Goal: Task Accomplishment & Management: Manage account settings

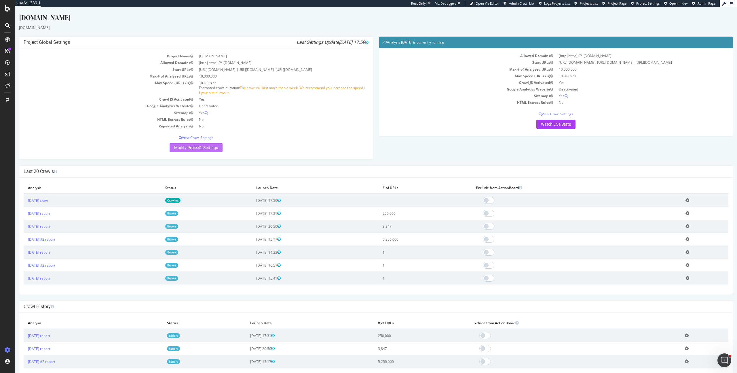
click at [213, 149] on link "Modify Project's Settings" at bounding box center [196, 147] width 53 height 9
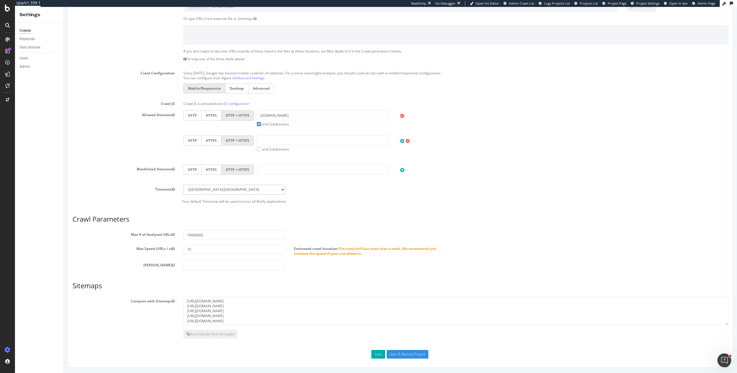
scroll to position [136, 0]
click at [189, 248] on input "10" at bounding box center [234, 249] width 102 height 10
type input "20"
click at [378, 229] on article "Crawl Parameters Max # of Analysed URLs 10000000 Max Speed (URLs / s) 20 Estima…" at bounding box center [401, 243] width 656 height 53
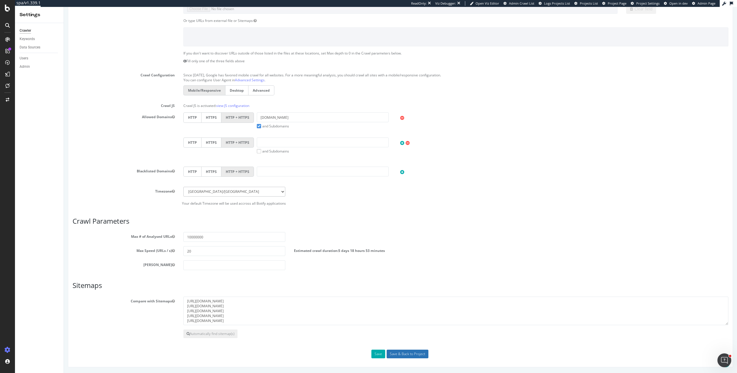
click at [401, 353] on input "Save & Back to Project" at bounding box center [408, 353] width 42 height 9
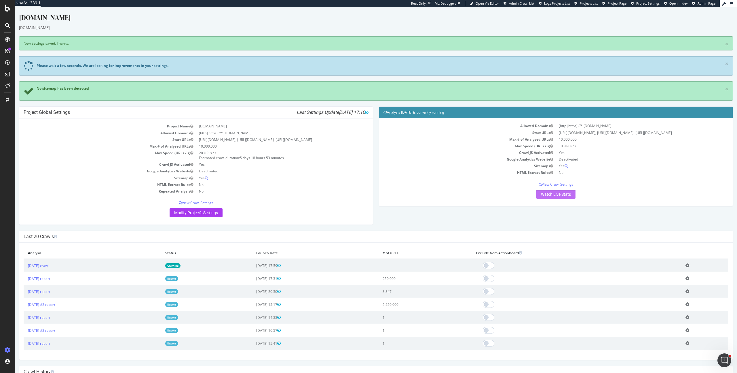
click at [555, 191] on link "Watch Live Stats" at bounding box center [555, 193] width 39 height 9
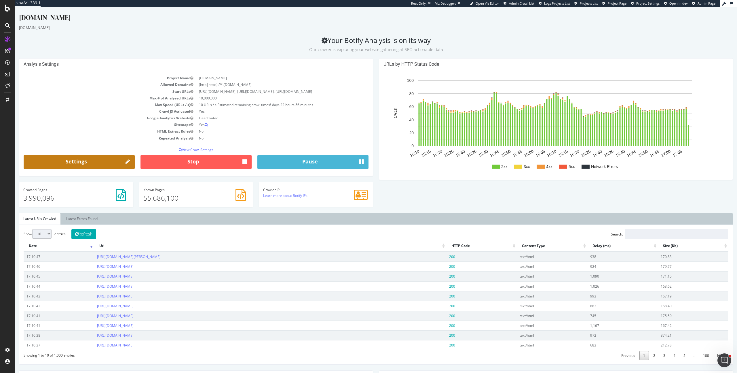
click at [124, 162] on link "Settings" at bounding box center [79, 162] width 111 height 14
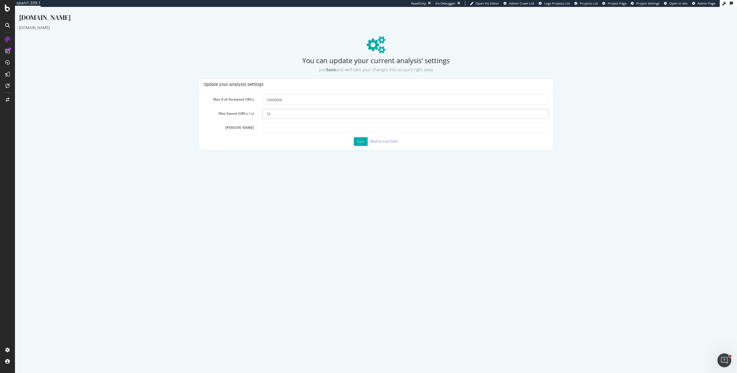
drag, startPoint x: 268, startPoint y: 115, endPoint x: 276, endPoint y: 119, distance: 9.3
click at [269, 115] on input "10" at bounding box center [406, 114] width 286 height 10
type input "20"
click at [359, 139] on button "Save" at bounding box center [361, 141] width 14 height 9
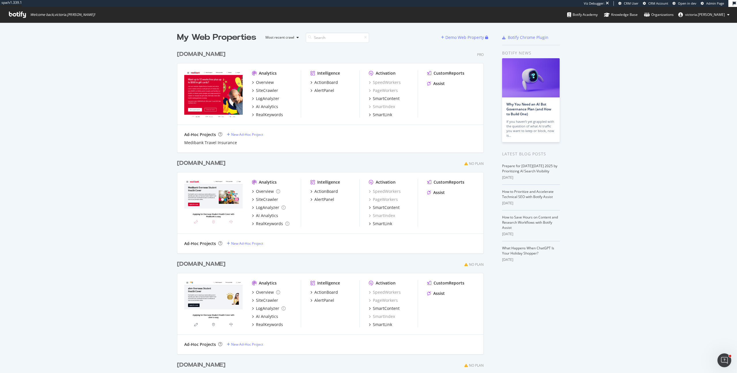
click at [371, 138] on div "Ad-Hoc Projects New Ad-Hoc Project Medibank Travel Insurance" at bounding box center [330, 139] width 292 height 14
click at [444, 74] on div "CustomReports" at bounding box center [449, 73] width 31 height 6
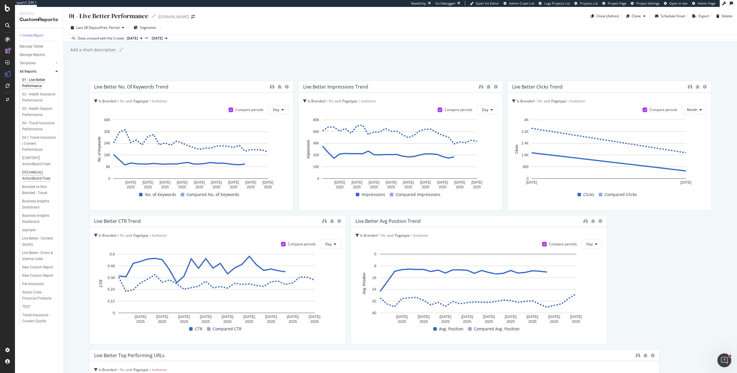
click at [44, 170] on div "[TECHNICAL] ActionBoard Fixes" at bounding box center [38, 175] width 33 height 12
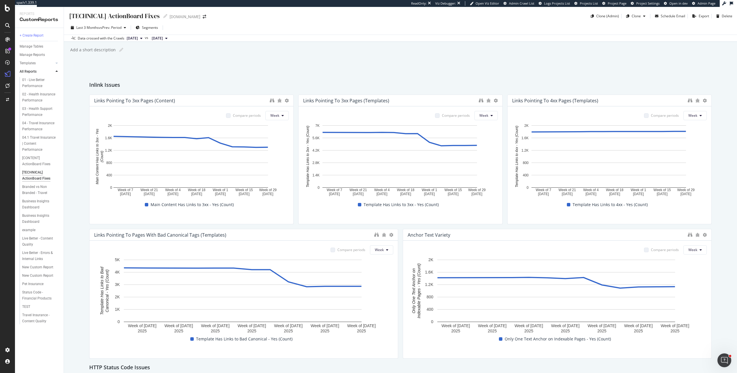
click at [299, 73] on div "[TECHNICAL] ActionBoard Fixes [TECHNICAL] ActionBoard Fixes Medibank.com.au Clo…" at bounding box center [400, 190] width 673 height 366
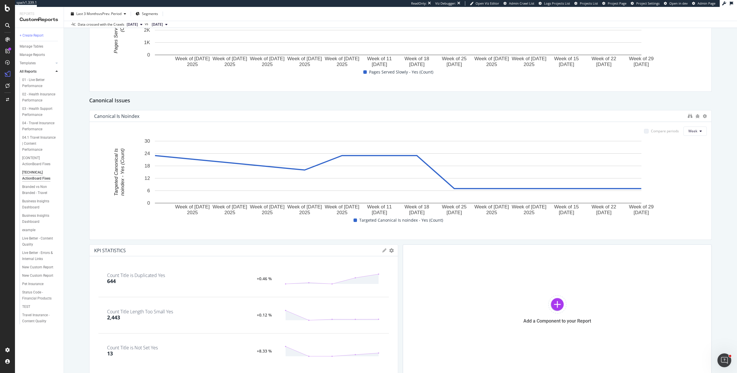
scroll to position [757, 0]
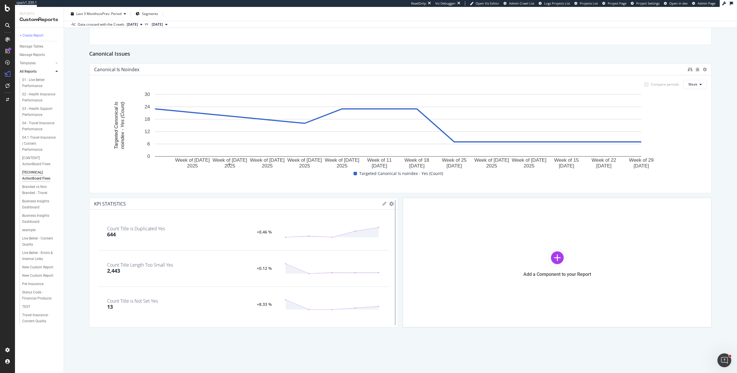
click at [392, 204] on div at bounding box center [395, 263] width 6 height 130
click at [389, 204] on icon "gear" at bounding box center [391, 203] width 5 height 5
click at [392, 202] on div at bounding box center [395, 263] width 6 height 130
click at [389, 204] on icon "gear" at bounding box center [391, 203] width 5 height 5
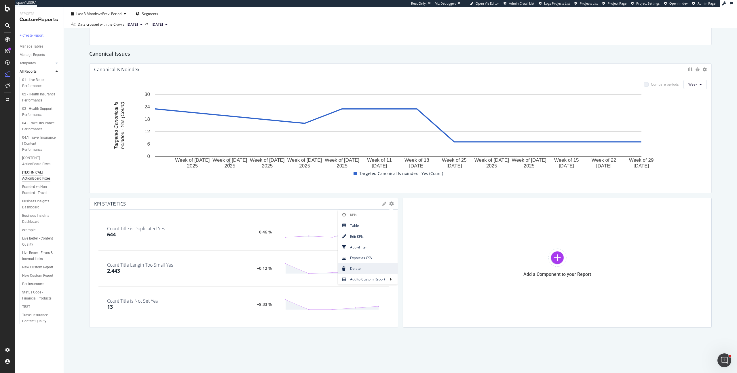
click at [353, 270] on span "Delete" at bounding box center [368, 268] width 60 height 8
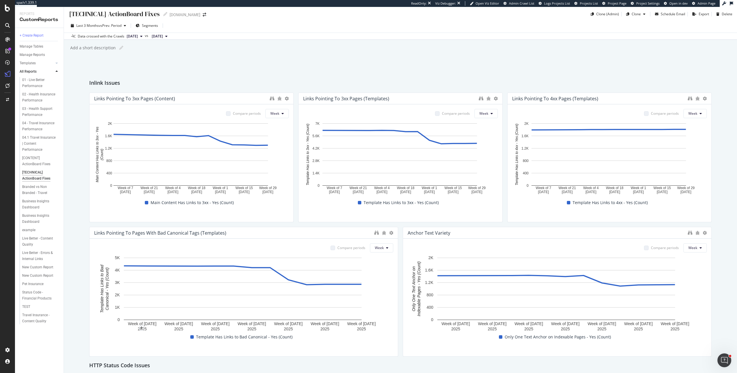
scroll to position [0, 0]
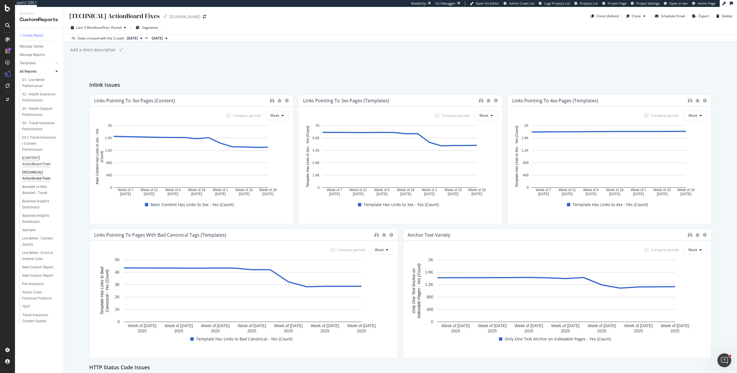
click at [42, 156] on div "[CONTENT] ActionBoard Fixes" at bounding box center [38, 161] width 33 height 12
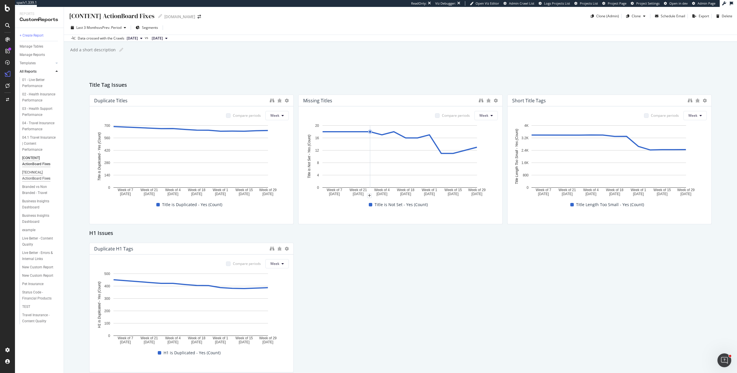
click at [47, 170] on div "[TECHNICAL] ActionBoard Fixes" at bounding box center [38, 175] width 33 height 12
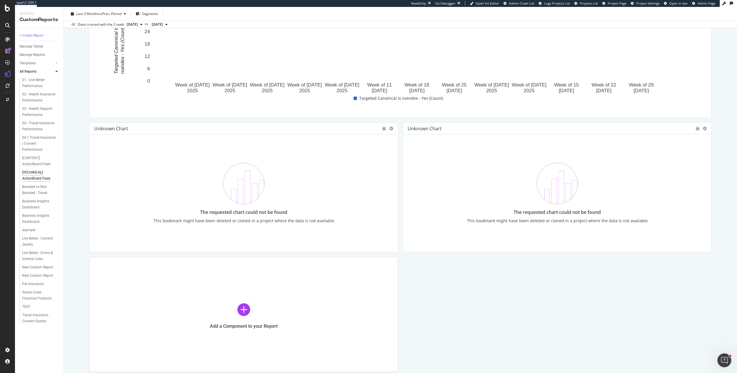
scroll to position [877, 0]
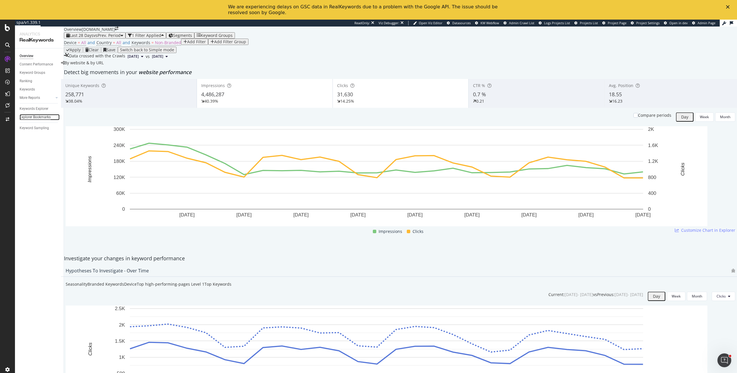
click at [40, 116] on div "Explorer Bookmarks" at bounding box center [35, 117] width 31 height 6
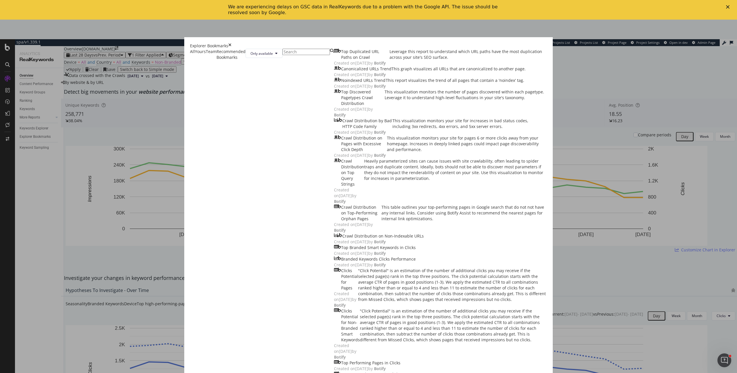
scroll to position [2040, 0]
click at [206, 49] on div "Yours" at bounding box center [200, 52] width 11 height 6
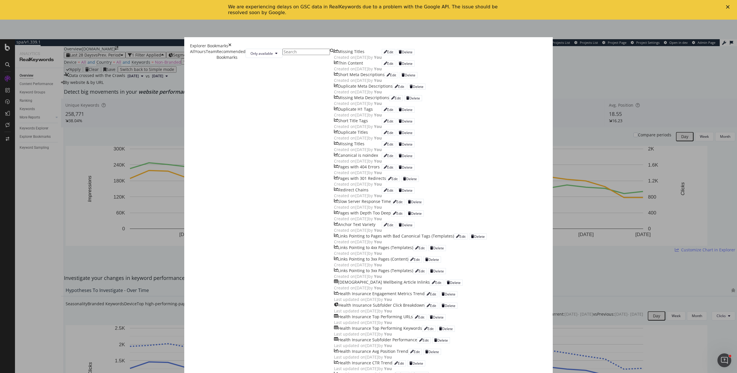
scroll to position [0, 0]
click at [338, 158] on div "Canonical is noindex" at bounding box center [358, 155] width 40 height 6
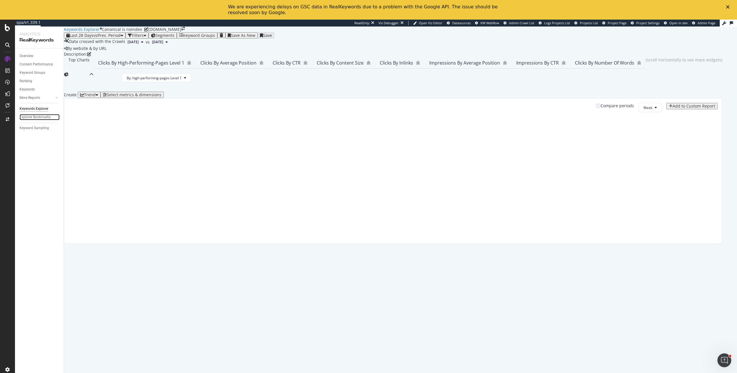
scroll to position [13, 0]
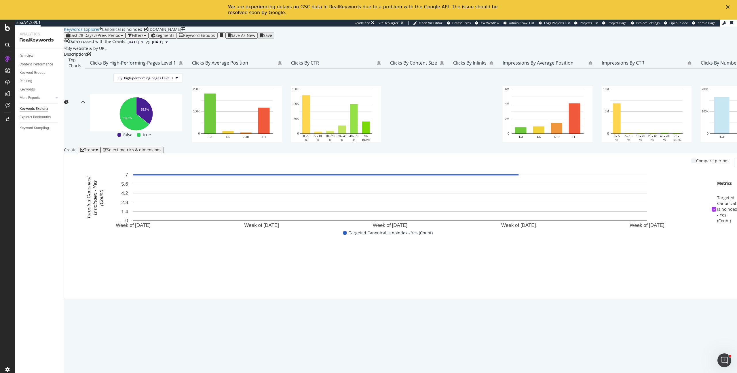
click at [162, 152] on div "Select metrics & dimensions" at bounding box center [134, 149] width 55 height 5
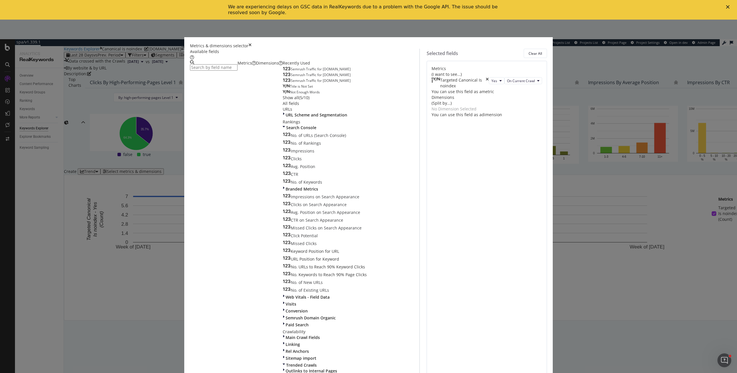
click at [238, 71] on input "modal" at bounding box center [214, 67] width 48 height 6
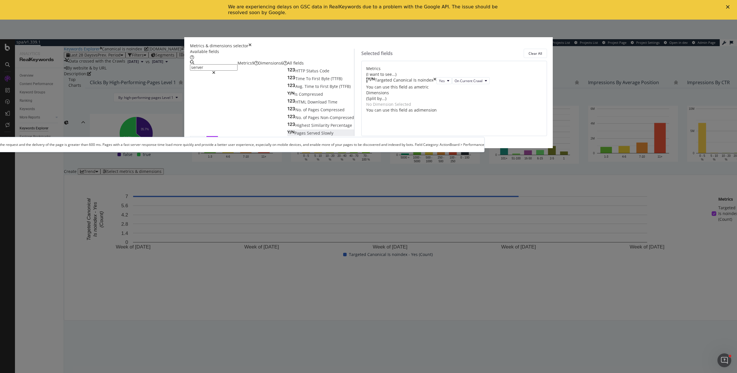
type input "server"
click at [321, 136] on span "Slowly" at bounding box center [327, 132] width 12 height 5
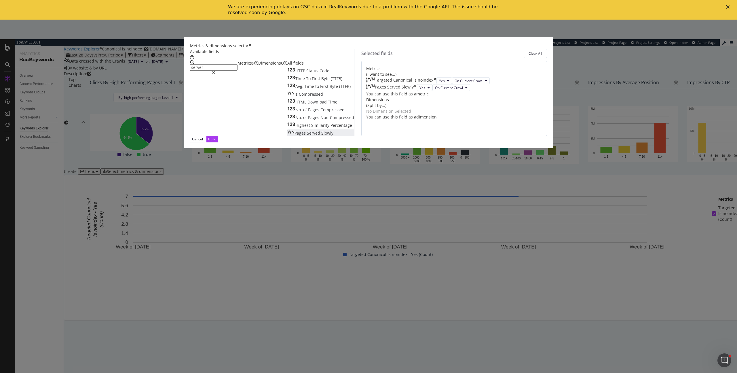
click at [436, 84] on icon "times" at bounding box center [434, 80] width 3 height 7
click at [216, 141] on div "Build" at bounding box center [212, 138] width 8 height 5
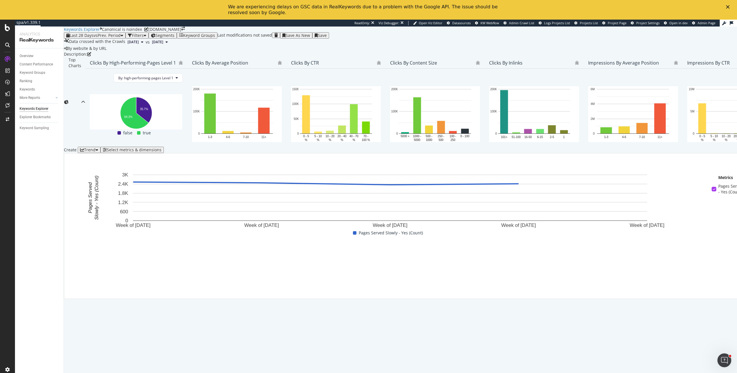
click at [310, 36] on div "Save As New" at bounding box center [298, 35] width 24 height 5
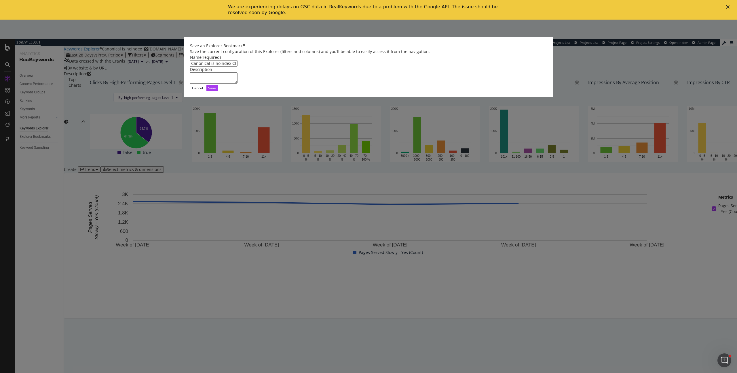
drag, startPoint x: 312, startPoint y: 167, endPoint x: 185, endPoint y: 160, distance: 127.7
click at [185, 160] on div "Save an Explorer Bookmark Save the current configuration of this Explorer (filt…" at bounding box center [368, 186] width 737 height 373
type input "Improve Server Response Time on Indexable Pages"
click at [216, 90] on div "Save" at bounding box center [212, 88] width 8 height 5
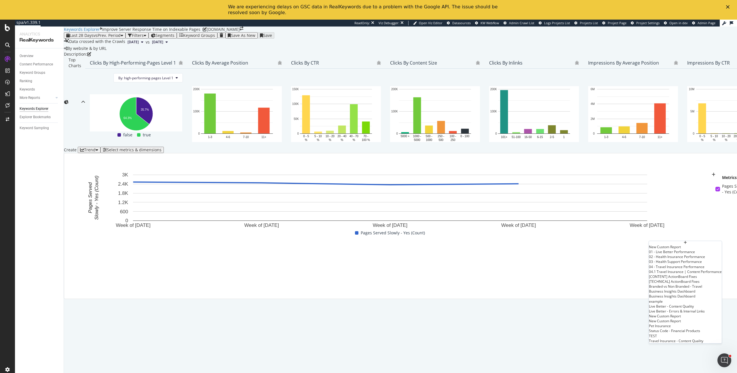
scroll to position [14, 0]
click at [670, 284] on div "[TECHNICAL] ActionBoard Fixes" at bounding box center [685, 281] width 73 height 5
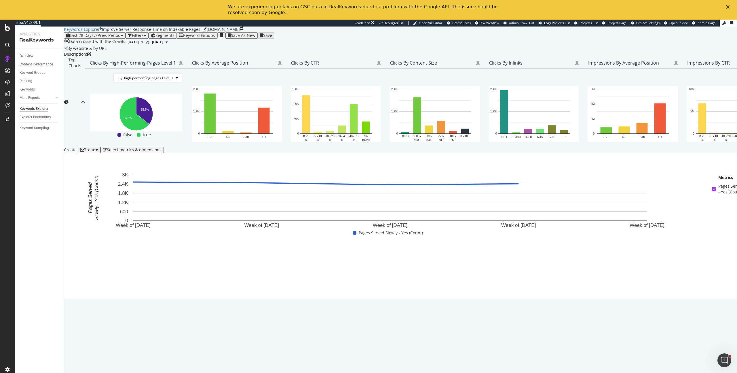
scroll to position [0, 0]
click at [162, 152] on div "Select metrics & dimensions" at bounding box center [134, 149] width 55 height 5
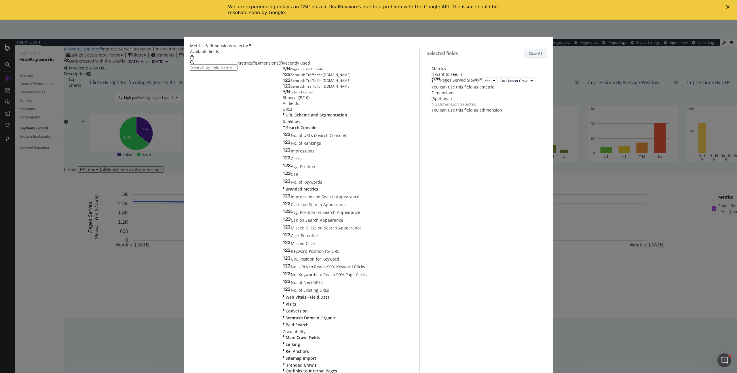
click at [529, 56] on div "Clear All" at bounding box center [536, 53] width 14 height 5
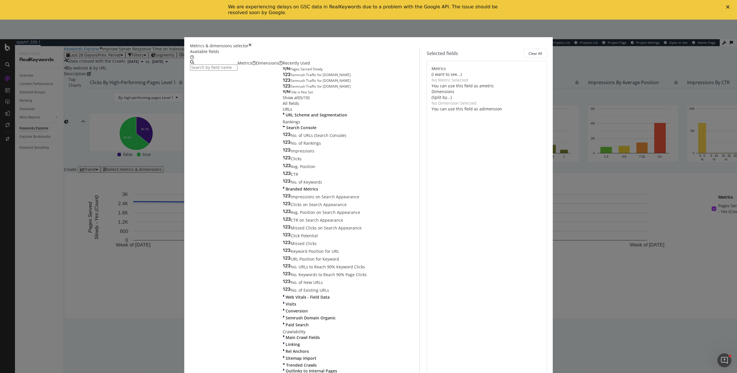
click at [238, 71] on input "modal" at bounding box center [214, 67] width 48 height 6
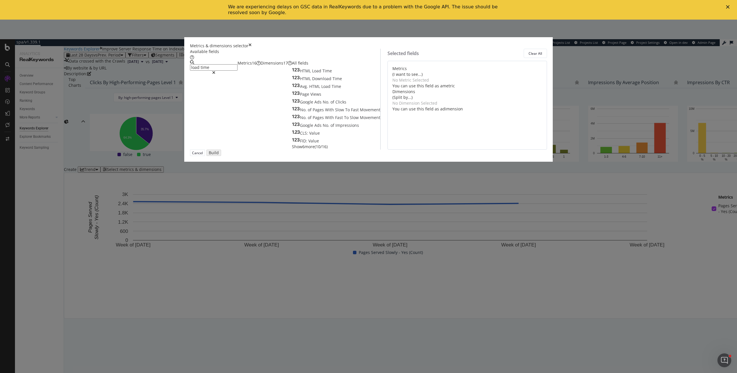
scroll to position [0, 0]
type input "load time"
click at [292, 149] on span "Show 6 more" at bounding box center [303, 146] width 23 height 5
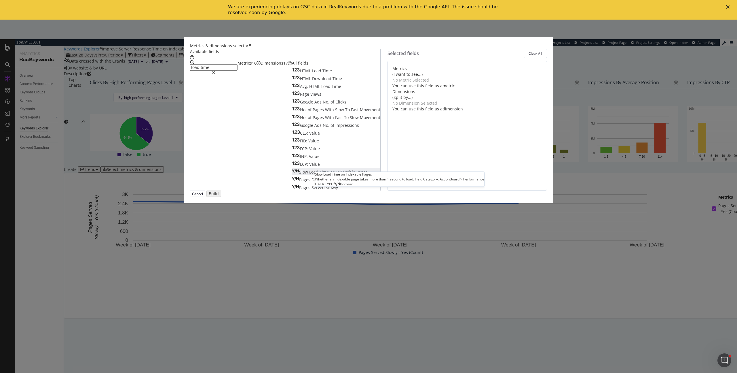
click at [336, 174] on span "Indexable" at bounding box center [346, 171] width 20 height 5
click at [480, 196] on div "Cancel Build" at bounding box center [368, 193] width 357 height 6
click at [216, 196] on div "Build" at bounding box center [212, 193] width 8 height 5
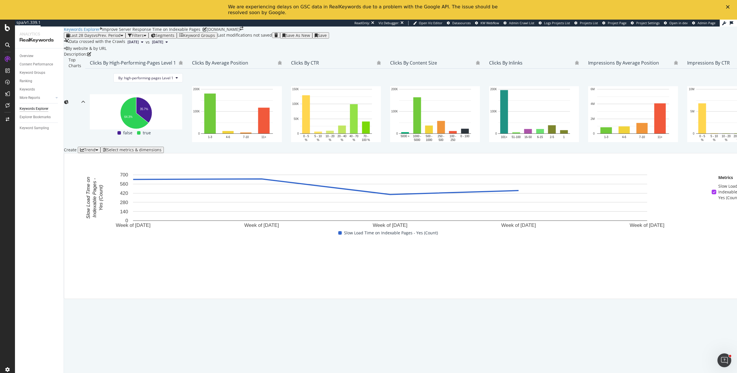
click at [310, 38] on div "Save As New" at bounding box center [298, 35] width 24 height 5
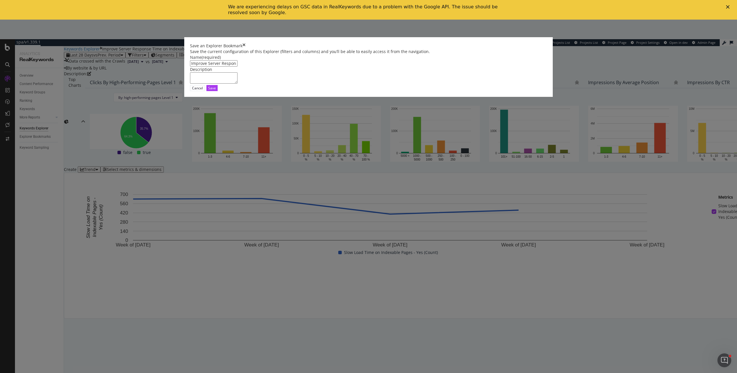
click at [238, 67] on input "Improve Server Response Time on Indexable Pages" at bounding box center [214, 63] width 48 height 6
drag, startPoint x: 304, startPoint y: 166, endPoint x: 277, endPoint y: 165, distance: 26.8
click at [238, 67] on input "Improve Server Response Time on Indexable Pages" at bounding box center [214, 63] width 48 height 6
click at [238, 67] on input "Improve Load Time on Indexable Pages" at bounding box center [214, 63] width 48 height 6
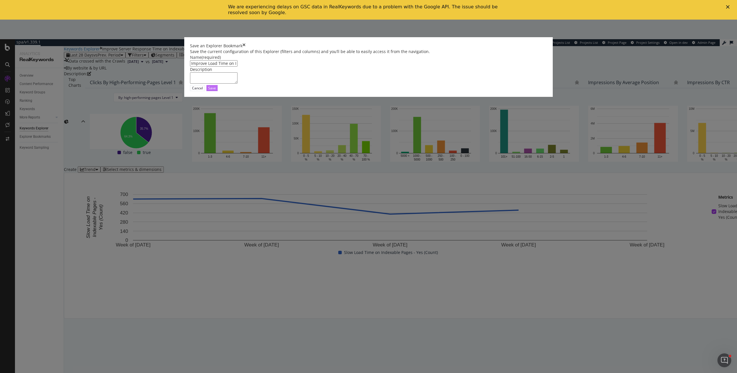
type input "Improve Load Time on Indexable Pages"
click at [216, 90] on div "Save" at bounding box center [212, 88] width 8 height 5
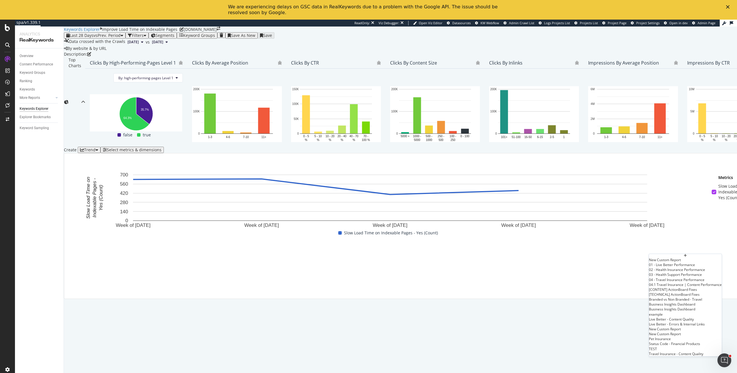
scroll to position [14, 0]
click at [670, 297] on div "[TECHNICAL] ActionBoard Fixes" at bounding box center [685, 294] width 73 height 5
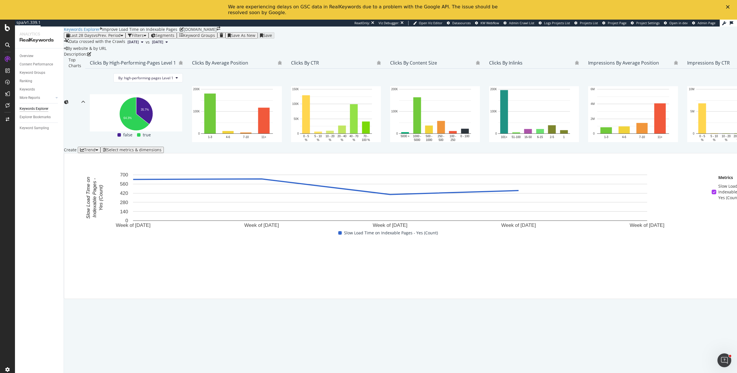
click at [162, 152] on div "Select metrics & dimensions" at bounding box center [134, 149] width 55 height 5
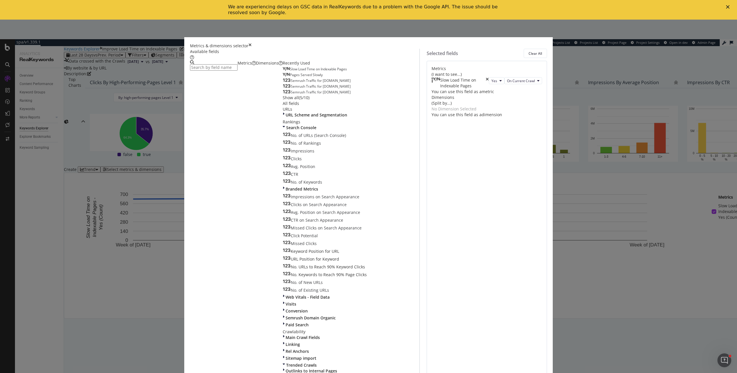
click at [529, 56] on div "Clear All" at bounding box center [536, 53] width 14 height 5
click at [238, 71] on input "modal" at bounding box center [214, 67] width 48 height 6
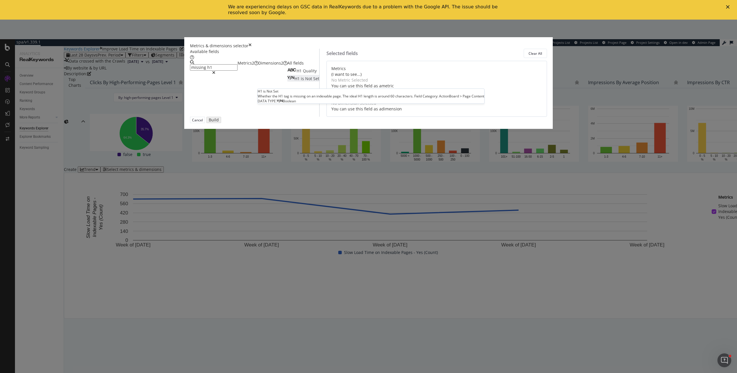
type input "missing h1"
click at [303, 81] on div "H1 is Not Set" at bounding box center [303, 79] width 32 height 6
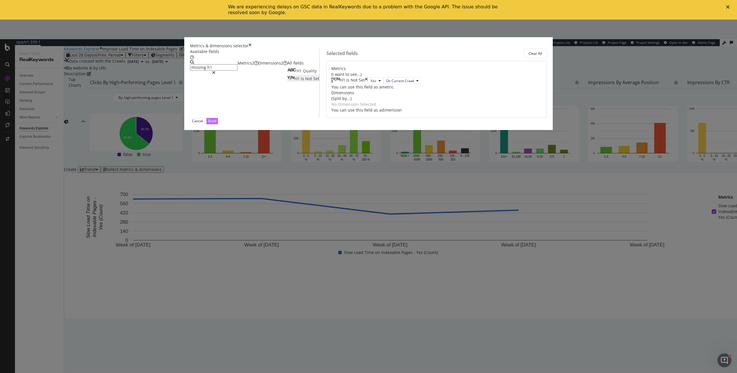
click at [216, 123] on div "Build" at bounding box center [212, 120] width 8 height 5
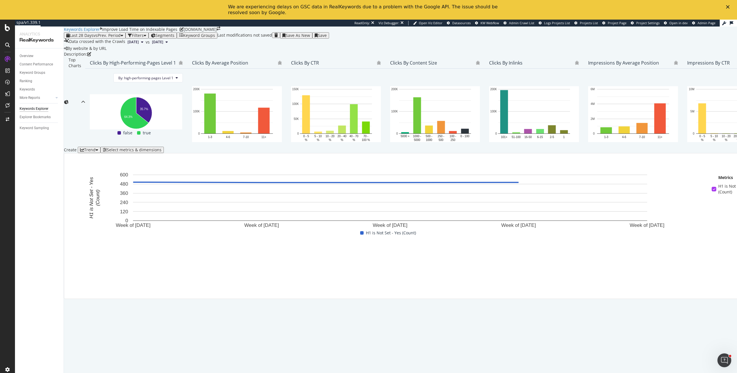
click at [310, 38] on div "Save As New" at bounding box center [298, 35] width 24 height 5
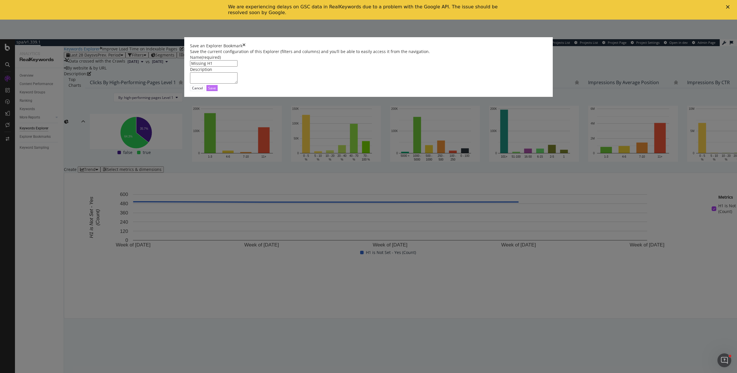
type input "Missing H1"
click at [218, 91] on button "Save" at bounding box center [211, 88] width 11 height 6
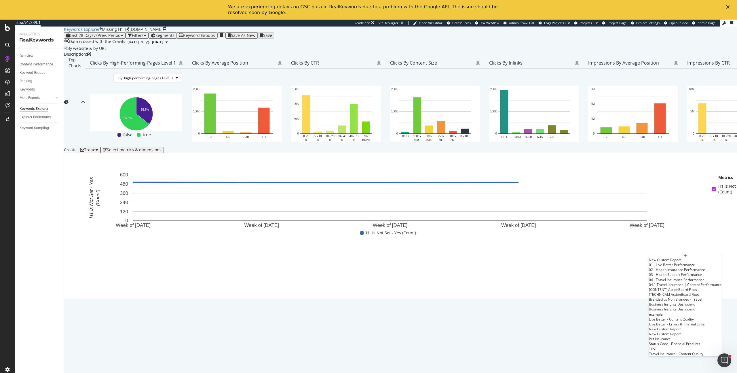
scroll to position [14, 0]
click at [685, 292] on div "[CONTENT] ActionBoard Fixes" at bounding box center [685, 289] width 73 height 5
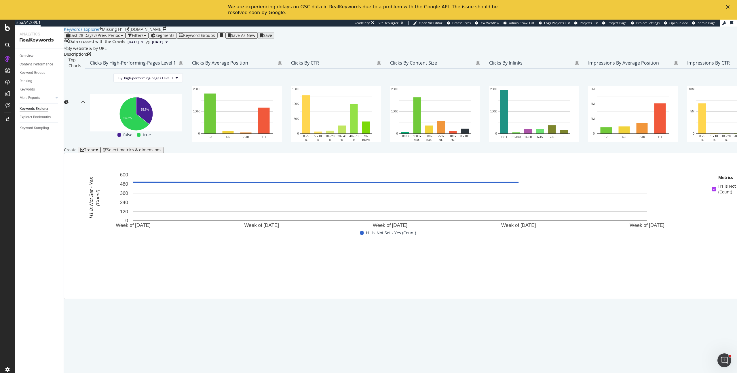
click at [162, 152] on div "Select metrics & dimensions" at bounding box center [134, 149] width 55 height 5
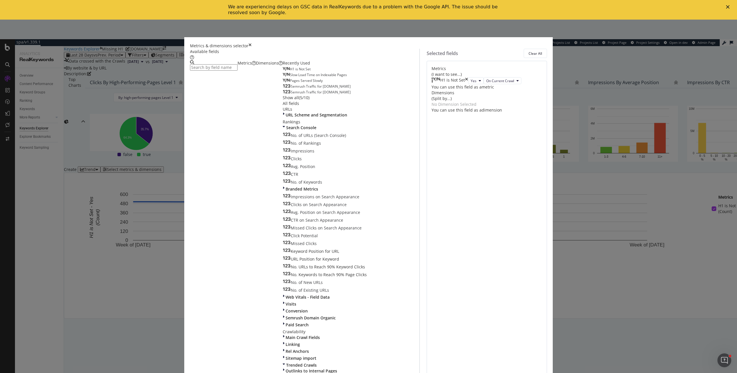
click at [529, 56] on div "Clear All" at bounding box center [536, 53] width 14 height 5
click at [238, 71] on input "modal" at bounding box center [214, 67] width 48 height 6
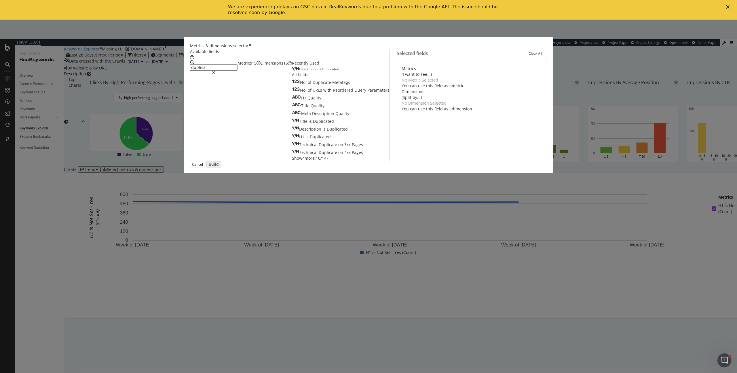
type input "duplica"
click at [292, 161] on span "Show 4 more" at bounding box center [303, 157] width 23 height 5
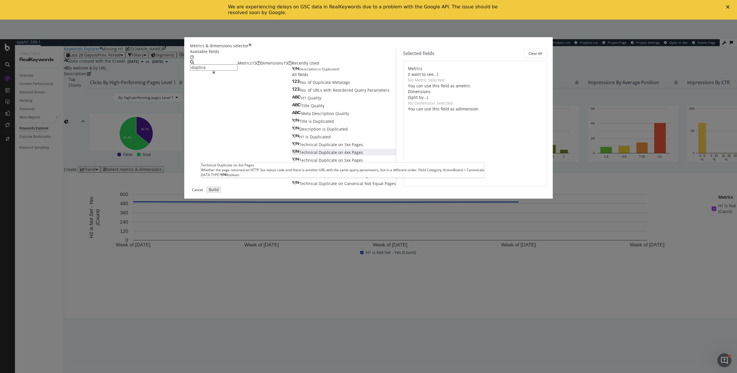
scroll to position [4, 0]
click at [238, 75] on div "modal" at bounding box center [214, 73] width 48 height 4
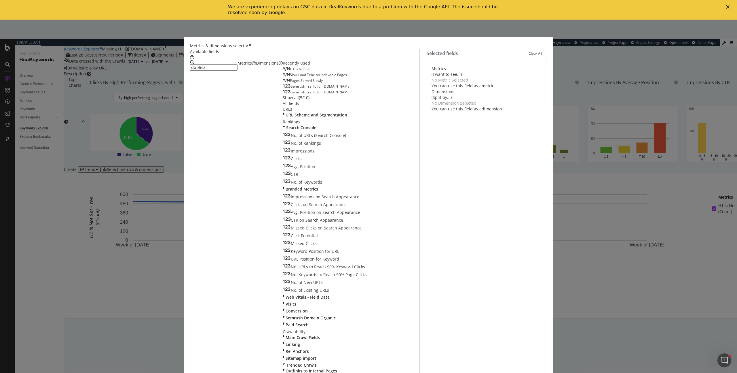
click at [238, 71] on input "duplica" at bounding box center [214, 67] width 48 height 6
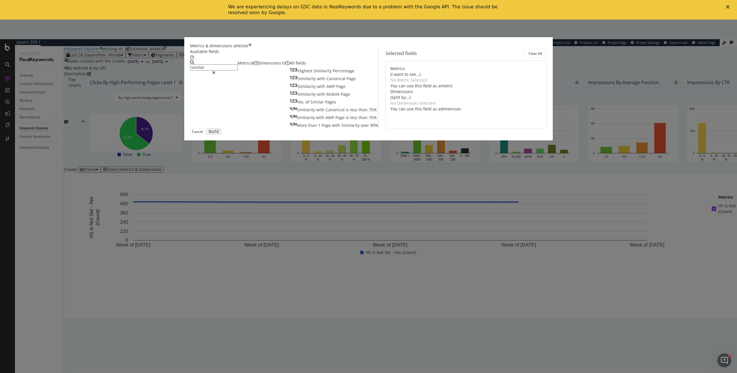
scroll to position [0, 0]
type input "similar"
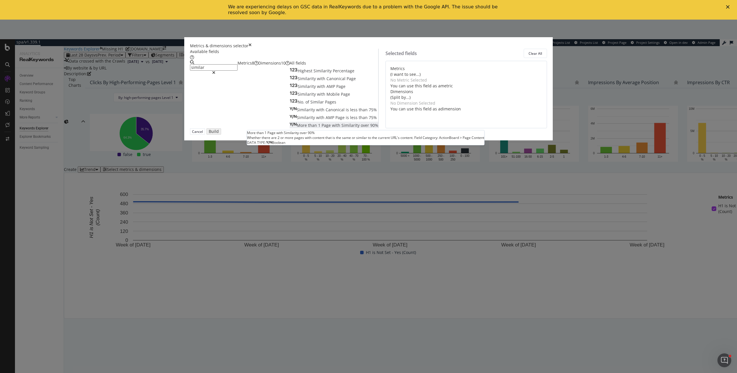
click at [341, 128] on span "Similarity" at bounding box center [350, 124] width 19 height 5
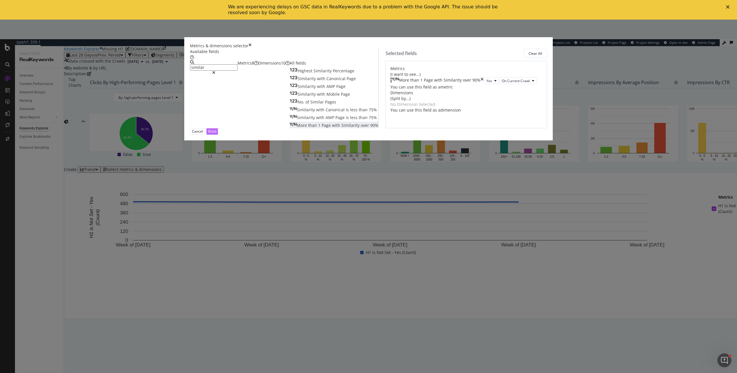
click at [216, 134] on div "Build" at bounding box center [212, 130] width 8 height 5
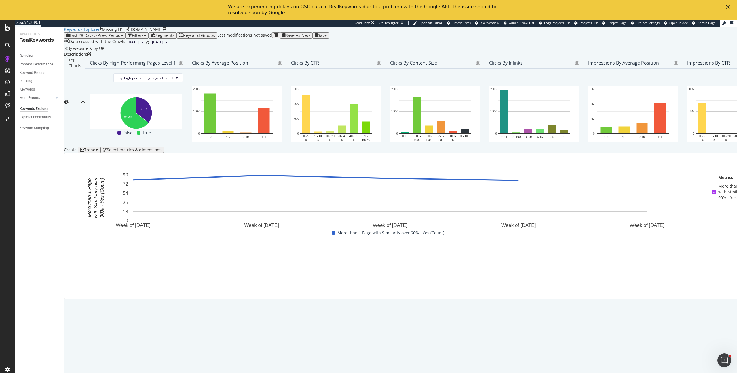
click at [310, 38] on div "Save As New" at bounding box center [298, 35] width 24 height 5
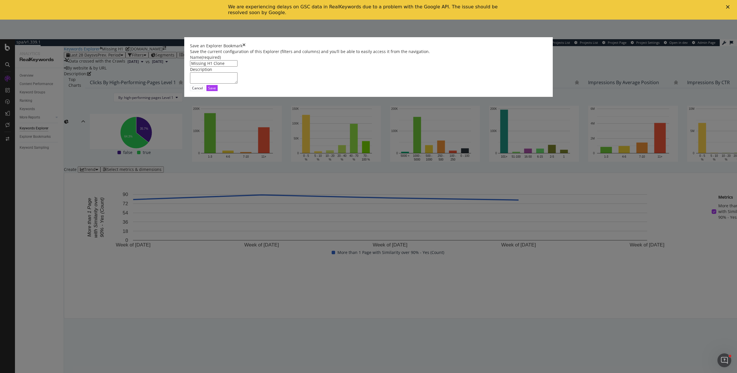
click at [238, 67] on input "Missing H1 Clone" at bounding box center [214, 63] width 48 height 6
click at [238, 67] on input "Resolve duplicate or highly similar Content" at bounding box center [214, 63] width 48 height 6
click at [238, 67] on input "Resolve Duplicate or highly similar Content" at bounding box center [214, 63] width 48 height 6
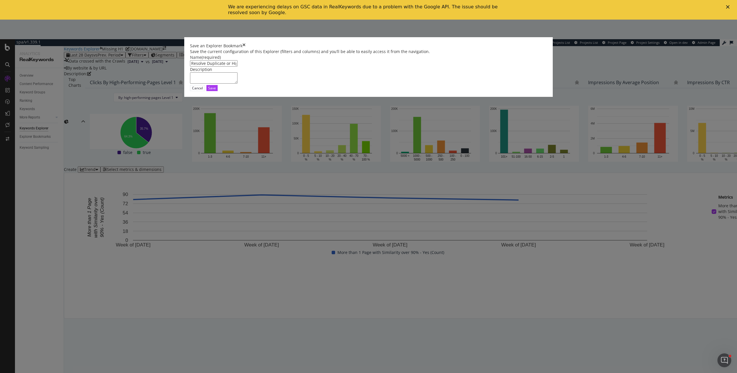
click at [238, 67] on input "Resolve Duplicate or Highly similar Content" at bounding box center [214, 63] width 48 height 6
type input "Resolve Duplicate or Highly Similar Content"
click at [216, 91] on div "Save" at bounding box center [212, 87] width 8 height 5
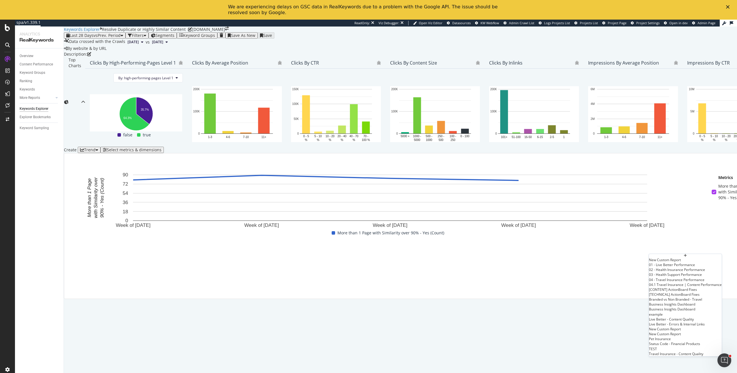
click at [673, 292] on div "[CONTENT] ActionBoard Fixes" at bounding box center [685, 289] width 73 height 5
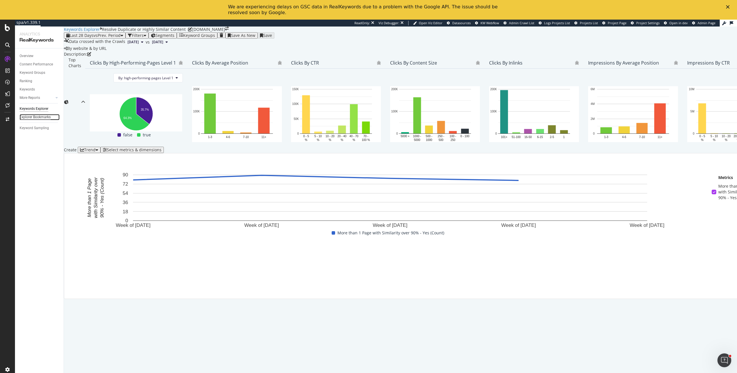
click at [44, 115] on div "Explorer Bookmarks" at bounding box center [35, 117] width 31 height 6
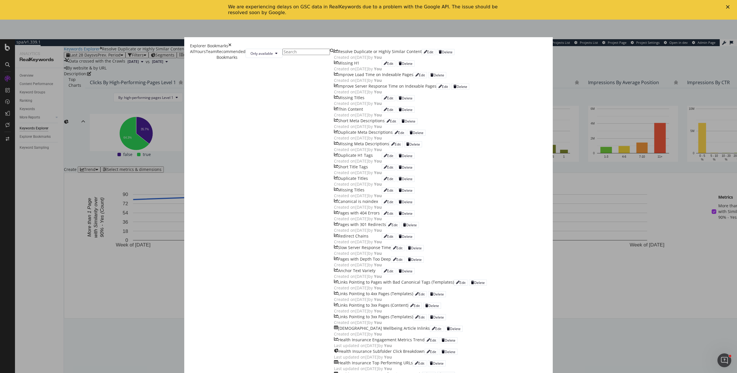
click at [730, 7] on div "Close" at bounding box center [729, 6] width 6 height 3
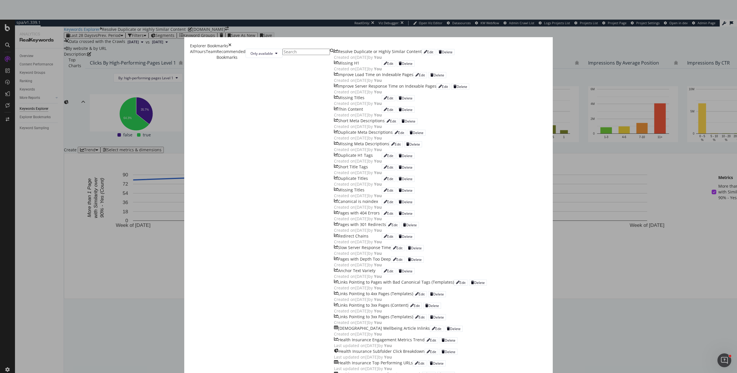
click at [536, 43] on div "Explorer Bookmarks" at bounding box center [368, 46] width 357 height 6
click at [231, 43] on icon "times" at bounding box center [229, 46] width 3 height 6
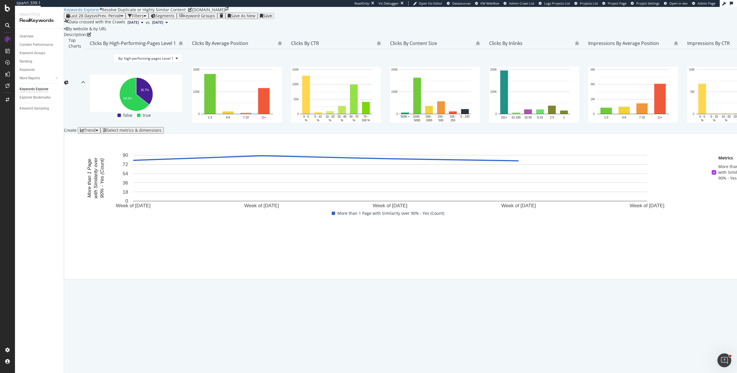
click at [162, 132] on div "Select metrics & dimensions" at bounding box center [132, 130] width 59 height 5
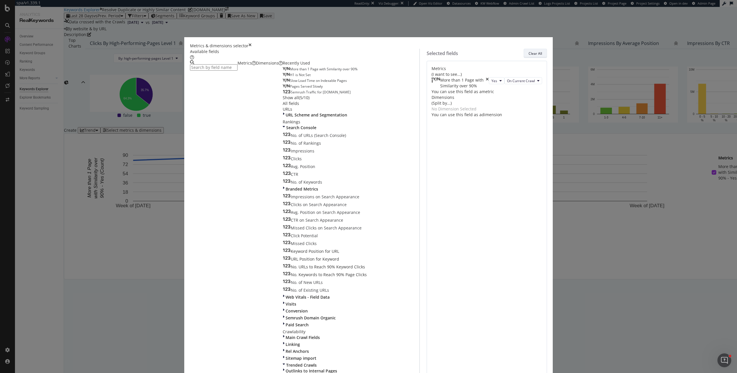
click at [529, 56] on div "Clear All" at bounding box center [536, 53] width 14 height 5
click at [238, 71] on input "modal" at bounding box center [214, 67] width 48 height 6
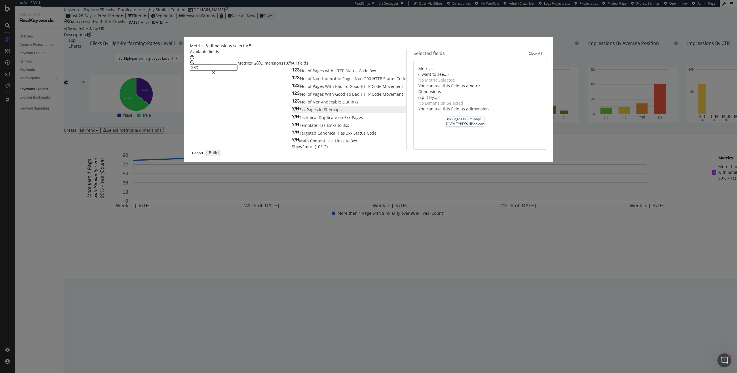
type input "3XX"
click at [303, 113] on div "3xx Pages In Sitemaps" at bounding box center [317, 110] width 50 height 6
click at [218, 155] on button "Build" at bounding box center [212, 152] width 12 height 6
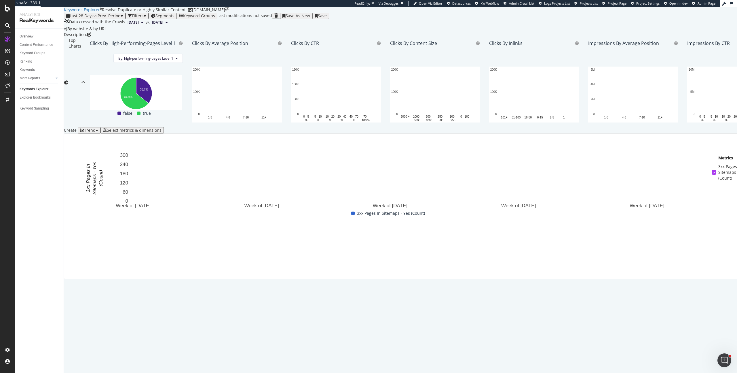
scroll to position [13, 0]
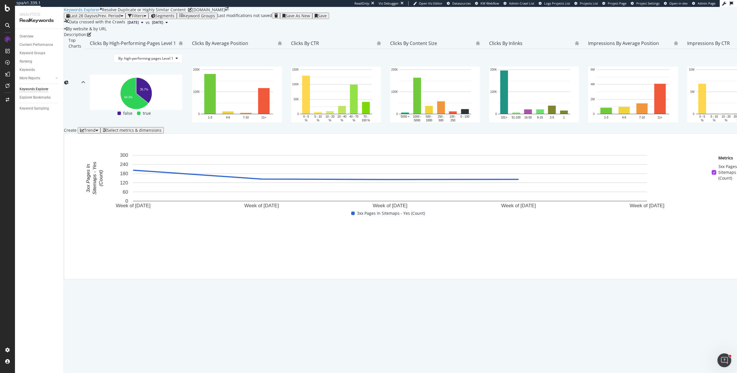
click at [310, 14] on div "Save As New" at bounding box center [298, 16] width 24 height 5
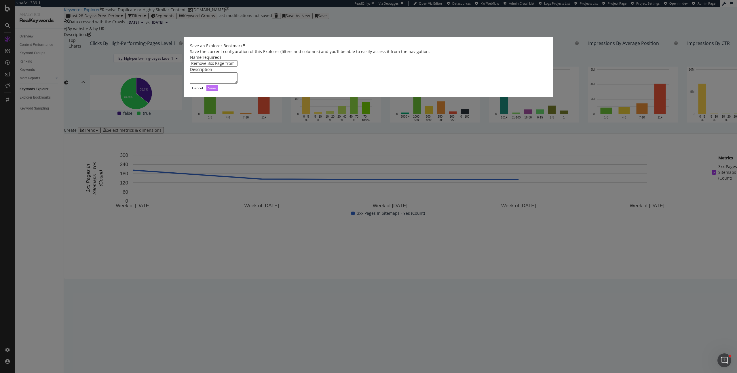
type input "Remove 3xx Page from XML Sitemaps"
click at [218, 91] on button "Save" at bounding box center [211, 88] width 11 height 6
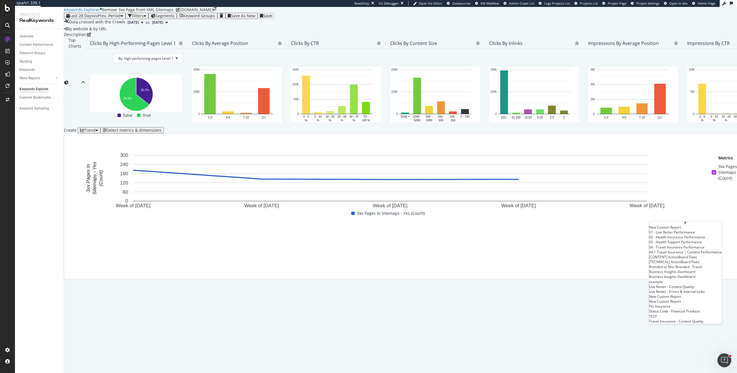
scroll to position [47, 0]
click at [667, 259] on div "[TECHNICAL] ActionBoard Fixes" at bounding box center [685, 261] width 73 height 5
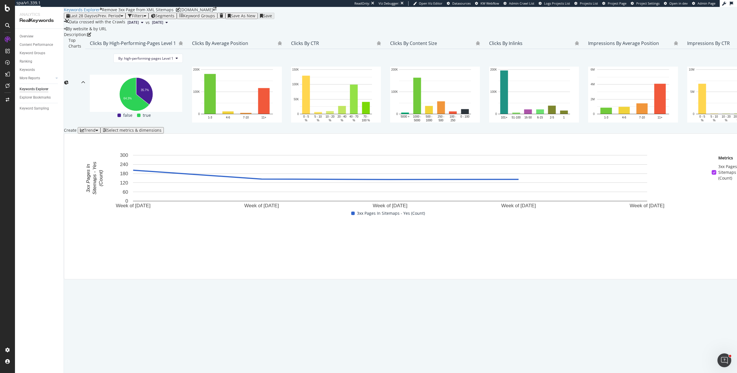
click at [162, 132] on div "Select metrics & dimensions" at bounding box center [134, 130] width 55 height 5
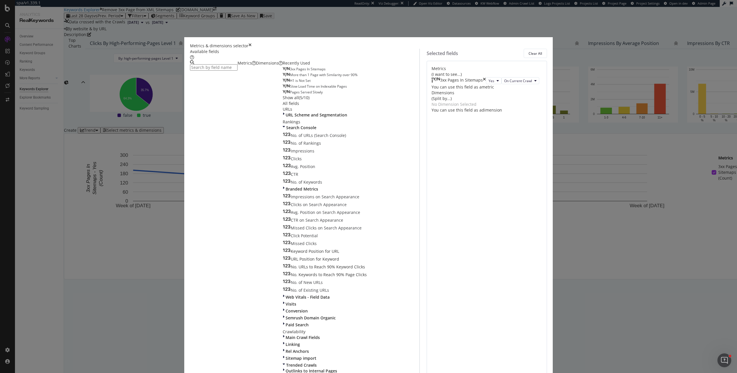
drag, startPoint x: 485, startPoint y: 102, endPoint x: 435, endPoint y: 111, distance: 50.6
click at [529, 56] on div "Clear All" at bounding box center [536, 53] width 14 height 5
click at [238, 71] on input "modal" at bounding box center [214, 67] width 48 height 6
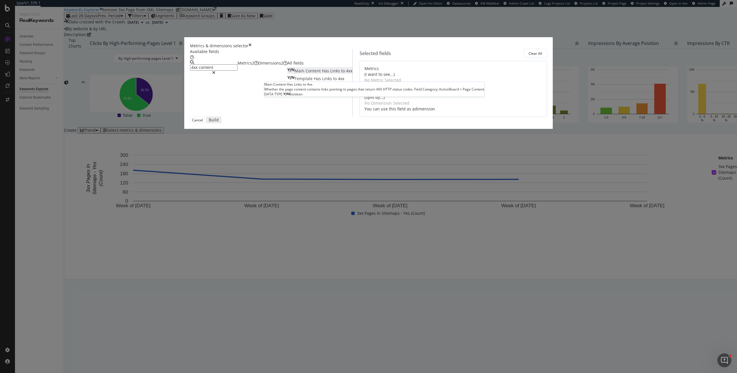
type input "4xx content"
click at [312, 74] on div "Main Content Has Links to 4xx" at bounding box center [319, 71] width 65 height 6
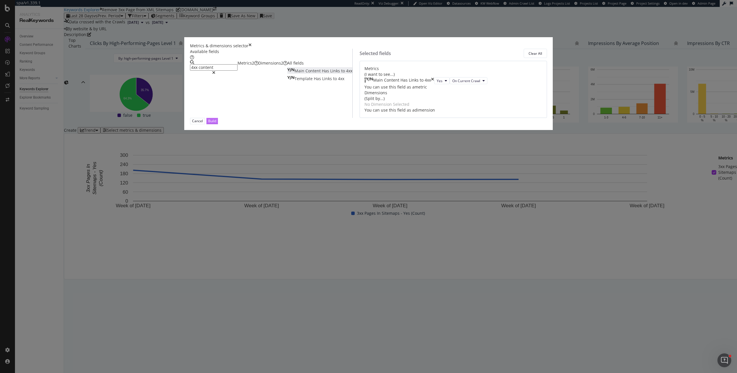
click at [218, 124] on button "Build" at bounding box center [212, 121] width 12 height 6
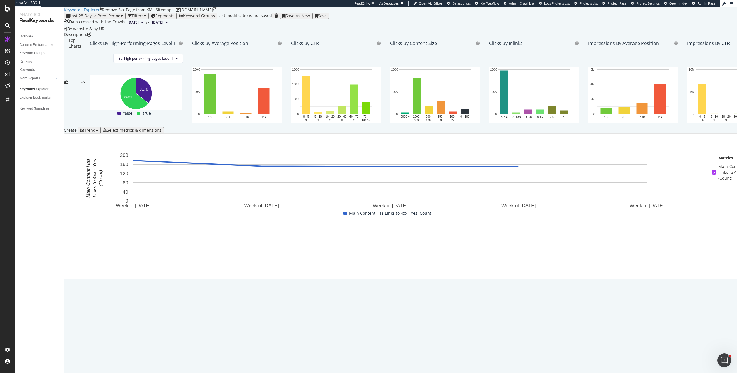
click at [310, 18] on div "Save As New" at bounding box center [296, 16] width 28 height 5
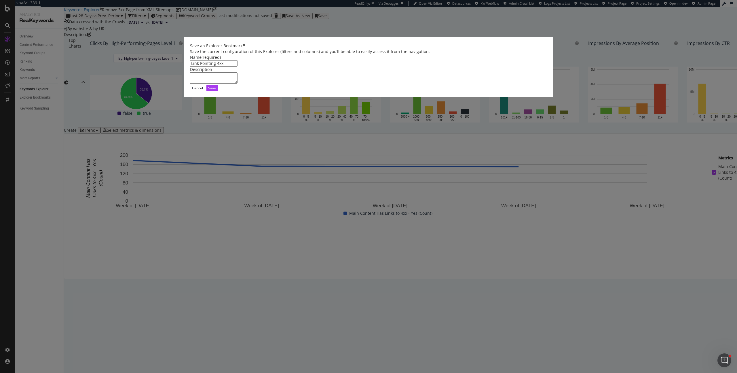
click at [238, 67] on input "Link Pointing 4xx" at bounding box center [214, 63] width 48 height 6
click at [238, 67] on input "Link Pointing To 4xx Page (Content)" at bounding box center [214, 63] width 48 height 6
type input "Link Pointing To 4xx Pages (Content)"
click at [216, 90] on div "Save" at bounding box center [212, 88] width 8 height 5
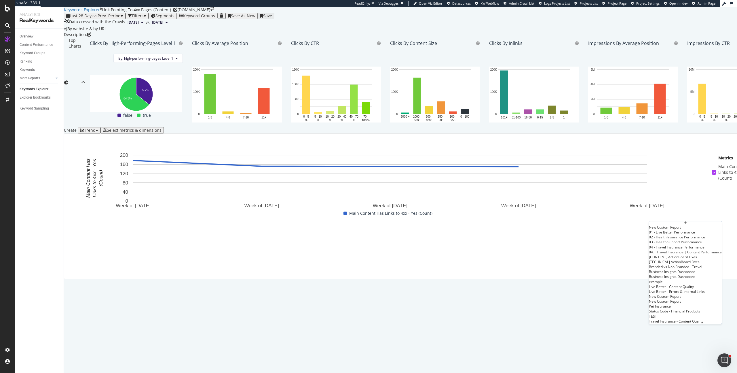
click at [683, 264] on div "[TECHNICAL] ActionBoard Fixes" at bounding box center [685, 261] width 73 height 5
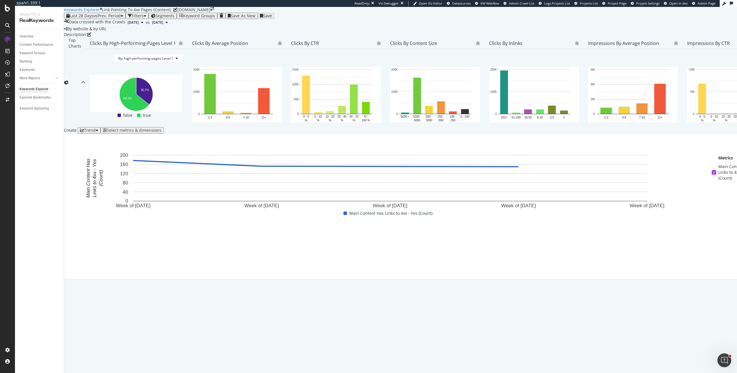
click at [162, 132] on div "Select metrics & dimensions" at bounding box center [134, 130] width 55 height 5
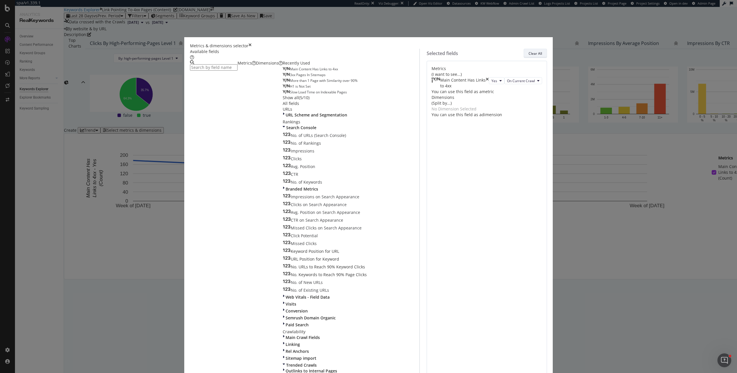
click at [529, 56] on div "Clear All" at bounding box center [536, 53] width 14 height 5
click at [238, 71] on input "modal" at bounding box center [214, 67] width 48 height 6
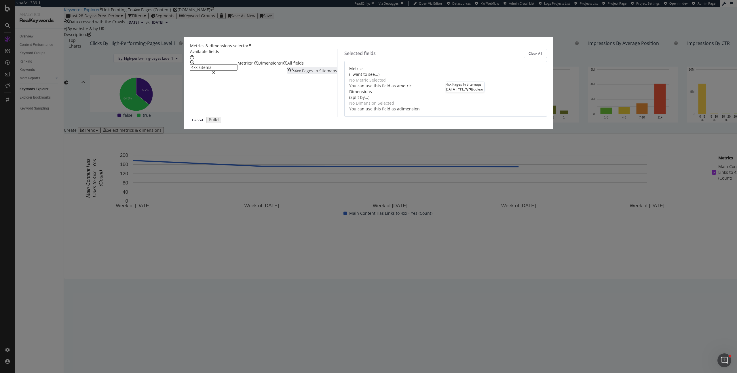
type input "4xx sitema"
click at [312, 74] on div "4xx Pages In Sitemaps" at bounding box center [312, 71] width 50 height 6
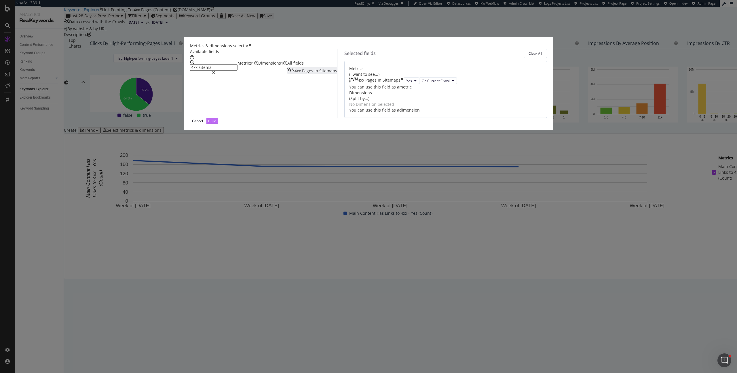
click at [218, 124] on button "Build" at bounding box center [212, 121] width 12 height 6
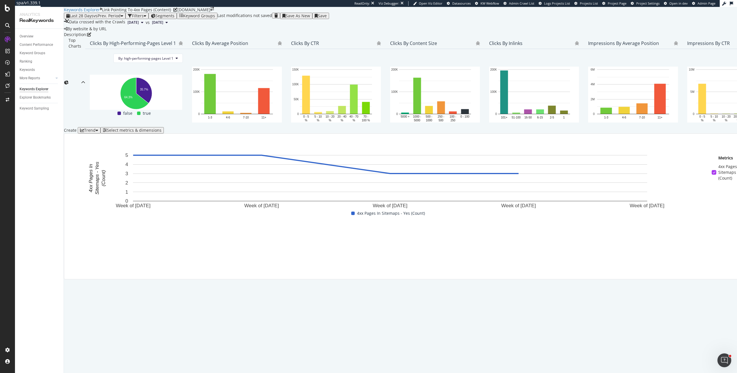
click at [310, 15] on div "Save As New" at bounding box center [298, 16] width 24 height 5
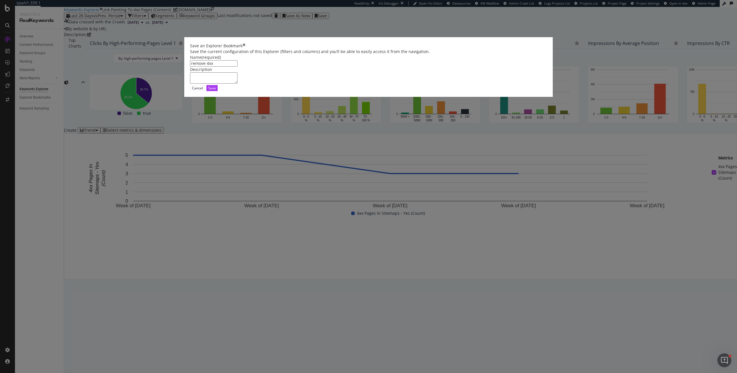
type input "r"
type input "Remove 4xx Page from XML Sitemaps"
click at [216, 90] on div "Save" at bounding box center [212, 88] width 8 height 5
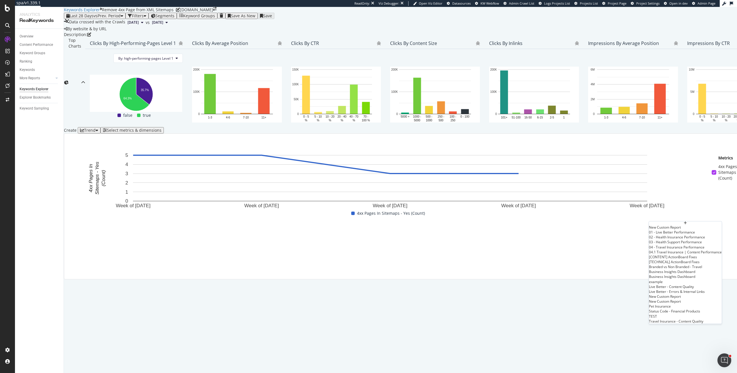
click at [669, 264] on div "[TECHNICAL] ActionBoard Fixes" at bounding box center [685, 261] width 73 height 5
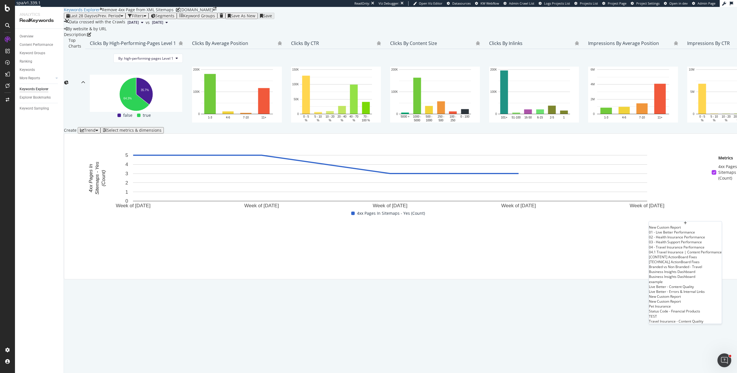
click at [659, 229] on div "New Custom Report" at bounding box center [685, 225] width 73 height 8
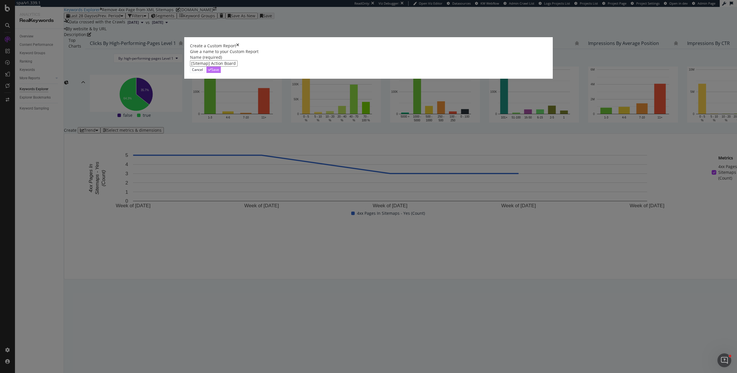
type input "[Sitemap] Action Board Fixes"
click at [219, 72] on div "Save" at bounding box center [213, 69] width 11 height 5
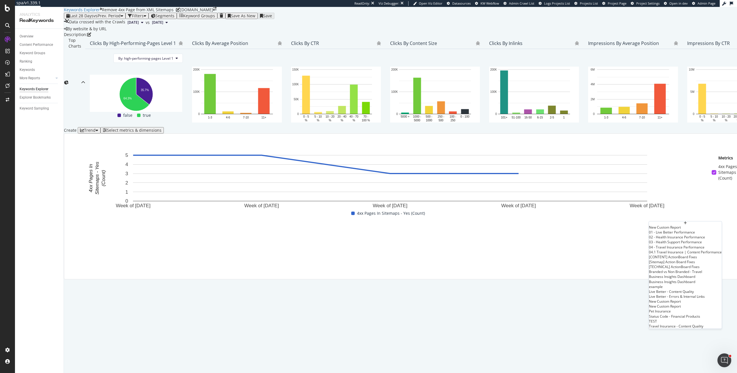
scroll to position [50, 0]
click at [657, 259] on div "[Sitemap] Action Board Fixes" at bounding box center [685, 261] width 73 height 5
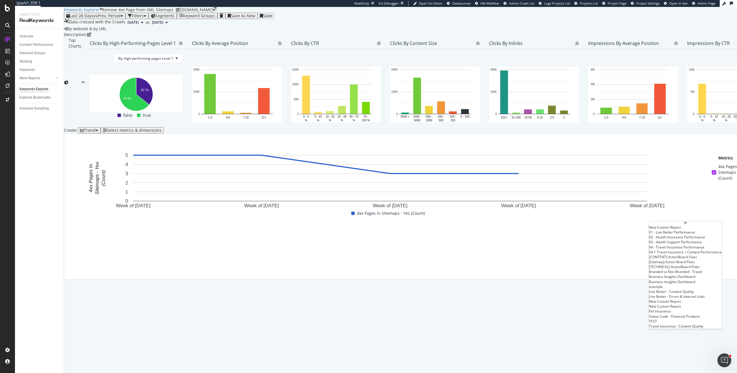
scroll to position [20, 0]
click at [697, 133] on div "Create Trend Select metrics & dimensions" at bounding box center [484, 130] width 840 height 6
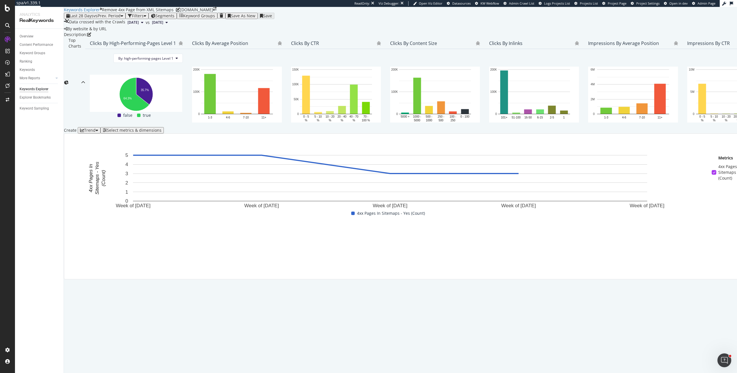
click at [162, 132] on div "Select metrics & dimensions" at bounding box center [132, 130] width 59 height 5
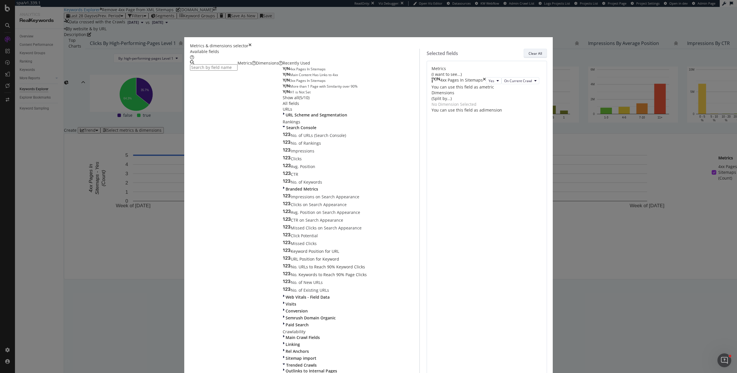
click at [529, 56] on div "Clear All" at bounding box center [536, 53] width 14 height 5
click at [238, 71] on input "modal" at bounding box center [214, 67] width 48 height 6
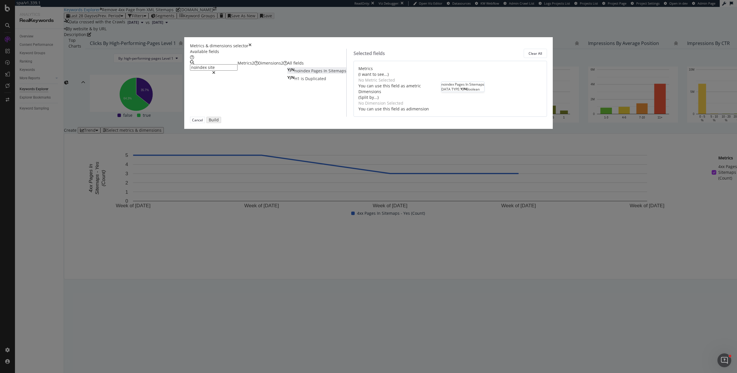
type input "noindex site"
click at [323, 74] on div "noindex Pages In Sitemaps" at bounding box center [316, 71] width 59 height 6
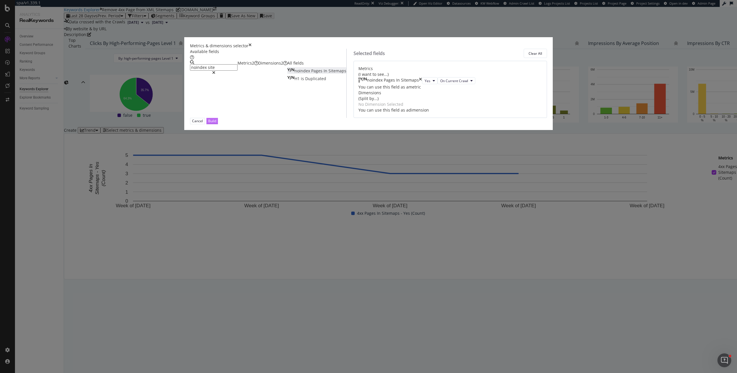
click at [216, 124] on div "Build" at bounding box center [212, 120] width 8 height 5
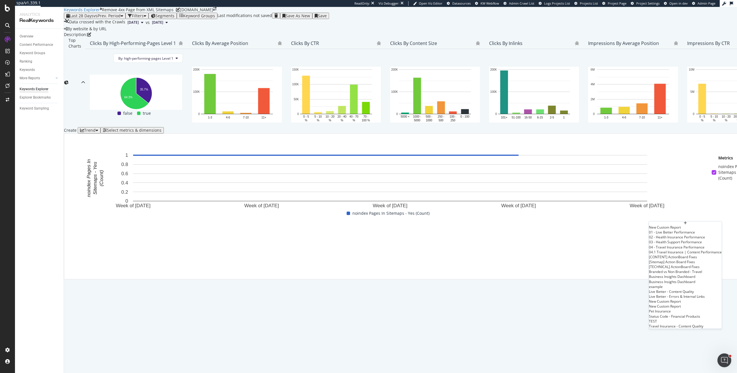
scroll to position [2, 0]
click at [656, 264] on div "[Sitemap] Action Board Fixes" at bounding box center [685, 261] width 73 height 5
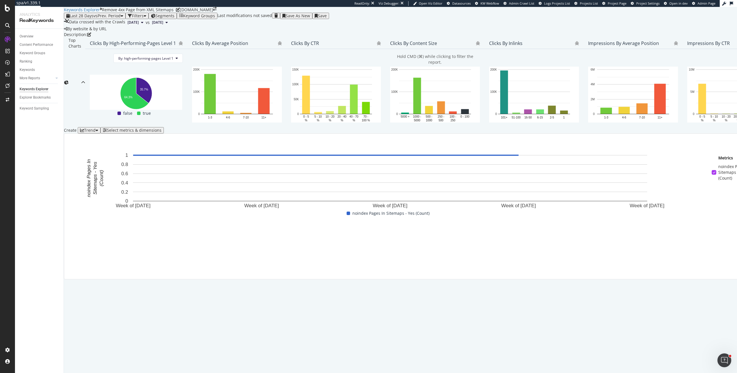
scroll to position [0, 0]
click at [729, 9] on div "Keywords Explorer Remove 4xx Page from XML Sitemaps Medibank.com.au" at bounding box center [484, 10] width 840 height 6
click at [310, 18] on div "Save As New" at bounding box center [298, 16] width 24 height 5
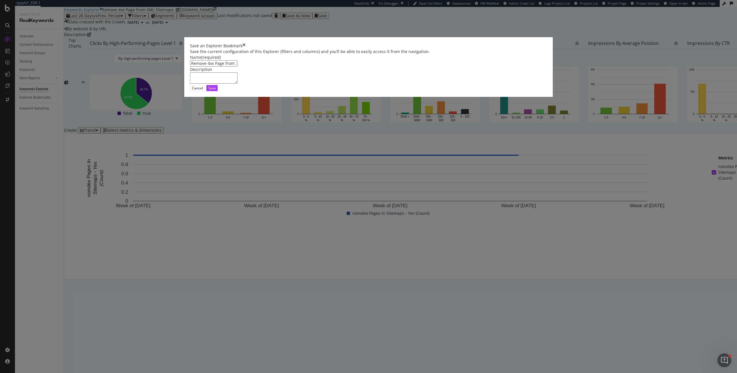
click at [238, 67] on input "Remove 4xx Page from XML Sitemaps Clone" at bounding box center [214, 63] width 48 height 6
click at [238, 67] on input "Remove noindex Page from XML Sitemaps Clone" at bounding box center [214, 63] width 48 height 6
click at [238, 67] on input "Remove noindex URL from XML Sitemaps Clone" at bounding box center [214, 63] width 48 height 6
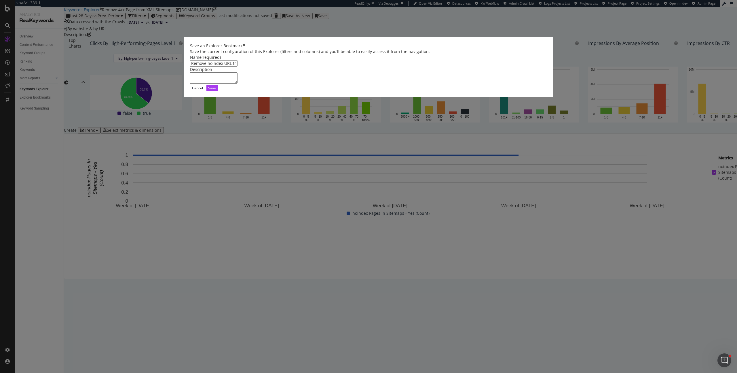
click at [238, 67] on input "Remove noindex URL from XML Sitemaps Clone" at bounding box center [214, 63] width 48 height 6
type input "Remove noindex URL from XML Sitemaps"
click at [218, 91] on button "Save" at bounding box center [211, 88] width 11 height 6
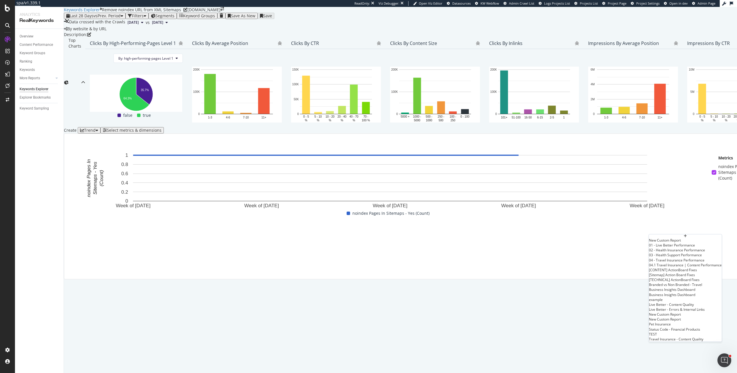
scroll to position [10, 0]
click at [663, 277] on div "[Sitemap] Action Board Fixes" at bounding box center [685, 274] width 73 height 5
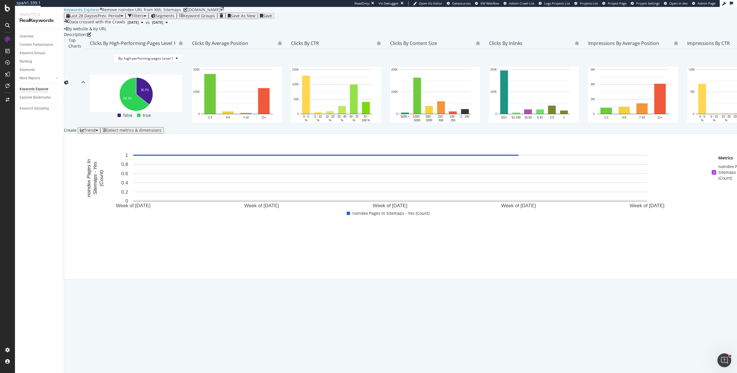
click at [162, 132] on div "Select metrics & dimensions" at bounding box center [134, 130] width 55 height 5
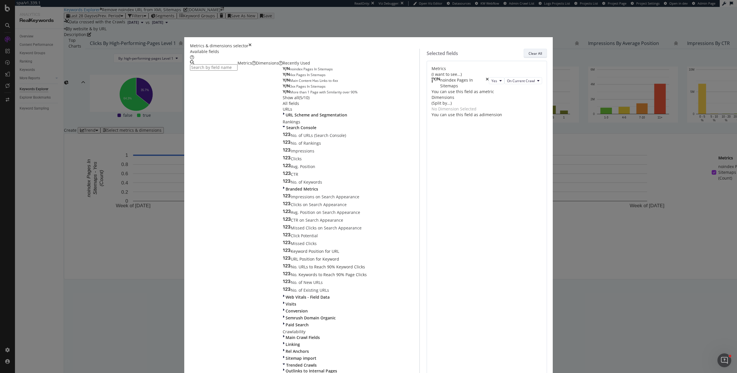
click at [529, 56] on div "Clear All" at bounding box center [536, 53] width 14 height 5
click at [238, 71] on input "modal" at bounding box center [214, 67] width 48 height 6
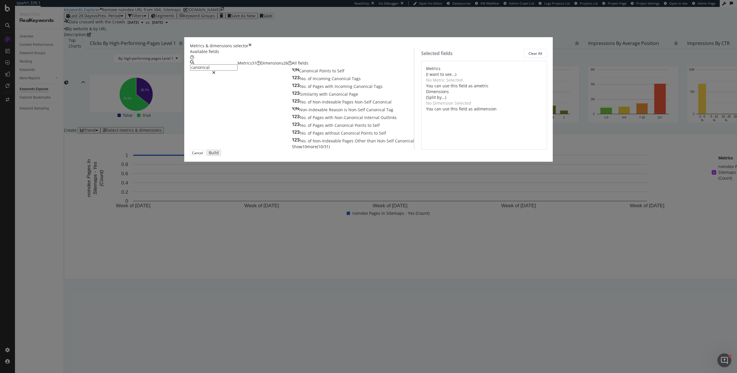
type input "canonical"
click at [292, 149] on span "Show 10 more" at bounding box center [304, 146] width 25 height 5
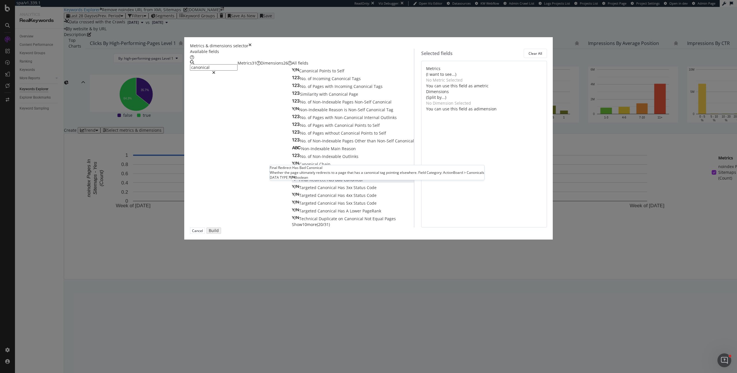
scroll to position [28, 0]
click at [318, 190] on span "Canonical" at bounding box center [328, 187] width 20 height 5
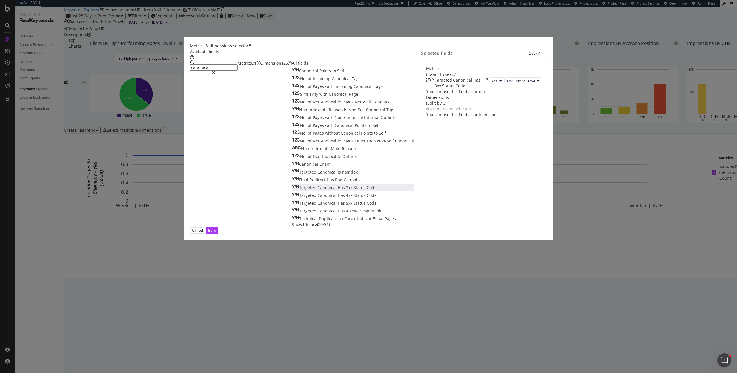
click at [292, 227] on span "Show 10 more" at bounding box center [304, 223] width 25 height 5
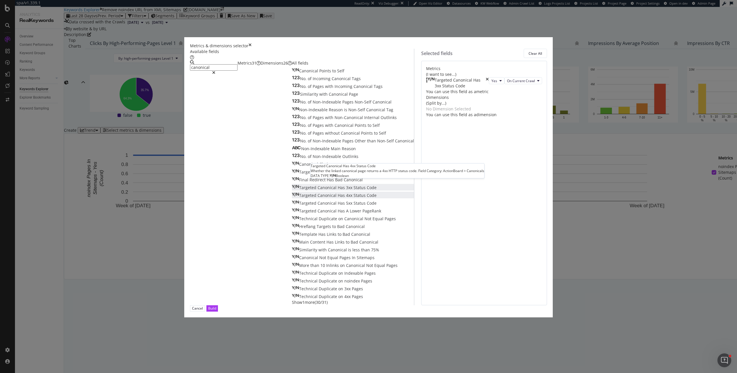
scroll to position [97, 0]
click at [216, 305] on div "Build" at bounding box center [212, 307] width 8 height 5
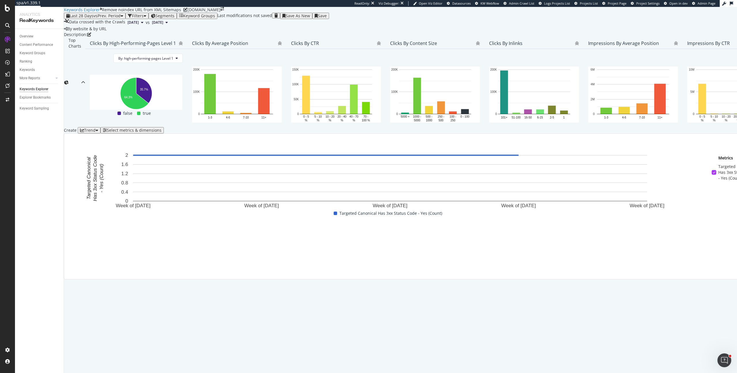
click at [310, 18] on div "Save As New" at bounding box center [298, 16] width 24 height 5
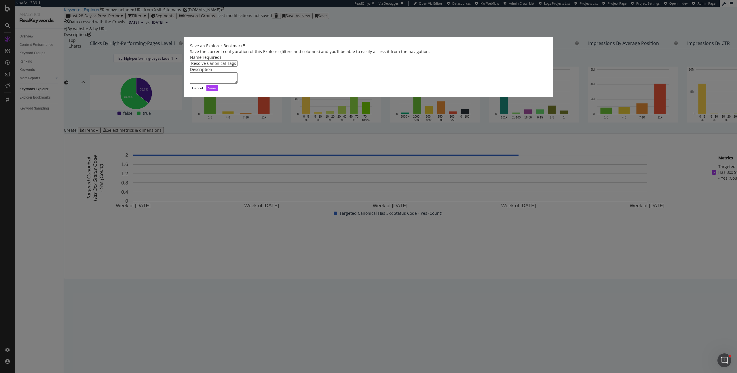
type input "Resolve Canonical Tags that Points to 3xx Pages"
click at [216, 90] on div "Save" at bounding box center [212, 88] width 8 height 5
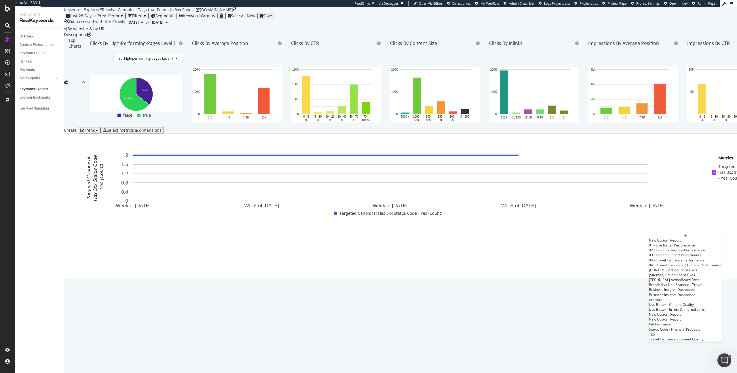
scroll to position [41, 0]
click at [665, 272] on div "[Sitemap] Action Board Fixes" at bounding box center [685, 274] width 73 height 5
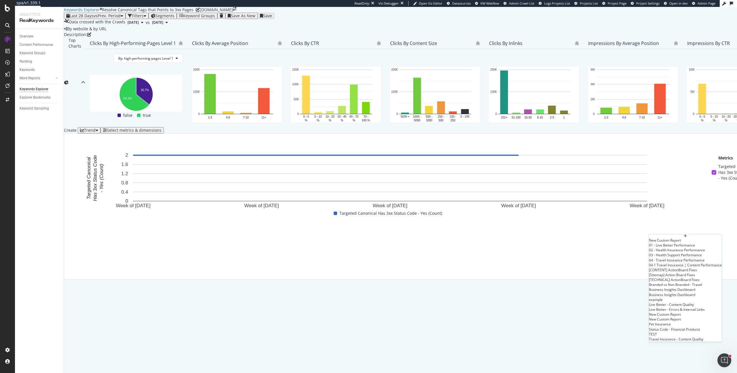
click at [293, 37] on div "Description:" at bounding box center [484, 35] width 840 height 6
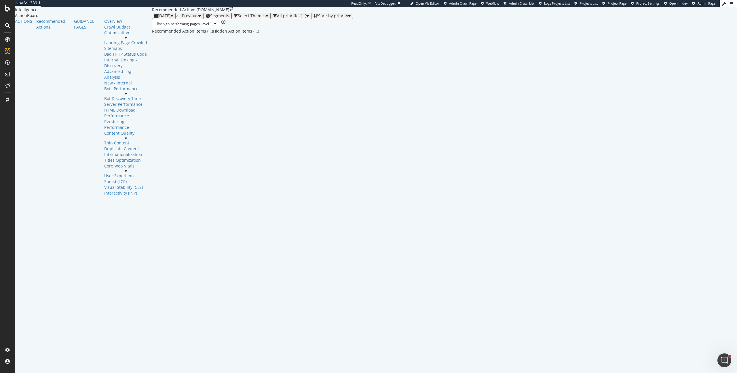
click at [238, 18] on div "Select Themes" at bounding box center [252, 16] width 28 height 5
click at [182, 40] on div "Page Content" at bounding box center [180, 40] width 22 height 5
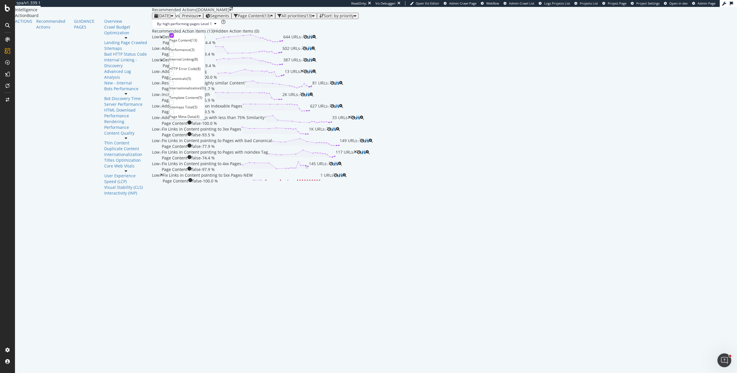
click at [356, 22] on div "2025 Oct. 5th vs Previous Segments Page Content ( 13 ) All priorities ( 13 ) So…" at bounding box center [444, 21] width 585 height 16
click at [232, 92] on div "Resolve duplicate or highly similar Content Page Content false - 61.7 % 81 URLs" at bounding box center [246, 86] width 168 height 12
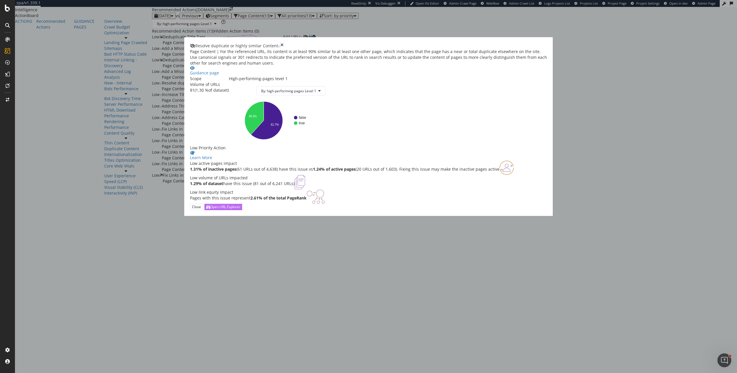
click at [240, 209] on div "Open URL Explorer" at bounding box center [223, 206] width 34 height 5
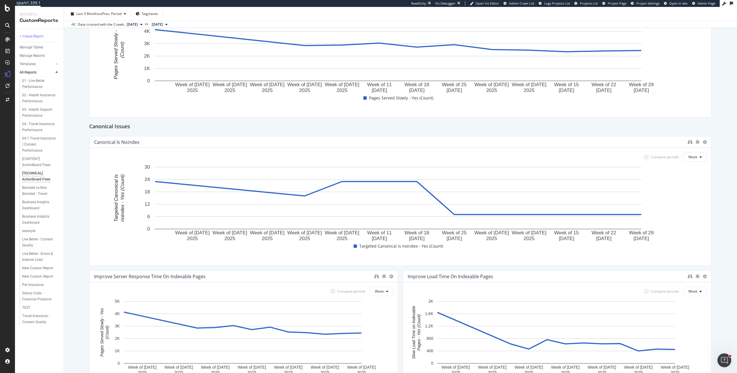
scroll to position [800, 0]
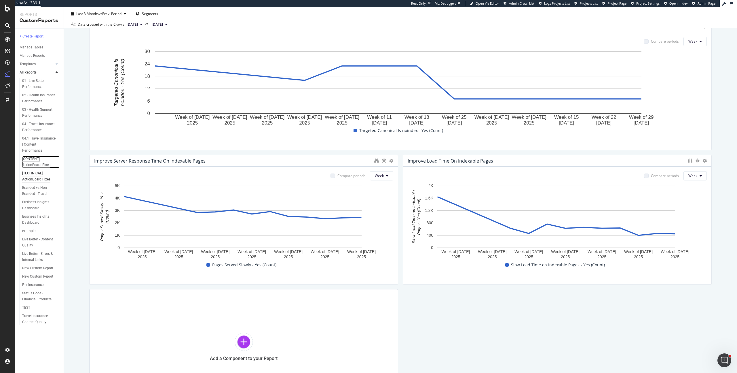
click at [47, 156] on div "[CONTENT] ActionBoard Fixes" at bounding box center [38, 162] width 33 height 12
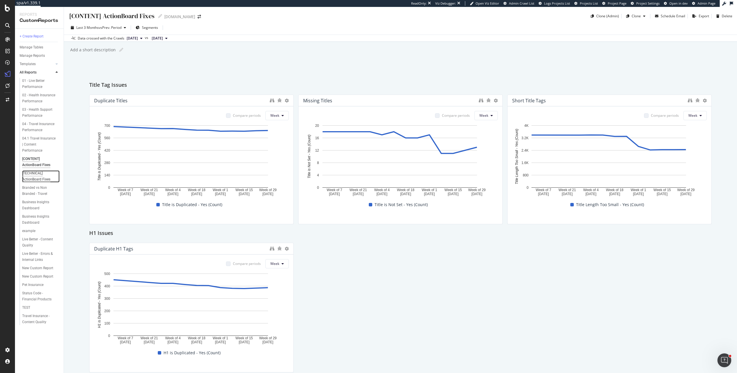
click at [34, 170] on div "[TECHNICAL] ActionBoard Fixes" at bounding box center [38, 176] width 33 height 12
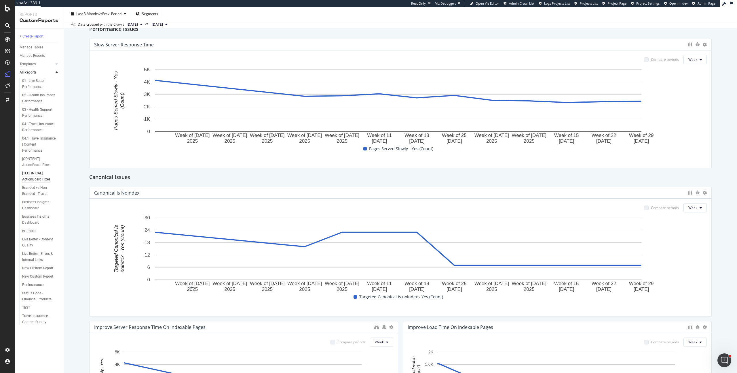
scroll to position [606, 0]
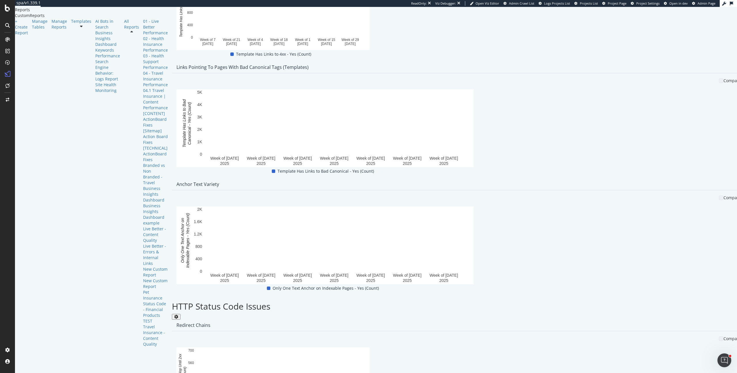
scroll to position [891, 0]
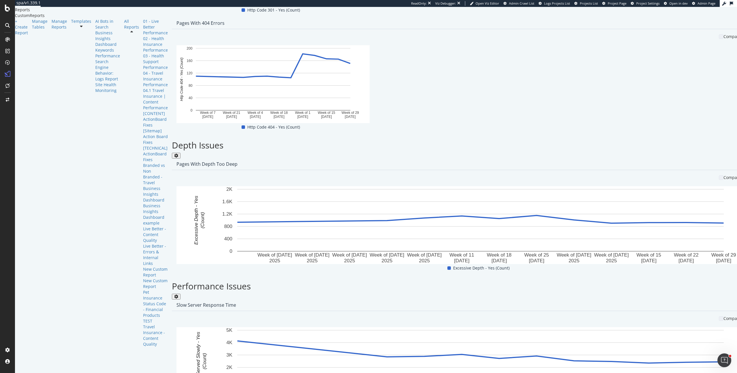
click at [399, 76] on div "Delete" at bounding box center [402, 78] width 29 height 8
click at [393, 79] on span at bounding box center [395, 78] width 7 height 7
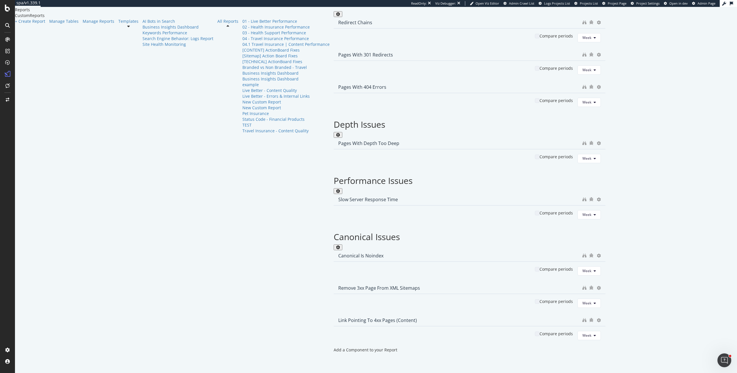
scroll to position [877, 0]
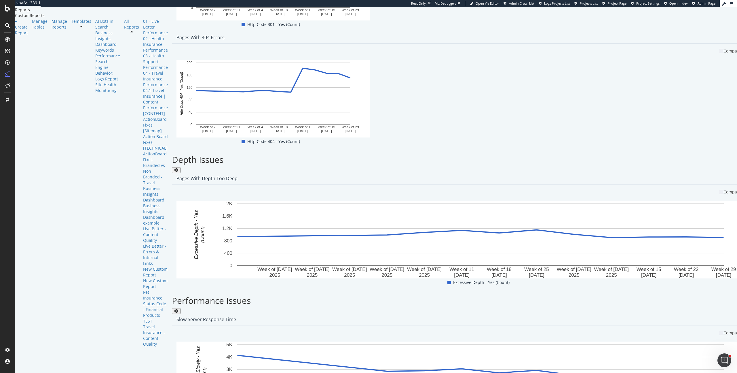
click at [398, 92] on span at bounding box center [395, 92] width 7 height 7
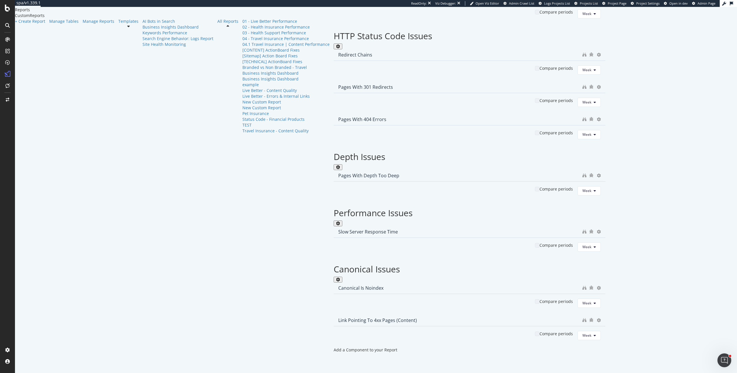
scroll to position [757, 0]
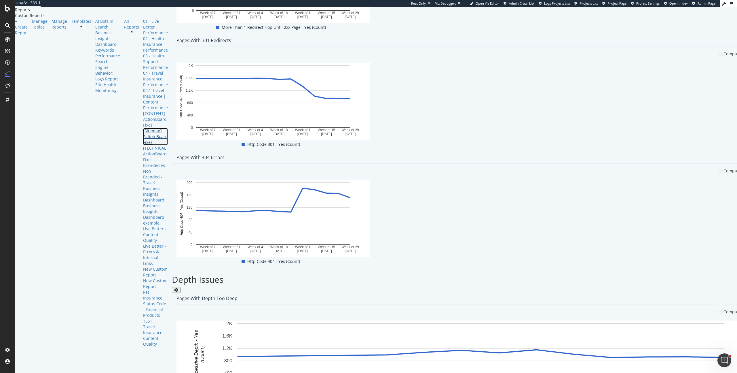
click at [143, 145] on div "[Sitemap] Action Board Fixes" at bounding box center [155, 136] width 25 height 17
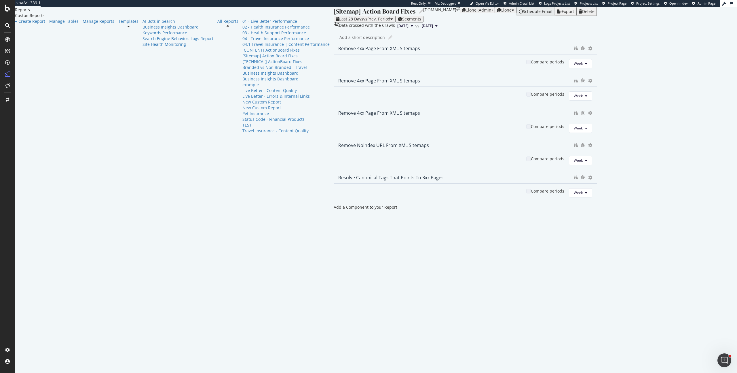
click at [334, 16] on div "[Sitemap] Action Board Fixes" at bounding box center [375, 11] width 82 height 9
click at [334, 15] on input "[Sitemap] Action Board Fixes" at bounding box center [375, 11] width 82 height 8
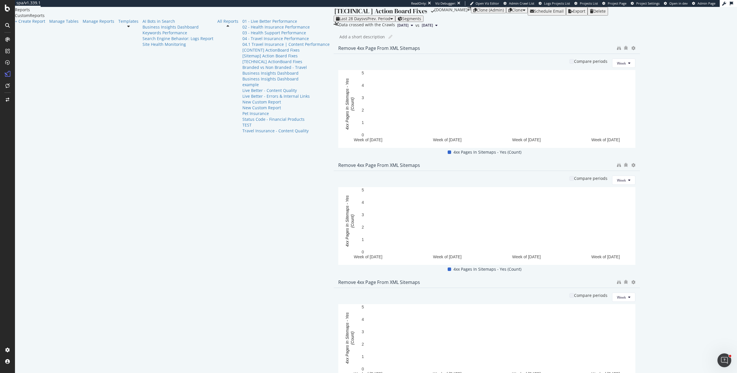
type input "[TECHNICAL 2] Action Board Fixes"
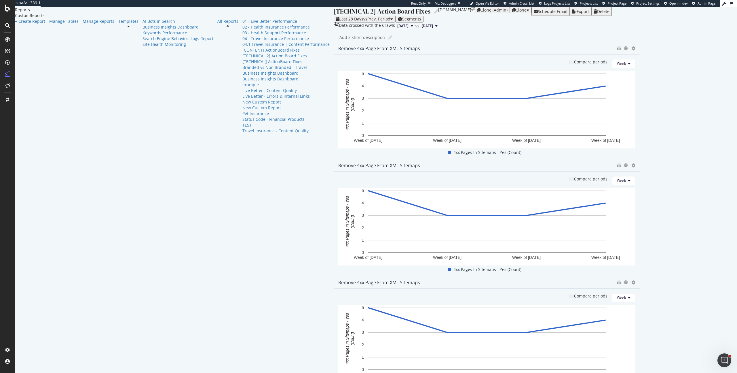
click at [334, 16] on div "[TECHNICAL 2] Action Board Fixes" at bounding box center [382, 11] width 97 height 9
click at [334, 15] on input "[TECHNICAL 2] Action Board Fixes" at bounding box center [382, 11] width 97 height 8
type input "[TECHNICAL 2] ActionBoard Fixes"
click at [334, 16] on div "[TECHNICAL 2] ActionBoard Fixes [TECHNICAL 2] ActionBoard Fixes Medibank.com.au…" at bounding box center [487, 11] width 306 height 9
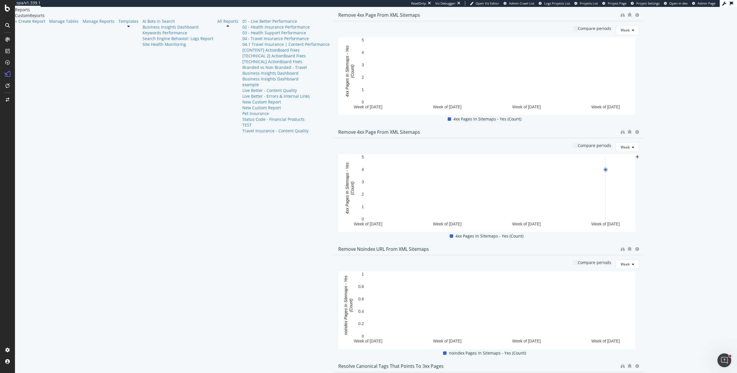
scroll to position [151, 0]
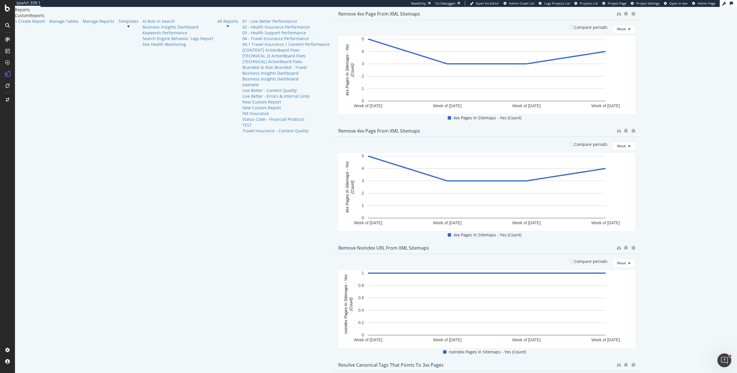
click at [631, 362] on icon at bounding box center [633, 364] width 4 height 4
click at [400, 212] on div "Delete" at bounding box center [402, 212] width 29 height 8
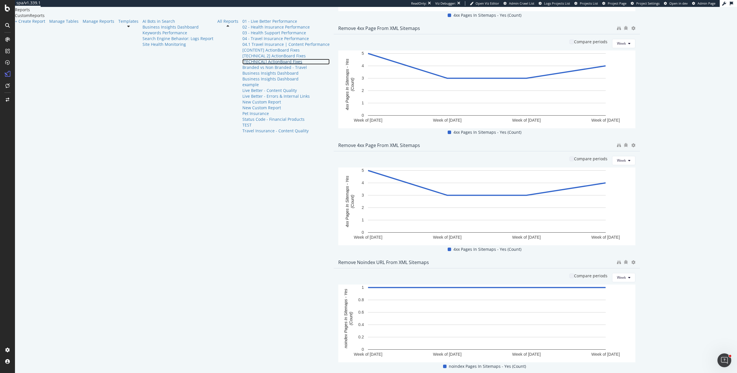
click at [242, 64] on div "[TECHNICAL] ActionBoard Fixes" at bounding box center [285, 62] width 87 height 6
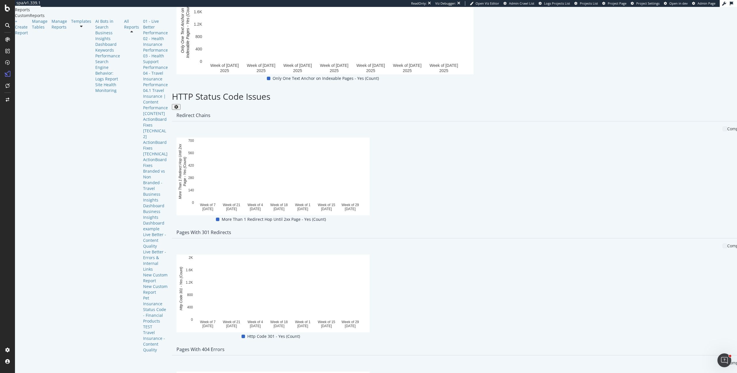
scroll to position [565, 0]
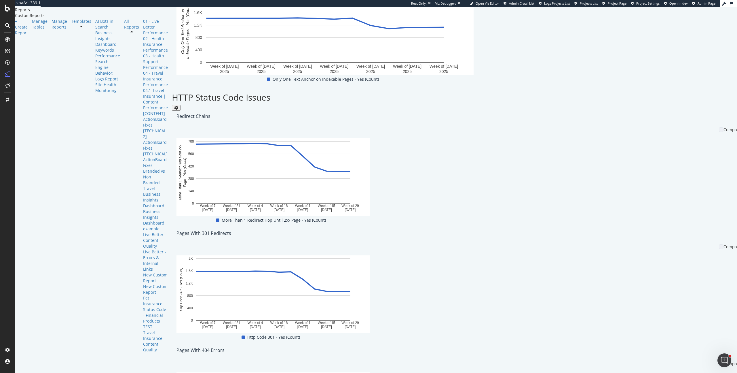
click at [704, 123] on span at bounding box center [706, 122] width 7 height 7
click at [136, 102] on div "Delete" at bounding box center [137, 100] width 11 height 5
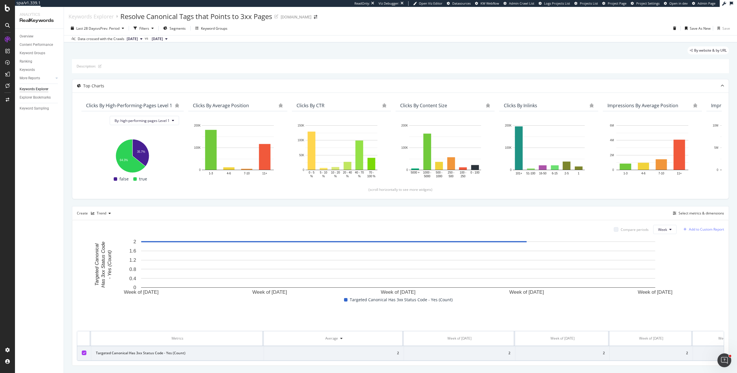
click at [697, 228] on div "Add to Custom Report" at bounding box center [706, 228] width 35 height 3
click at [664, 271] on div "[TECHNICAL] ActionBoard Fixes" at bounding box center [664, 272] width 51 height 5
click at [697, 215] on div "Select metrics & dimensions" at bounding box center [701, 212] width 45 height 5
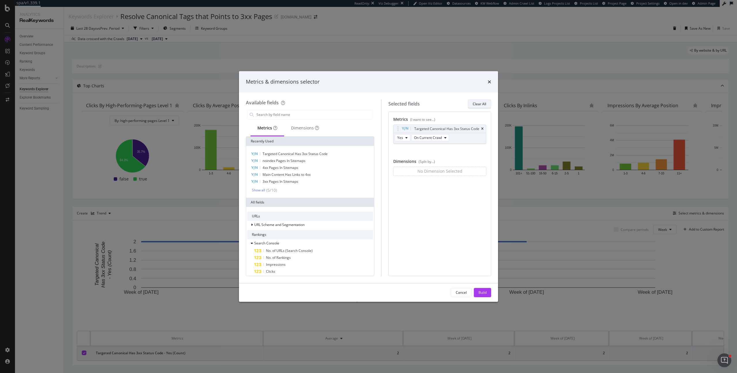
click at [481, 103] on div "Clear All" at bounding box center [480, 103] width 14 height 5
click at [326, 109] on div "modal" at bounding box center [310, 115] width 128 height 12
click at [326, 113] on input "modal" at bounding box center [314, 114] width 117 height 9
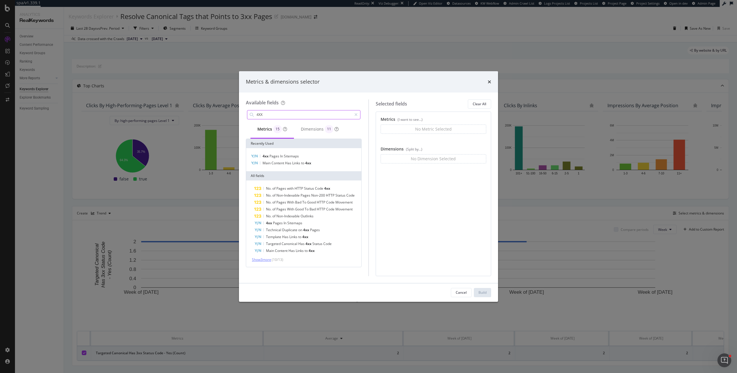
type input "4XX"
click at [271, 257] on span "Show 3 more" at bounding box center [261, 259] width 19 height 5
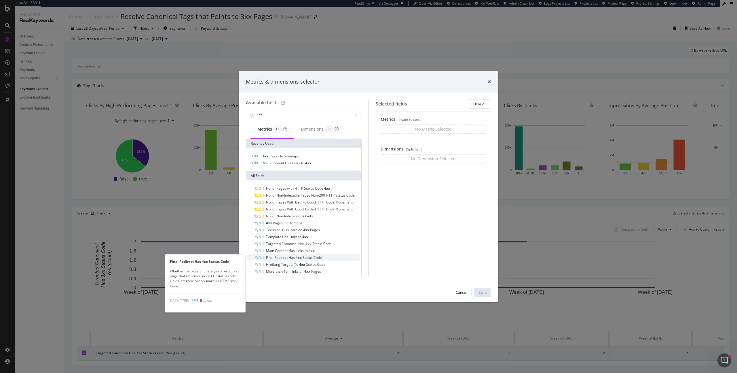
scroll to position [4, 0]
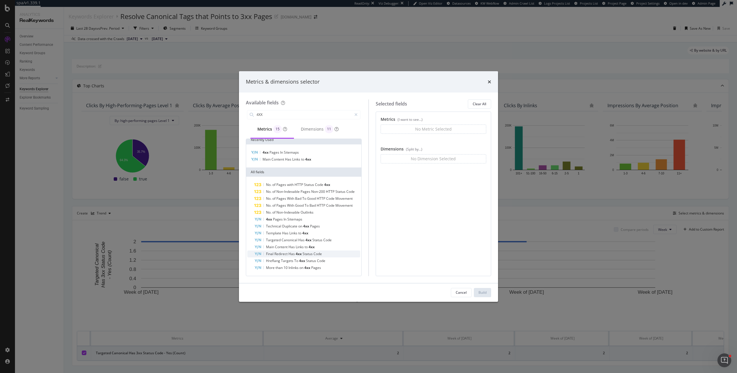
click at [307, 254] on span "Status" at bounding box center [308, 253] width 11 height 5
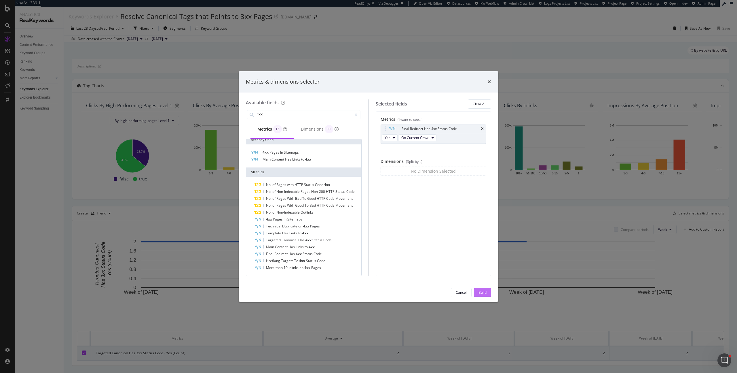
click at [484, 290] on div "Build" at bounding box center [482, 292] width 8 height 5
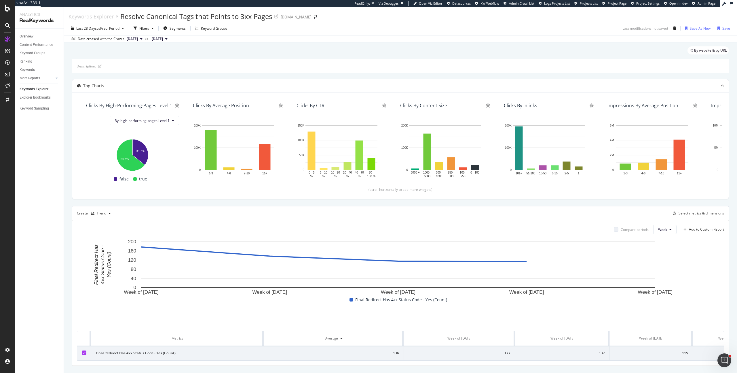
click at [690, 27] on div "Save As New" at bounding box center [700, 28] width 21 height 5
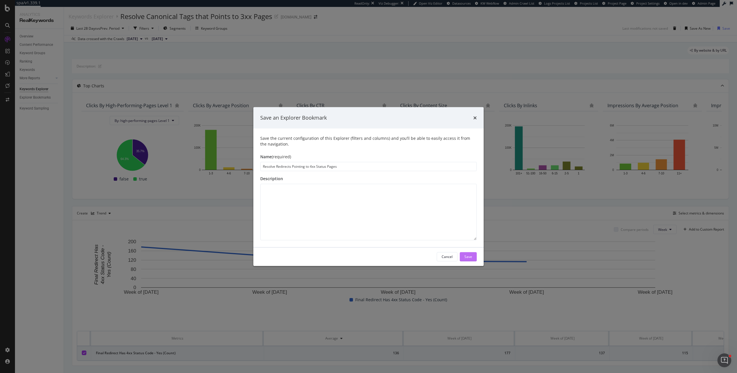
type input "Resolve Redirects Pointing to 4xx Status Pages"
click at [466, 257] on div "Save" at bounding box center [468, 256] width 8 height 5
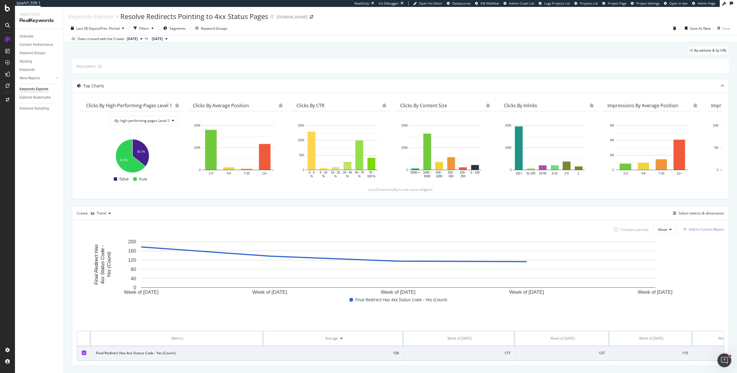
click at [700, 231] on div "Add to Custom Report" at bounding box center [706, 228] width 35 height 3
click at [663, 283] on div "[TECHNICAL] ActionBoard Fixes" at bounding box center [664, 285] width 51 height 5
click at [696, 214] on div "Select metrics & dimensions" at bounding box center [701, 212] width 45 height 5
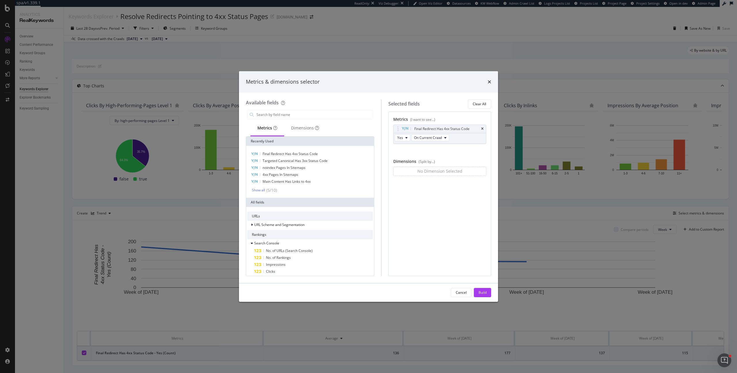
click at [482, 106] on div "Clear All" at bounding box center [480, 103] width 14 height 5
click at [348, 116] on input "modal" at bounding box center [314, 114] width 117 height 9
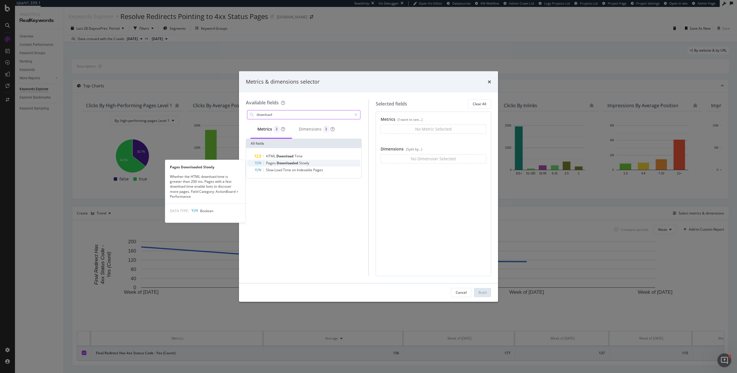
type input "download"
click at [322, 162] on div "Pages Downloaded Slowly" at bounding box center [307, 162] width 106 height 7
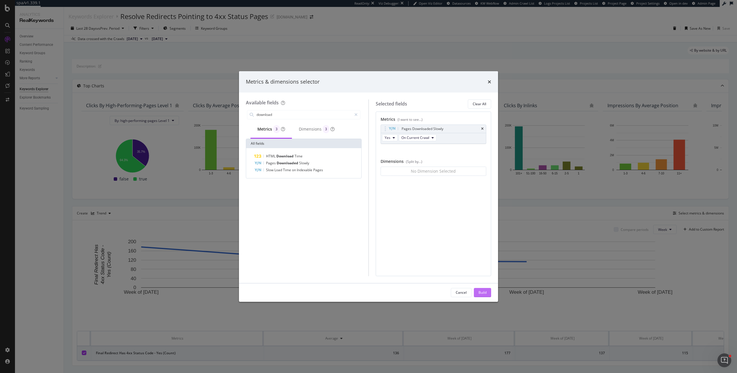
click at [486, 295] on div "Build" at bounding box center [482, 292] width 8 height 9
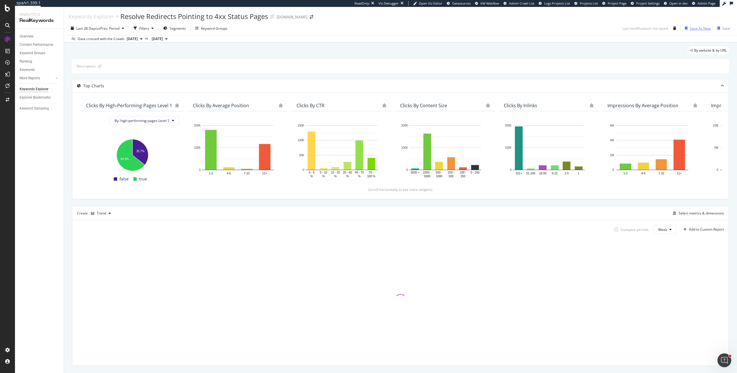
click at [697, 27] on div "Save As New" at bounding box center [700, 28] width 21 height 5
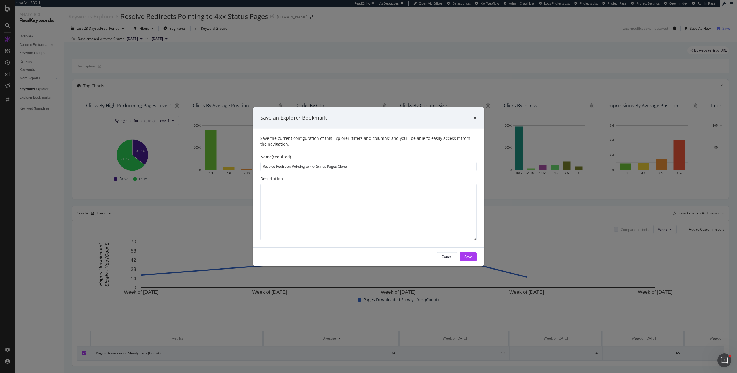
click at [278, 167] on input "Resolve Redirects Pointing to 4xx Status Pages Clone" at bounding box center [368, 166] width 217 height 9
click at [298, 167] on input "Resolve Redirects Pointing to 4xx Status Pages Clone" at bounding box center [368, 166] width 217 height 9
type input "Improve Download Time on Indexable Pages"
click at [470, 255] on div "Save" at bounding box center [468, 256] width 8 height 5
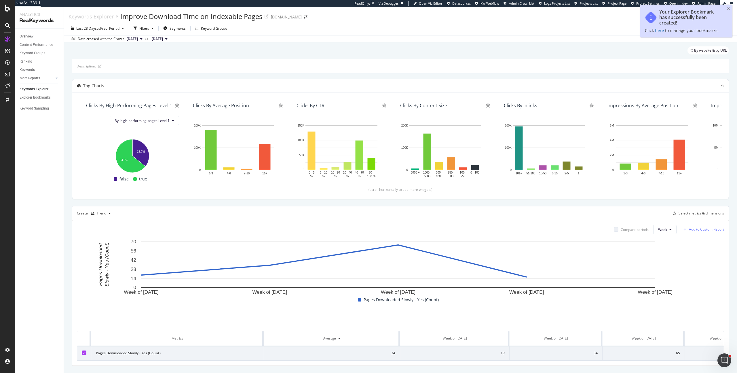
click at [704, 229] on div "Add to Custom Report" at bounding box center [706, 228] width 35 height 3
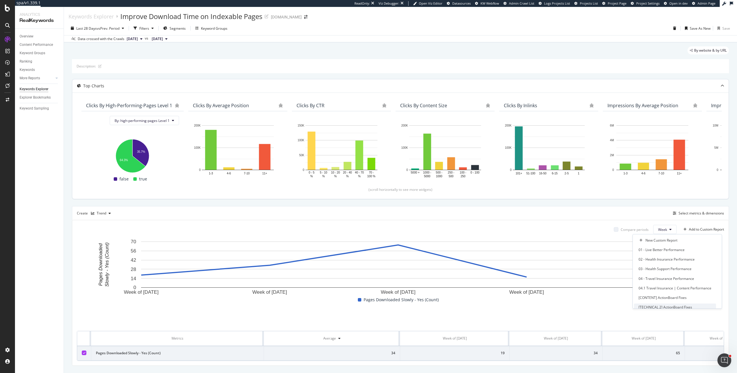
click at [666, 305] on div "[TECHNICAL 2] ActionBoard Fixes" at bounding box center [666, 306] width 54 height 5
click at [711, 212] on div "Select metrics & dimensions" at bounding box center [701, 212] width 45 height 5
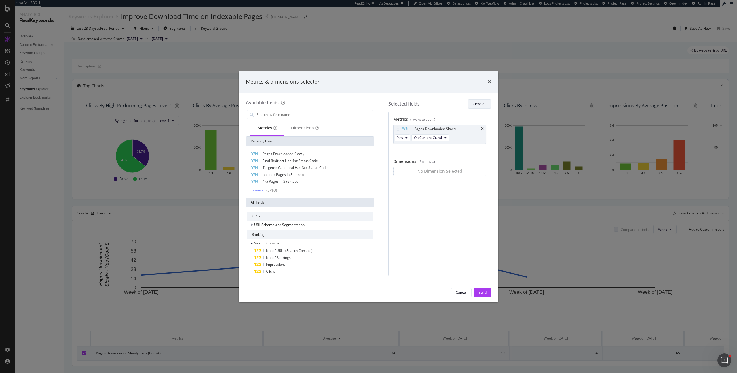
click at [483, 105] on div "Clear All" at bounding box center [480, 103] width 14 height 5
click at [272, 116] on input "modal" at bounding box center [314, 114] width 117 height 9
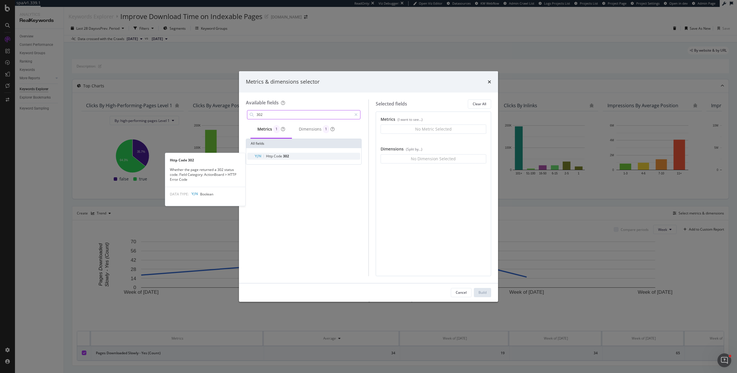
type input "302"
click at [330, 156] on div "Http Code 302" at bounding box center [307, 156] width 106 height 7
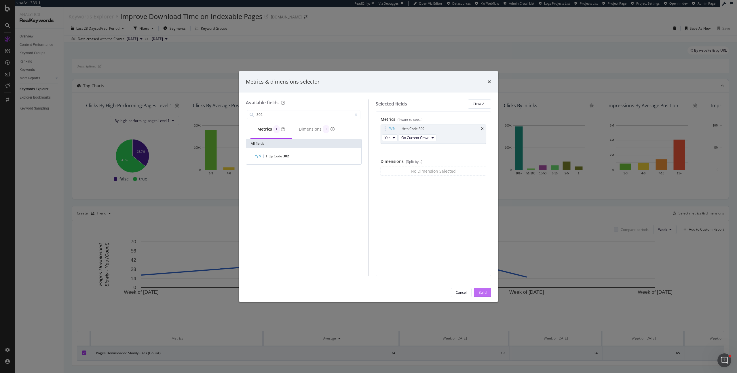
click at [474, 294] on button "Build" at bounding box center [482, 292] width 17 height 9
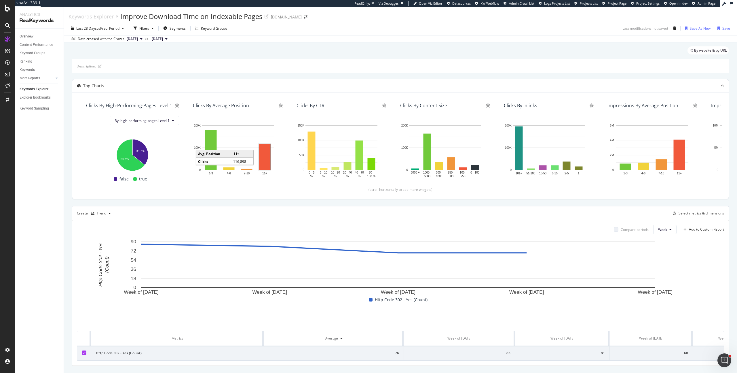
click at [700, 27] on div "Save As New" at bounding box center [700, 28] width 21 height 5
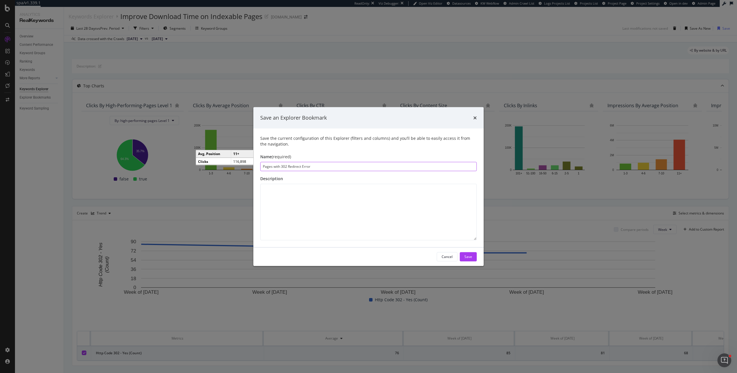
drag, startPoint x: 331, startPoint y: 173, endPoint x: 358, endPoint y: 179, distance: 27.6
click at [358, 179] on div "Save the current configuration of this Explorer (filters and columns) and you’l…" at bounding box center [368, 187] width 230 height 119
type input "Pages with 302 Redirects"
click at [473, 257] on button "Save" at bounding box center [468, 256] width 17 height 9
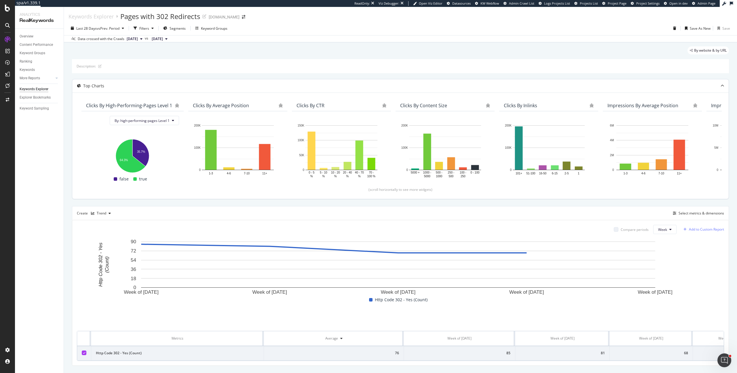
click at [698, 230] on div "Add to Custom Report" at bounding box center [706, 228] width 35 height 3
click at [664, 267] on div "[TECHNICAL] ActionBoard Fixes" at bounding box center [664, 267] width 51 height 5
click at [705, 228] on div "Add to Custom Report" at bounding box center [706, 228] width 35 height 3
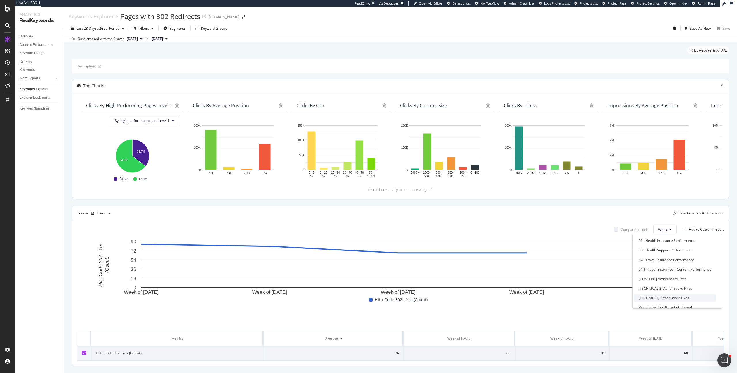
click at [662, 299] on div "[TECHNICAL] ActionBoard Fixes" at bounding box center [664, 297] width 51 height 5
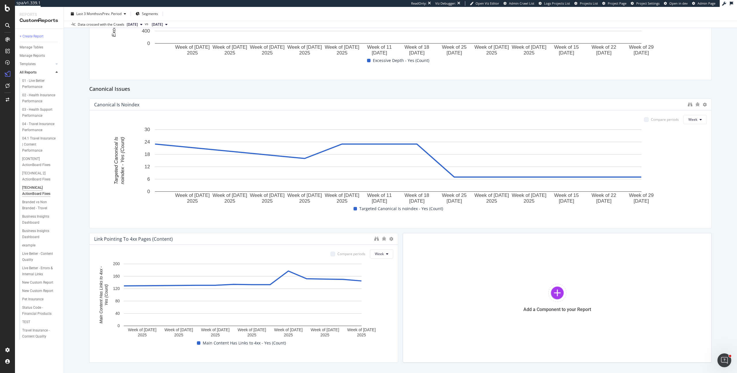
scroll to position [609, 0]
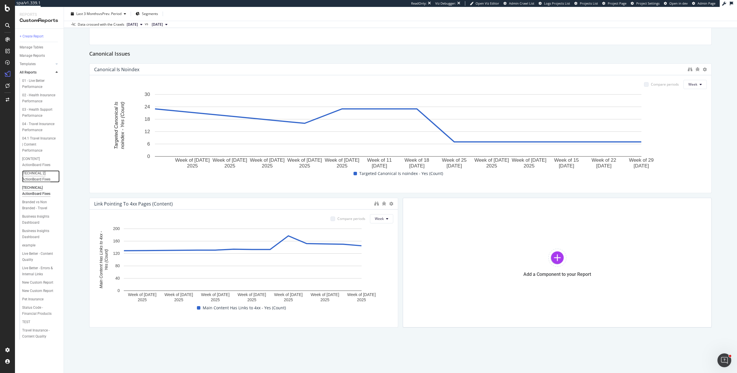
click at [40, 172] on div "[TECHNICAL 2] ActionBoard Fixes" at bounding box center [39, 176] width 34 height 12
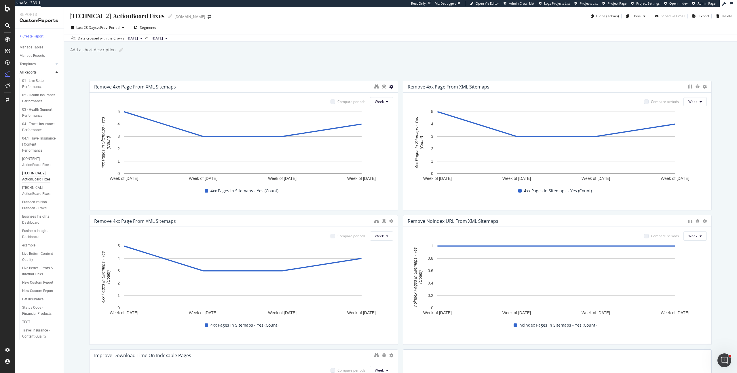
click at [389, 85] on icon at bounding box center [391, 87] width 4 height 4
click at [352, 63] on div "[TECHNICAL 2] ActionBoard Fixes [TECHNICAL 2] ActionBoard Fixes Medibank.com.au…" at bounding box center [400, 190] width 673 height 366
click at [39, 185] on div "[TECHNICAL] ActionBoard Fixes" at bounding box center [38, 191] width 33 height 12
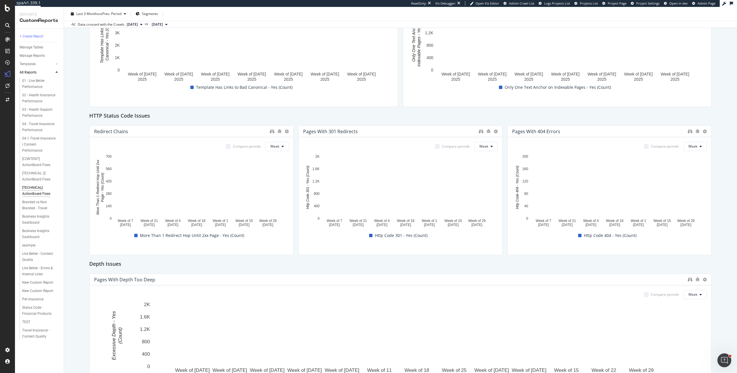
scroll to position [255, 0]
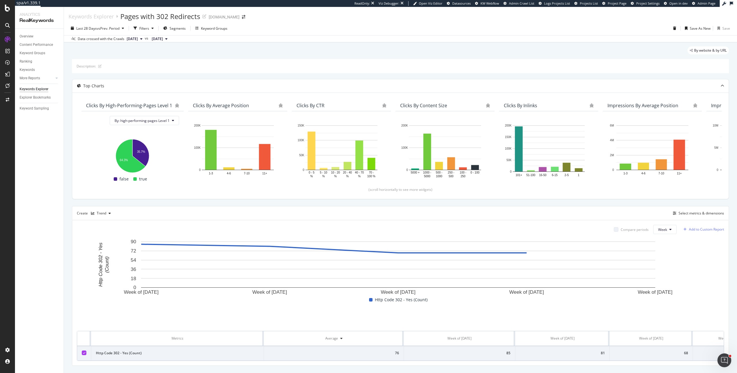
click at [693, 229] on div "Add to Custom Report" at bounding box center [706, 228] width 35 height 3
click at [661, 278] on div "[TECHNICAL] ActionBoard Fixes" at bounding box center [664, 277] width 51 height 5
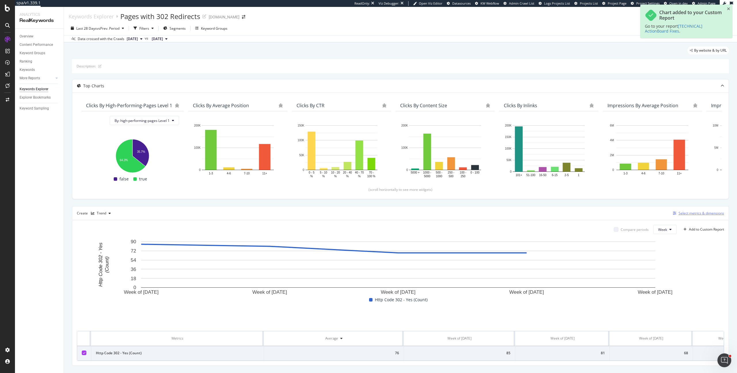
click at [687, 212] on div "Select metrics & dimensions" at bounding box center [701, 212] width 45 height 5
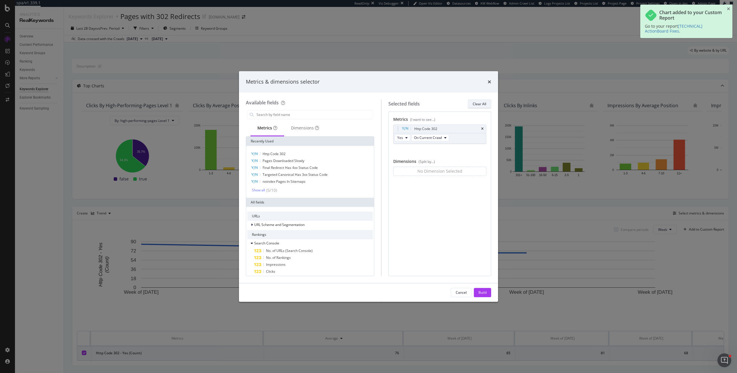
click at [472, 102] on button "Clear All" at bounding box center [479, 103] width 23 height 9
click at [271, 118] on input "modal" at bounding box center [314, 114] width 117 height 9
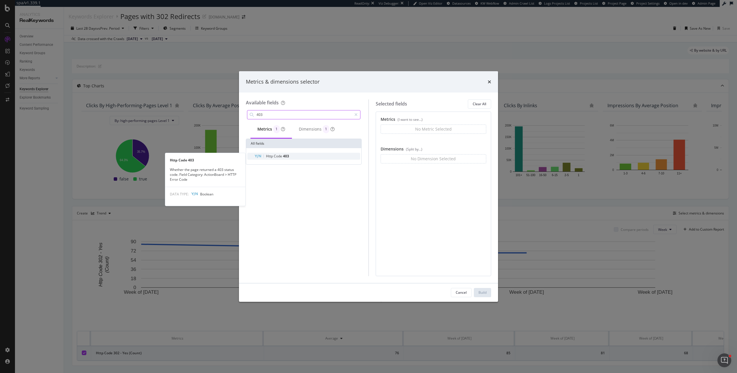
type input "403"
click at [267, 156] on span "Http" at bounding box center [270, 155] width 8 height 5
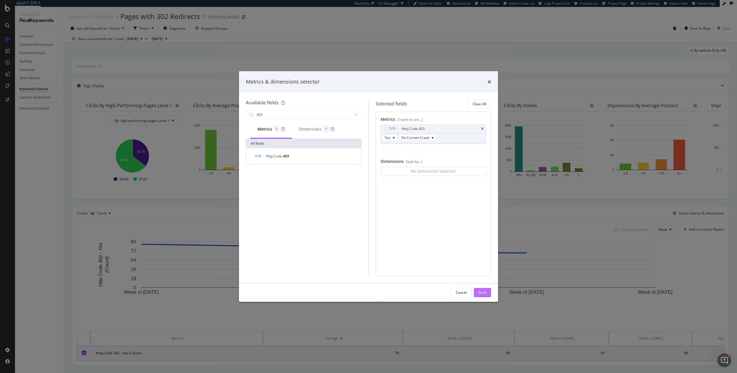
click at [487, 294] on button "Build" at bounding box center [482, 292] width 17 height 9
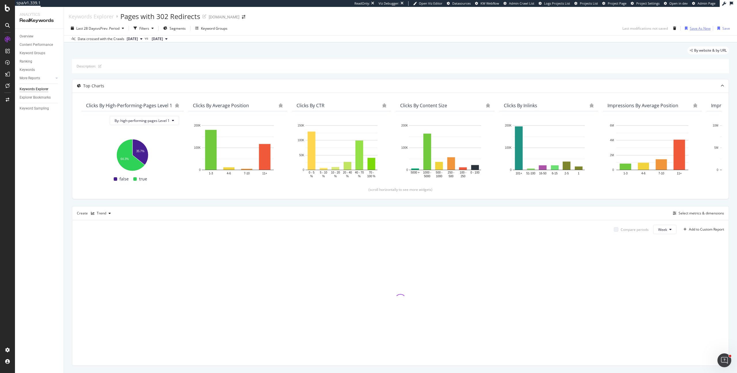
click at [696, 28] on div "Save As New" at bounding box center [700, 28] width 21 height 5
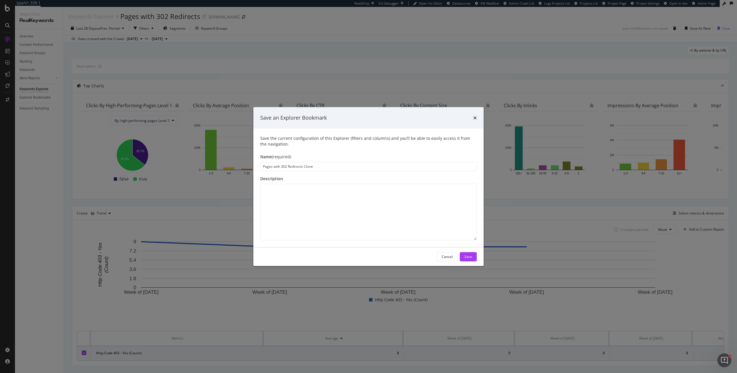
click at [284, 165] on input "Pages with 302 Redirects Clone" at bounding box center [368, 166] width 217 height 9
click at [295, 168] on input "Pages with 403 Redirects Clone" at bounding box center [368, 166] width 217 height 9
type input "Pages with 403 Errors"
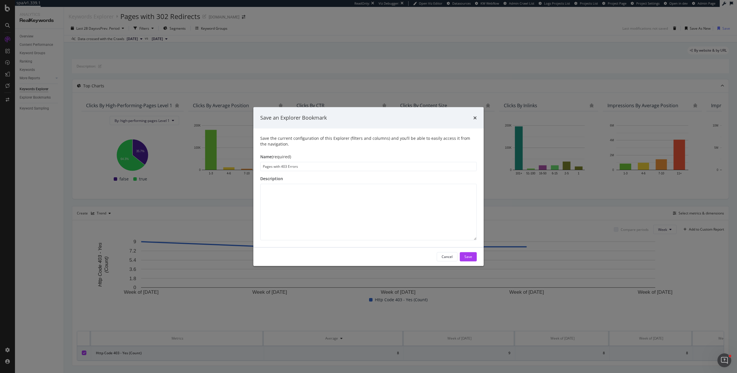
click at [480, 257] on div "Cancel Save" at bounding box center [368, 256] width 230 height 18
click at [473, 257] on button "Save" at bounding box center [468, 256] width 17 height 9
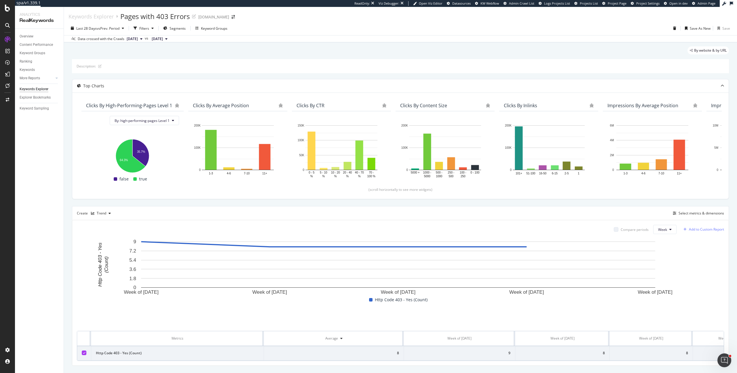
click at [692, 232] on div "Add to Custom Report" at bounding box center [702, 229] width 43 height 9
click at [669, 263] on div "[TECHNICAL] ActionBoard Fixes" at bounding box center [675, 260] width 82 height 7
click at [695, 213] on div "Select metrics & dimensions" at bounding box center [701, 212] width 45 height 5
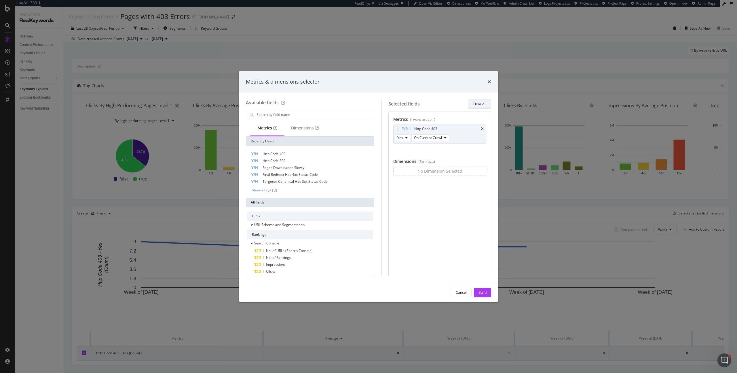
click at [481, 105] on div "Clear All" at bounding box center [480, 103] width 14 height 5
click at [303, 113] on input "modal" at bounding box center [314, 114] width 117 height 9
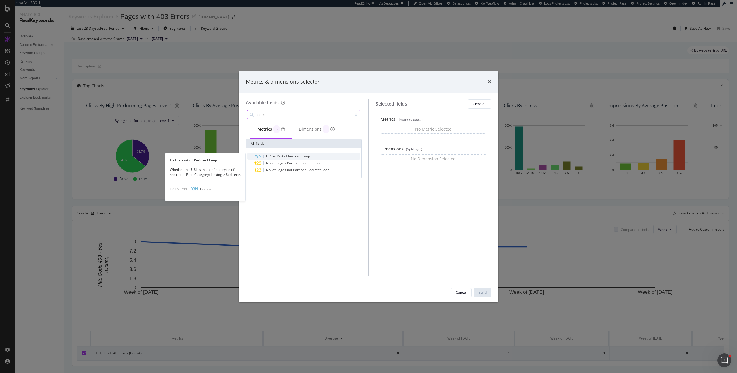
type input "loops"
click at [313, 156] on div "URL is Part of Redirect Loop" at bounding box center [307, 156] width 106 height 7
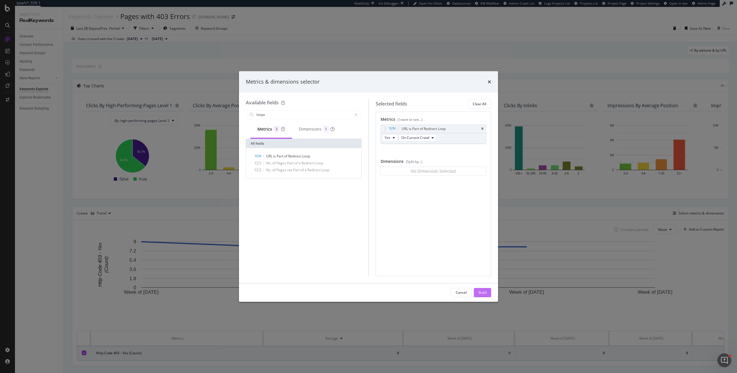
click at [477, 289] on button "Build" at bounding box center [482, 292] width 17 height 9
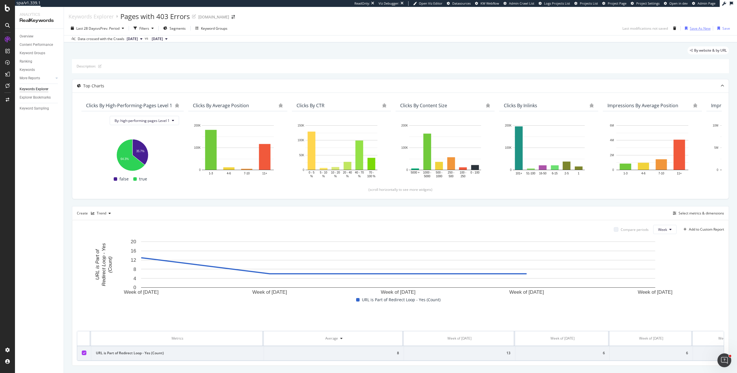
click at [691, 28] on div "Save As New" at bounding box center [700, 28] width 21 height 5
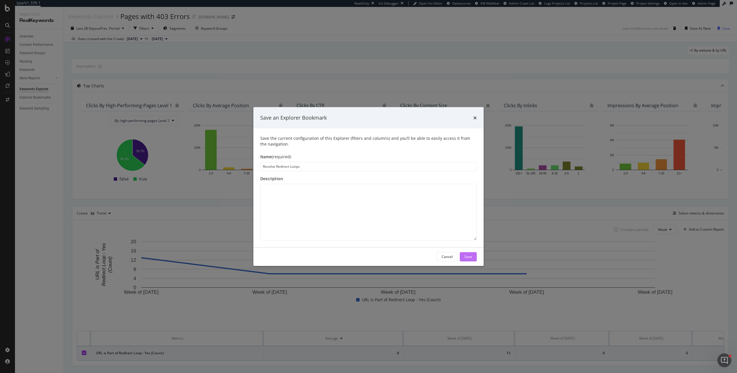
type input "Resolve Redirect Loops"
click at [470, 257] on div "Save" at bounding box center [468, 256] width 8 height 5
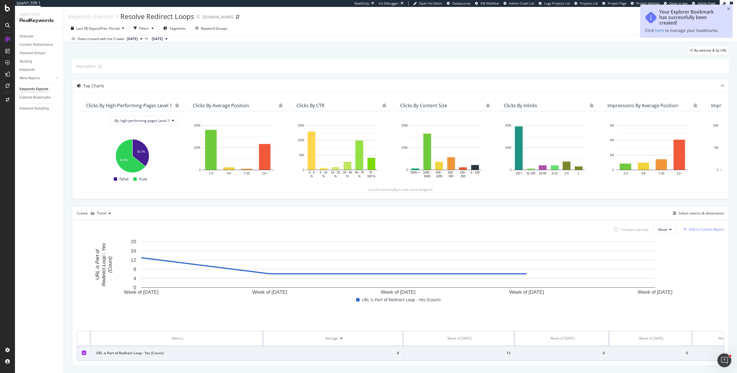
click at [706, 229] on div "Add to Custom Report" at bounding box center [706, 228] width 35 height 3
click at [661, 264] on div "[TECHNICAL] ActionBoard Fixes" at bounding box center [664, 262] width 51 height 5
click at [699, 214] on div "Select metrics & dimensions" at bounding box center [701, 212] width 45 height 5
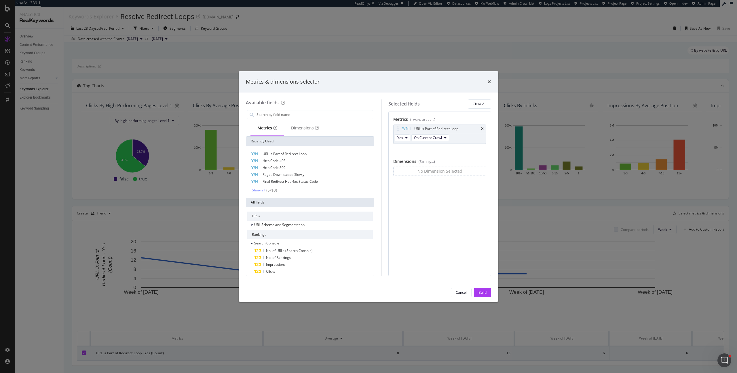
click at [488, 99] on div "Available fields Metrics Dimensions Recently Used URL is Part of Redirect Loop …" at bounding box center [368, 187] width 259 height 190
click at [477, 104] on div "Clear All" at bounding box center [480, 103] width 14 height 5
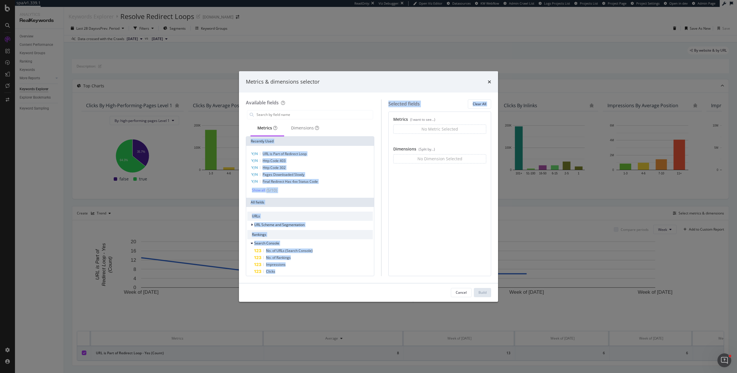
click at [376, 132] on div "Available fields Metrics Dimensions Recently Used URL is Part of Redirect Loop …" at bounding box center [368, 187] width 245 height 176
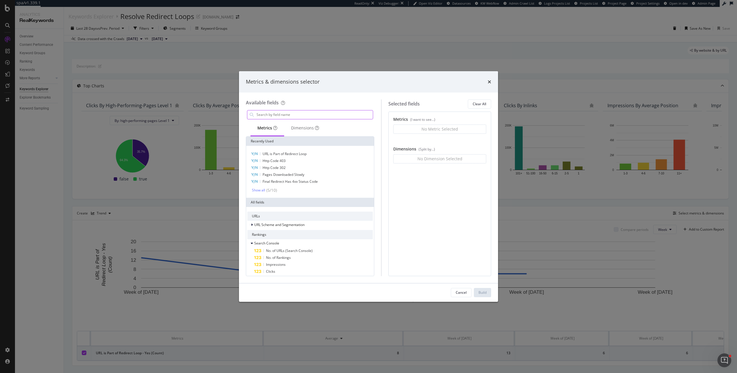
click at [344, 117] on input "modal" at bounding box center [314, 114] width 117 height 9
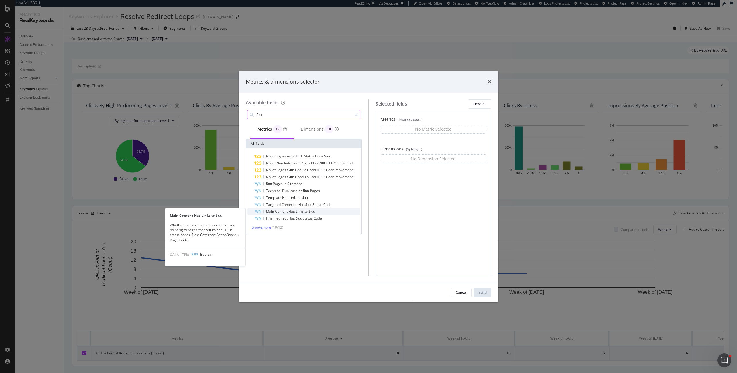
type input "5xx"
click at [299, 211] on span "Links" at bounding box center [300, 211] width 9 height 5
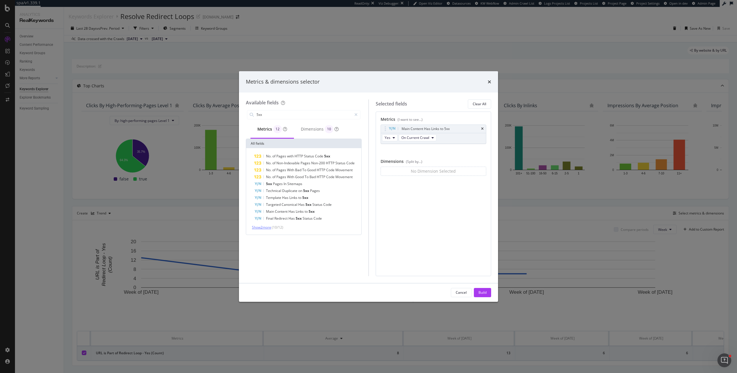
click at [267, 227] on span "Show 2 more" at bounding box center [261, 227] width 19 height 5
click at [481, 289] on div "Build" at bounding box center [482, 292] width 8 height 9
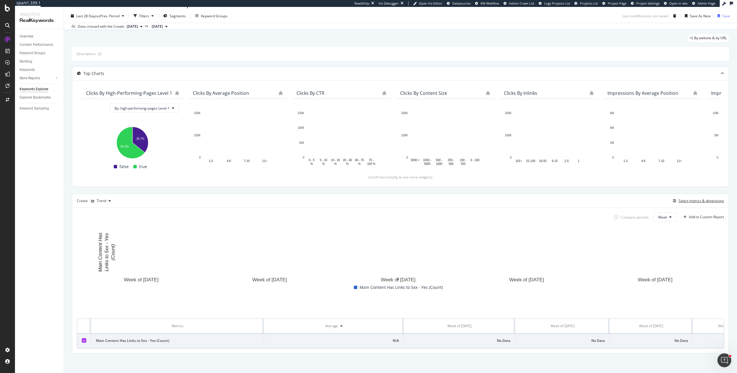
scroll to position [13, 0]
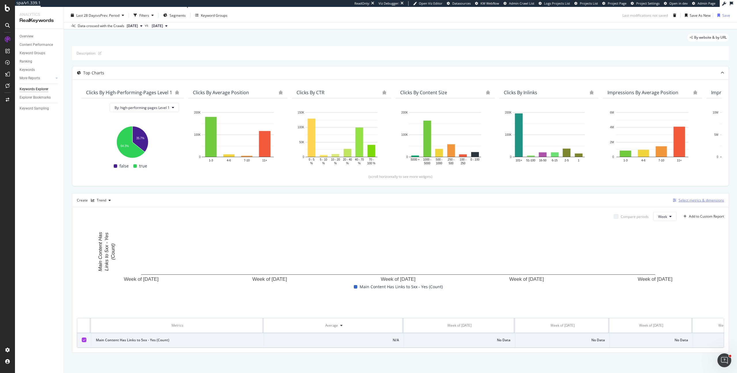
click at [676, 202] on div "Select metrics & dimensions" at bounding box center [698, 200] width 54 height 6
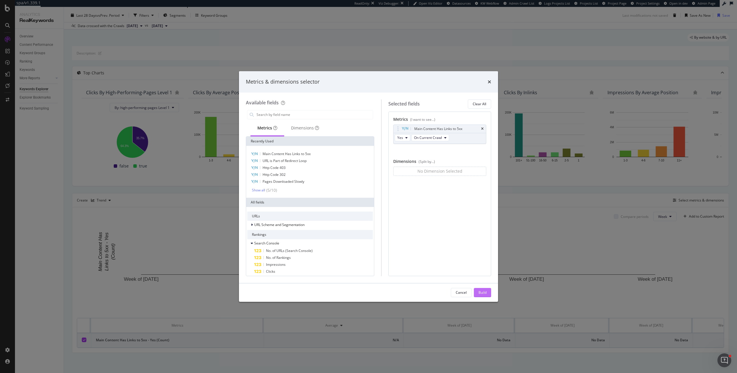
click at [480, 292] on div "Build" at bounding box center [482, 292] width 8 height 5
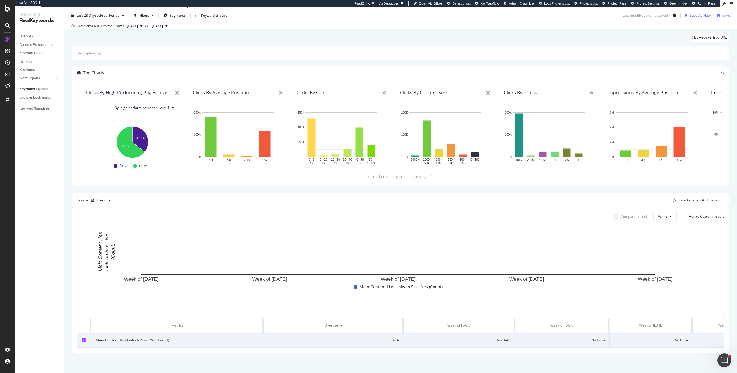
click at [700, 14] on div "Save As New" at bounding box center [700, 15] width 21 height 5
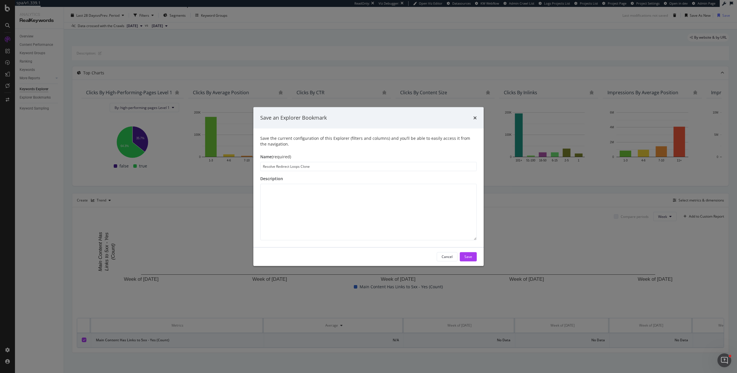
click at [301, 168] on input "Resolve Redirect Loops Clone" at bounding box center [368, 166] width 217 height 9
drag, startPoint x: 318, startPoint y: 166, endPoint x: 213, endPoint y: 151, distance: 106.4
click at [213, 151] on div "Save an Explorer Bookmark Save the current configuration of this Explorer (filt…" at bounding box center [368, 186] width 737 height 373
type input "l"
type input "Links Pointing to 5xx Pages (Content)"
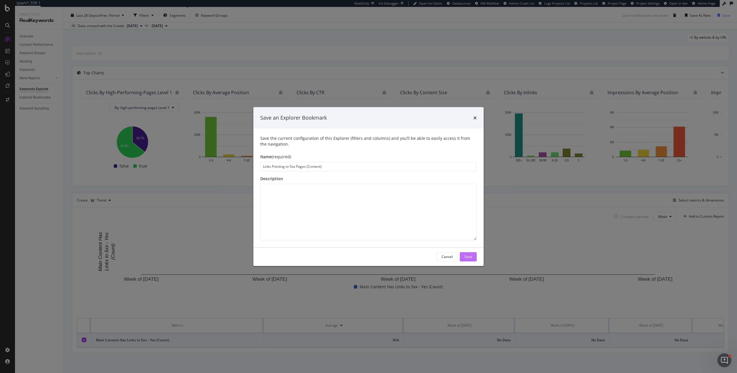
click at [467, 256] on div "Save" at bounding box center [468, 256] width 8 height 5
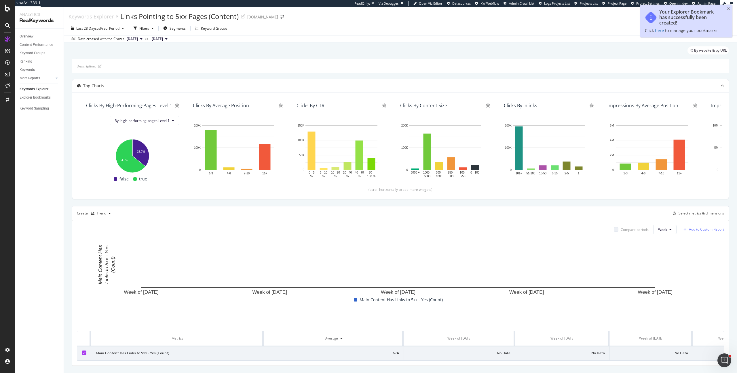
click at [710, 228] on div "Add to Custom Report" at bounding box center [706, 228] width 35 height 3
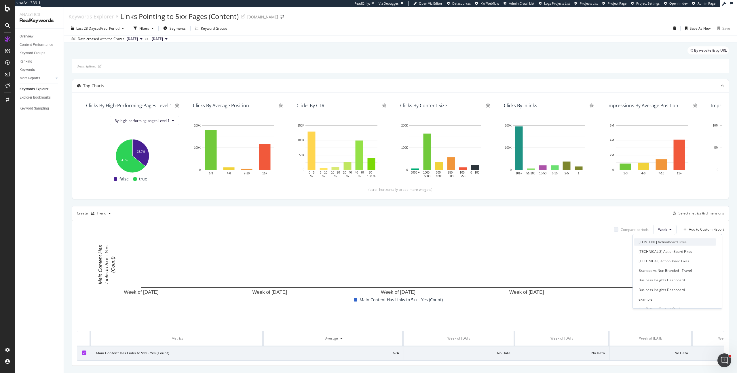
scroll to position [60, 0]
click at [662, 258] on div "[TECHNICAL] ActionBoard Fixes" at bounding box center [664, 256] width 51 height 5
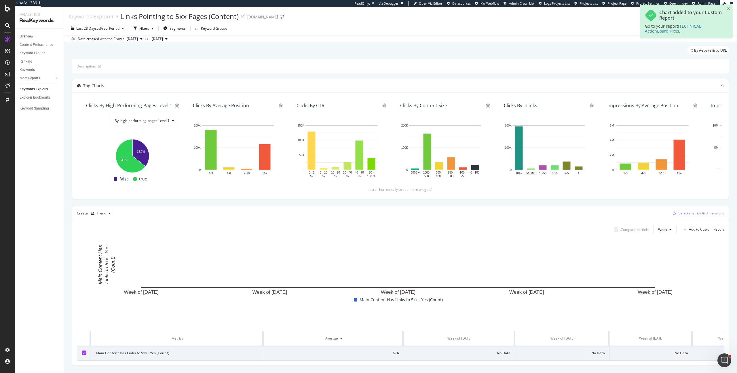
click at [687, 213] on div "Select metrics & dimensions" at bounding box center [701, 212] width 45 height 5
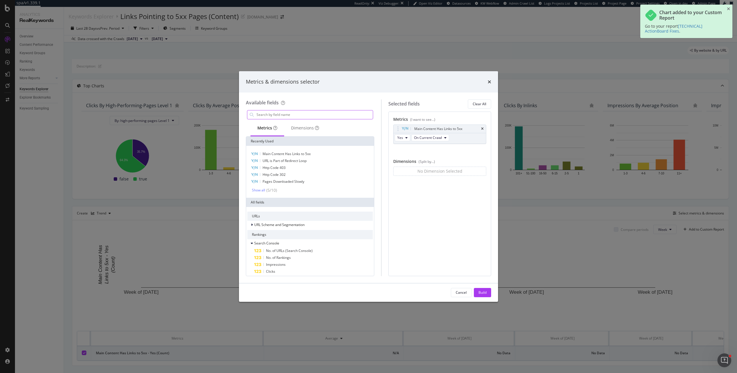
click at [341, 111] on input "modal" at bounding box center [314, 114] width 117 height 9
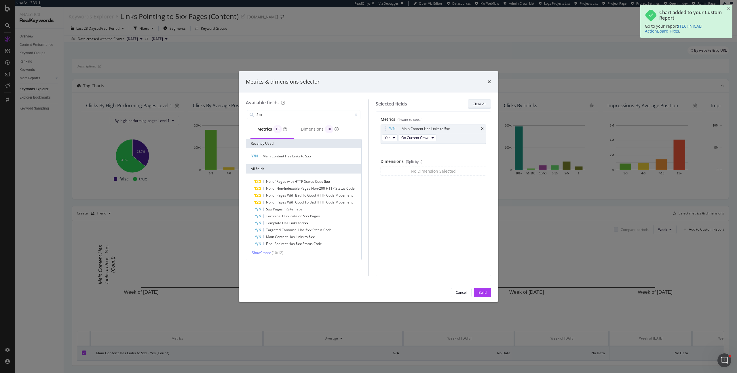
type input "5xx"
click at [472, 104] on button "Clear All" at bounding box center [479, 103] width 23 height 9
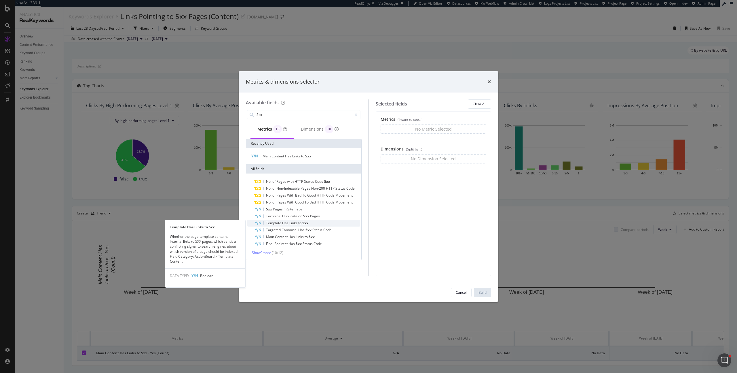
click at [300, 221] on span "to" at bounding box center [300, 222] width 4 height 5
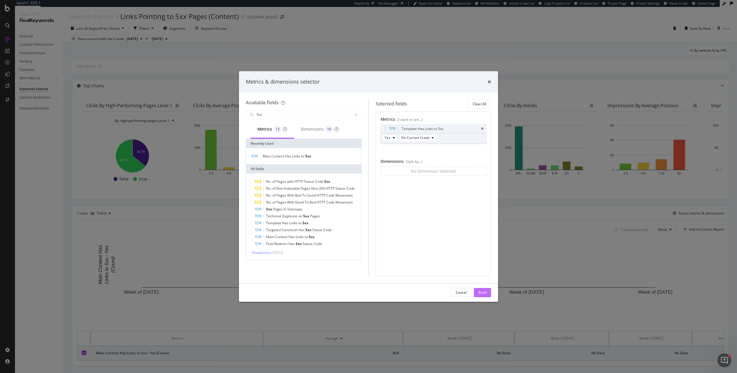
click at [478, 289] on div "Build" at bounding box center [482, 292] width 8 height 9
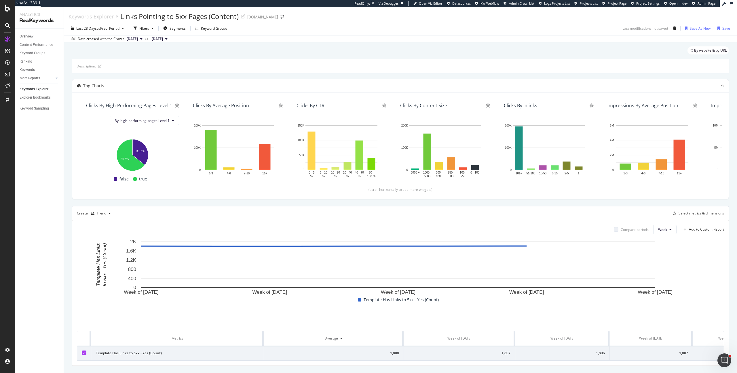
click at [692, 27] on div "Save As New" at bounding box center [700, 28] width 21 height 5
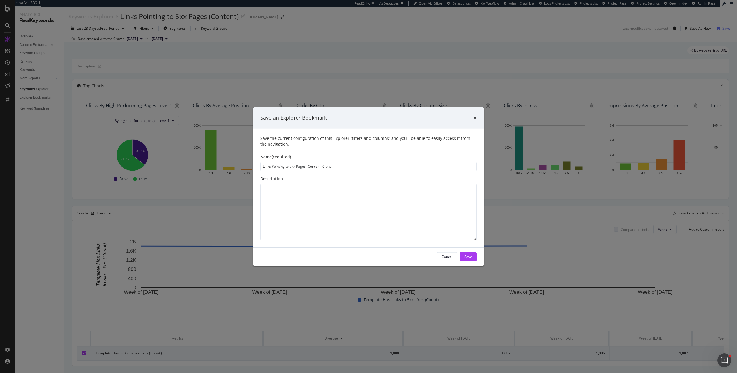
click at [316, 166] on input "Links Pointing to 5xx Pages (Content) Clone" at bounding box center [368, 166] width 217 height 9
click at [328, 168] on input "Links Pointing to 5xx Pages (Template) Clone" at bounding box center [368, 166] width 217 height 9
type input "Links Pointing to 5xx Pages (Template)"
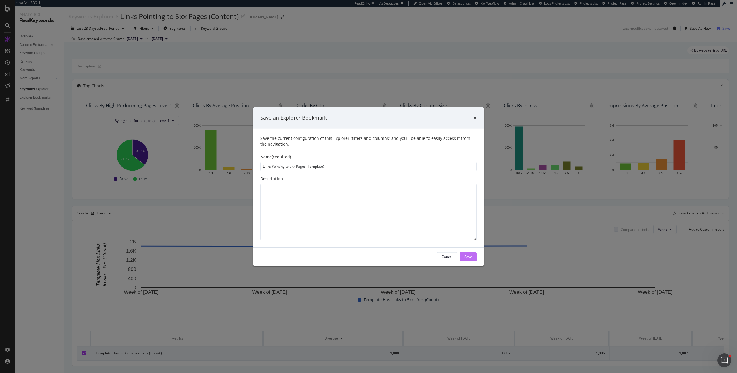
click at [470, 257] on div "Save" at bounding box center [468, 256] width 8 height 5
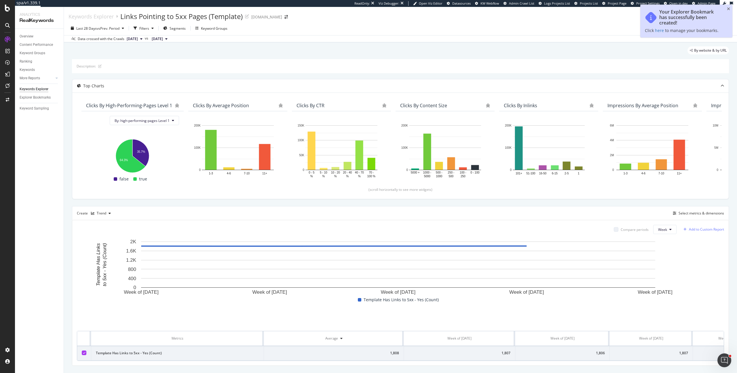
click at [695, 227] on div "Add to Custom Report" at bounding box center [706, 228] width 35 height 3
click at [662, 267] on div "[TECHNICAL] ActionBoard Fixes" at bounding box center [664, 264] width 51 height 5
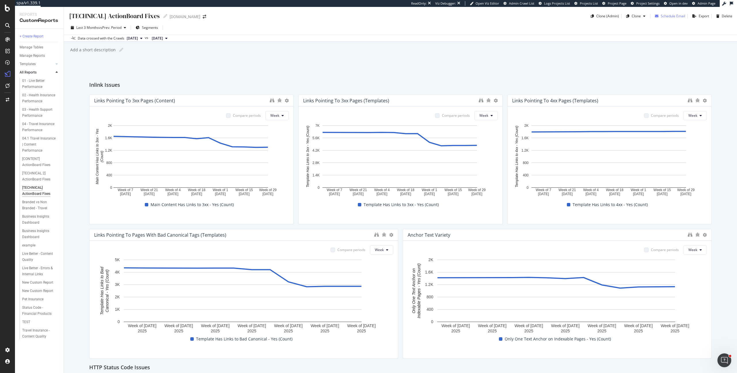
click at [668, 16] on div "Schedule Email" at bounding box center [673, 16] width 24 height 5
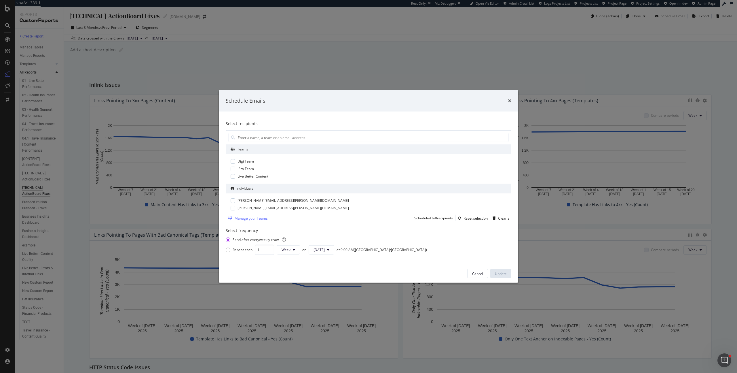
click at [507, 103] on div "Schedule Emails" at bounding box center [369, 100] width 286 height 7
click at [508, 99] on icon "times" at bounding box center [509, 100] width 3 height 5
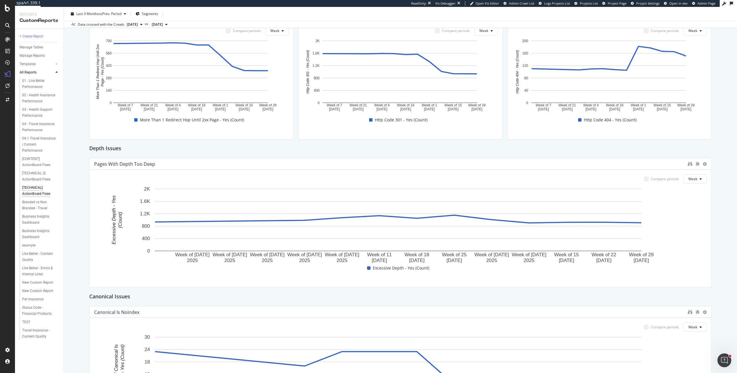
scroll to position [464, 0]
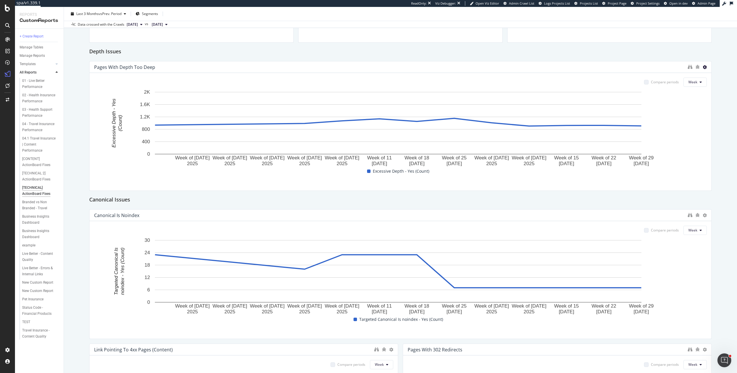
click at [703, 67] on icon at bounding box center [705, 67] width 4 height 4
click at [710, 75] on span at bounding box center [706, 76] width 7 height 7
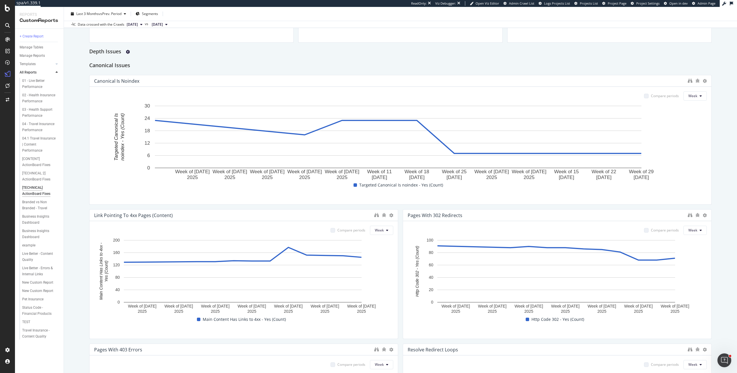
click at [129, 51] on icon "gear" at bounding box center [128, 52] width 4 height 4
click at [120, 52] on div "Delete" at bounding box center [111, 53] width 27 height 7
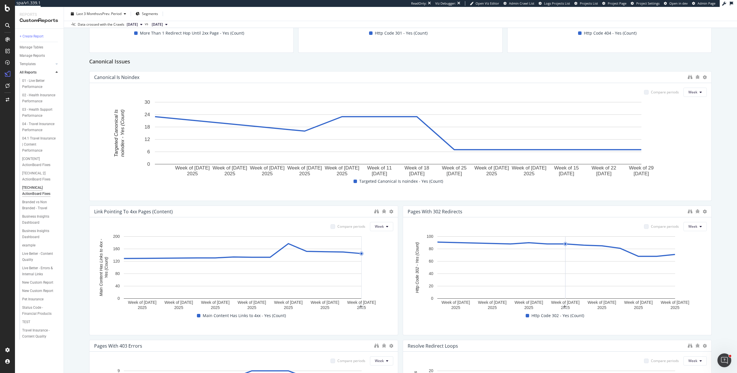
scroll to position [424, 0]
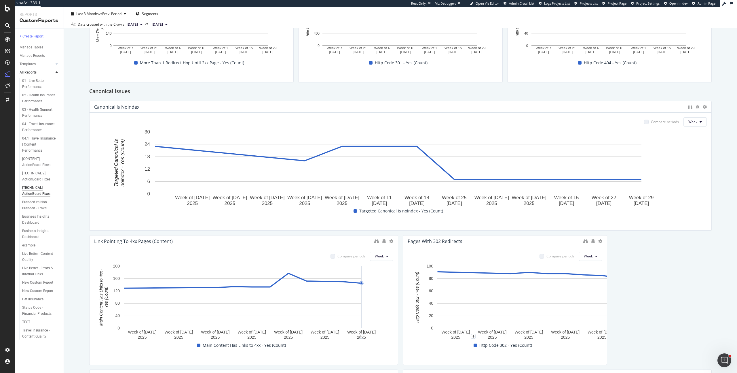
drag, startPoint x: 707, startPoint y: 275, endPoint x: 464, endPoint y: 268, distance: 242.5
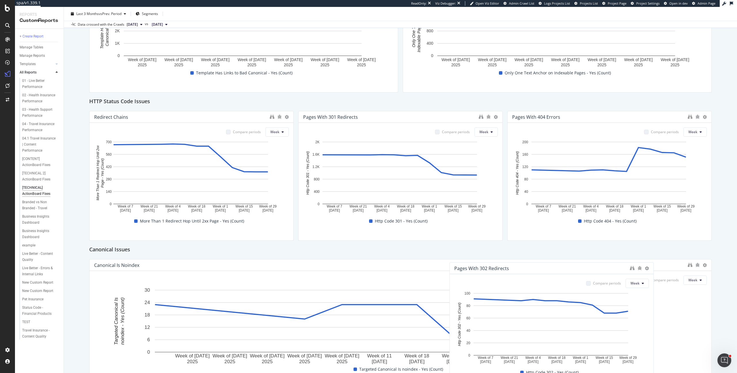
drag, startPoint x: 465, startPoint y: 241, endPoint x: 511, endPoint y: 110, distance: 139.0
click at [511, 110] on div "Inlink Issues Links Pointing to 3xx Pages (Content) Compare periods Week Week o…" at bounding box center [400, 296] width 622 height 962
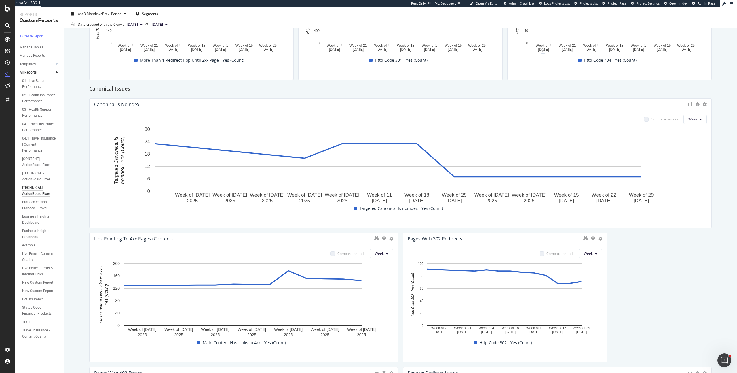
scroll to position [522, 0]
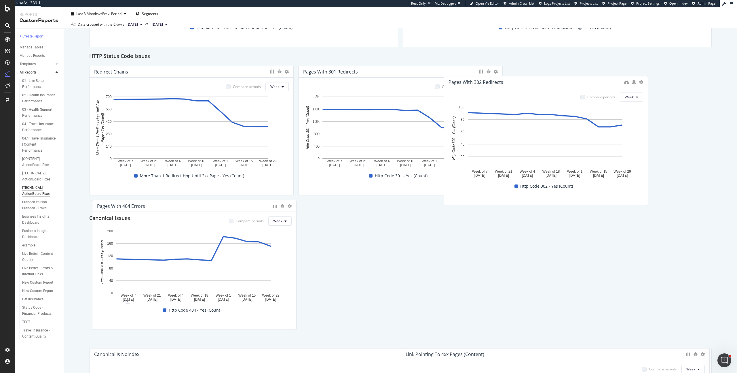
drag, startPoint x: 473, startPoint y: 140, endPoint x: 514, endPoint y: 73, distance: 78.7
click at [514, 76] on div "Pages with 302 Redirects" at bounding box center [546, 82] width 204 height 12
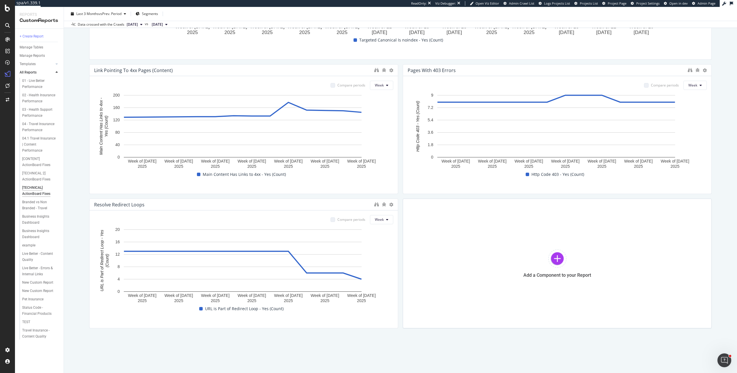
scroll to position [730, 0]
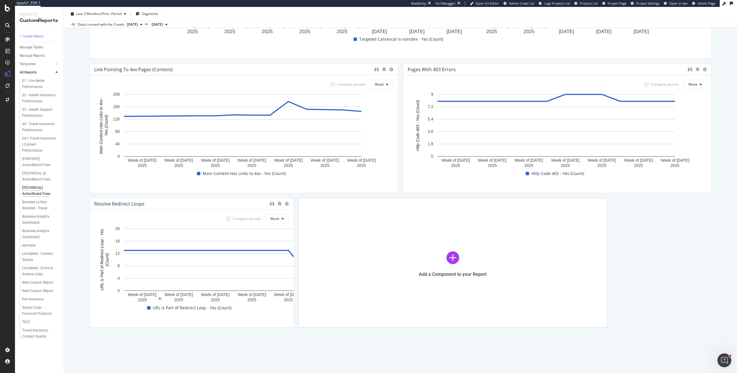
drag, startPoint x: 394, startPoint y: 241, endPoint x: 157, endPoint y: 230, distance: 237.5
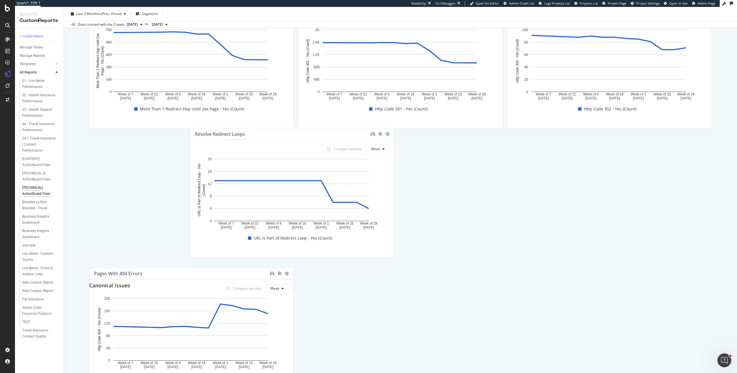
scroll to position [280, 0]
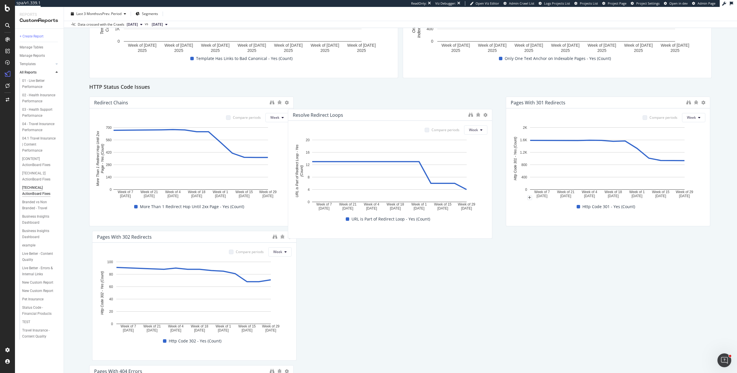
drag, startPoint x: 206, startPoint y: 203, endPoint x: 405, endPoint y: 114, distance: 217.8
click at [405, 114] on div "Resolve Redirect Loops" at bounding box center [379, 115] width 173 height 6
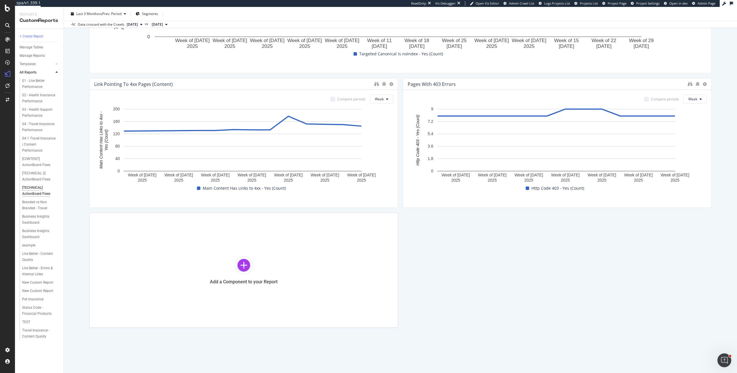
scroll to position [715, 0]
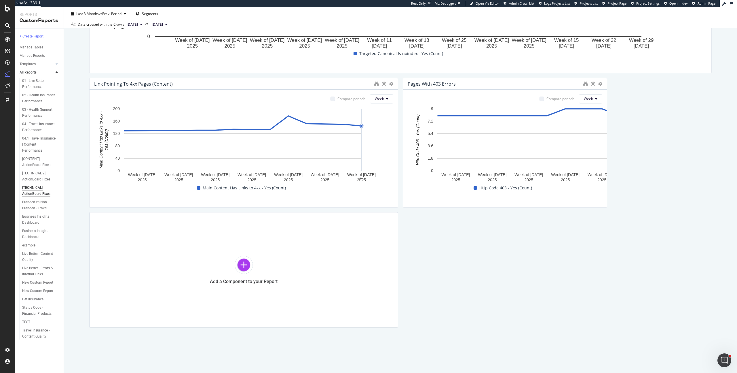
drag, startPoint x: 707, startPoint y: 140, endPoint x: 375, endPoint y: 133, distance: 331.8
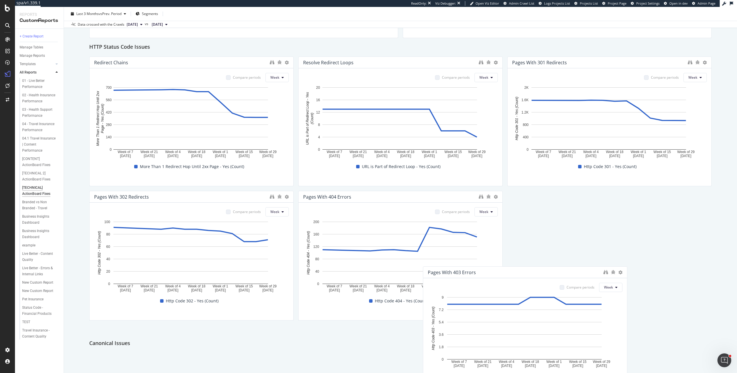
scroll to position [316, 0]
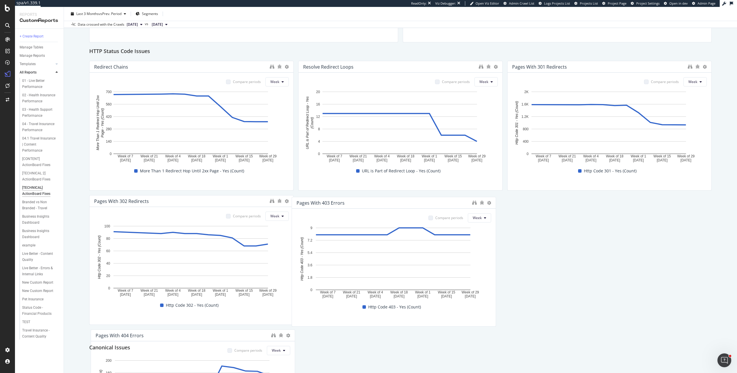
drag, startPoint x: 511, startPoint y: 82, endPoint x: 400, endPoint y: 202, distance: 163.0
click at [400, 202] on div "Pages with 403 Errors" at bounding box center [383, 203] width 173 height 6
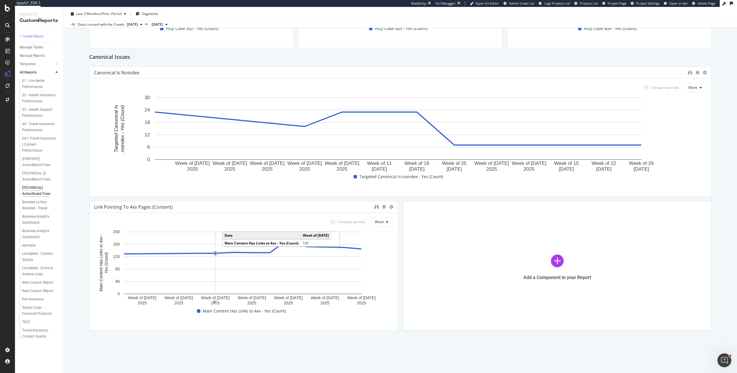
scroll to position [595, 0]
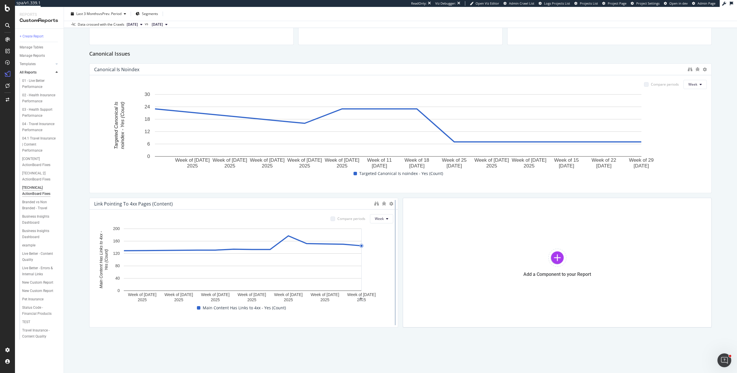
click at [395, 236] on div at bounding box center [395, 263] width 6 height 130
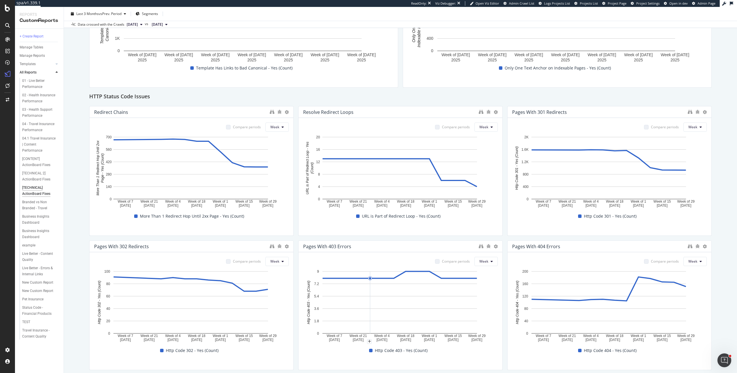
scroll to position [0, 0]
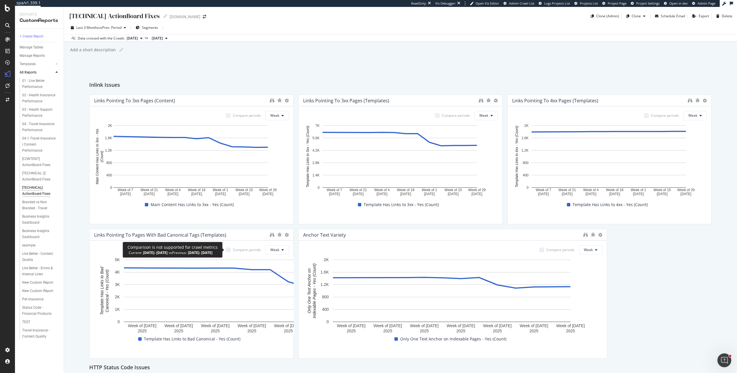
drag, startPoint x: 395, startPoint y: 257, endPoint x: 248, endPoint y: 249, distance: 147.9
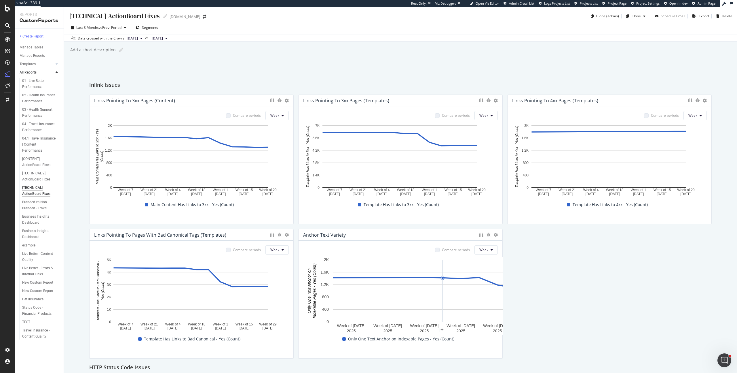
drag, startPoint x: 603, startPoint y: 275, endPoint x: 436, endPoint y: 269, distance: 166.5
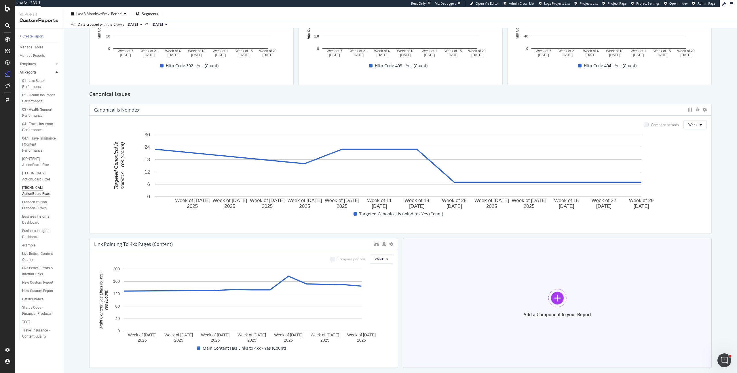
scroll to position [595, 0]
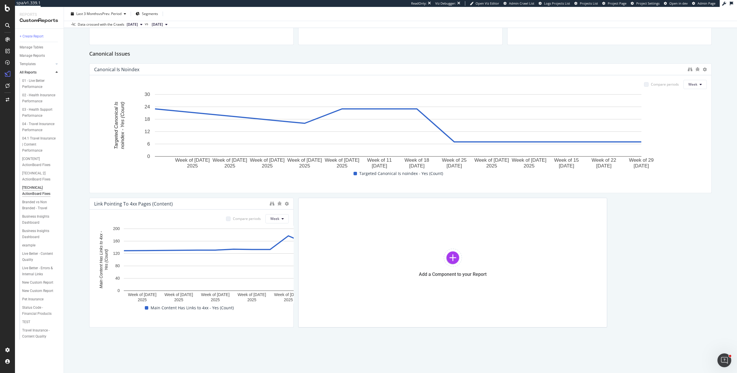
drag, startPoint x: 395, startPoint y: 239, endPoint x: 96, endPoint y: 211, distance: 300.4
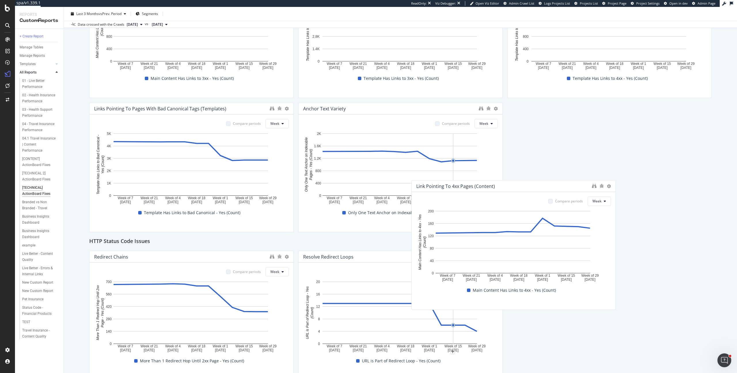
scroll to position [83, 0]
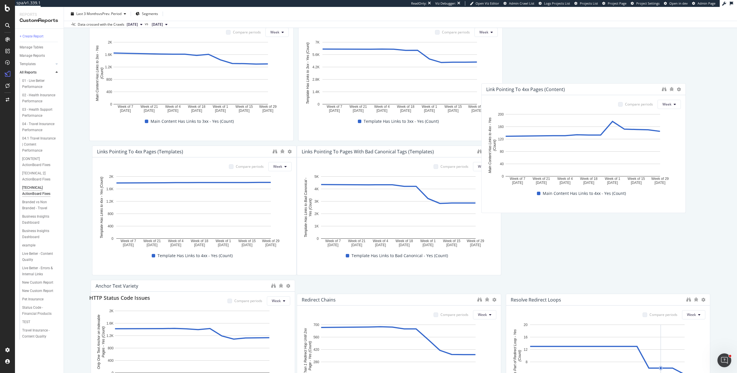
drag, startPoint x: 133, startPoint y: 202, endPoint x: 525, endPoint y: 88, distance: 408.4
click at [525, 88] on div "Link Pointing To 4xx Pages (Content)" at bounding box center [525, 89] width 79 height 6
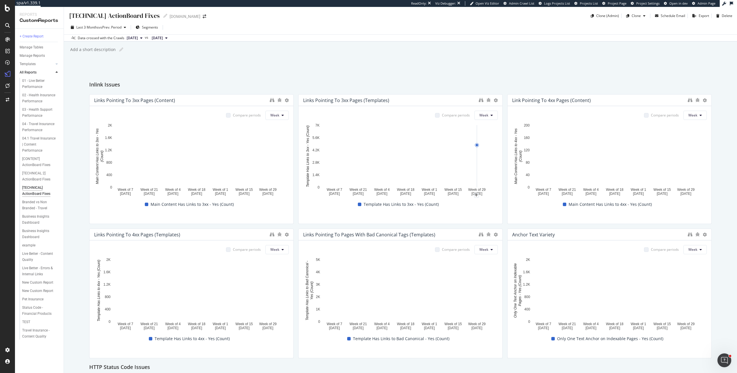
scroll to position [0, 0]
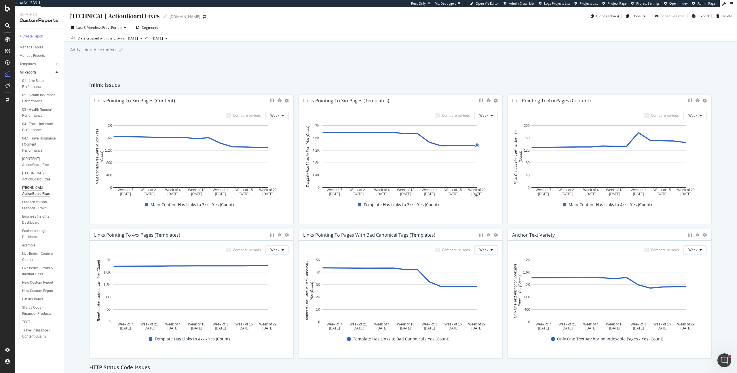
click at [64, 180] on div "[TECHNICAL] ActionBoard Fixes [TECHNICAL] ActionBoard Fixes Medibank.com.au Clo…" at bounding box center [400, 190] width 673 height 366
click at [39, 171] on div "[TECHNICAL 2] ActionBoard Fixes" at bounding box center [39, 176] width 34 height 12
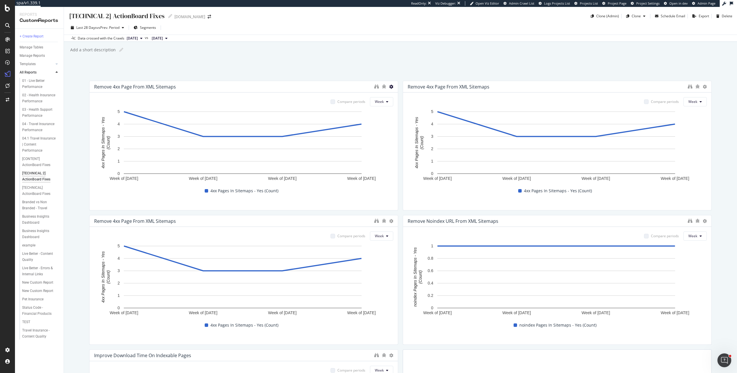
click at [389, 85] on icon at bounding box center [391, 87] width 4 height 4
click at [396, 95] on icon at bounding box center [395, 95] width 3 height 3
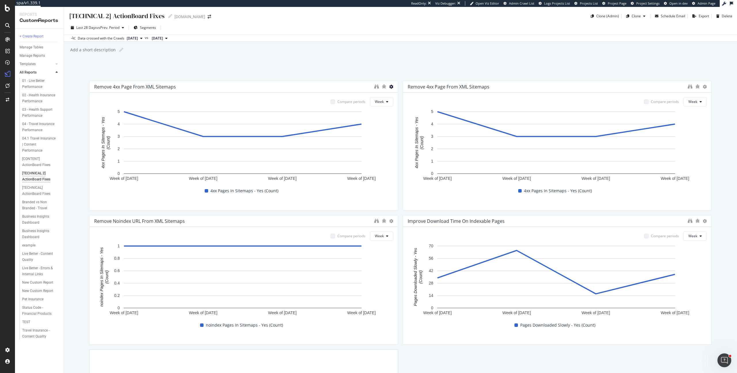
click at [389, 86] on icon at bounding box center [391, 87] width 4 height 4
click at [393, 94] on span at bounding box center [395, 95] width 7 height 7
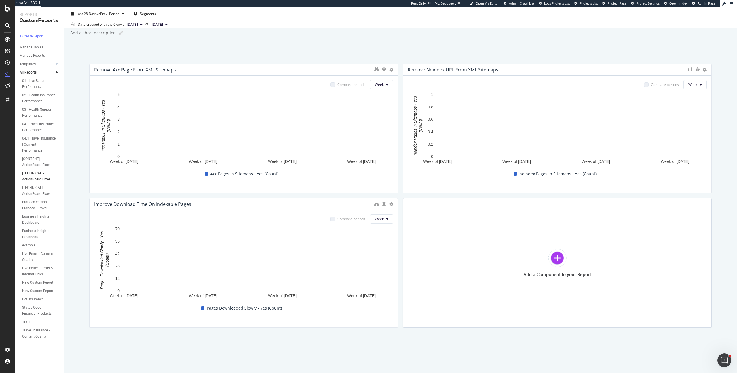
scroll to position [17, 0]
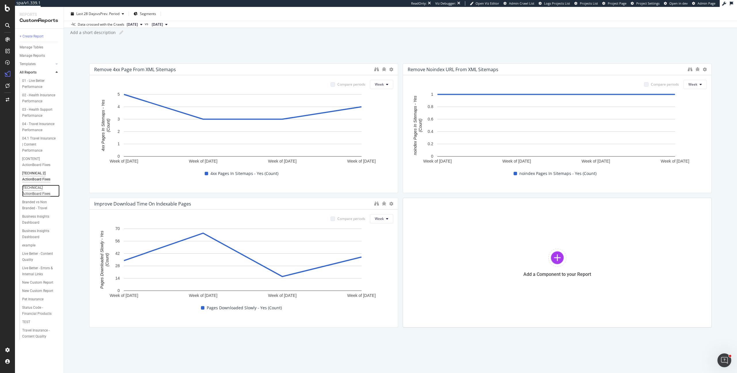
click at [32, 187] on div "[TECHNICAL] ActionBoard Fixes" at bounding box center [38, 191] width 33 height 12
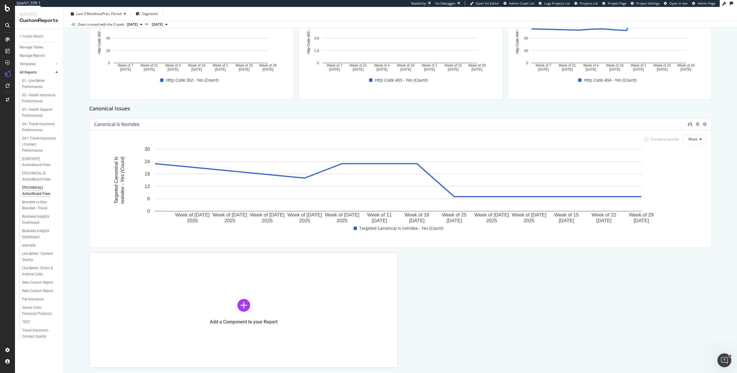
scroll to position [581, 0]
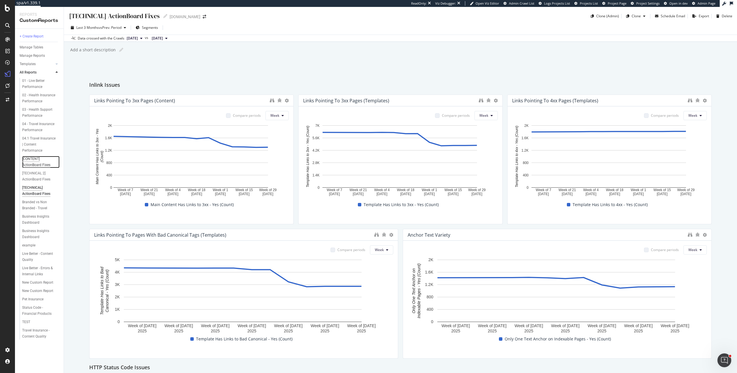
click at [42, 157] on div "[CONTENT] ActionBoard Fixes" at bounding box center [38, 162] width 33 height 12
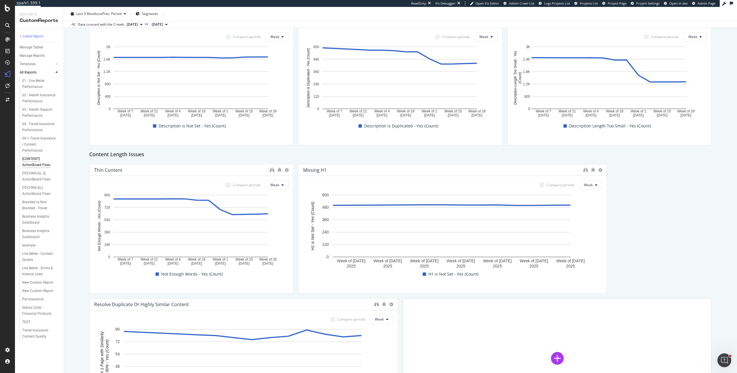
scroll to position [475, 0]
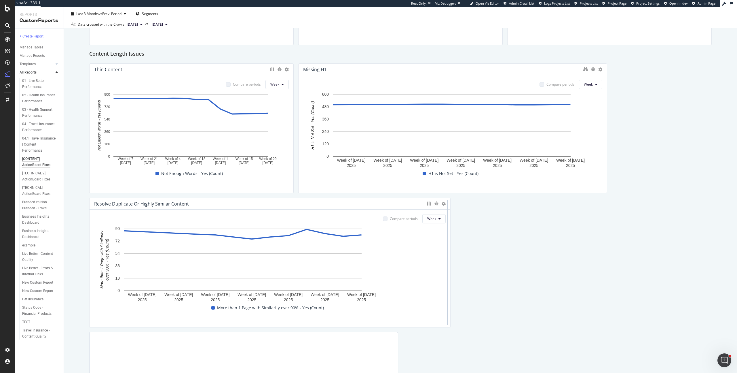
drag, startPoint x: 394, startPoint y: 261, endPoint x: 445, endPoint y: 265, distance: 51.2
click at [445, 265] on div at bounding box center [448, 263] width 6 height 130
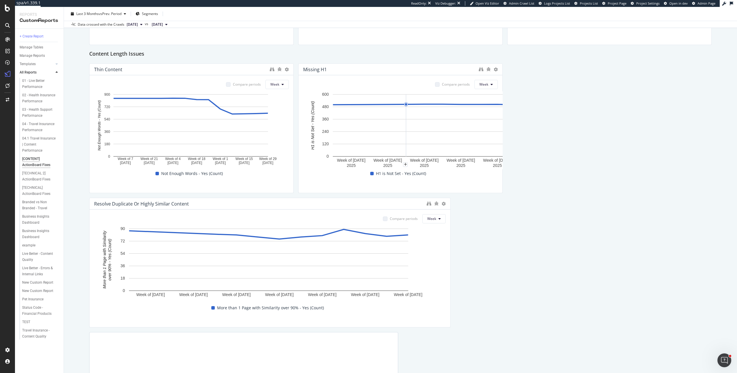
drag, startPoint x: 603, startPoint y: 120, endPoint x: 412, endPoint y: 117, distance: 191.2
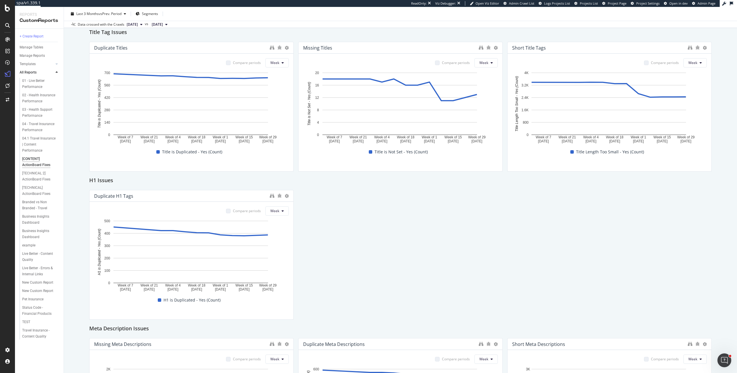
scroll to position [26, 0]
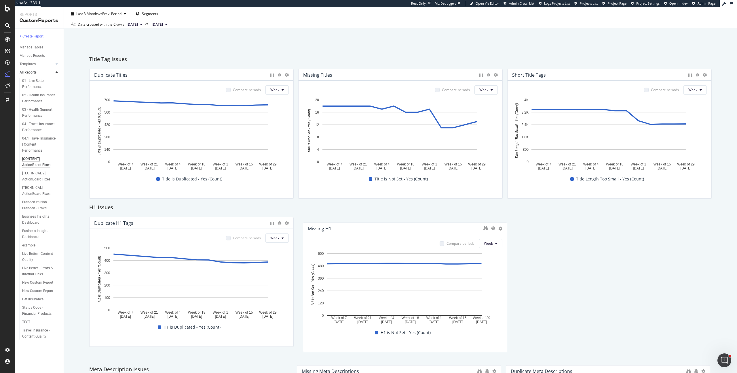
drag, startPoint x: 374, startPoint y: 242, endPoint x: 379, endPoint y: 225, distance: 17.6
click at [379, 225] on div "Missing H1" at bounding box center [394, 228] width 173 height 6
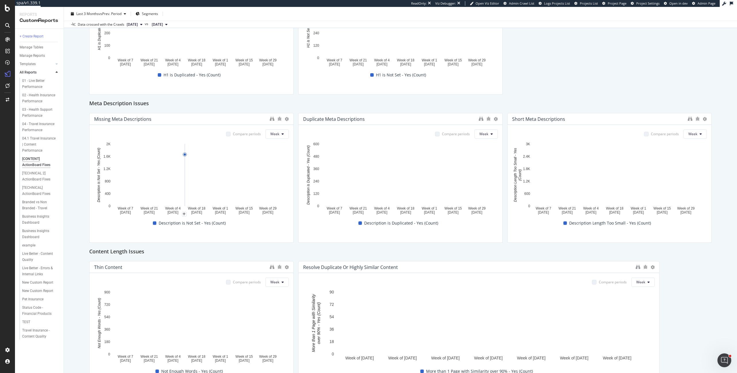
scroll to position [281, 0]
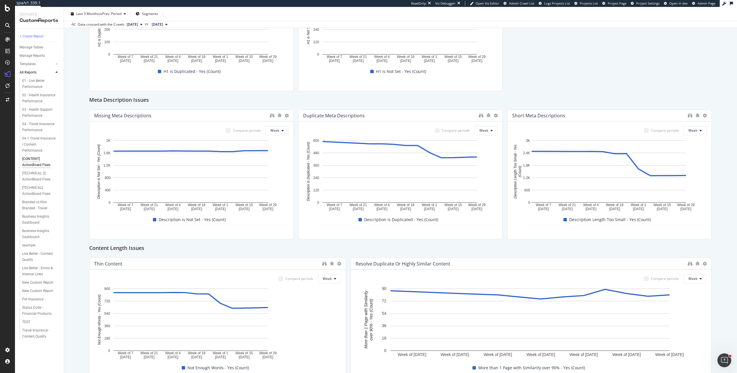
drag, startPoint x: 291, startPoint y: 282, endPoint x: 372, endPoint y: 282, distance: 80.9
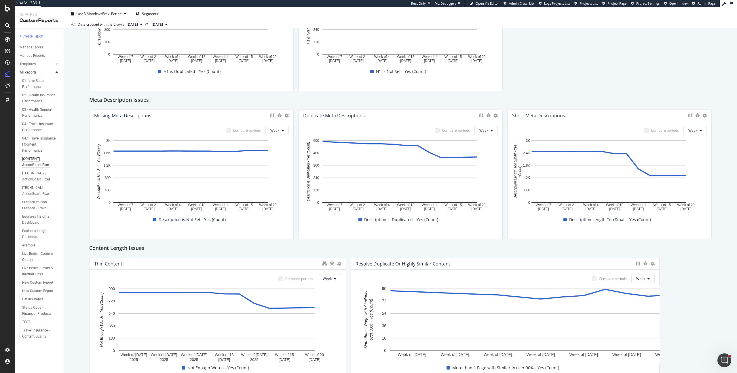
drag, startPoint x: 706, startPoint y: 302, endPoint x: 649, endPoint y: 303, distance: 56.4
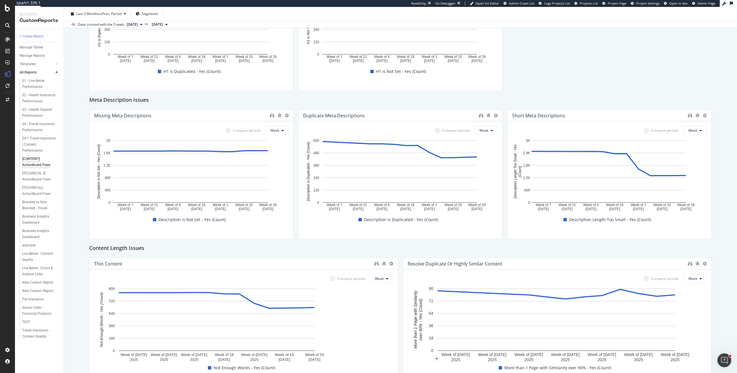
drag, startPoint x: 343, startPoint y: 297, endPoint x: 406, endPoint y: 298, distance: 63.3
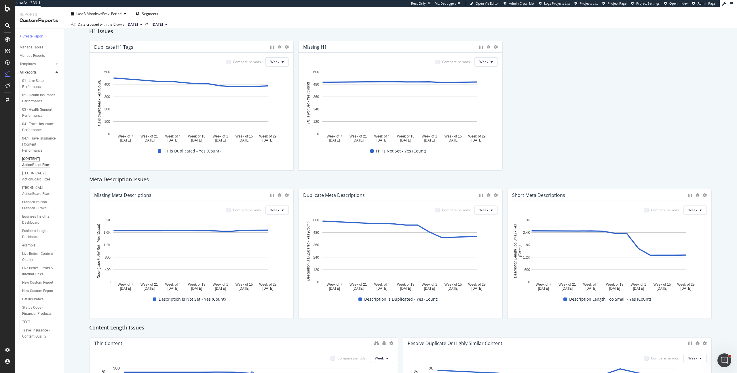
scroll to position [401, 0]
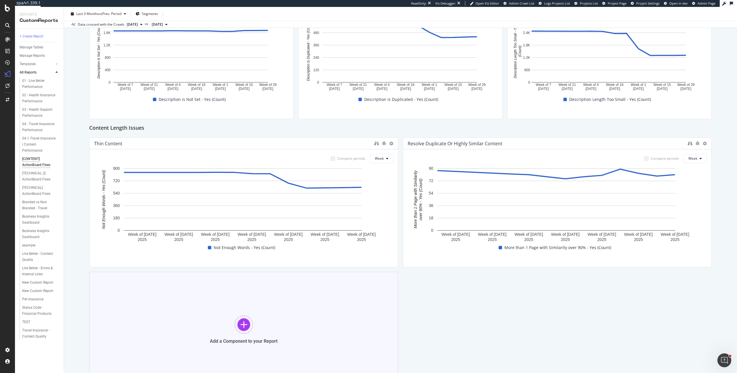
click at [240, 316] on div at bounding box center [244, 324] width 18 height 18
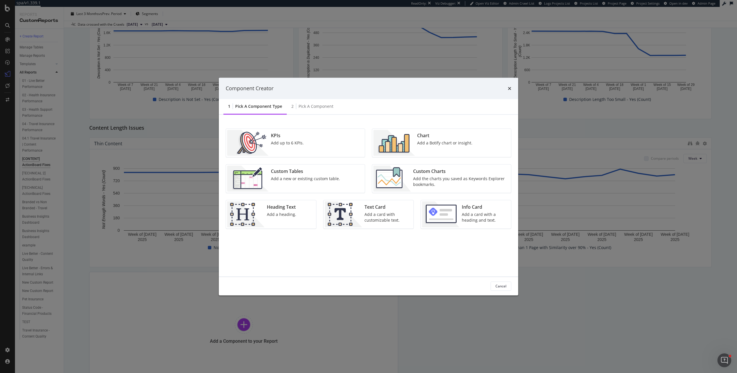
click at [344, 148] on div "KPIs Add up to 6 KPIs." at bounding box center [295, 142] width 139 height 28
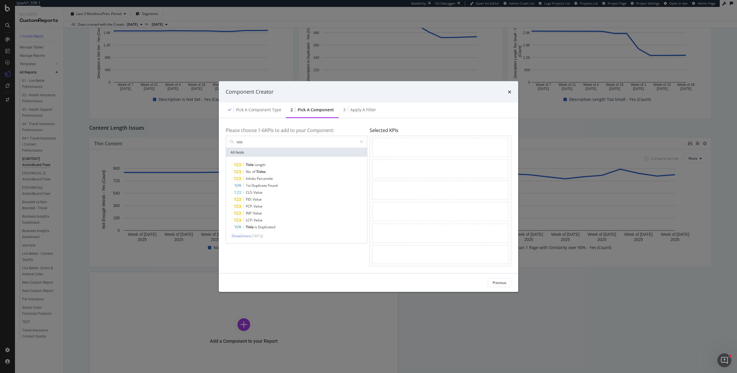
type input "title"
click at [237, 238] on div "Title Length No. of Titles Inlinks Percentile 1st Duplicate Found CLS: Value FI…" at bounding box center [296, 200] width 141 height 86
click at [241, 236] on span "Show 2 more" at bounding box center [241, 235] width 19 height 5
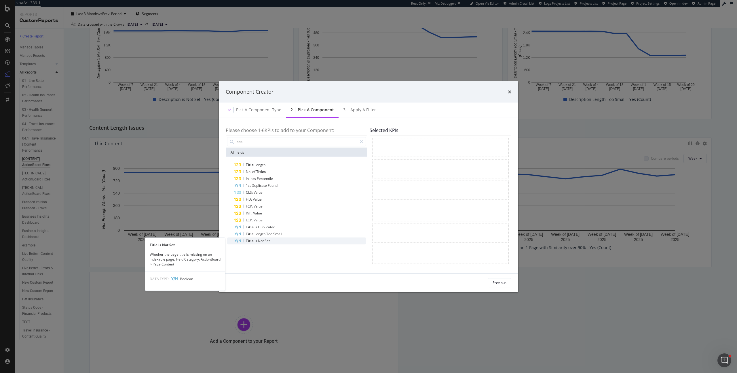
click at [270, 238] on div "Title is Not Set" at bounding box center [300, 240] width 132 height 7
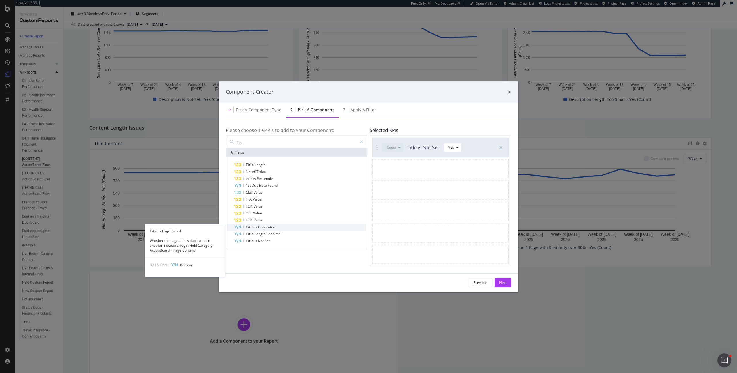
click at [272, 226] on span "Duplicated" at bounding box center [266, 226] width 17 height 5
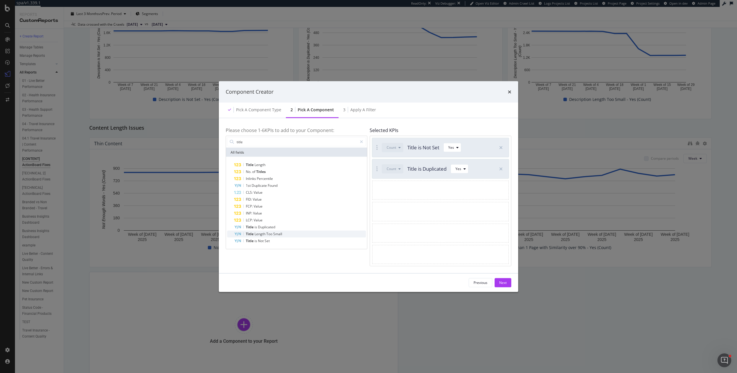
click at [270, 233] on span "Too" at bounding box center [269, 233] width 7 height 5
click at [508, 283] on button "Next" at bounding box center [503, 282] width 17 height 9
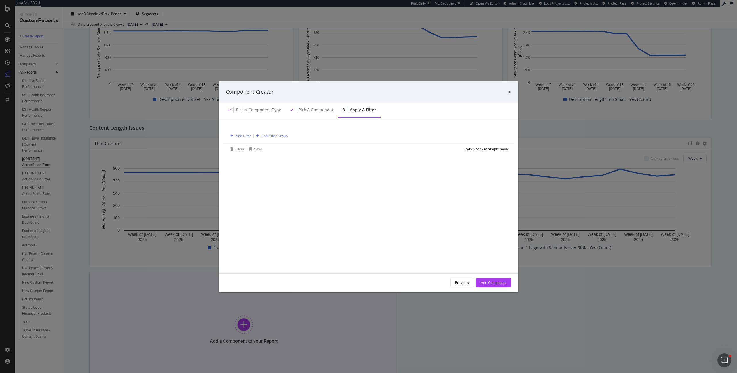
click at [503, 281] on div "Add Component" at bounding box center [494, 282] width 26 height 5
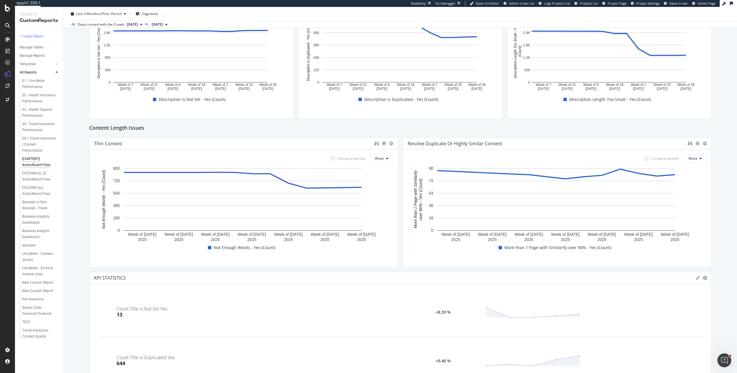
drag, startPoint x: 394, startPoint y: 306, endPoint x: 737, endPoint y: 317, distance: 342.5
click at [737, 317] on div "[CONTENT] ActionBoard Fixes [CONTENT] ActionBoard Fixes [DOMAIN_NAME] Clone (Ad…" at bounding box center [400, 190] width 673 height 366
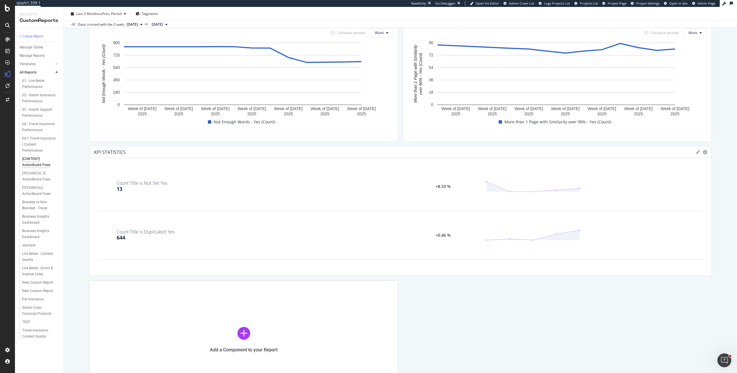
scroll to position [510, 0]
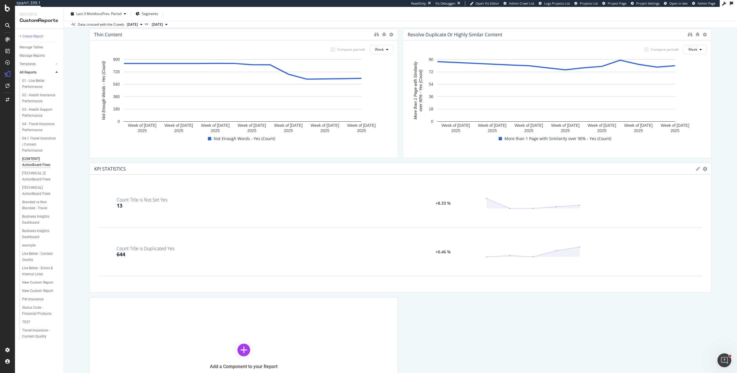
click at [696, 168] on icon at bounding box center [698, 169] width 4 height 4
click at [669, 266] on div "Cancel" at bounding box center [676, 266] width 14 height 7
click at [703, 168] on icon "gear" at bounding box center [705, 168] width 5 height 5
click at [667, 203] on span "Edit KPIs" at bounding box center [676, 204] width 67 height 9
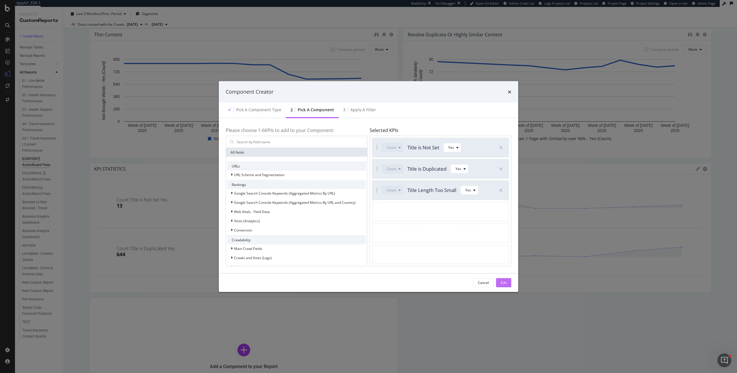
click at [506, 283] on div "Edit" at bounding box center [504, 282] width 6 height 5
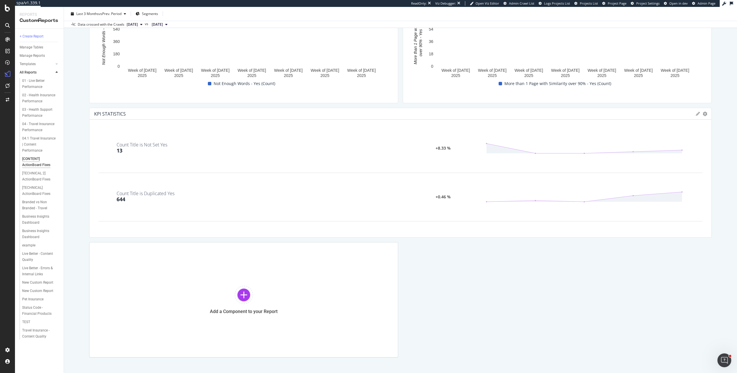
scroll to position [582, 0]
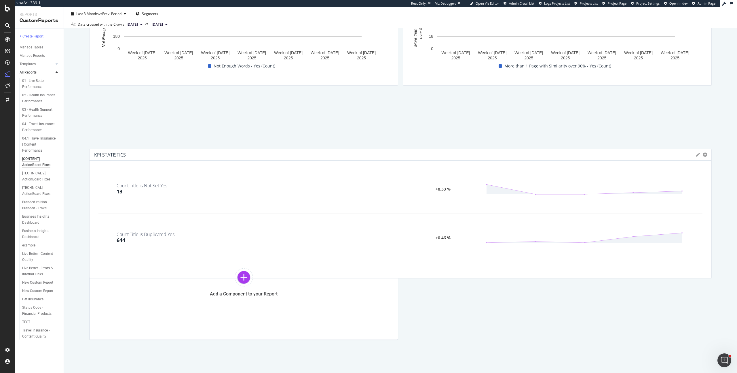
drag, startPoint x: 430, startPoint y: 218, endPoint x: 420, endPoint y: 249, distance: 32.4
click at [422, 268] on div "Count Title Length Too Small Yes 2,443 +0.12 %" at bounding box center [400, 286] width 604 height 36
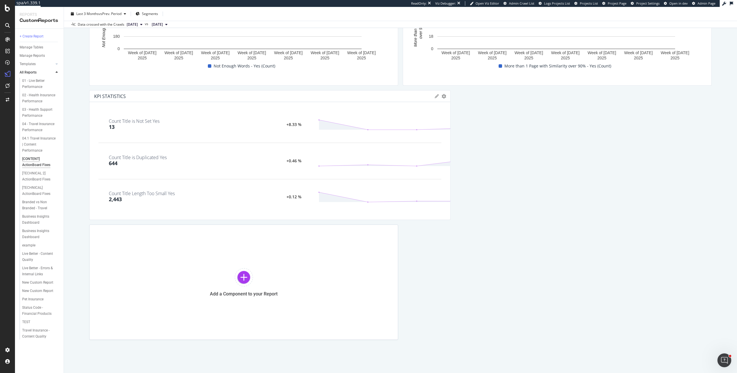
scroll to position [475, 0]
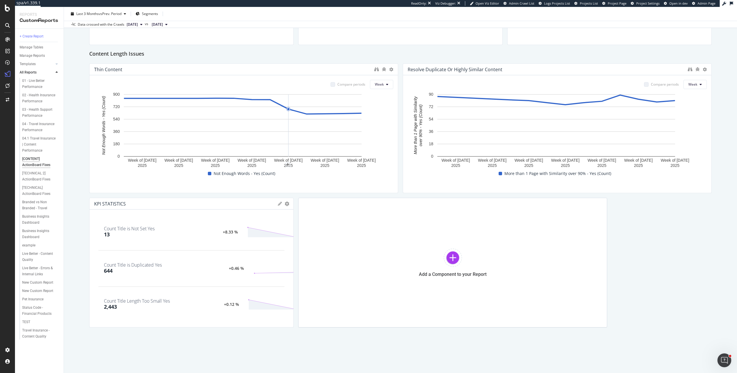
drag, startPoint x: 706, startPoint y: 145, endPoint x: 290, endPoint y: 147, distance: 416.6
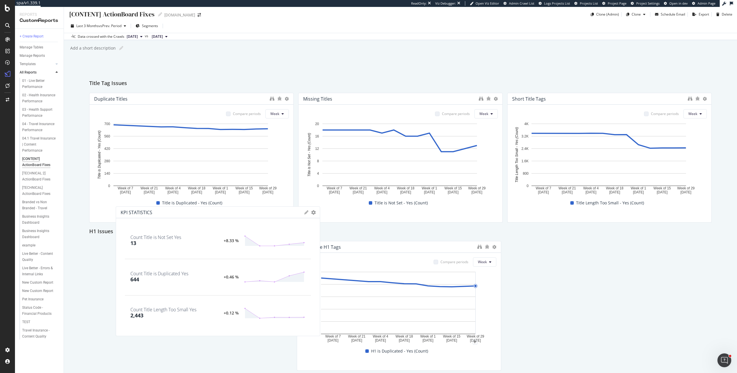
scroll to position [0, 0]
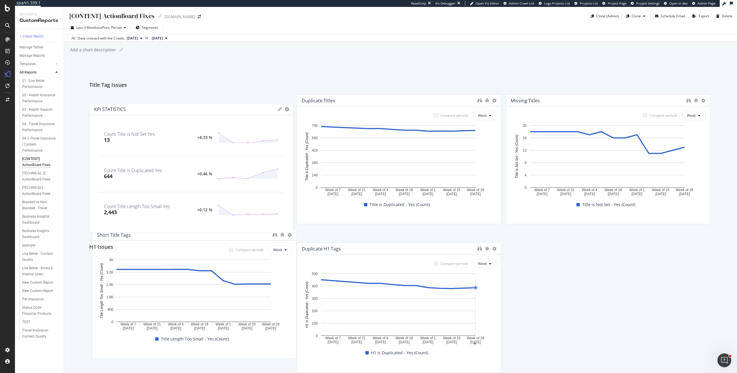
drag, startPoint x: 237, startPoint y: 204, endPoint x: 219, endPoint y: 109, distance: 96.6
click at [219, 109] on div "KPI STATISTICS" at bounding box center [184, 109] width 181 height 6
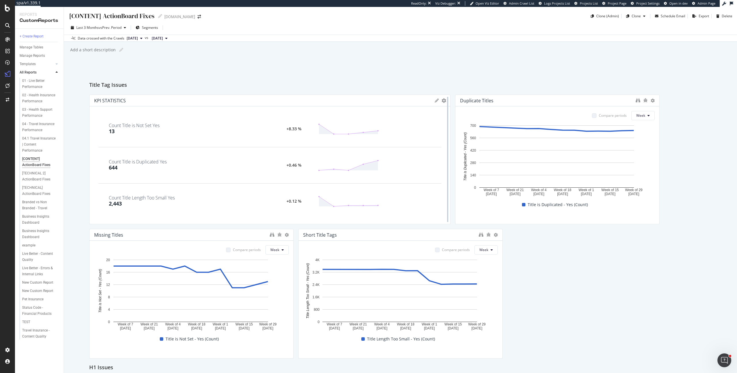
drag, startPoint x: 289, startPoint y: 134, endPoint x: 445, endPoint y: 150, distance: 156.0
click at [447, 150] on div at bounding box center [447, 159] width 1 height 125
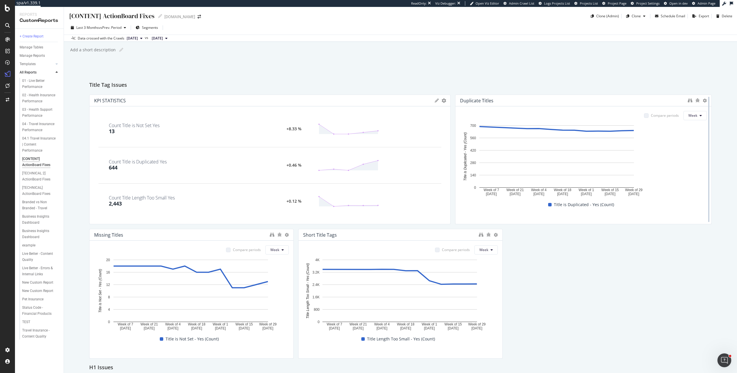
drag, startPoint x: 654, startPoint y: 160, endPoint x: 705, endPoint y: 157, distance: 51.7
click at [706, 157] on div at bounding box center [709, 159] width 6 height 130
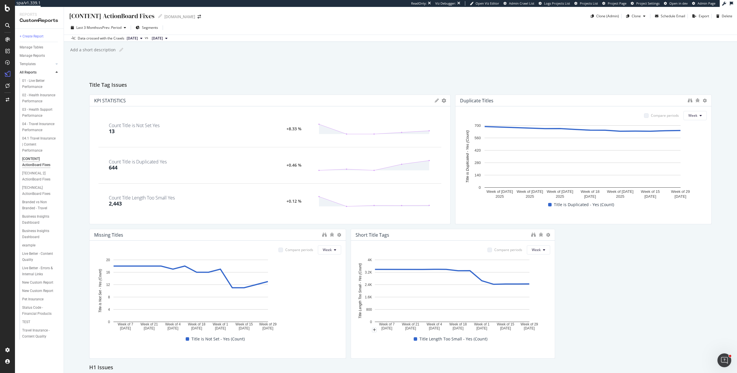
drag, startPoint x: 287, startPoint y: 263, endPoint x: 369, endPoint y: 263, distance: 81.5
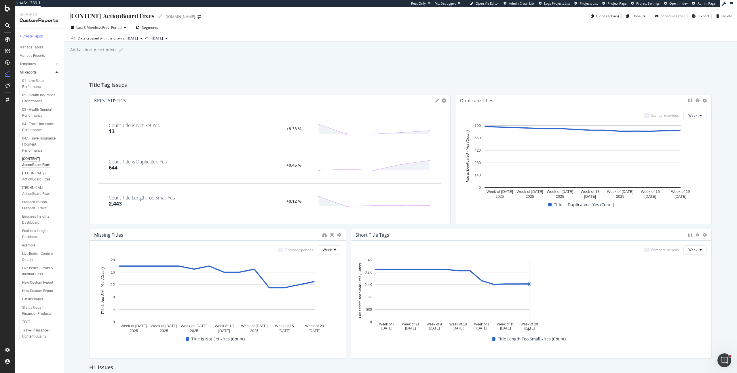
drag, startPoint x: 550, startPoint y: 269, endPoint x: 692, endPoint y: 271, distance: 141.1
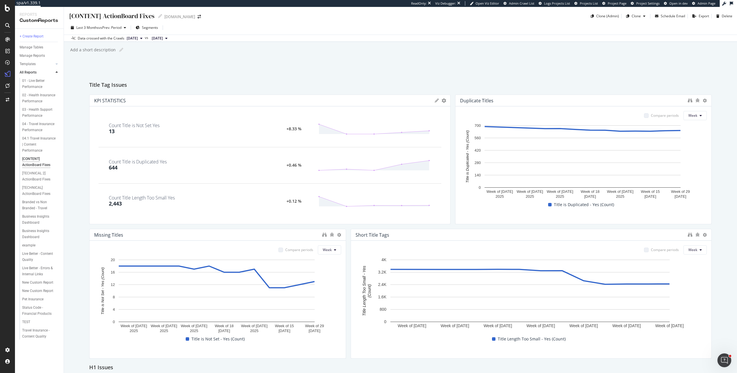
click at [351, 274] on div "Compare periods Week Week of [DATE] Week of [DATE] Week of [DATE] Week of [DATE…" at bounding box center [531, 298] width 361 height 117
drag, startPoint x: 445, startPoint y: 199, endPoint x: 424, endPoint y: 200, distance: 20.7
click at [439, 200] on div "KPI STATISTICS KPIs Table Edit KPIs Apply Filter Export as CSV Delete Add to Cu…" at bounding box center [269, 159] width 361 height 130
click at [368, 199] on icon at bounding box center [374, 201] width 112 height 12
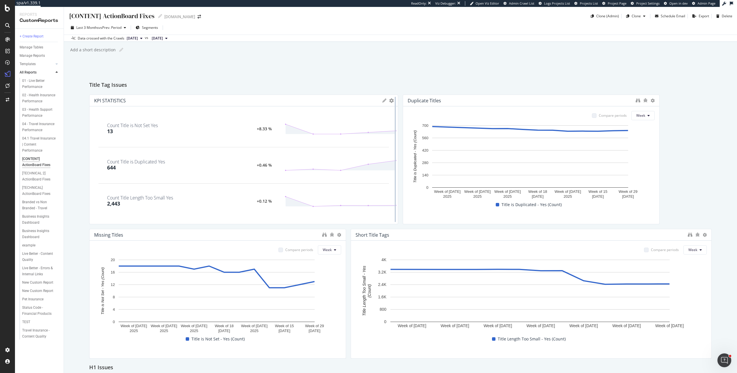
drag, startPoint x: 447, startPoint y: 190, endPoint x: 394, endPoint y: 186, distance: 53.1
click at [394, 186] on div at bounding box center [395, 159] width 6 height 130
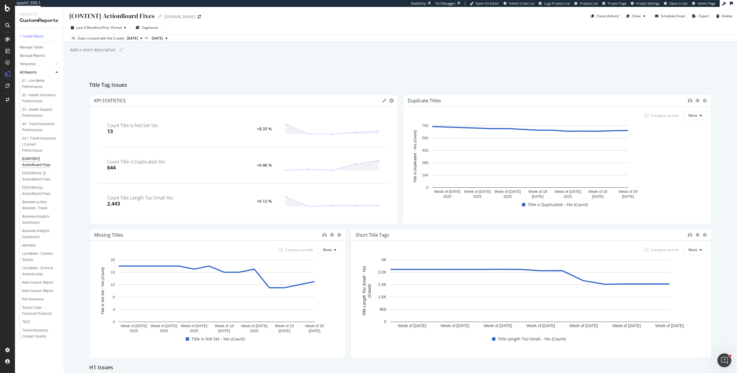
drag, startPoint x: 655, startPoint y: 186, endPoint x: 724, endPoint y: 195, distance: 69.6
click at [724, 195] on div "[CONTENT] ActionBoard Fixes [CONTENT] ActionBoard Fixes [DOMAIN_NAME] Clone (Ad…" at bounding box center [400, 190] width 673 height 366
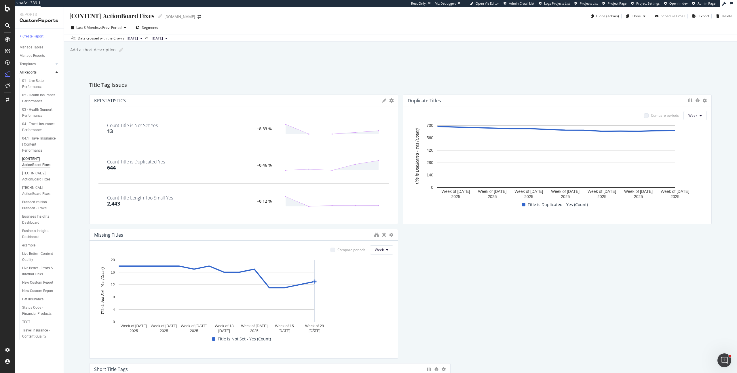
drag, startPoint x: 343, startPoint y: 269, endPoint x: 386, endPoint y: 268, distance: 43.5
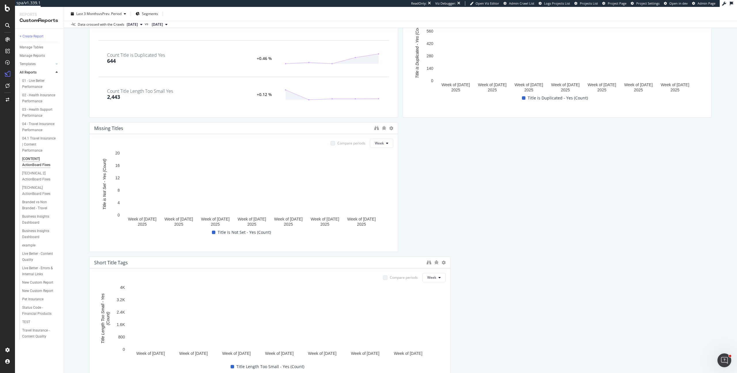
scroll to position [108, 0]
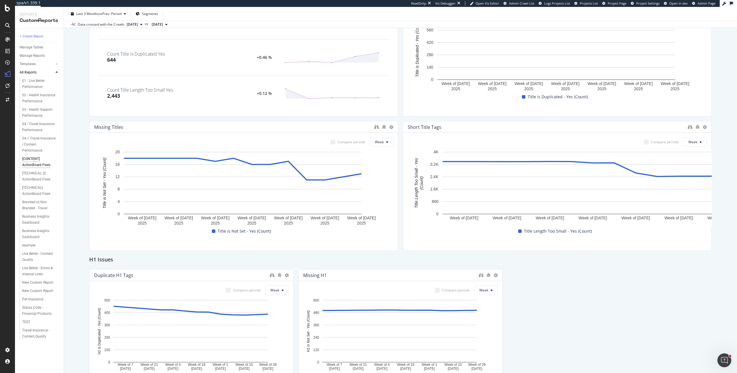
drag, startPoint x: 447, startPoint y: 278, endPoint x: 401, endPoint y: 278, distance: 45.8
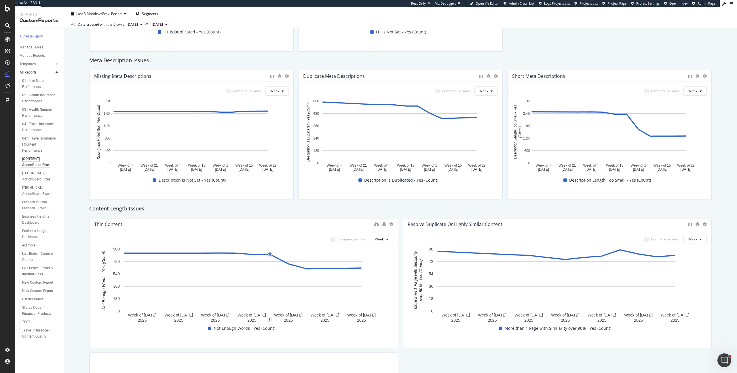
scroll to position [595, 0]
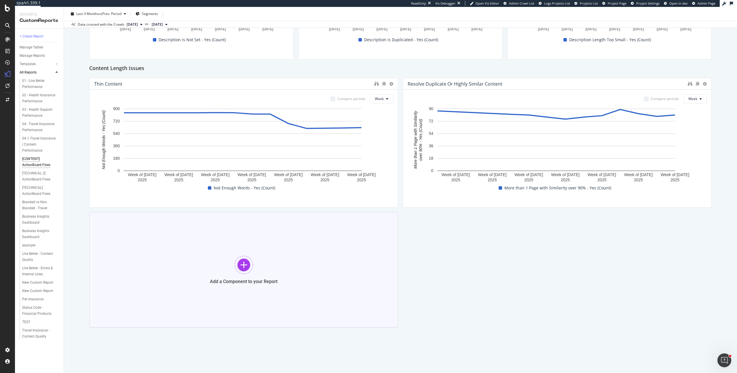
click at [244, 263] on div at bounding box center [244, 264] width 18 height 18
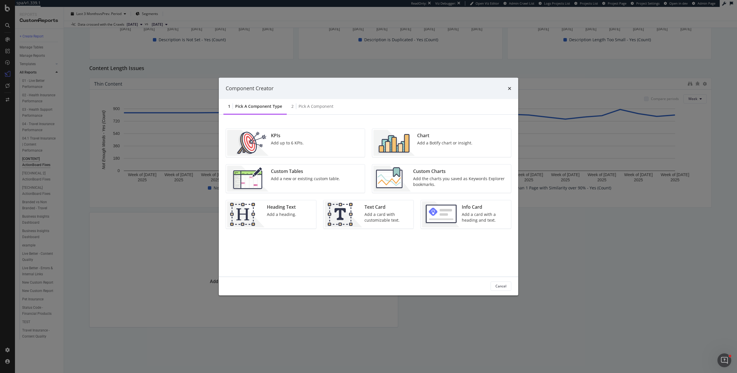
click at [285, 144] on div "Add up to 6 KPIs." at bounding box center [287, 143] width 33 height 6
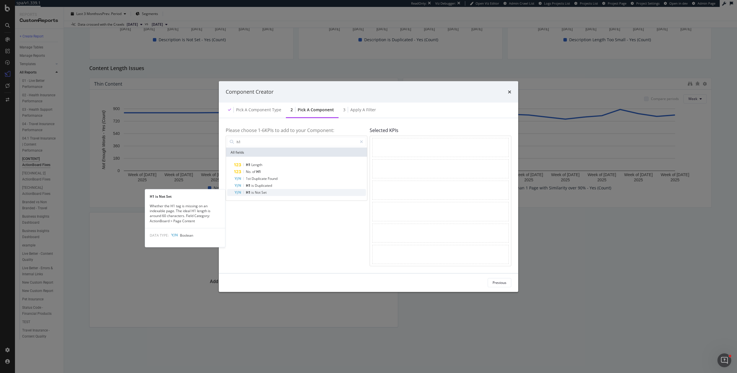
type input "h1"
click at [264, 191] on span "Set" at bounding box center [263, 192] width 5 height 5
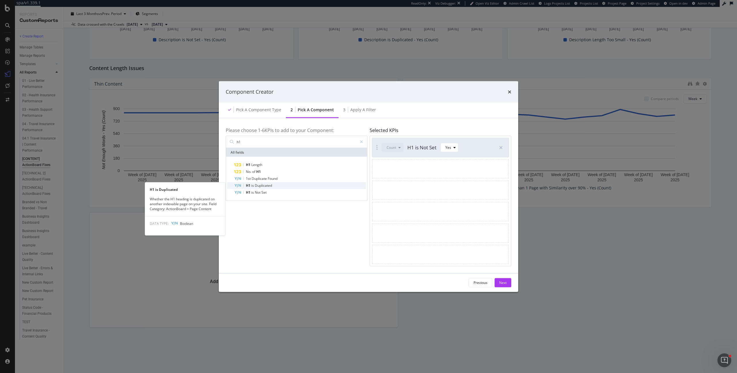
click at [266, 185] on span "Duplicated" at bounding box center [263, 185] width 17 height 5
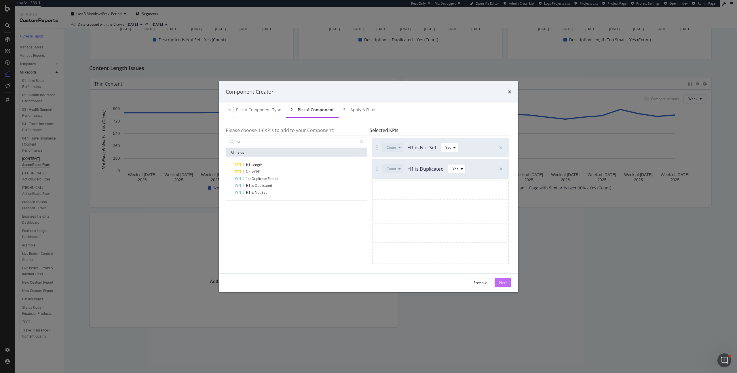
click at [506, 283] on div "Next" at bounding box center [502, 282] width 7 height 5
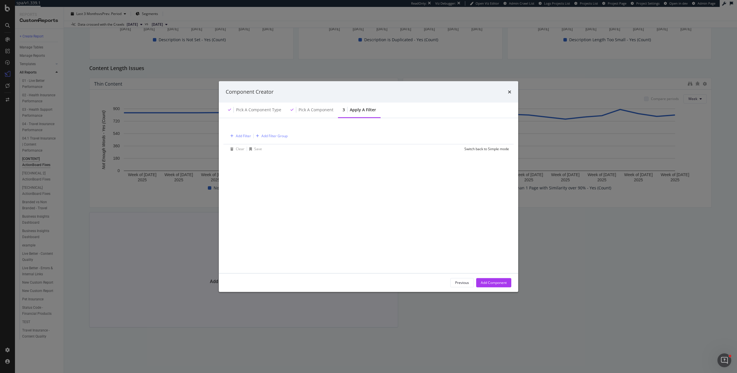
click at [488, 280] on div "Add Component" at bounding box center [494, 282] width 26 height 5
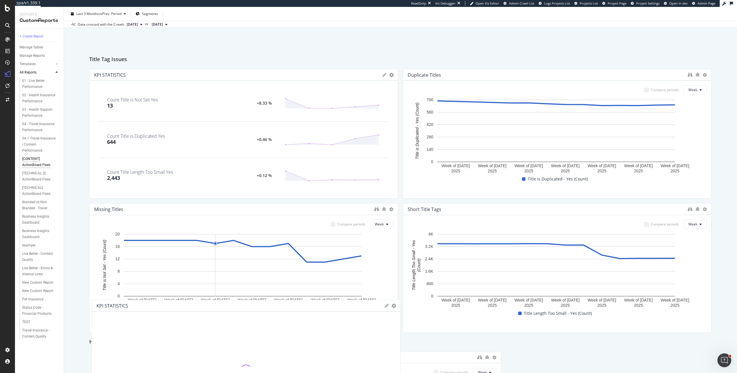
scroll to position [139, 0]
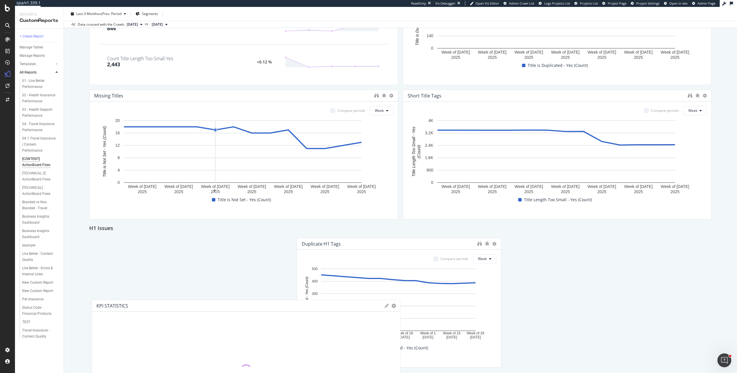
drag, startPoint x: 229, startPoint y: 215, endPoint x: 231, endPoint y: 192, distance: 22.9
click at [231, 192] on div "Title Tag Issues KPI STATISTICS KPIs Table Edit KPIs Apply Filter Export as CSV…" at bounding box center [400, 370] width 622 height 856
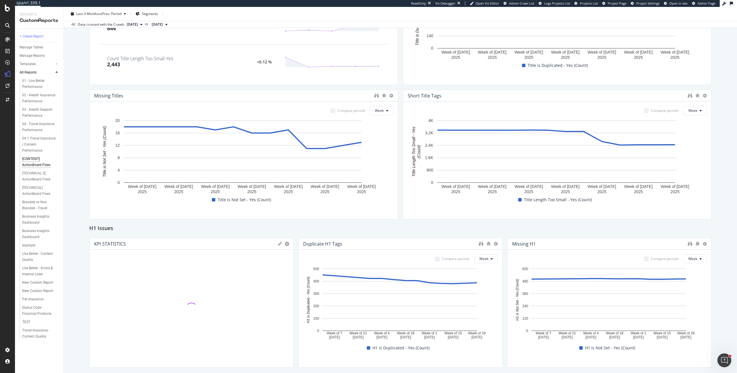
drag, startPoint x: 395, startPoint y: 276, endPoint x: 246, endPoint y: 275, distance: 149.4
click at [246, 275] on div "KPI STATISTICS KPIs Table Edit KPIs Apply Filter Export as CSV Delete Add to Cu…" at bounding box center [191, 303] width 204 height 130
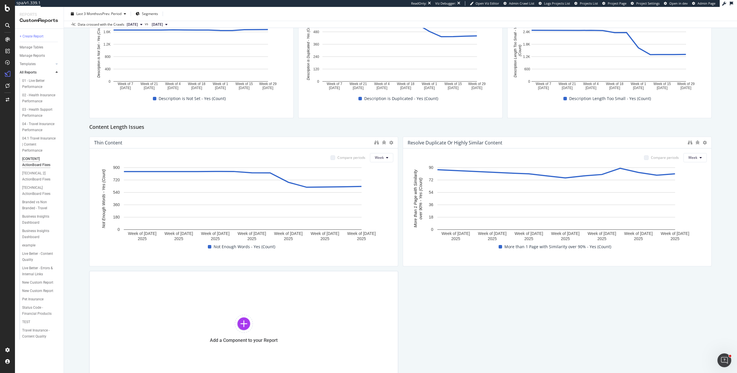
scroll to position [537, 0]
click at [314, 321] on div "Add a Component to your Report" at bounding box center [243, 327] width 309 height 115
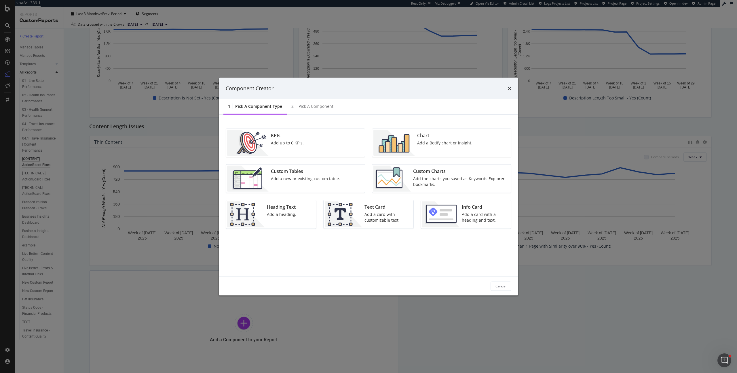
click at [294, 143] on div "Add up to 6 KPIs." at bounding box center [287, 143] width 33 height 6
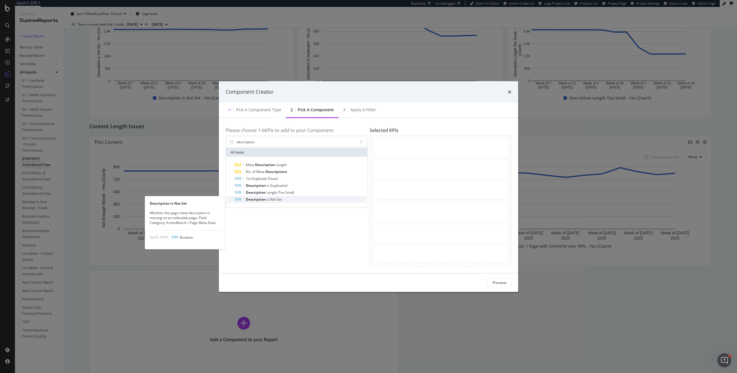
type input "description"
click at [278, 198] on span "Set" at bounding box center [279, 199] width 5 height 5
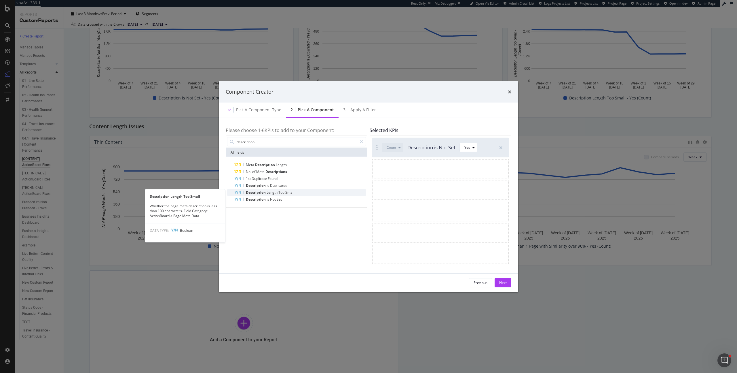
click at [281, 193] on span "Too" at bounding box center [281, 192] width 7 height 5
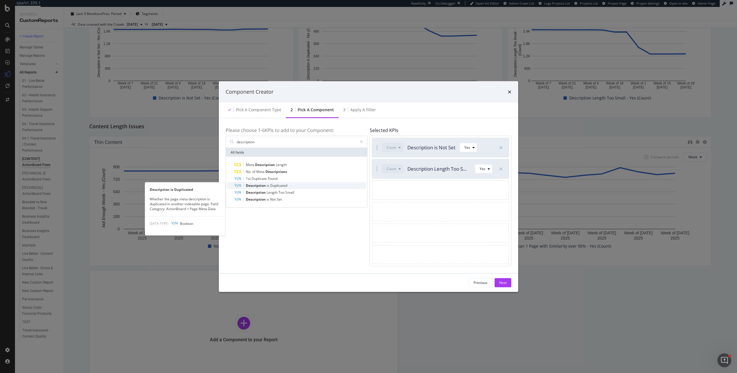
click at [281, 183] on span "Duplicated" at bounding box center [278, 185] width 17 height 5
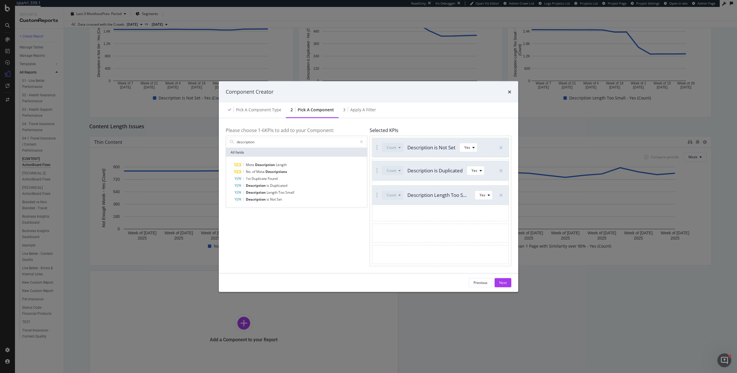
drag, startPoint x: 376, startPoint y: 168, endPoint x: 376, endPoint y: 201, distance: 32.2
click at [504, 284] on div "Next" at bounding box center [502, 282] width 7 height 5
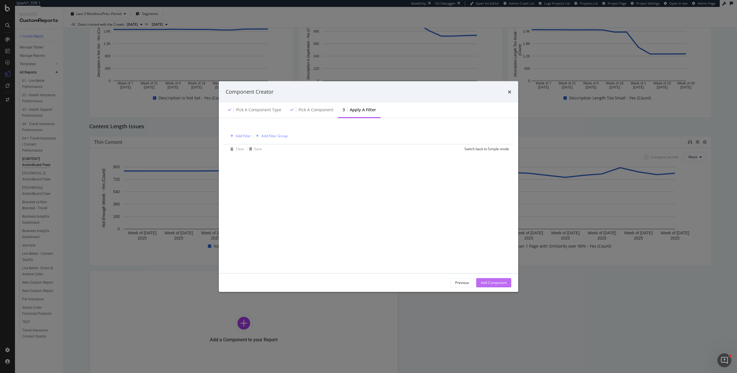
click at [499, 284] on div "Add Component" at bounding box center [494, 282] width 26 height 5
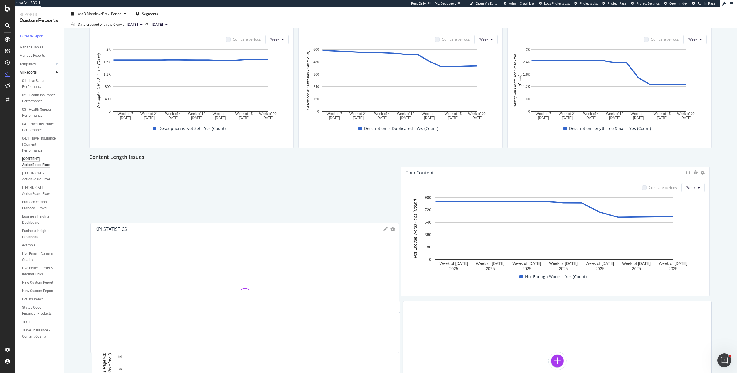
scroll to position [361, 0]
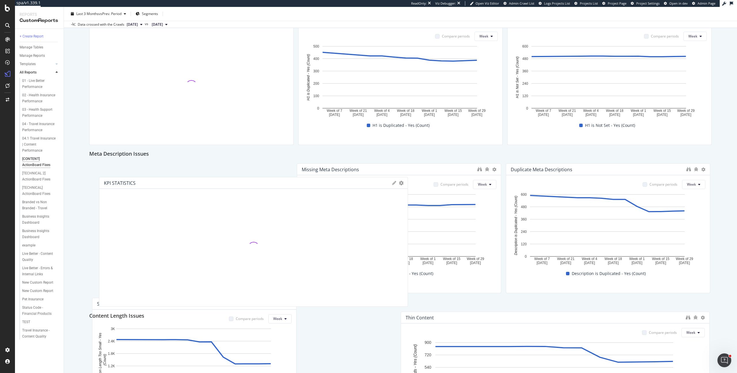
drag, startPoint x: 101, startPoint y: 277, endPoint x: 111, endPoint y: 83, distance: 193.4
click at [111, 83] on div "Title Tag Issues KPI STATISTICS KPIs Table Edit KPIs Apply Filter Export as CSV…" at bounding box center [400, 147] width 622 height 856
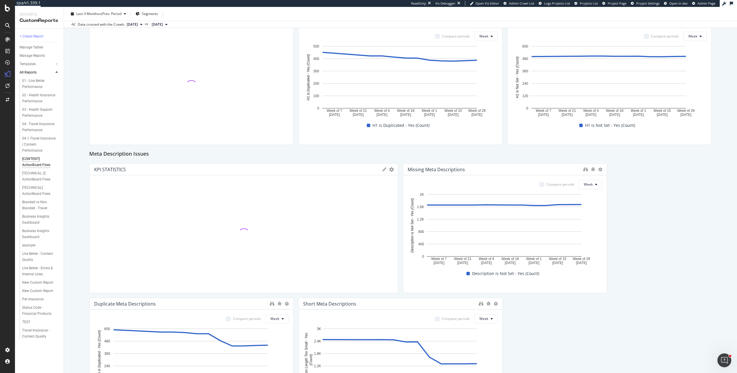
click at [604, 228] on div "Title Tag Issues KPI STATISTICS KPIs Table Edit KPIs Apply Filter Export as CSV…" at bounding box center [400, 206] width 622 height 975
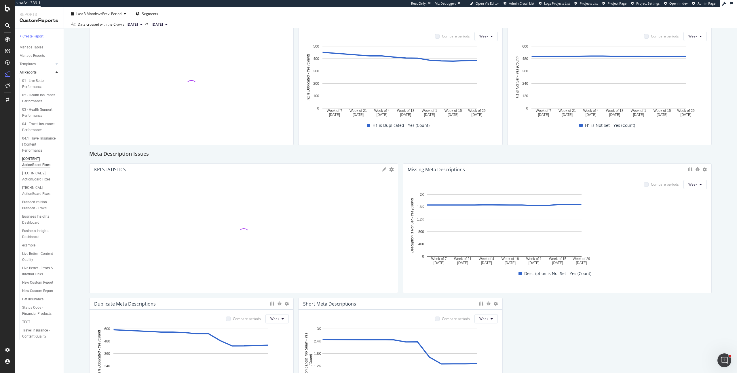
drag, startPoint x: 602, startPoint y: 228, endPoint x: 725, endPoint y: 227, distance: 122.7
click at [725, 227] on div "[CONTENT] ActionBoard Fixes [CONTENT] ActionBoard Fixes [DOMAIN_NAME] Clone (Ad…" at bounding box center [400, 190] width 673 height 366
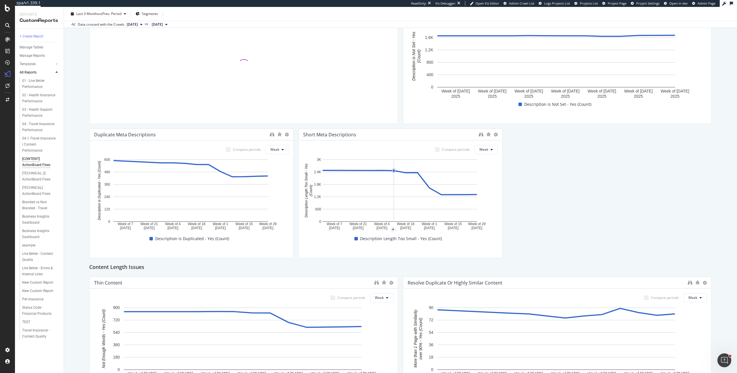
scroll to position [531, 0]
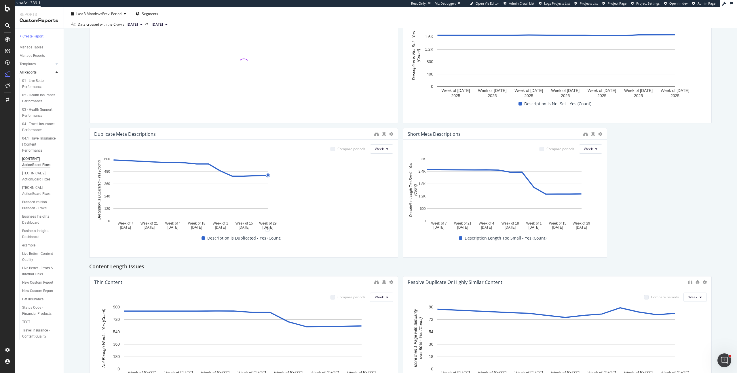
drag, startPoint x: 290, startPoint y: 200, endPoint x: 388, endPoint y: 205, distance: 98.6
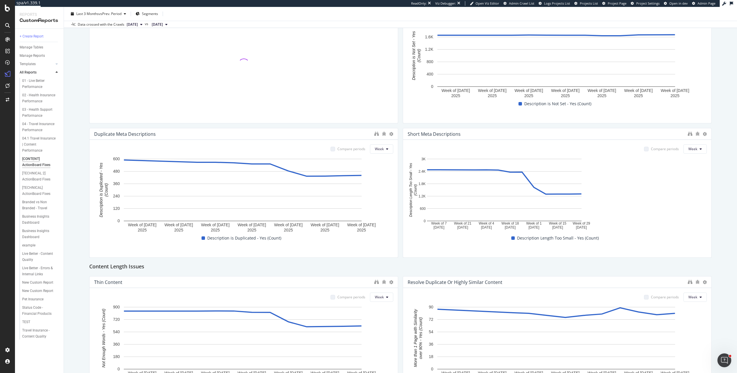
drag, startPoint x: 602, startPoint y: 196, endPoint x: 726, endPoint y: 203, distance: 123.7
click at [726, 203] on div "[CONTENT] ActionBoard Fixes [CONTENT] ActionBoard Fixes [DOMAIN_NAME] Clone (Ad…" at bounding box center [400, 190] width 673 height 366
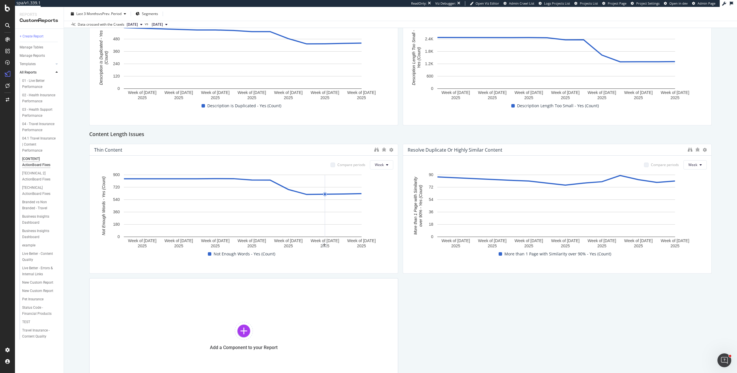
scroll to position [729, 0]
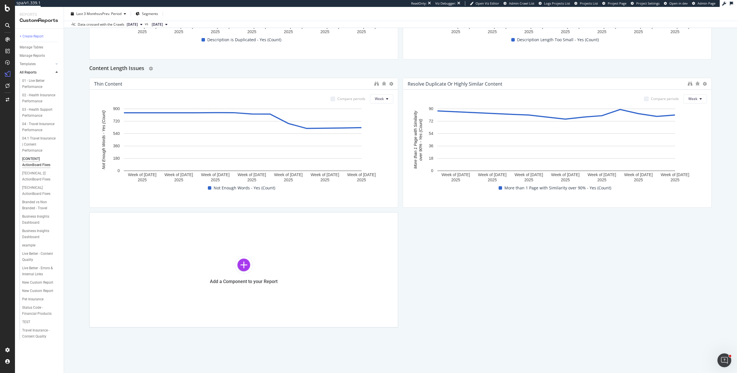
click at [134, 69] on h2 "Content Length Issues" at bounding box center [116, 68] width 55 height 9
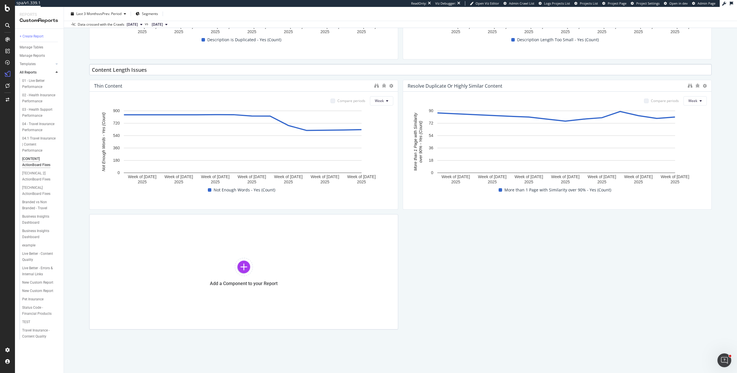
click at [124, 71] on input "Content Length Issues" at bounding box center [400, 69] width 622 height 11
type input "Content Quality Issues"
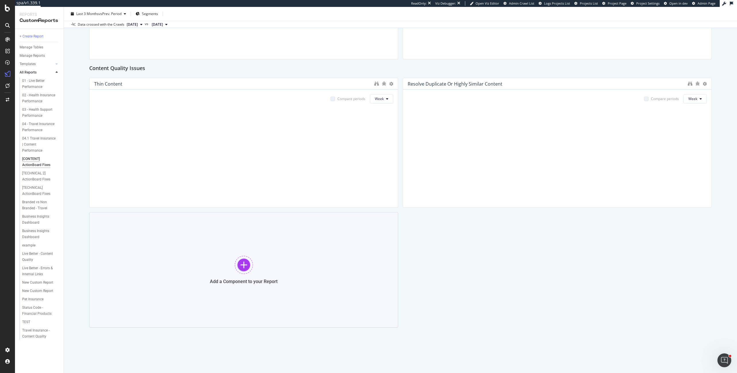
click at [282, 268] on div "Add a Component to your Report" at bounding box center [243, 269] width 309 height 115
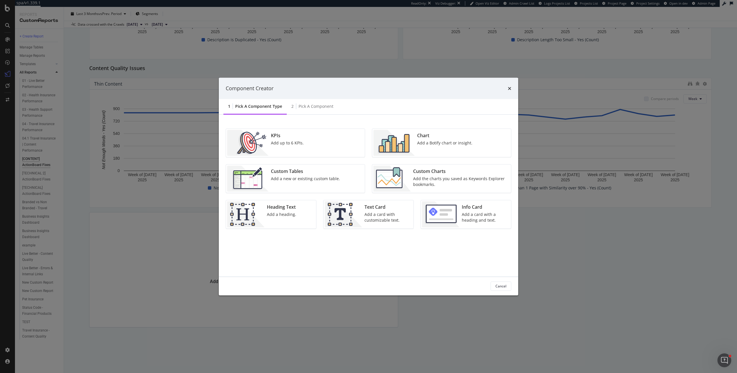
click at [318, 146] on div "KPIs Add up to 6 KPIs." at bounding box center [295, 142] width 139 height 28
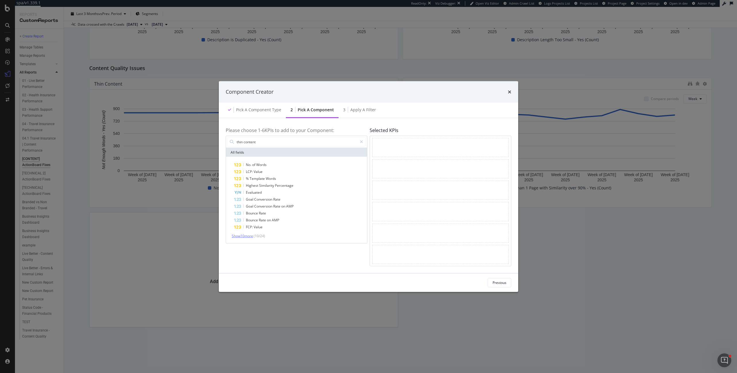
type input "thin content"
click at [251, 236] on span "Show 10 more" at bounding box center [242, 235] width 21 height 5
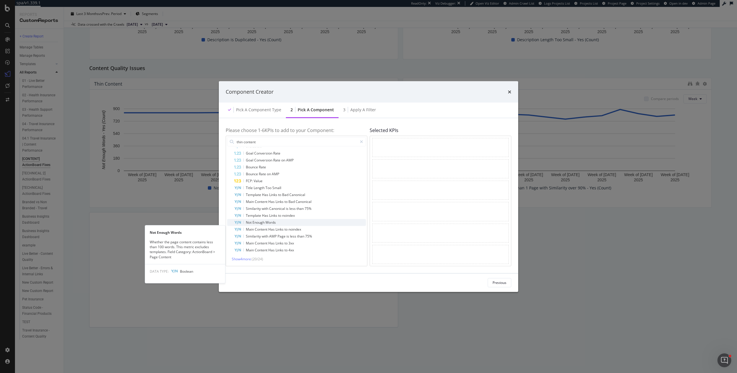
scroll to position [46, 0]
click at [276, 220] on span "Words" at bounding box center [270, 221] width 10 height 5
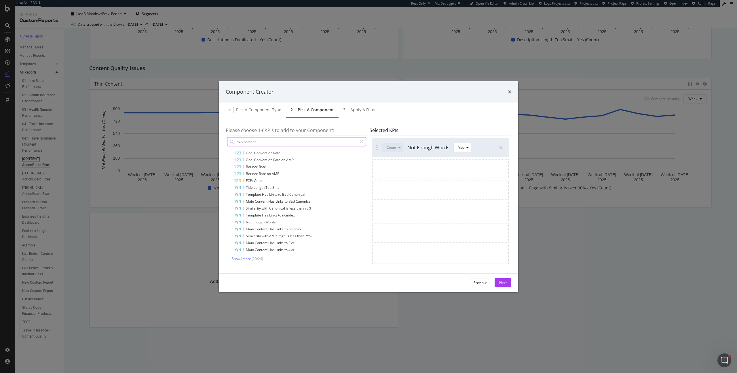
drag, startPoint x: 363, startPoint y: 142, endPoint x: 353, endPoint y: 143, distance: 9.8
click at [362, 142] on icon "modal" at bounding box center [361, 142] width 3 height 4
click at [341, 142] on input "modal" at bounding box center [301, 141] width 130 height 9
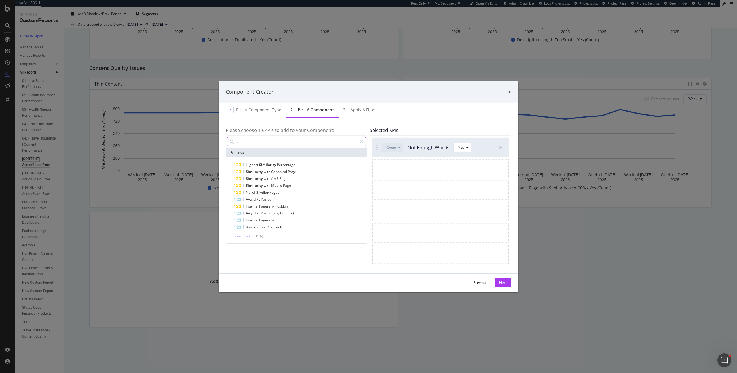
scroll to position [0, 0]
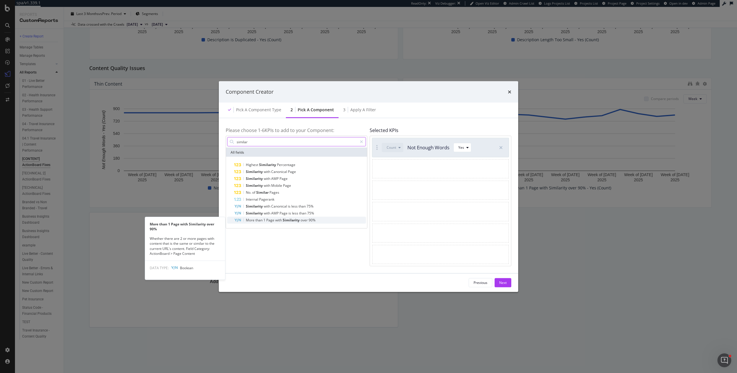
type input "similar"
click at [290, 221] on span "Similarity" at bounding box center [292, 219] width 18 height 5
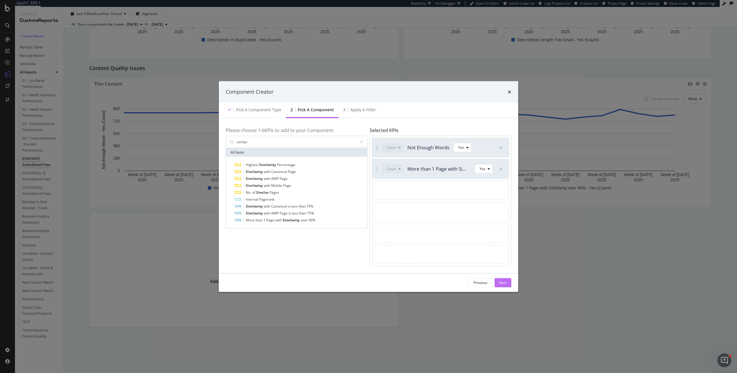
click at [499, 282] on div "Next" at bounding box center [502, 282] width 7 height 5
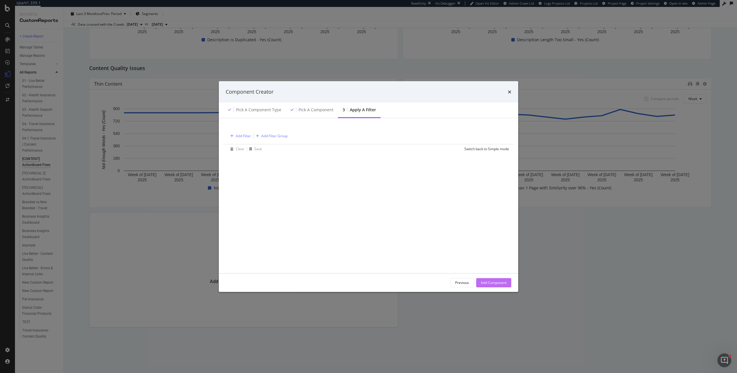
click at [504, 282] on div "Add Component" at bounding box center [494, 282] width 26 height 5
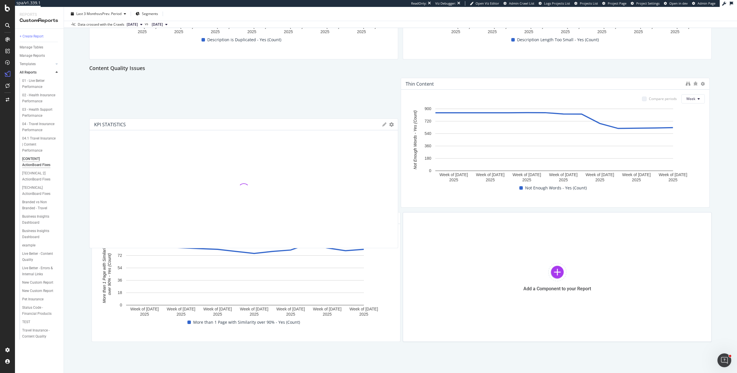
drag, startPoint x: 347, startPoint y: 260, endPoint x: 342, endPoint y: 161, distance: 99.4
click at [342, 161] on div at bounding box center [243, 189] width 299 height 108
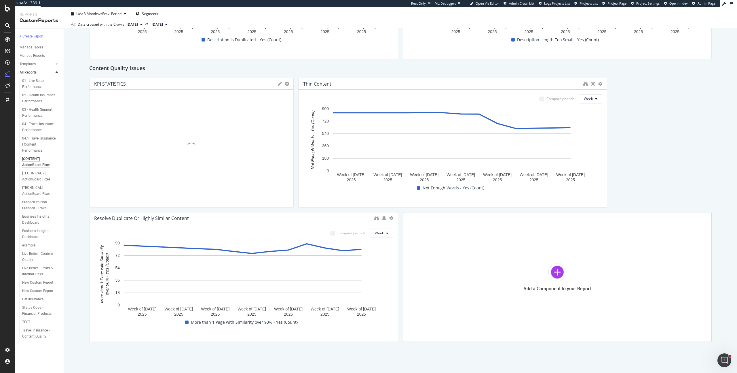
drag, startPoint x: 395, startPoint y: 166, endPoint x: 616, endPoint y: 151, distance: 221.3
click at [275, 164] on div "KPI STATISTICS KPIs Table Edit KPIs Apply Filter Export as CSV Delete Add to Cu…" at bounding box center [191, 143] width 204 height 130
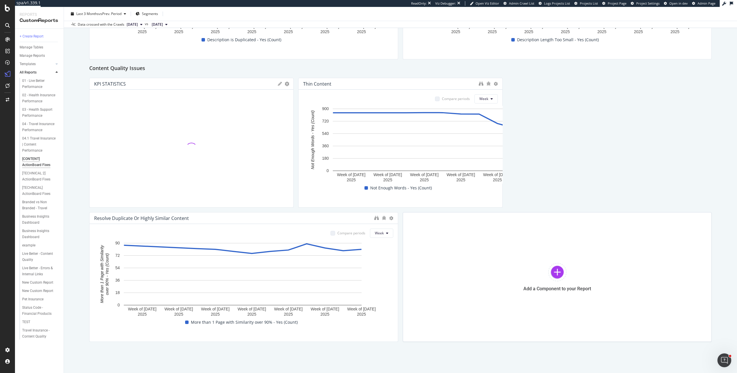
drag, startPoint x: 602, startPoint y: 153, endPoint x: 509, endPoint y: 152, distance: 93.0
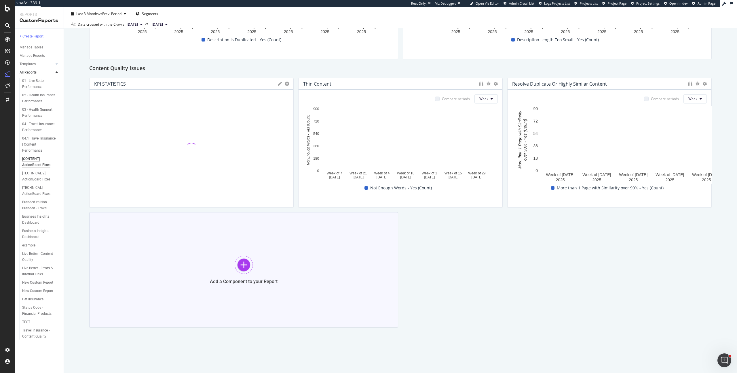
drag, startPoint x: 395, startPoint y: 239, endPoint x: 307, endPoint y: 246, distance: 87.8
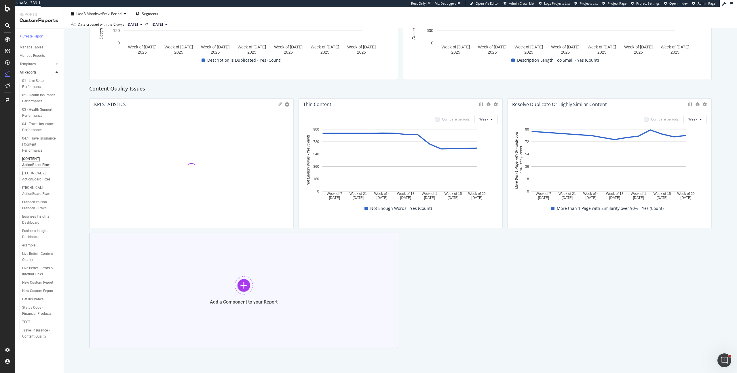
scroll to position [701, 0]
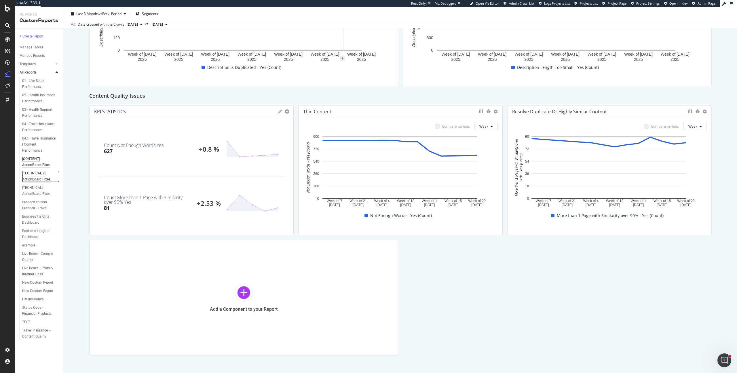
click at [41, 170] on div "[TECHNICAL 2] ActionBoard Fixes" at bounding box center [39, 176] width 34 height 12
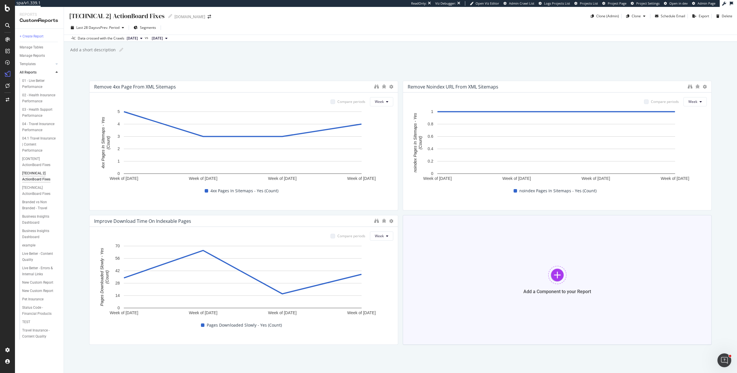
click at [565, 272] on div "Add a Component to your Report" at bounding box center [557, 280] width 309 height 130
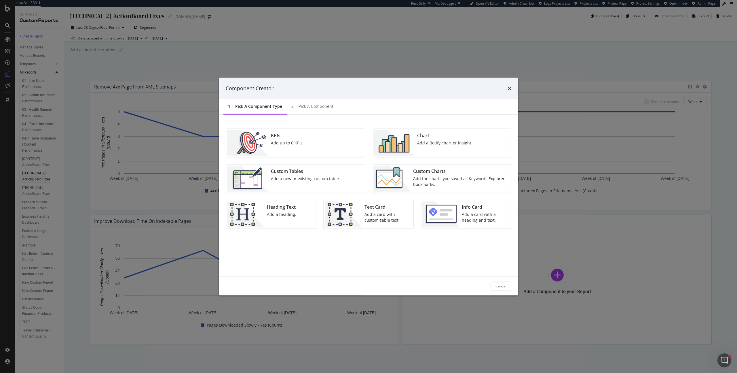
click at [426, 139] on div "Chart Add a Botify chart or insight." at bounding box center [445, 143] width 60 height 26
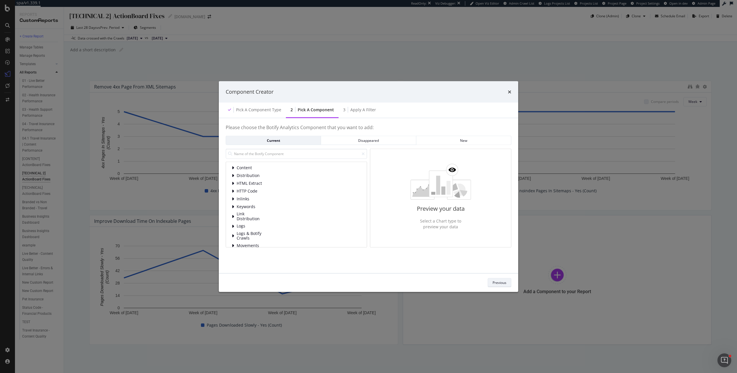
click at [499, 279] on div "Previous" at bounding box center [500, 282] width 14 height 8
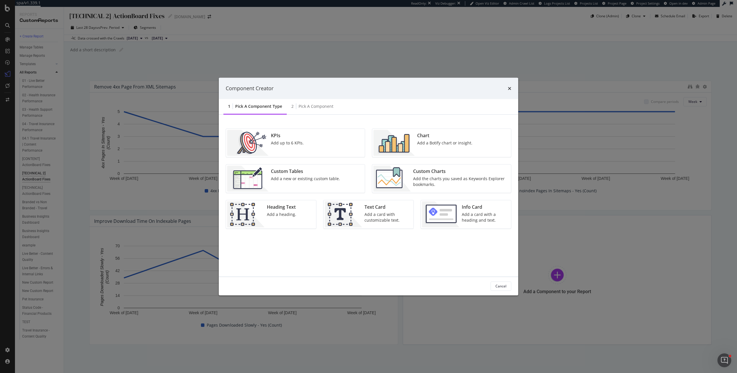
click at [455, 174] on div "Custom Charts Add the charts you saved as Keywords Explorer bookmarks." at bounding box center [460, 178] width 99 height 26
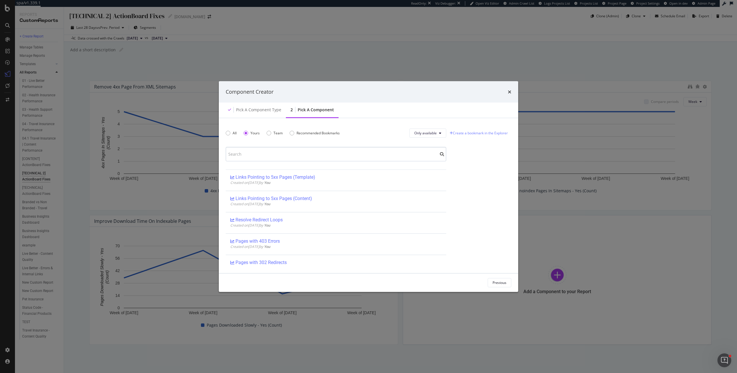
click at [305, 152] on input "modal" at bounding box center [336, 154] width 221 height 14
type input "time"
click at [303, 240] on div "Improve Server Response Time on Indexable Pages" at bounding box center [288, 241] width 104 height 6
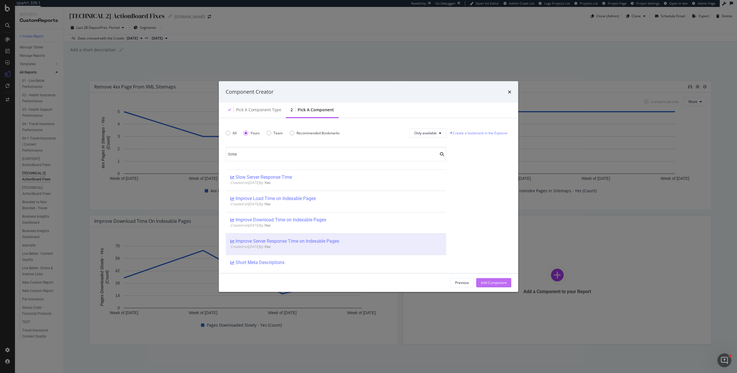
click at [486, 283] on div "Add Component" at bounding box center [494, 282] width 26 height 5
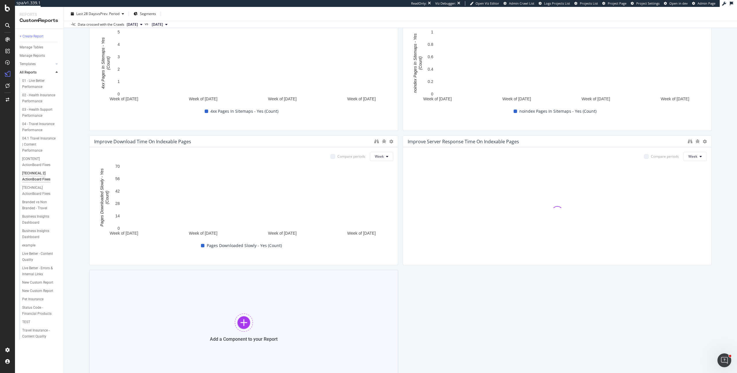
scroll to position [137, 0]
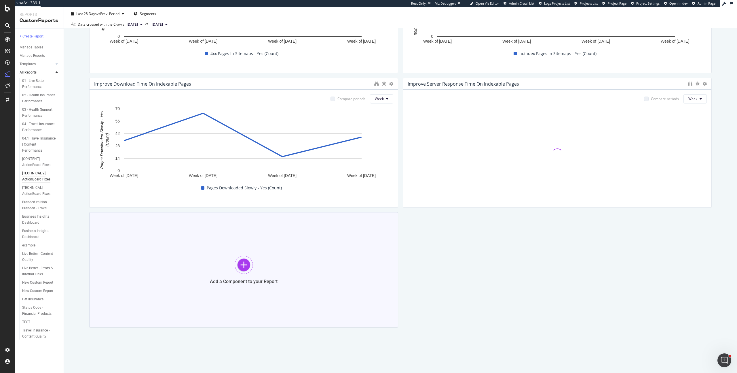
click at [269, 249] on div "Add a Component to your Report" at bounding box center [243, 269] width 309 height 115
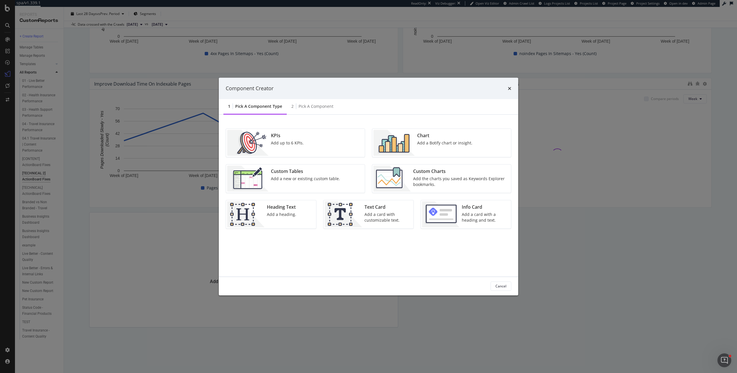
click at [439, 178] on div "Add the charts you saved as Keywords Explorer bookmarks." at bounding box center [460, 181] width 94 height 12
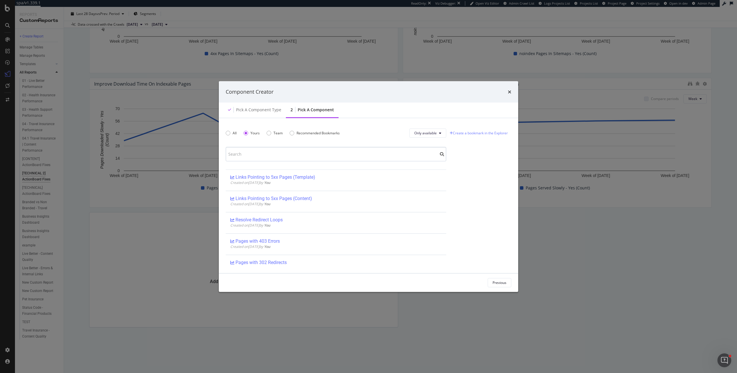
click at [274, 155] on input "modal" at bounding box center [336, 154] width 221 height 14
type input "y"
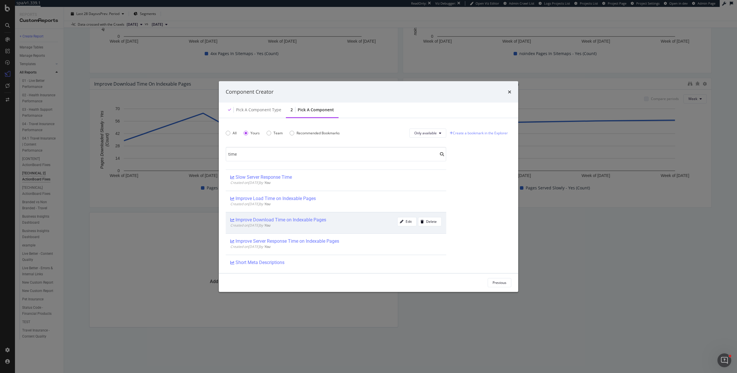
type input "time"
click at [293, 217] on div "Improve Download Time on Indexable Pages" at bounding box center [281, 220] width 91 height 6
click at [489, 284] on div "Add Component" at bounding box center [494, 282] width 26 height 5
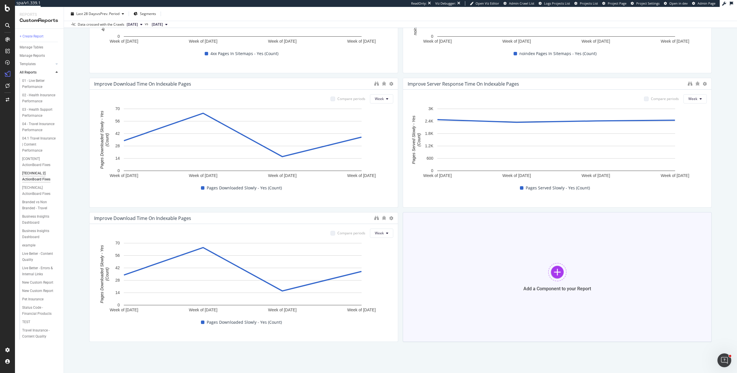
click at [505, 279] on div "Add a Component to your Report" at bounding box center [557, 277] width 309 height 130
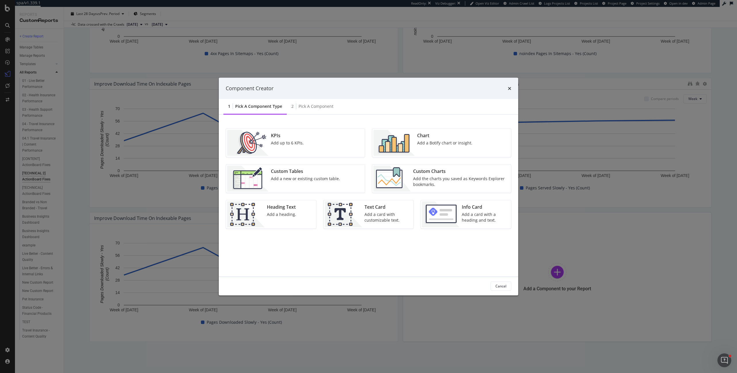
click at [431, 182] on div "Add the charts you saved as Keywords Explorer bookmarks." at bounding box center [460, 181] width 94 height 12
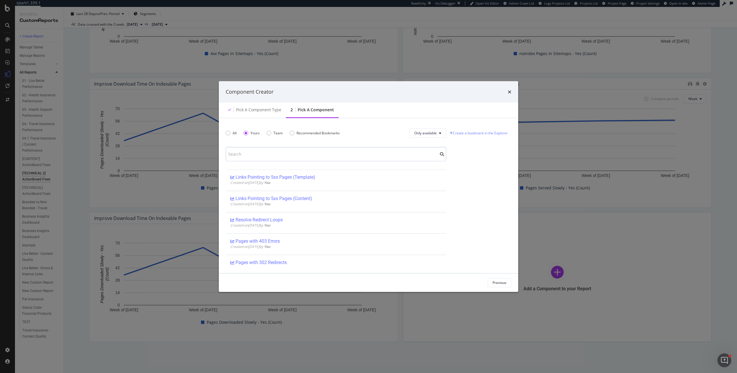
click at [307, 152] on input "modal" at bounding box center [336, 154] width 221 height 14
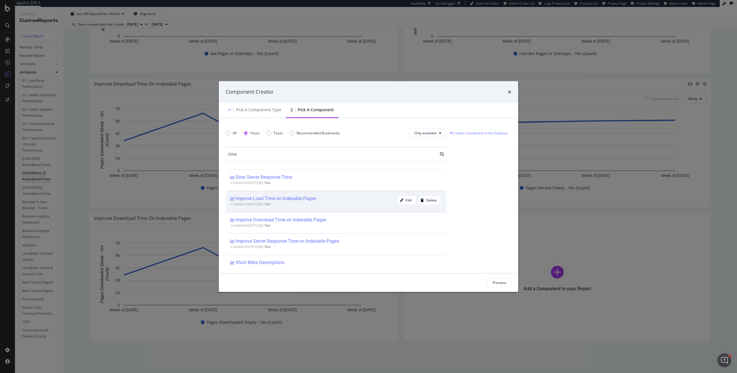
type input "time"
click at [286, 199] on div "Improve Load Time on Indexable Pages" at bounding box center [276, 198] width 80 height 6
click at [487, 283] on div "Add Component" at bounding box center [494, 282] width 26 height 5
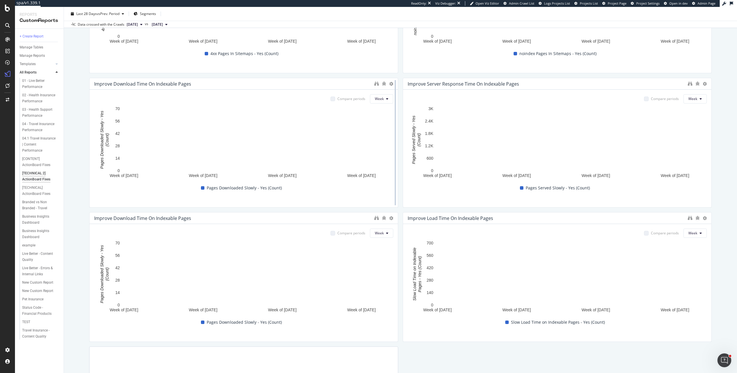
click at [392, 85] on div at bounding box center [395, 143] width 6 height 130
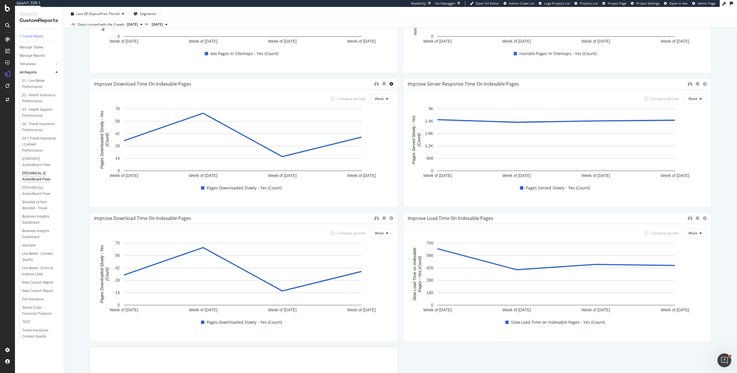
click at [389, 84] on icon at bounding box center [391, 84] width 4 height 4
click at [393, 90] on span at bounding box center [395, 92] width 7 height 7
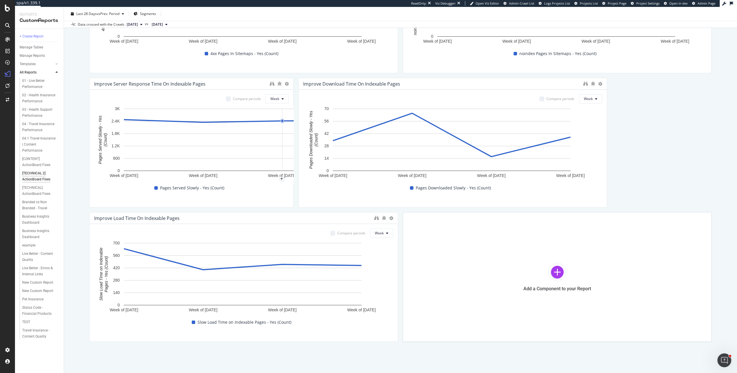
drag, startPoint x: 395, startPoint y: 122, endPoint x: 264, endPoint y: 119, distance: 130.7
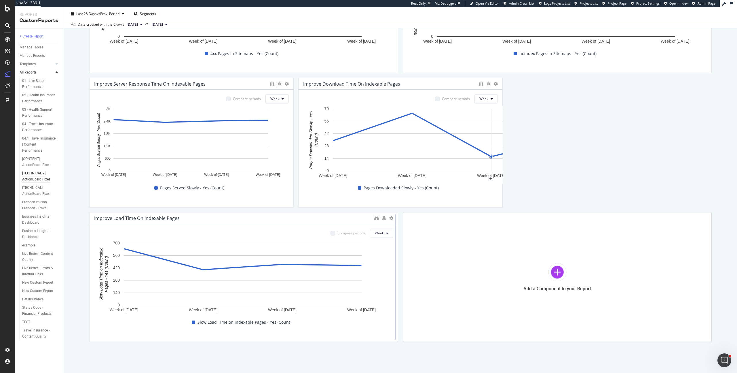
drag, startPoint x: 600, startPoint y: 137, endPoint x: 394, endPoint y: 213, distance: 219.9
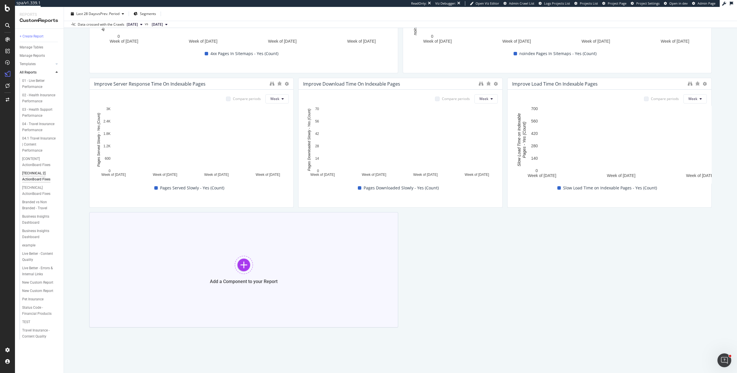
drag, startPoint x: 393, startPoint y: 274, endPoint x: 263, endPoint y: 269, distance: 129.4
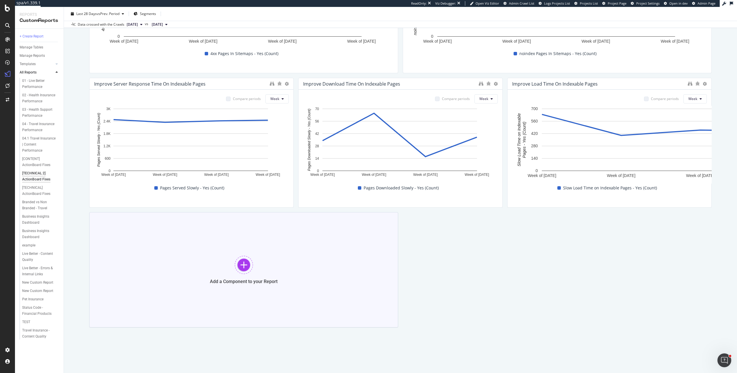
click at [263, 269] on div "Remove 4xx Page from XML Sitemaps Compare periods Week Week of [DATE] Week of […" at bounding box center [400, 135] width 622 height 383
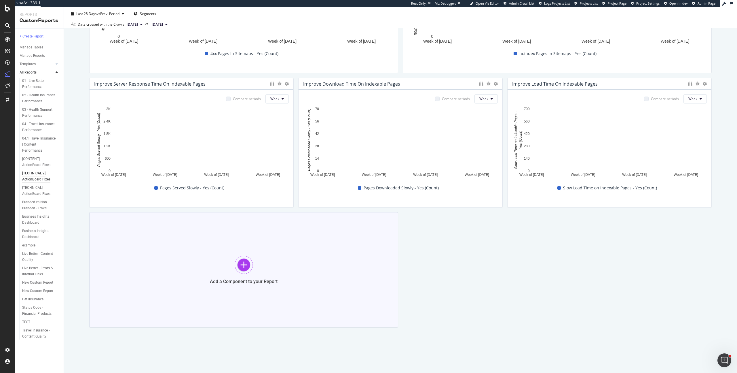
click at [325, 276] on div "Add a Component to your Report" at bounding box center [243, 269] width 309 height 115
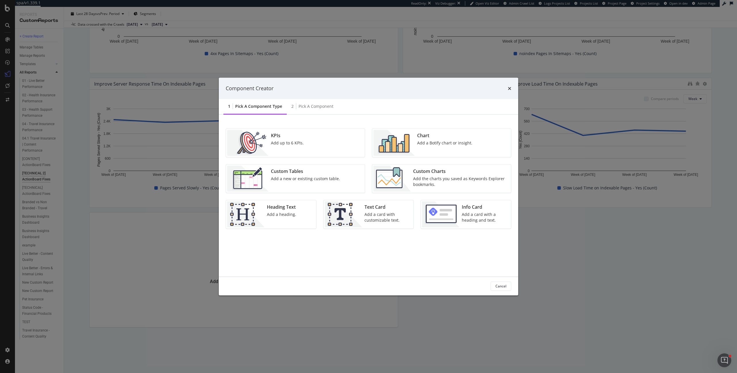
click at [370, 210] on div "Text Card" at bounding box center [387, 206] width 46 height 7
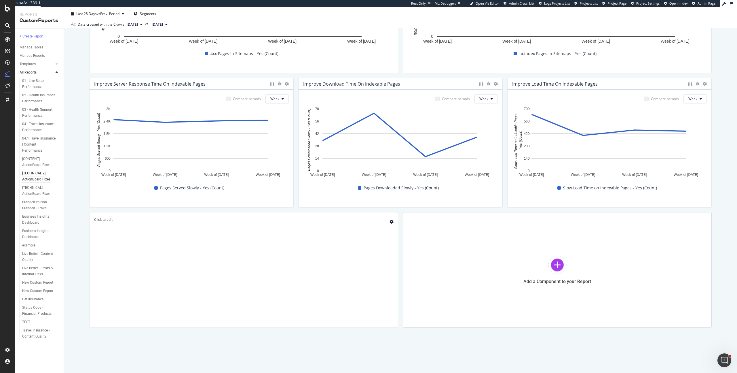
click at [390, 221] on icon "gear" at bounding box center [392, 221] width 4 height 4
click at [378, 226] on div "Delete" at bounding box center [378, 223] width 11 height 5
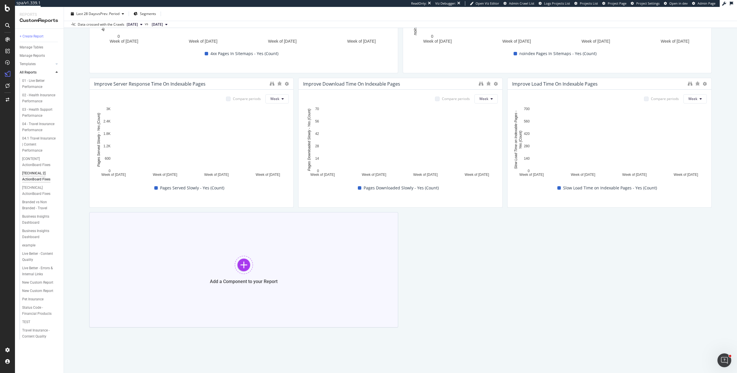
click at [330, 237] on div "Add a Component to your Report" at bounding box center [243, 269] width 309 height 115
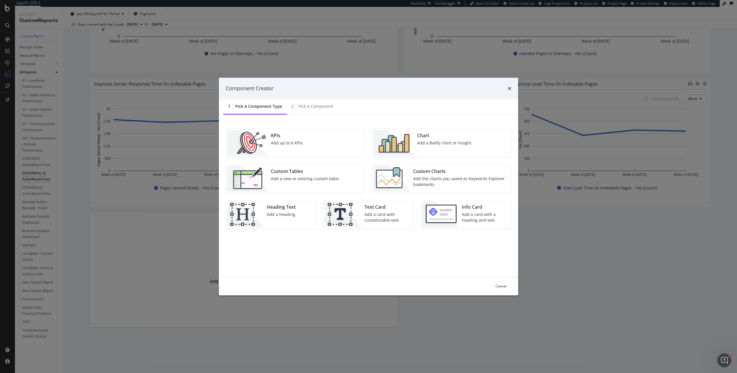
click at [290, 211] on div "Add a heading." at bounding box center [281, 214] width 29 height 6
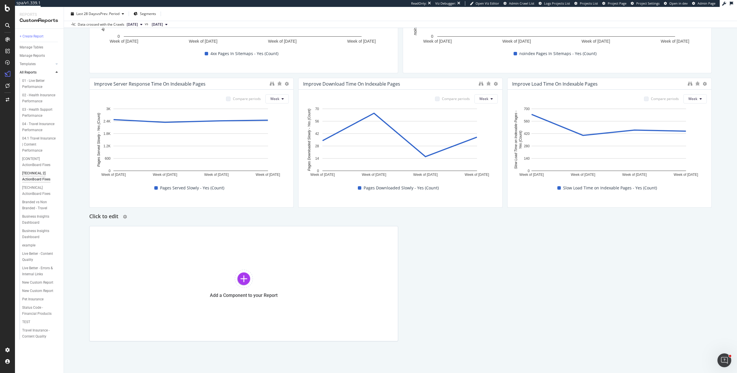
click at [109, 216] on h2 "Click to edit" at bounding box center [103, 216] width 29 height 9
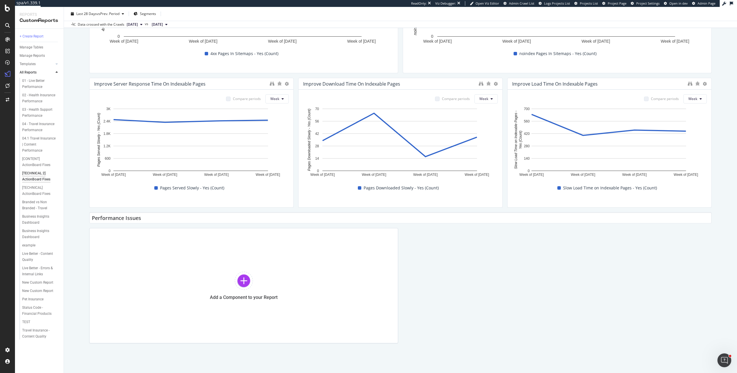
type input "Performance Issues"
click at [404, 243] on div "Remove 4xx Page from XML Sitemaps Compare periods Week Week of [DATE] Week of […" at bounding box center [400, 143] width 622 height 399
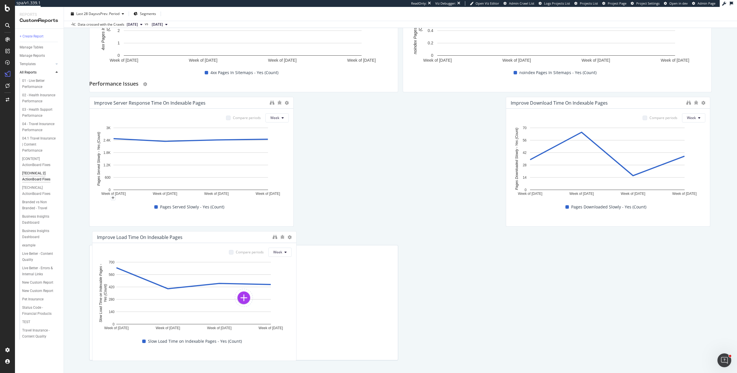
drag, startPoint x: 106, startPoint y: 214, endPoint x: 121, endPoint y: 78, distance: 137.3
click at [121, 79] on h2 "Performance Issues" at bounding box center [113, 83] width 49 height 9
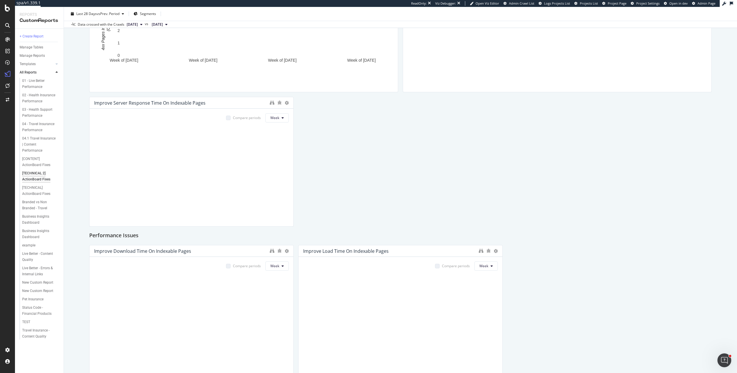
scroll to position [117, 0]
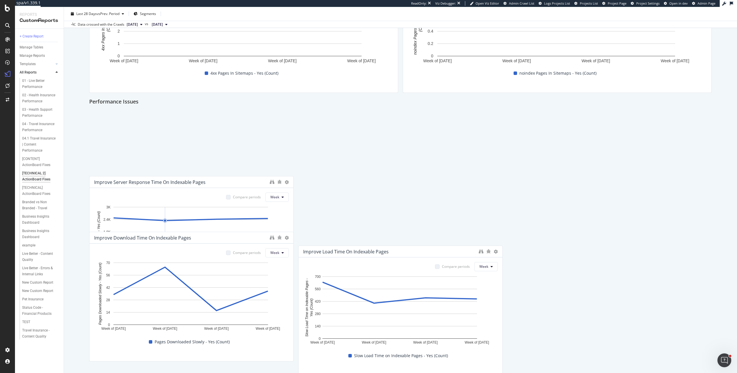
drag, startPoint x: 160, startPoint y: 149, endPoint x: 144, endPoint y: 240, distance: 92.3
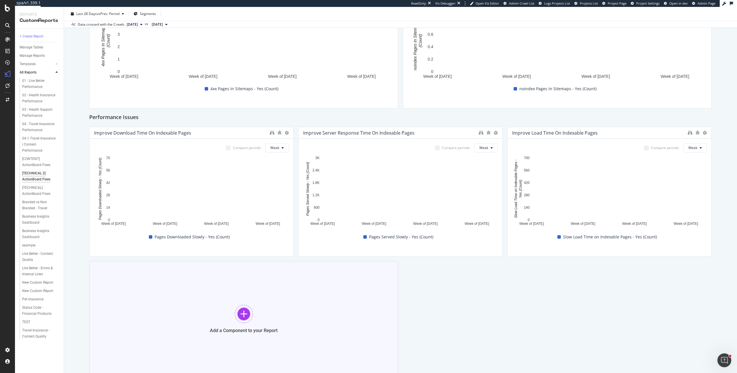
scroll to position [151, 0]
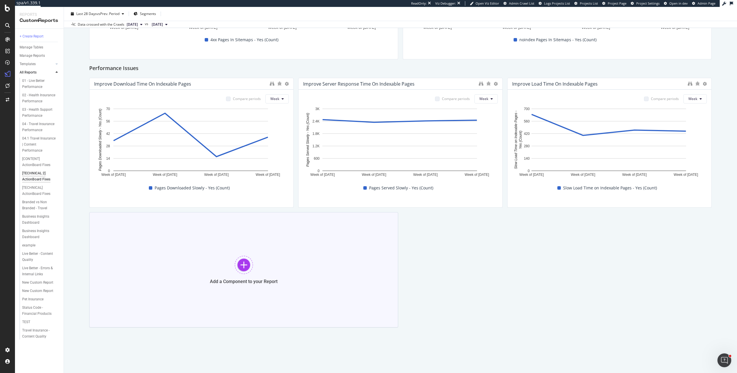
click at [233, 268] on div "Add a Component to your Report" at bounding box center [243, 269] width 309 height 115
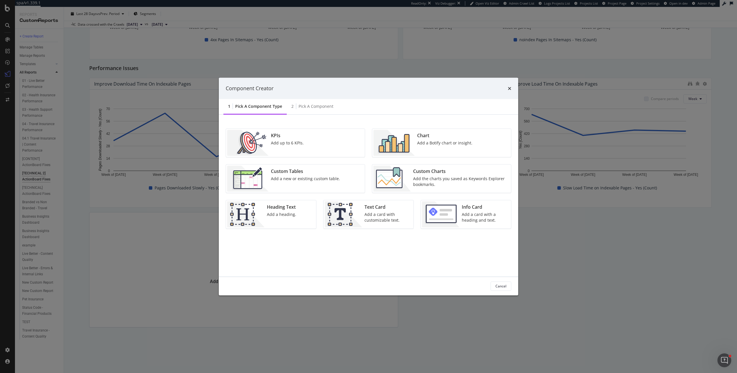
click at [293, 145] on div "Add up to 6 KPIs." at bounding box center [287, 143] width 33 height 6
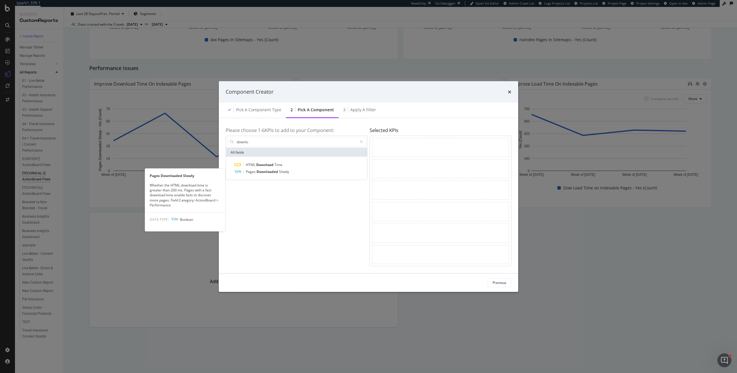
type input "downlo"
click at [294, 172] on div "Pages Downloaded Slowly" at bounding box center [300, 171] width 132 height 7
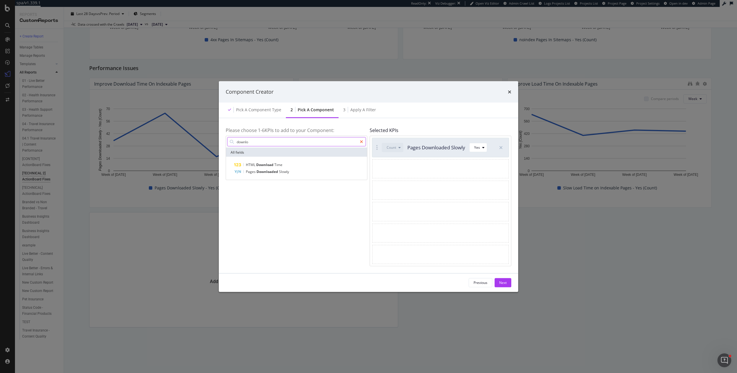
click at [362, 143] on icon "modal" at bounding box center [361, 142] width 3 height 4
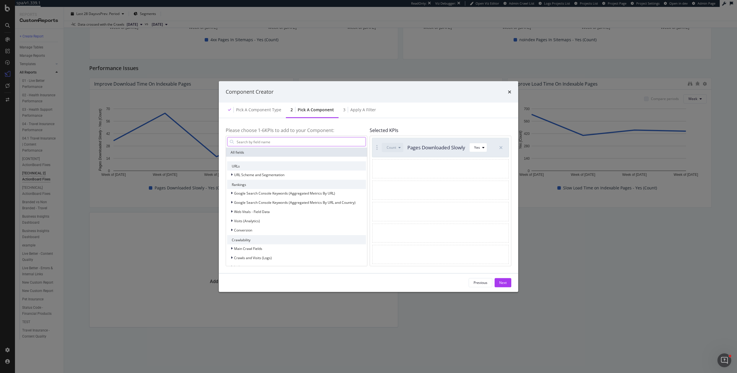
click at [345, 144] on input "modal" at bounding box center [301, 141] width 130 height 9
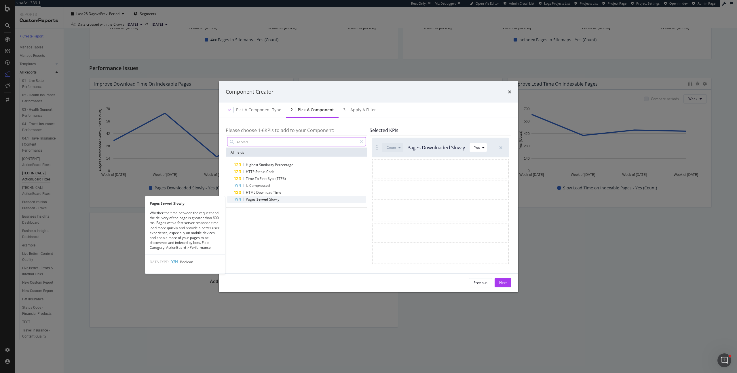
type input "served"
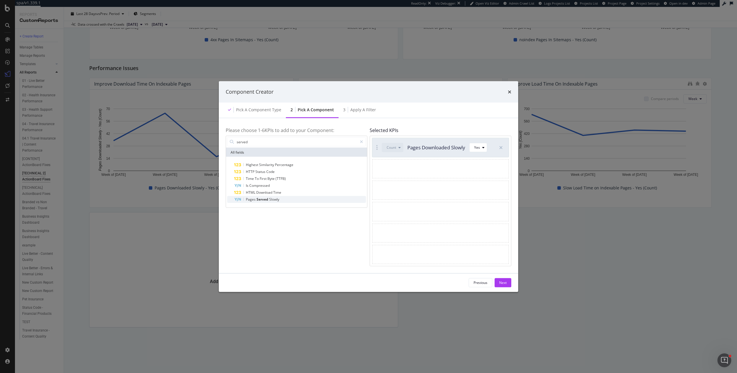
click at [280, 201] on div "Pages Served Slowly" at bounding box center [300, 199] width 132 height 7
click at [362, 143] on icon "modal" at bounding box center [361, 142] width 3 height 4
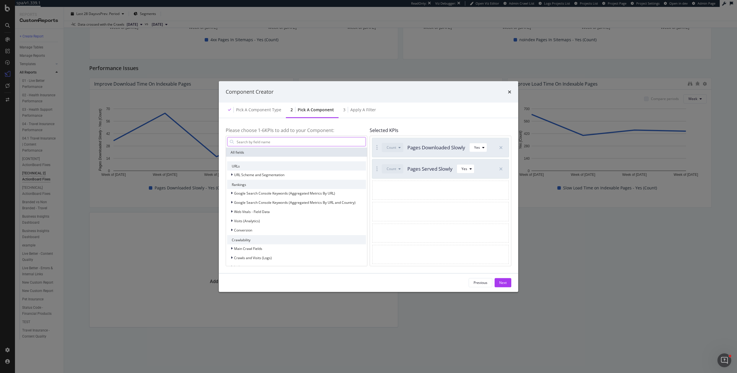
click at [314, 142] on input "modal" at bounding box center [301, 141] width 130 height 9
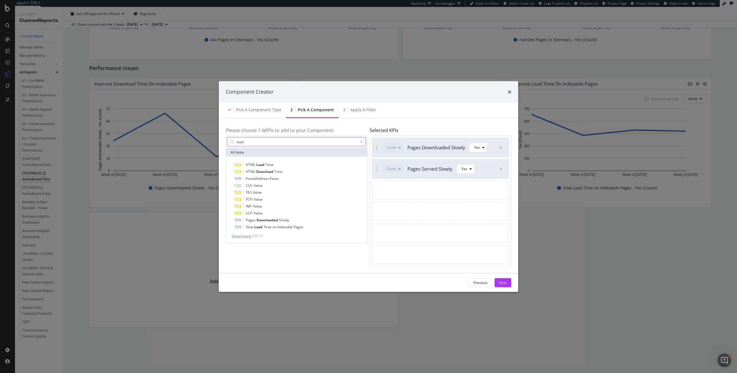
type input "load"
click at [247, 237] on span "Show 1 more" at bounding box center [241, 235] width 19 height 5
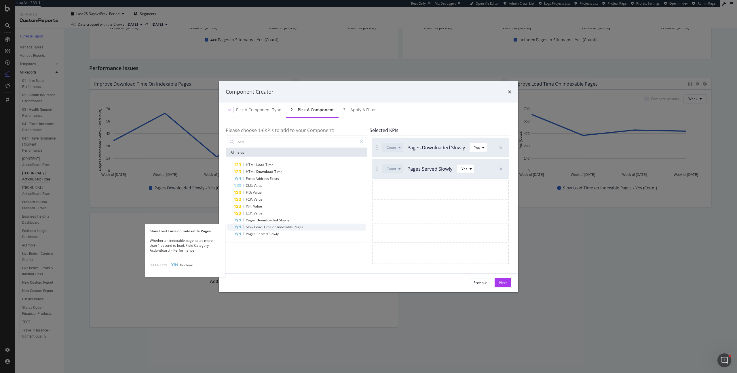
click at [285, 226] on span "Indexable" at bounding box center [285, 226] width 16 height 5
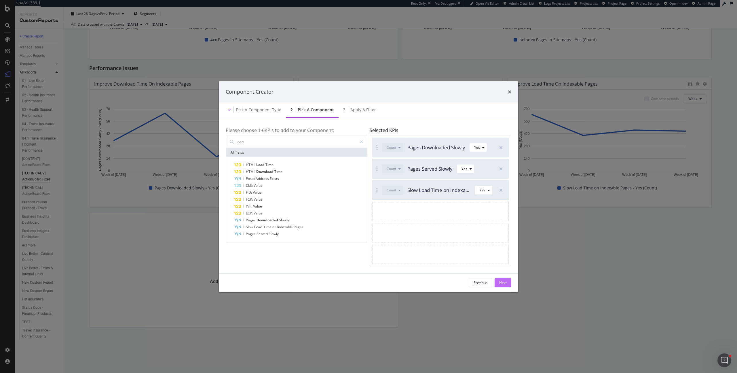
click at [504, 281] on div "Next" at bounding box center [502, 282] width 7 height 5
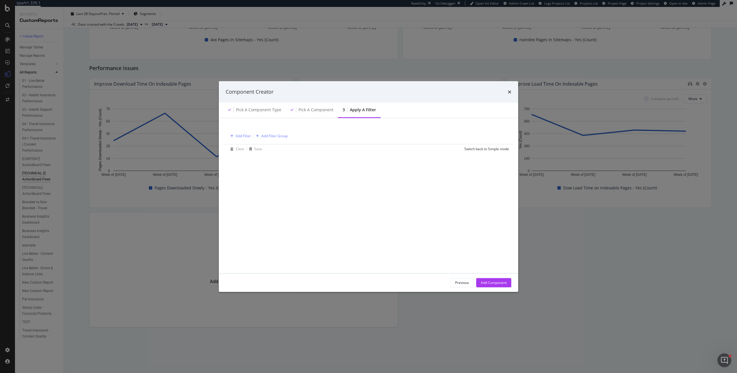
click at [496, 287] on div "Previous Add Component" at bounding box center [368, 282] width 299 height 18
click at [495, 283] on div "Add Component" at bounding box center [494, 282] width 26 height 5
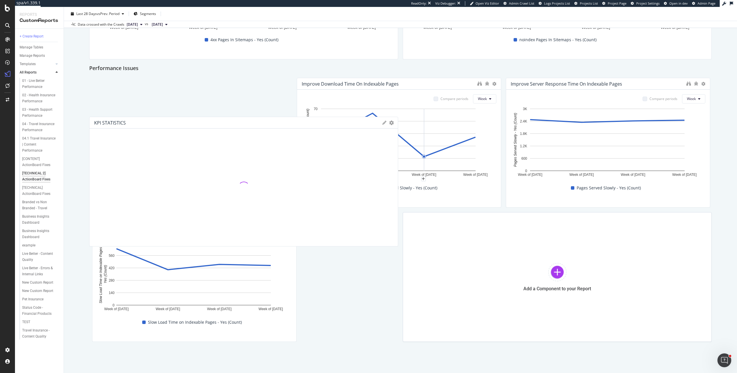
drag, startPoint x: 305, startPoint y: 223, endPoint x: 222, endPoint y: 117, distance: 134.2
click at [222, 117] on div "KPI STATISTICS KPIs Table Edit KPIs Apply Filter Export as CSV Delete Add to Cu…" at bounding box center [244, 123] width 308 height 12
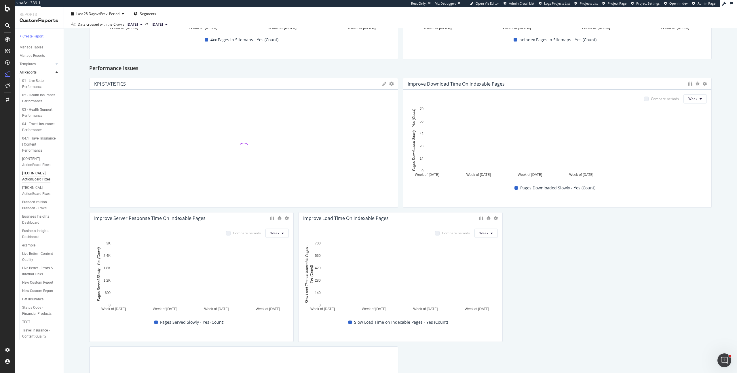
drag, startPoint x: 603, startPoint y: 154, endPoint x: 726, endPoint y: 156, distance: 123.5
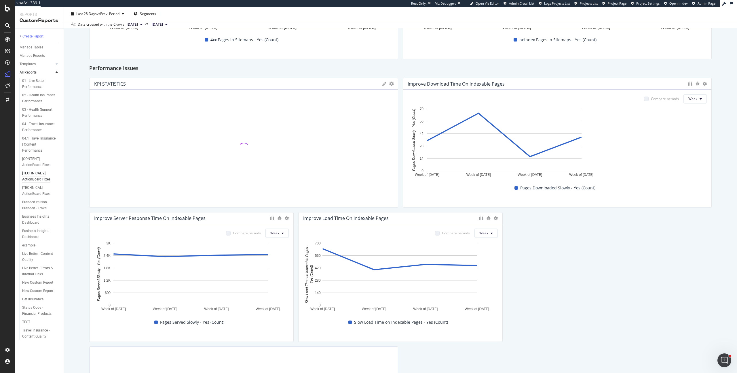
click at [726, 156] on div "[TECHNICAL 2] ActionBoard Fixes [TECHNICAL 2] ActionBoard Fixes [DOMAIN_NAME] C…" at bounding box center [400, 190] width 673 height 366
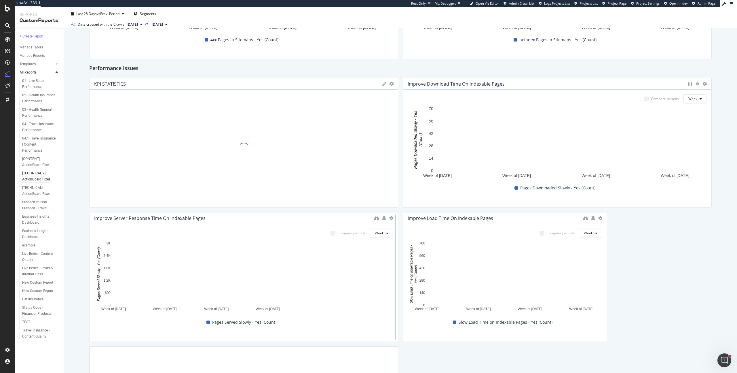
drag, startPoint x: 291, startPoint y: 269, endPoint x: 396, endPoint y: 265, distance: 104.9
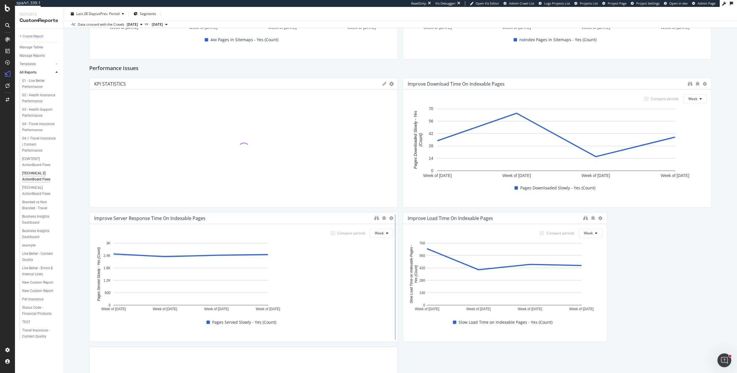
click at [396, 265] on div at bounding box center [395, 277] width 6 height 130
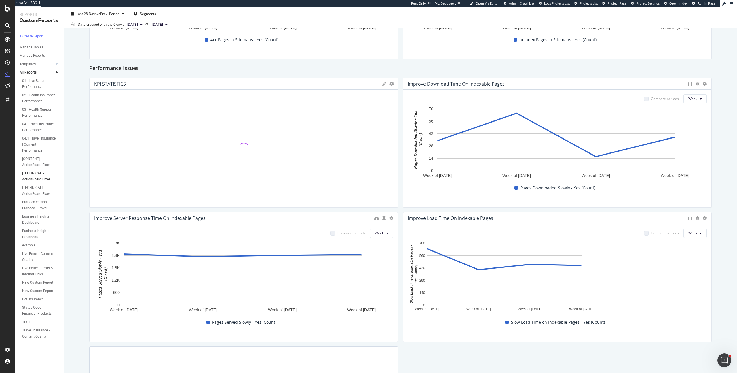
drag, startPoint x: 601, startPoint y: 257, endPoint x: 715, endPoint y: 267, distance: 114.2
click at [715, 267] on div "[TECHNICAL 2] ActionBoard Fixes [TECHNICAL 2] ActionBoard Fixes [DOMAIN_NAME] C…" at bounding box center [400, 190] width 673 height 366
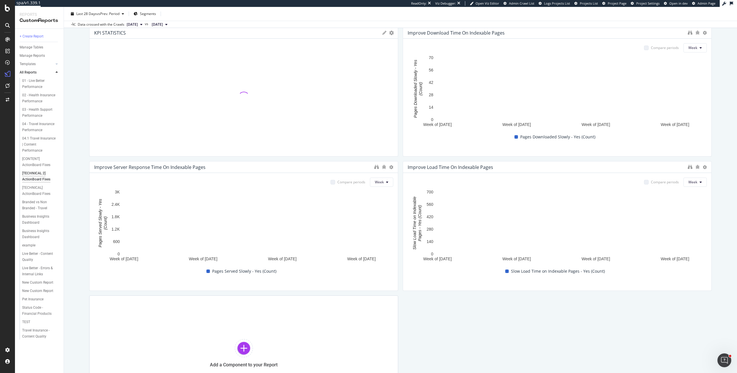
scroll to position [262, 0]
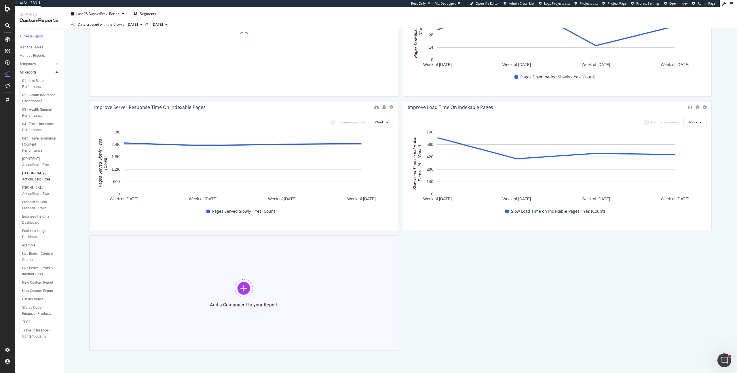
click at [245, 297] on div "Add a Component to your Report" at bounding box center [243, 292] width 309 height 115
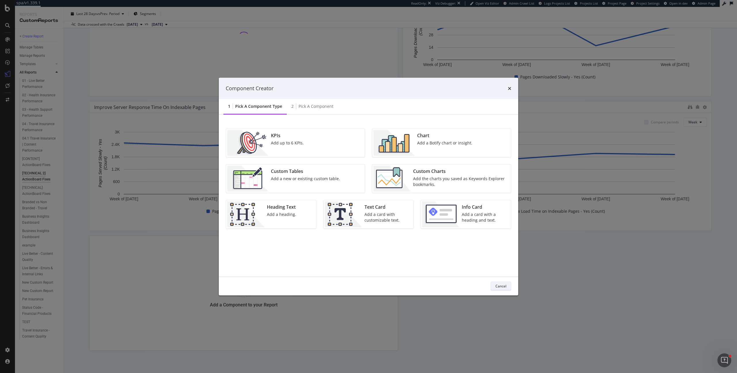
click at [503, 286] on div "Cancel" at bounding box center [500, 285] width 11 height 5
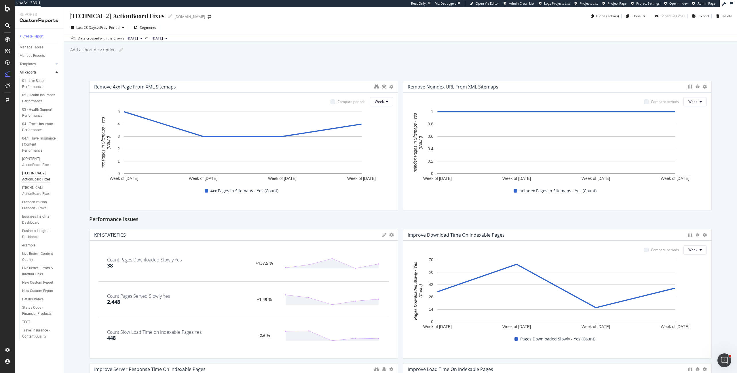
scroll to position [285, 0]
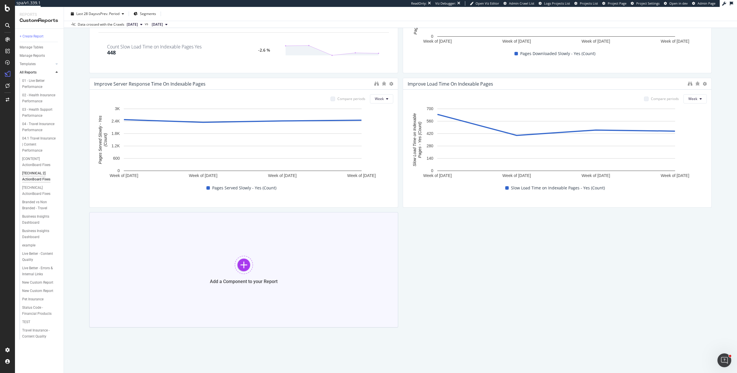
click at [274, 280] on div "Add a Component to your Report" at bounding box center [244, 280] width 68 height 5
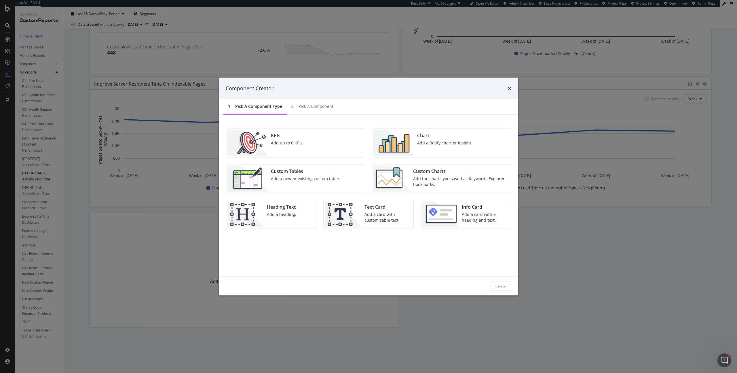
click at [432, 169] on div "Custom Charts" at bounding box center [460, 171] width 94 height 7
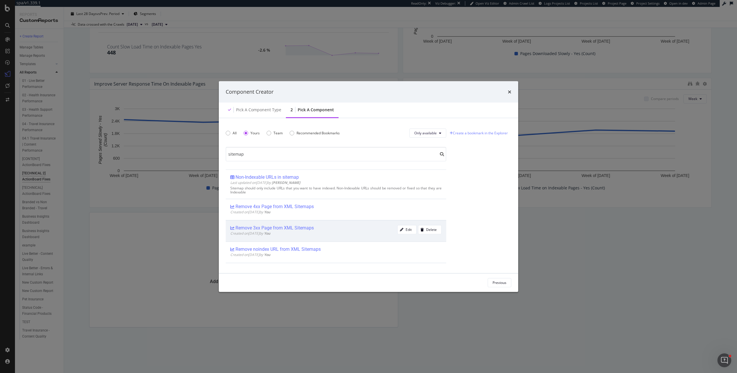
type input "sitemap"
click at [300, 231] on div "Created on [DATE] by You" at bounding box center [313, 233] width 167 height 5
click at [499, 282] on div "Add Component" at bounding box center [494, 282] width 26 height 5
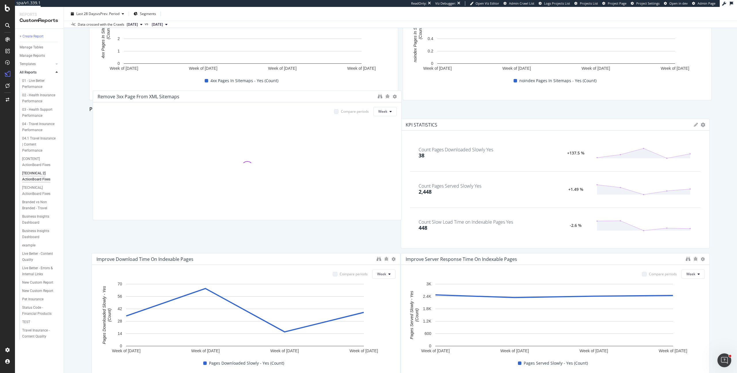
scroll to position [0, 0]
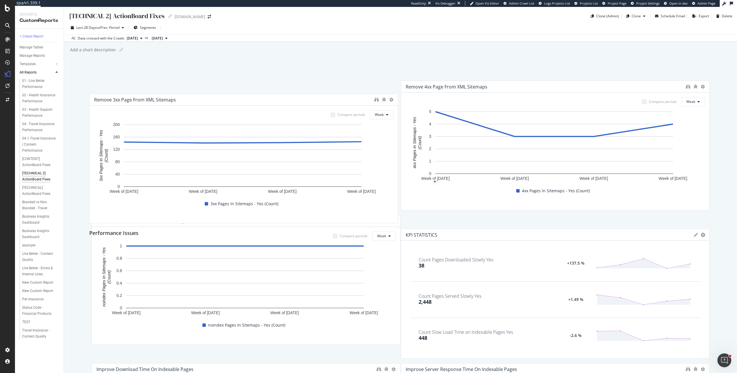
drag, startPoint x: 210, startPoint y: 219, endPoint x: 209, endPoint y: 100, distance: 118.3
click at [209, 100] on div "Remove 3xx Page from XML Sitemaps" at bounding box center [232, 100] width 277 height 6
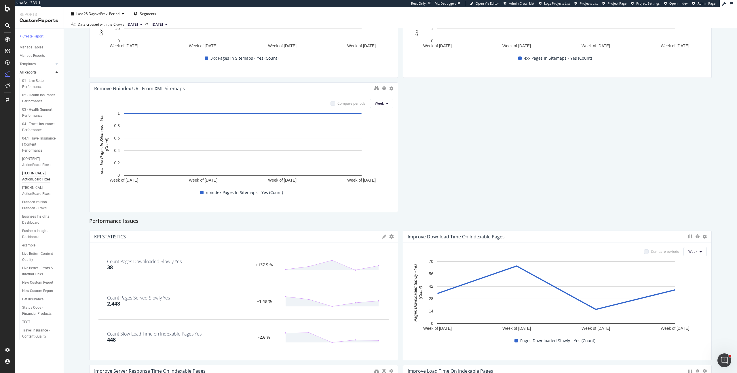
scroll to position [419, 0]
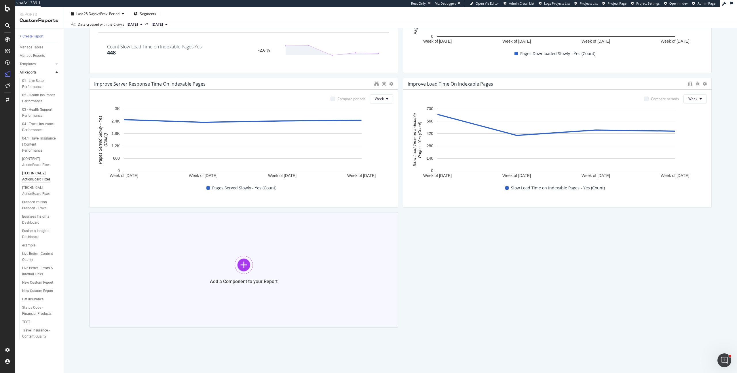
click at [263, 241] on div "Add a Component to your Report" at bounding box center [243, 269] width 309 height 115
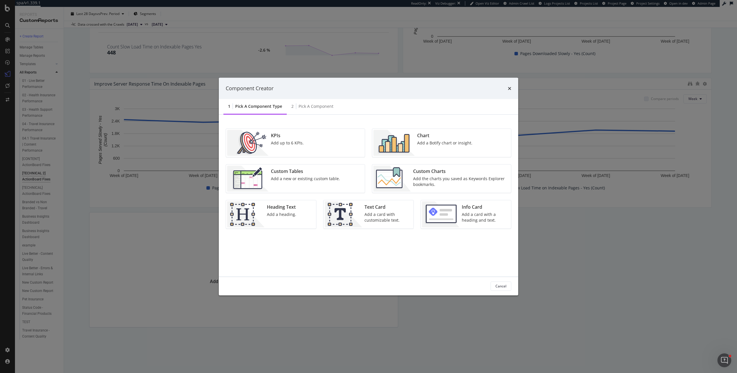
click at [279, 217] on div "Heading Text Add a heading." at bounding box center [282, 214] width 34 height 26
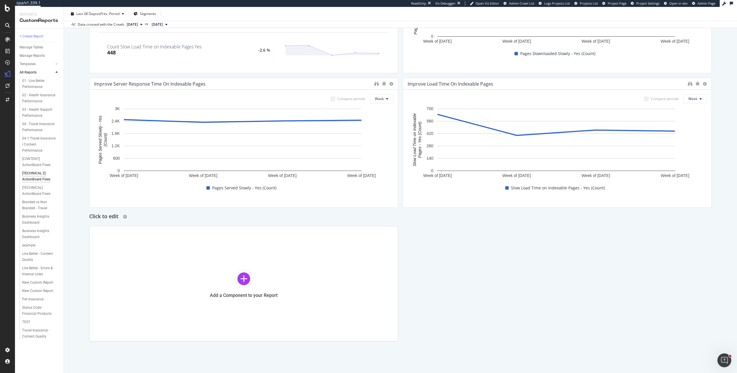
click at [108, 219] on h2 "Click to edit" at bounding box center [103, 216] width 29 height 9
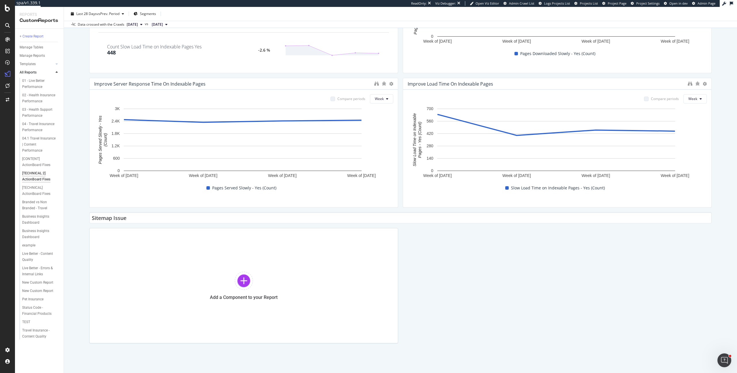
type input "Sitemap Issues"
click at [500, 252] on div "Remove 3xx Page from XML Sitemaps Compare periods Week Week of [DATE] Week of […" at bounding box center [400, 1] width 622 height 681
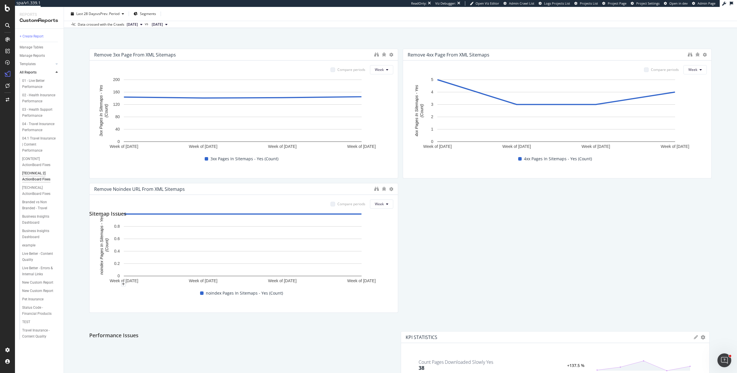
scroll to position [0, 0]
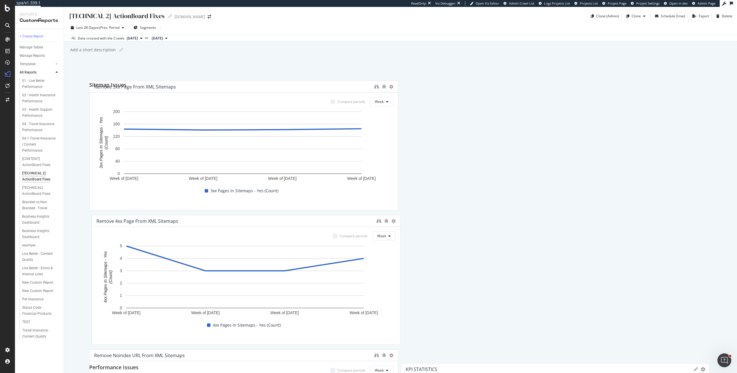
drag, startPoint x: 95, startPoint y: 215, endPoint x: 115, endPoint y: 73, distance: 144.0
click at [115, 73] on div "[TECHNICAL 2] ActionBoard Fixes [TECHNICAL 2] ActionBoard Fixes [DOMAIN_NAME] C…" at bounding box center [400, 190] width 673 height 366
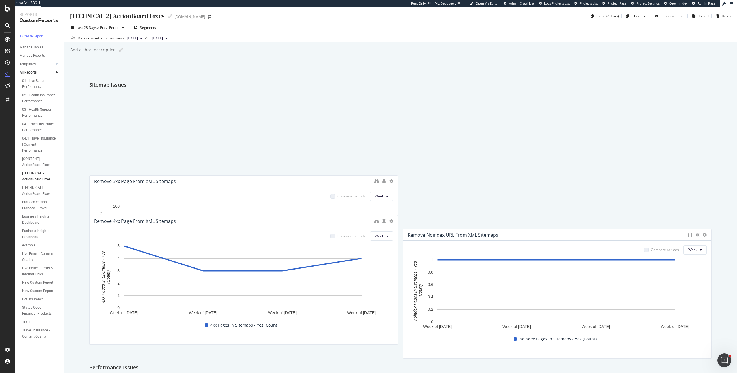
drag, startPoint x: 146, startPoint y: 130, endPoint x: 144, endPoint y: 215, distance: 85.0
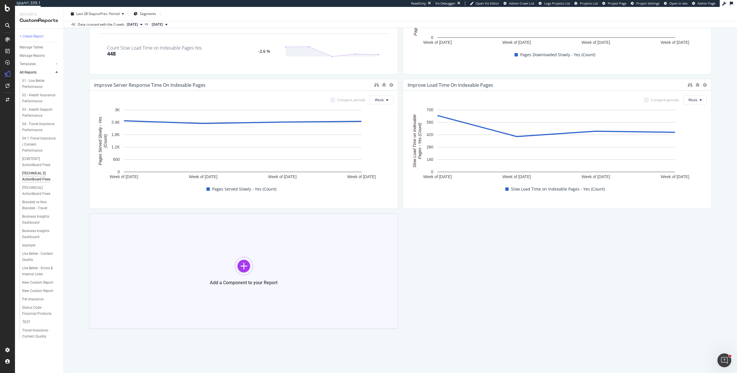
scroll to position [433, 0]
click at [196, 266] on div "Add a Component to your Report" at bounding box center [243, 269] width 309 height 115
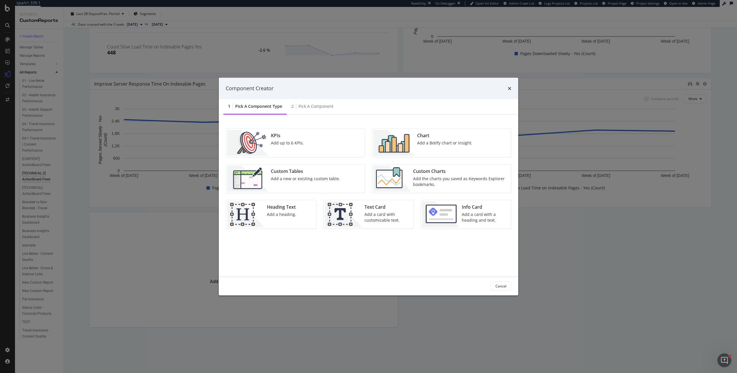
click at [275, 212] on div "Add a heading." at bounding box center [281, 214] width 29 height 6
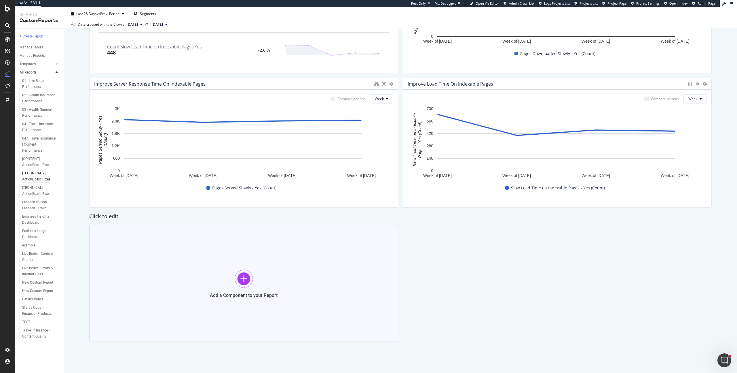
click at [245, 248] on div "Add a Component to your Report" at bounding box center [243, 283] width 309 height 115
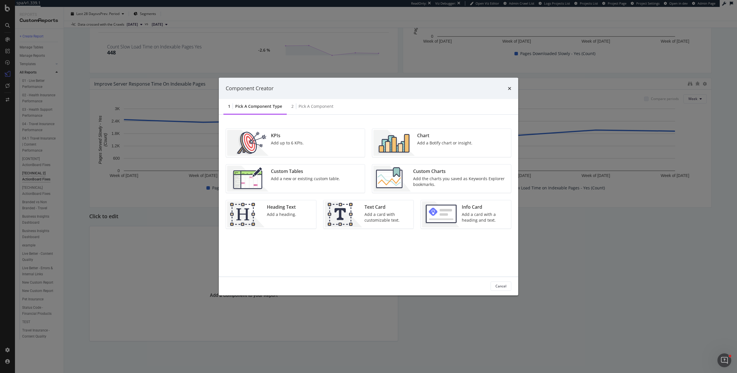
click at [417, 182] on div "Add the charts you saved as Keywords Explorer bookmarks." at bounding box center [460, 181] width 94 height 12
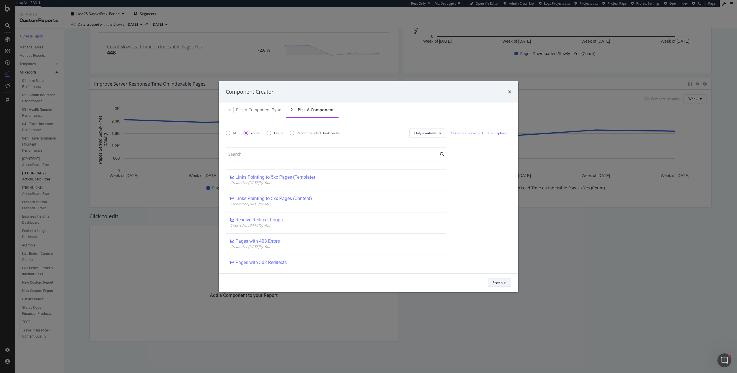
click at [502, 281] on div "Previous" at bounding box center [500, 282] width 14 height 5
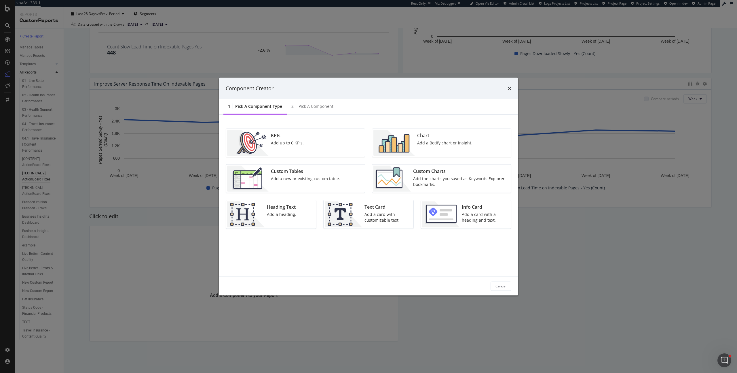
click at [289, 138] on div "KPIs" at bounding box center [287, 135] width 33 height 7
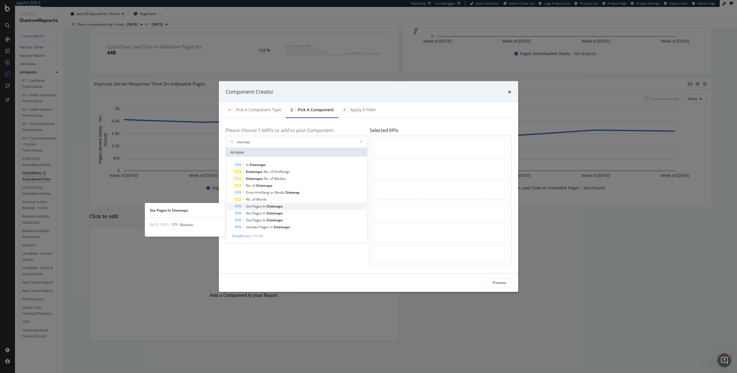
type input "sitemap"
click at [276, 206] on span "Sitemaps" at bounding box center [275, 206] width 16 height 5
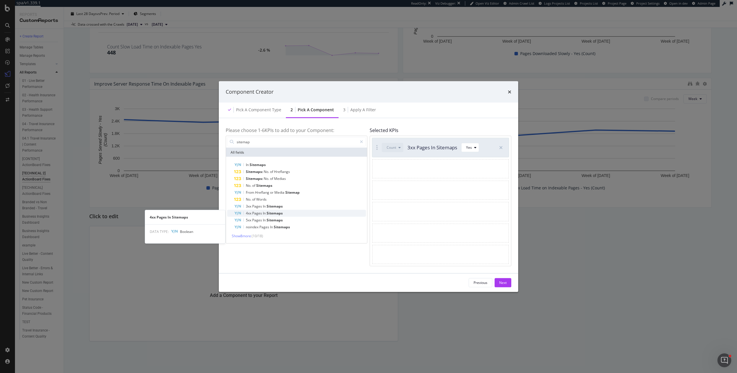
click at [271, 214] on span "Sitemaps" at bounding box center [275, 212] width 16 height 5
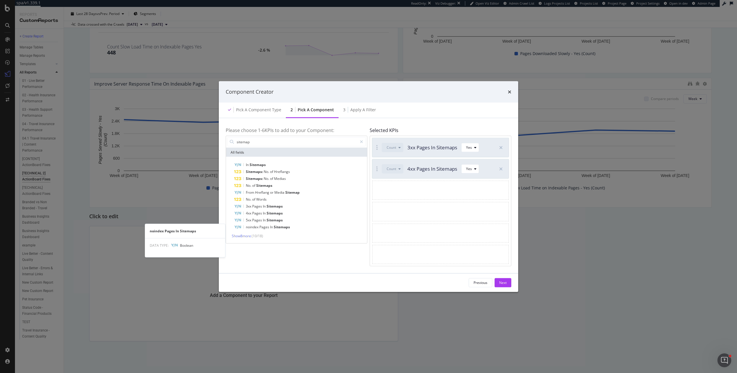
click at [271, 227] on span "In" at bounding box center [272, 226] width 4 height 5
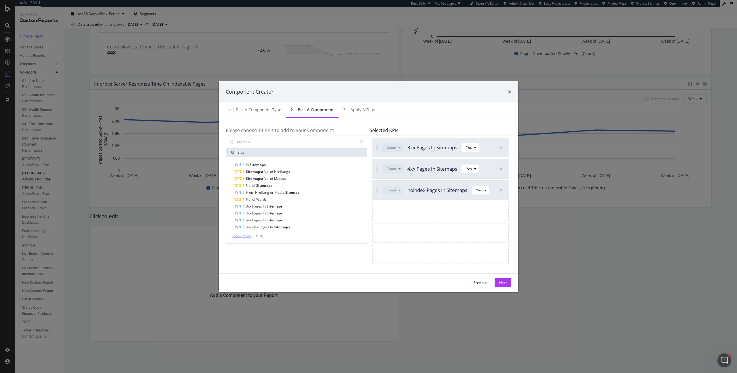
click at [247, 234] on span "Show 8 more" at bounding box center [241, 235] width 19 height 5
click at [508, 282] on button "Next" at bounding box center [503, 282] width 17 height 9
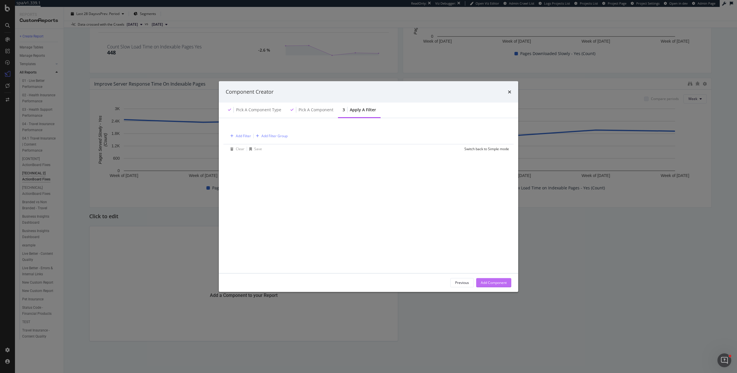
click at [501, 279] on div "Add Component" at bounding box center [494, 282] width 26 height 9
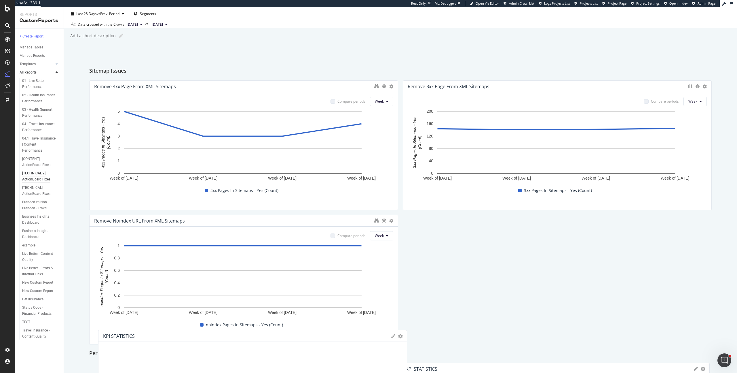
scroll to position [0, 0]
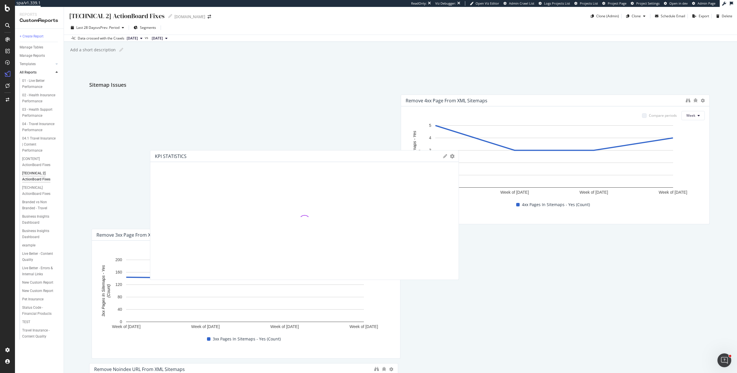
drag, startPoint x: 128, startPoint y: 232, endPoint x: 189, endPoint y: 43, distance: 199.2
click at [189, 43] on div "[TECHNICAL 2] ActionBoard Fixes [TECHNICAL 2] ActionBoard Fixes [DOMAIN_NAME] C…" at bounding box center [400, 190] width 673 height 366
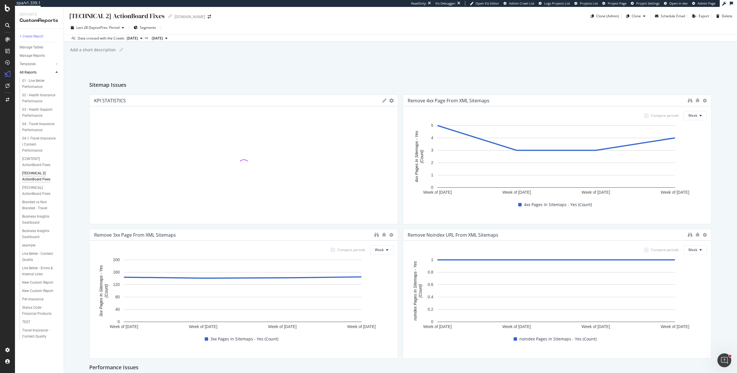
drag, startPoint x: 259, startPoint y: 253, endPoint x: 523, endPoint y: 174, distance: 275.6
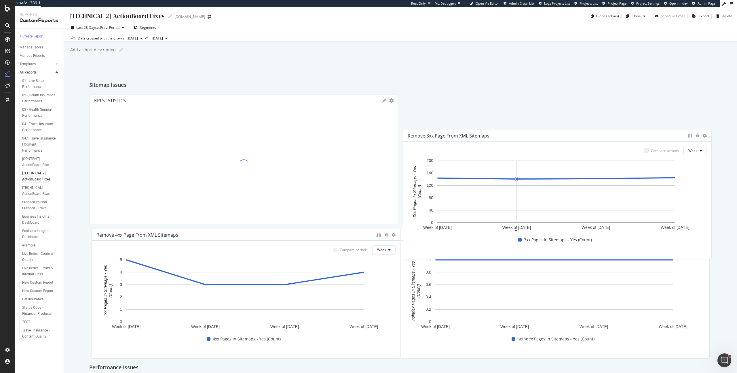
drag, startPoint x: 477, startPoint y: 264, endPoint x: 487, endPoint y: 164, distance: 99.9
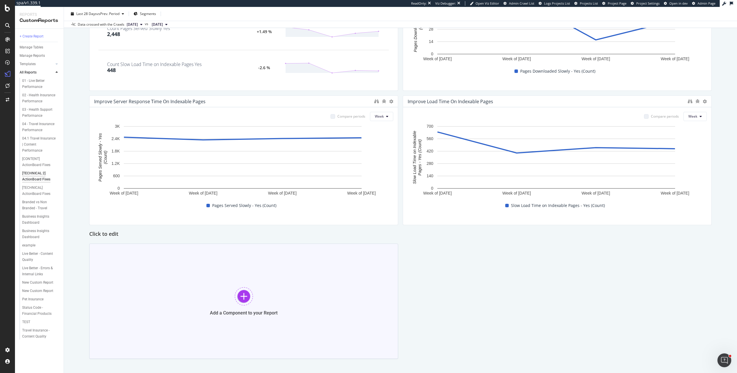
scroll to position [447, 0]
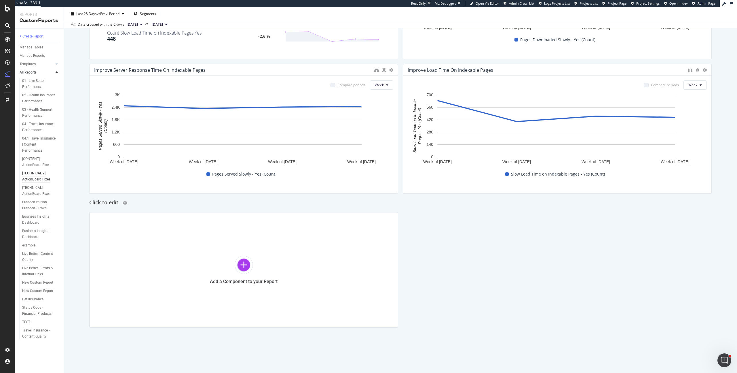
click at [107, 201] on h2 "Click to edit" at bounding box center [103, 202] width 29 height 9
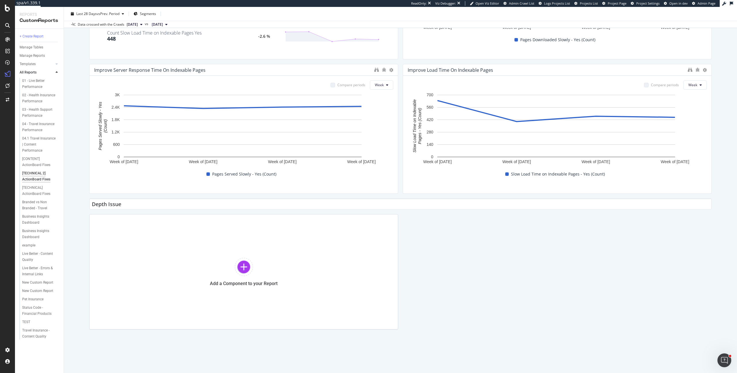
type input "Depth Issues"
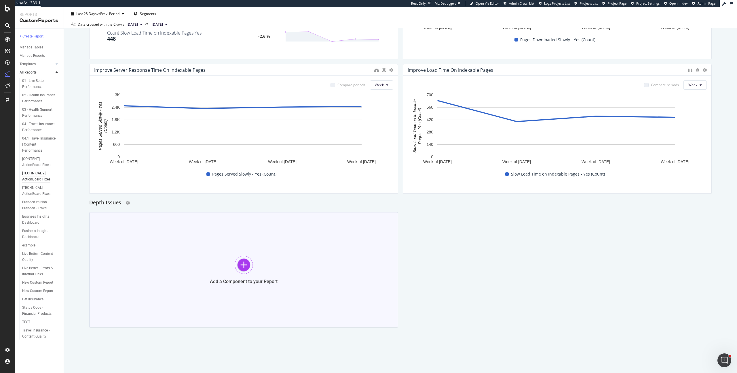
click at [227, 249] on div "Add a Component to your Report" at bounding box center [243, 269] width 309 height 115
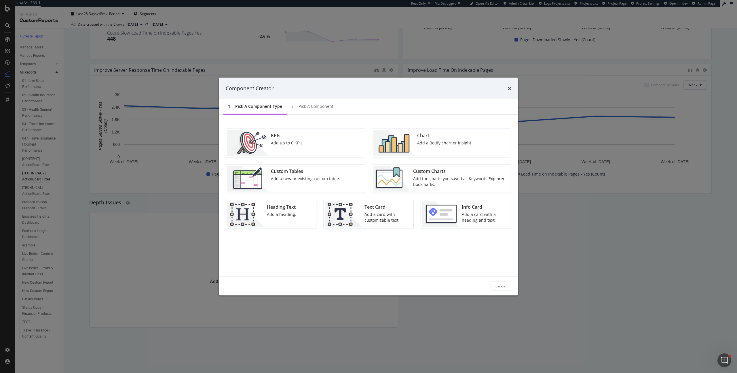
click at [432, 173] on div "Custom Charts" at bounding box center [460, 171] width 94 height 7
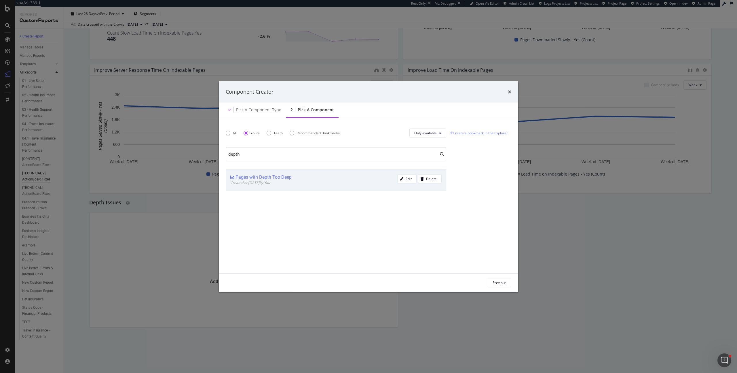
type input "depth"
click at [270, 180] on span "Created on [DATE] by You" at bounding box center [250, 182] width 40 height 5
click at [494, 281] on div "Add Component" at bounding box center [494, 282] width 26 height 5
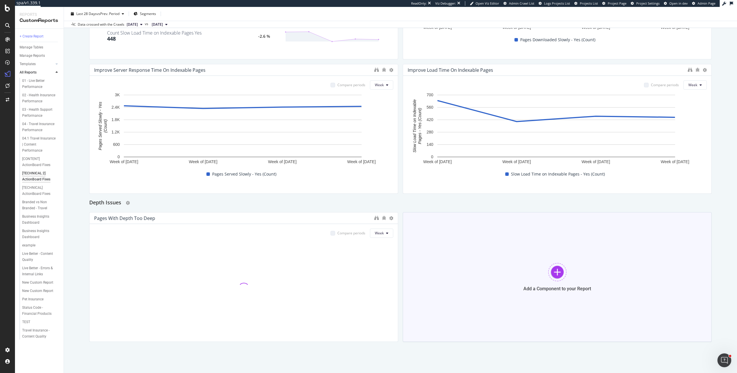
click at [559, 263] on div at bounding box center [557, 272] width 18 height 18
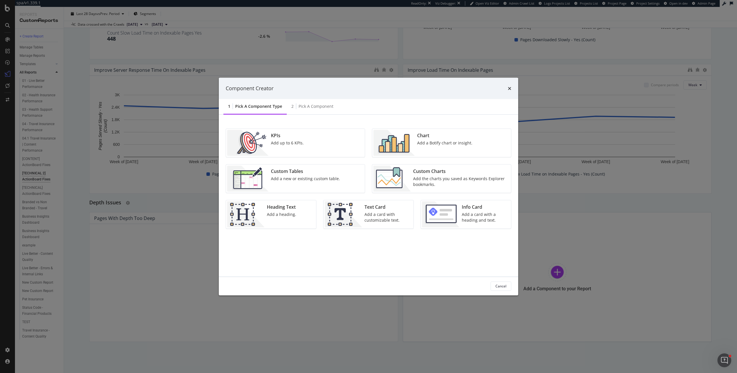
click at [290, 142] on div "Add up to 6 KPIs." at bounding box center [287, 143] width 33 height 6
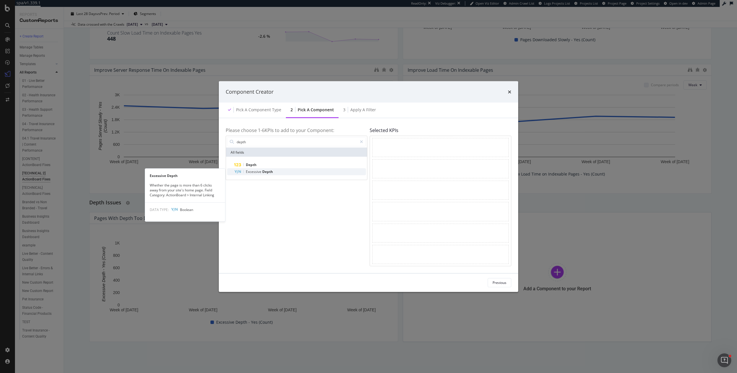
type input "depth"
click at [273, 173] on div "Excessive Depth" at bounding box center [300, 171] width 132 height 7
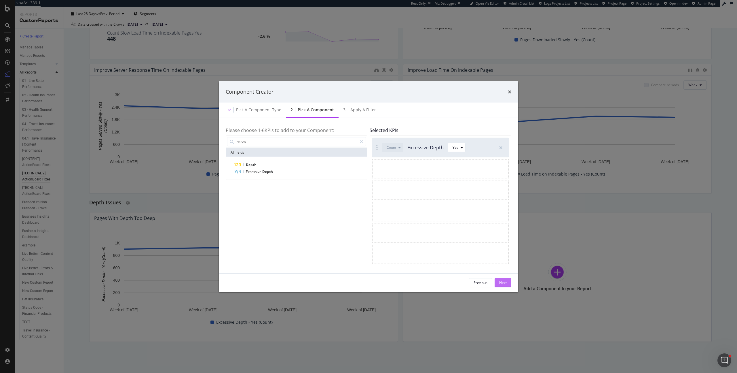
click at [502, 283] on div "Next" at bounding box center [502, 282] width 7 height 5
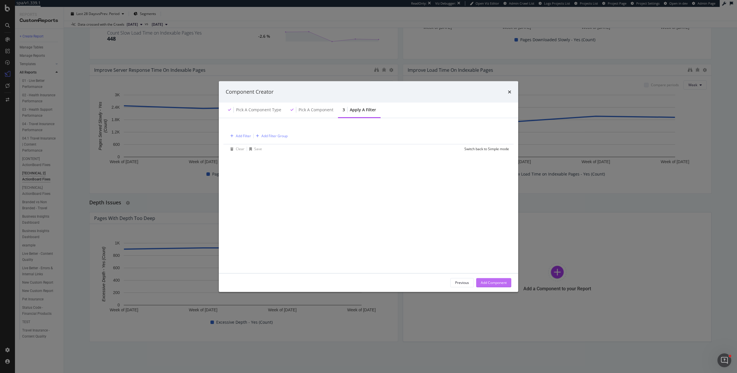
click at [488, 286] on div "Add Component" at bounding box center [494, 282] width 26 height 9
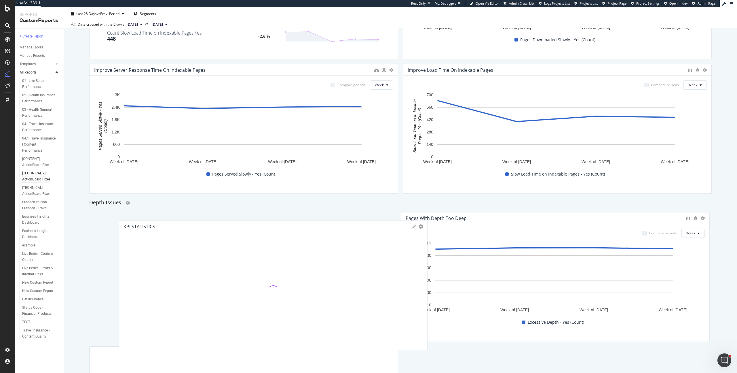
drag, startPoint x: 582, startPoint y: 276, endPoint x: 298, endPoint y: 284, distance: 284.6
click at [298, 284] on div at bounding box center [273, 291] width 299 height 108
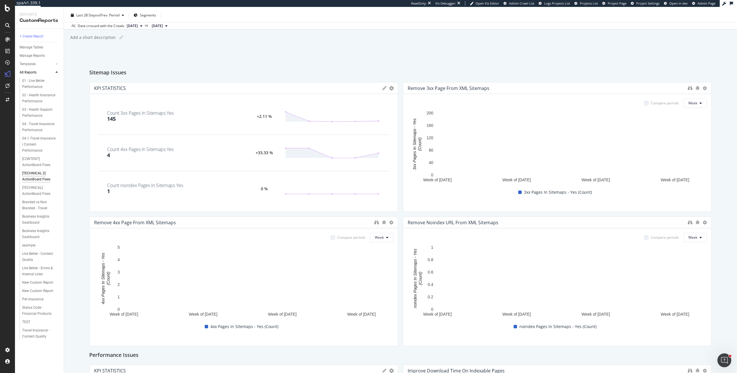
scroll to position [0, 0]
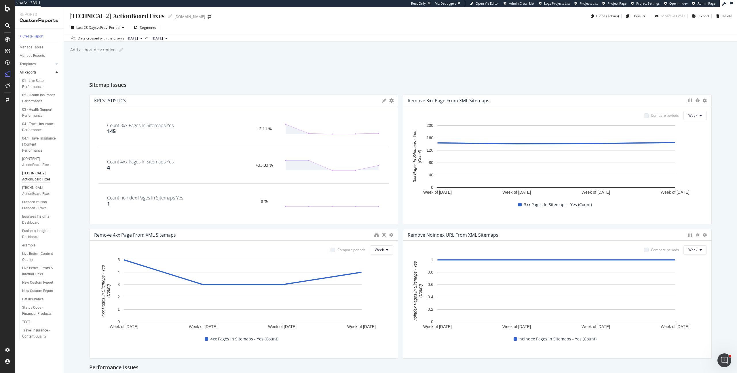
click at [77, 179] on div "[TECHNICAL 2] ActionBoard Fixes [TECHNICAL 2] ActionBoard Fixes [DOMAIN_NAME] C…" at bounding box center [400, 190] width 673 height 366
click at [74, 181] on div "[TECHNICAL 2] ActionBoard Fixes [TECHNICAL 2] ActionBoard Fixes [DOMAIN_NAME] C…" at bounding box center [400, 190] width 673 height 366
click at [45, 186] on div "[TECHNICAL] ActionBoard Fixes" at bounding box center [38, 191] width 33 height 12
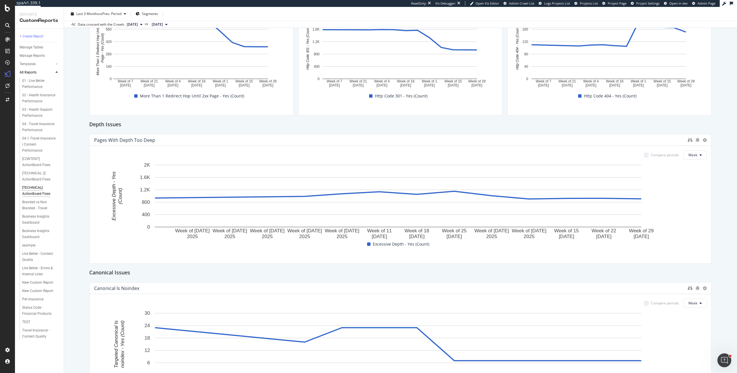
scroll to position [390, 0]
click at [126, 124] on icon "gear" at bounding box center [128, 125] width 4 height 4
click at [114, 124] on div "Delete" at bounding box center [111, 127] width 27 height 7
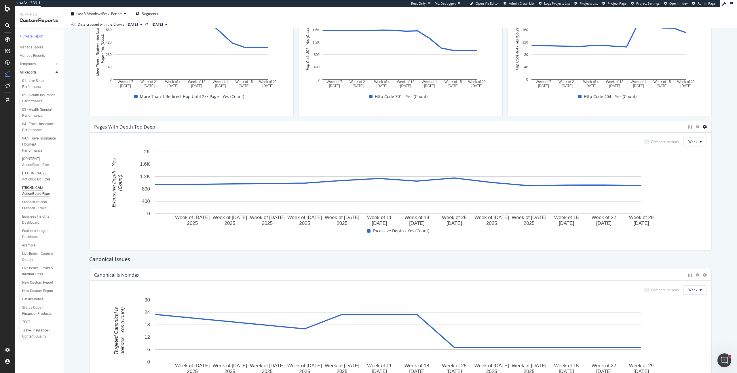
click at [703, 127] on icon at bounding box center [705, 127] width 4 height 4
click at [719, 132] on div "Delete" at bounding box center [713, 135] width 29 height 8
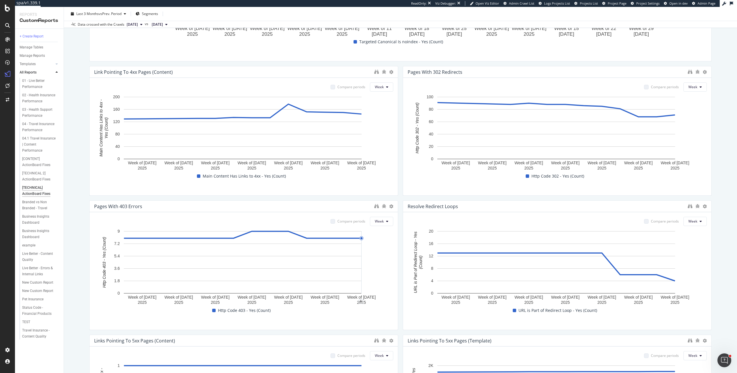
scroll to position [591, 0]
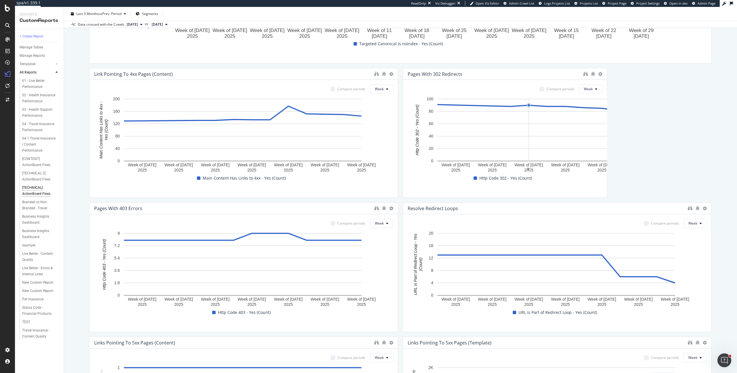
drag, startPoint x: 706, startPoint y: 147, endPoint x: 519, endPoint y: 148, distance: 186.9
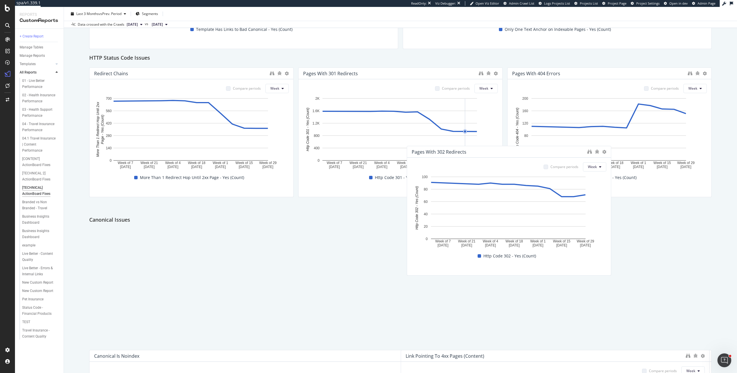
scroll to position [106, 0]
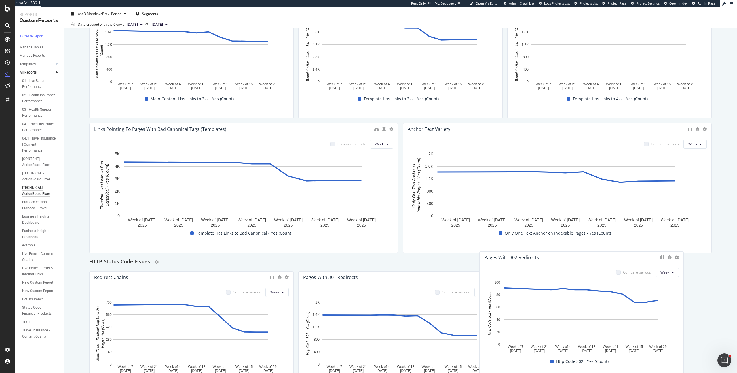
drag, startPoint x: 458, startPoint y: 74, endPoint x: 559, endPoint y: 263, distance: 213.9
click at [535, 258] on div "Pages with 302 Redirects" at bounding box center [511, 257] width 55 height 6
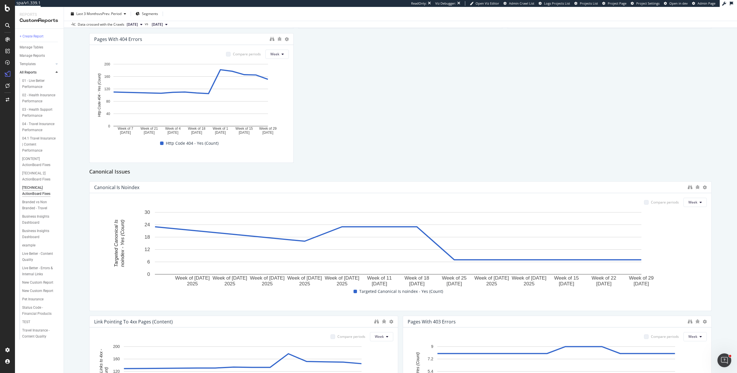
scroll to position [677, 0]
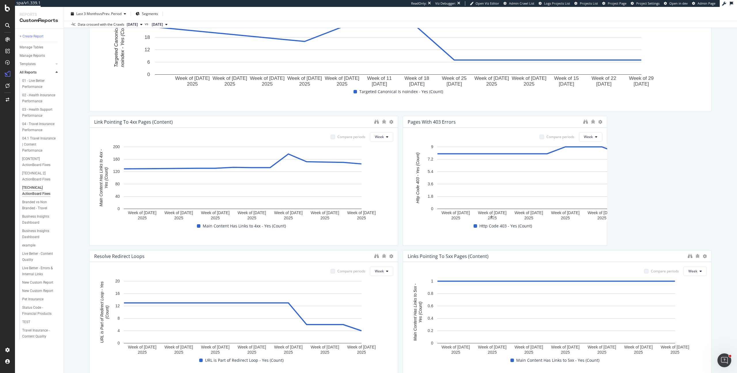
drag, startPoint x: 707, startPoint y: 166, endPoint x: 470, endPoint y: 171, distance: 237.0
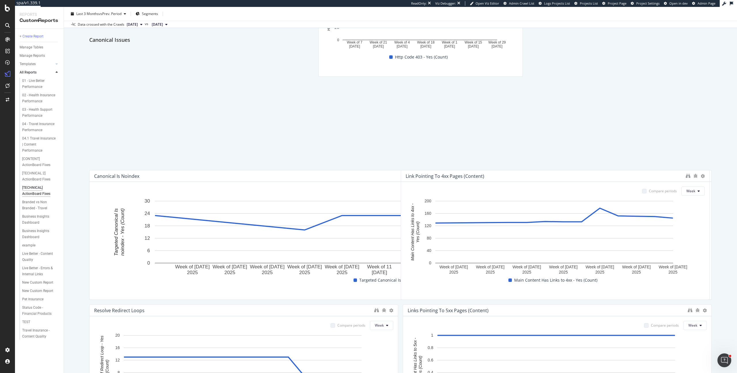
scroll to position [396, 0]
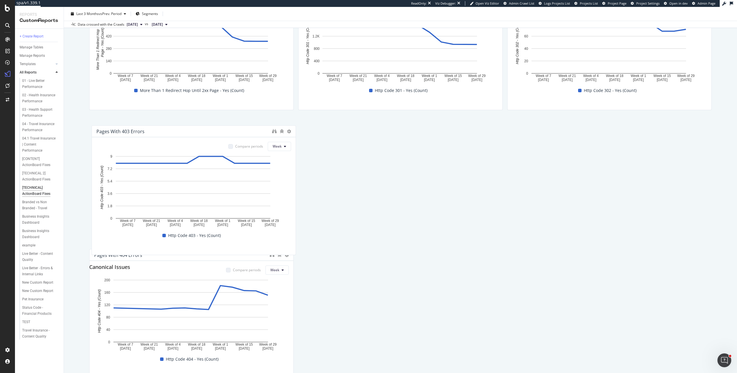
drag, startPoint x: 465, startPoint y: 124, endPoint x: 130, endPoint y: 133, distance: 335.0
click at [130, 133] on div "Pages with 403 Errors" at bounding box center [182, 131] width 173 height 6
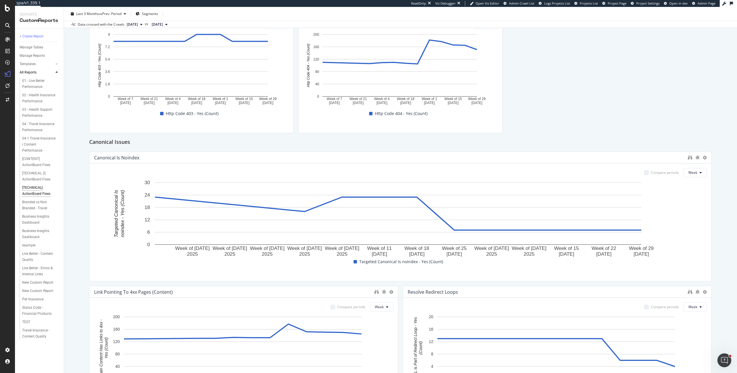
scroll to position [688, 0]
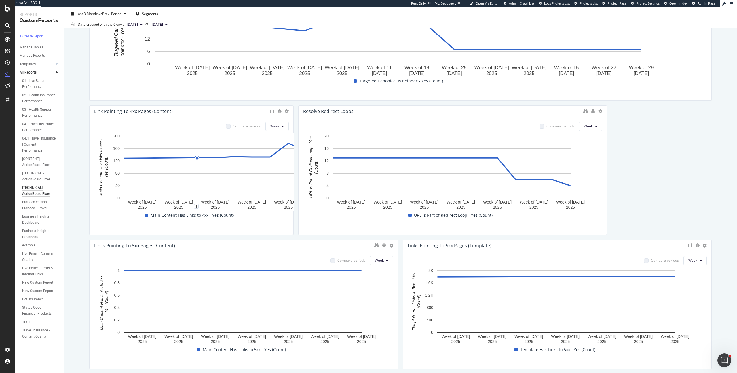
drag, startPoint x: 394, startPoint y: 163, endPoint x: 185, endPoint y: 162, distance: 208.2
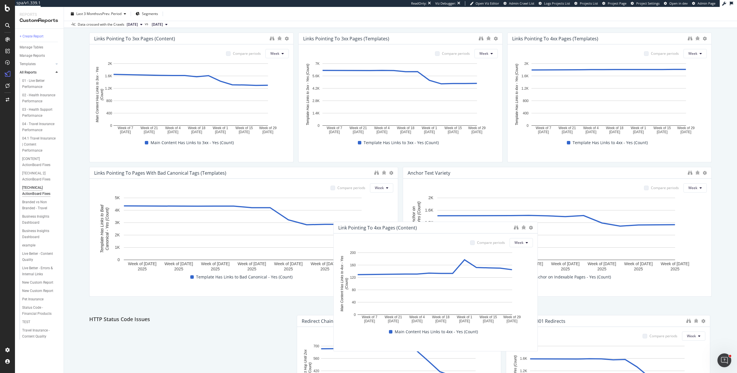
scroll to position [32, 0]
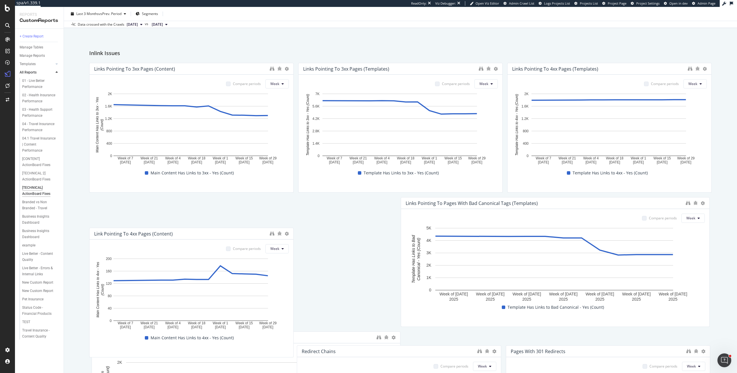
drag, startPoint x: 185, startPoint y: 115, endPoint x: 183, endPoint y: 218, distance: 102.8
click at [183, 228] on div "Link Pointing To 4xx Pages (Content)" at bounding box center [192, 234] width 204 height 12
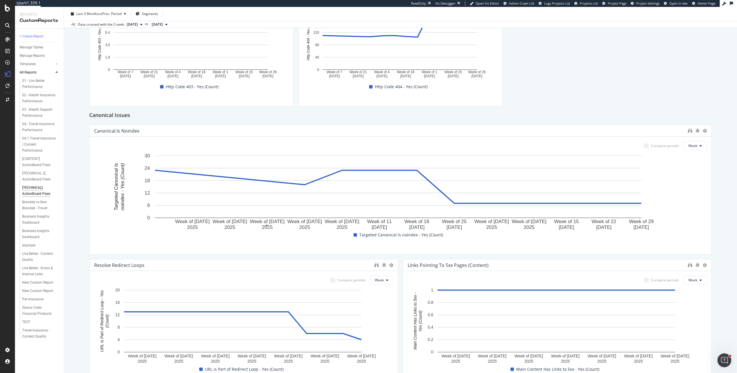
scroll to position [780, 0]
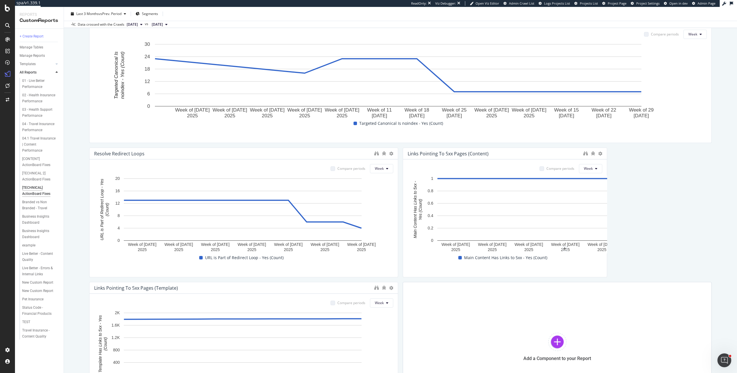
drag, startPoint x: 705, startPoint y: 187, endPoint x: 483, endPoint y: 152, distance: 224.4
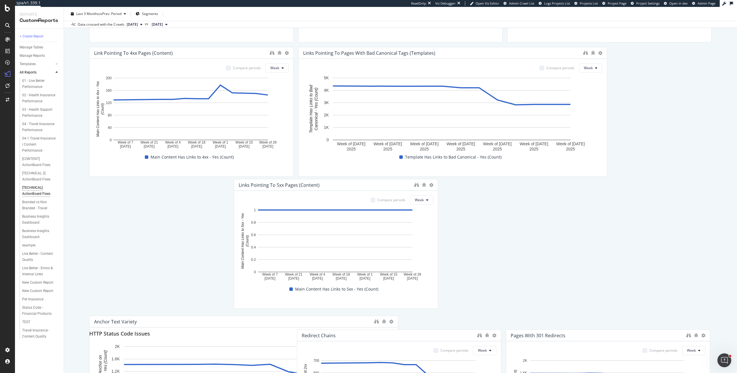
scroll to position [85, 0]
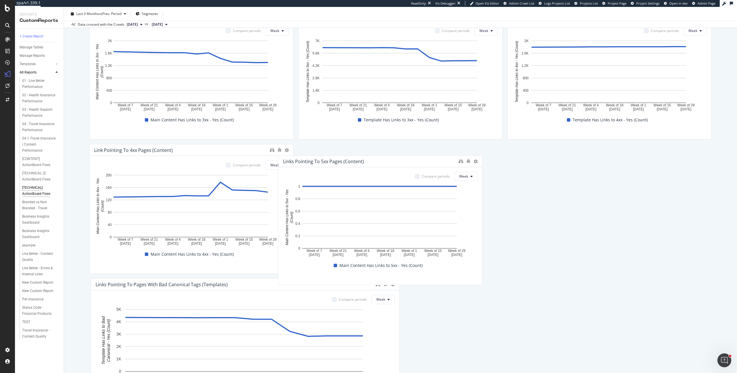
drag, startPoint x: 483, startPoint y: 152, endPoint x: 358, endPoint y: 160, distance: 124.9
click at [358, 160] on div "Links Pointing to 5xx Pages (Content)" at bounding box center [323, 161] width 81 height 6
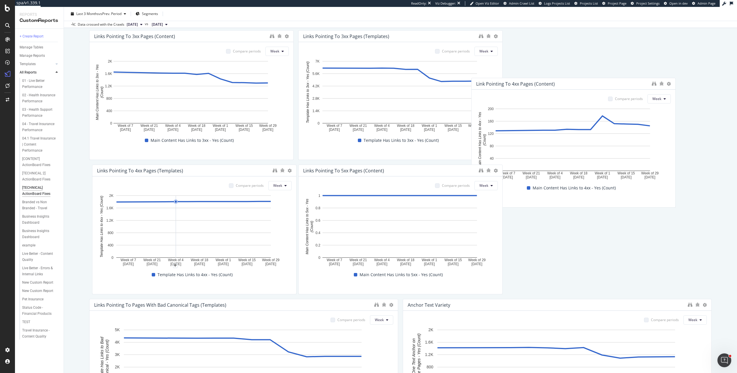
drag, startPoint x: 308, startPoint y: 136, endPoint x: 654, endPoint y: 61, distance: 354.1
click at [654, 78] on div "Link Pointing To 4xx Pages (Content)" at bounding box center [574, 84] width 204 height 12
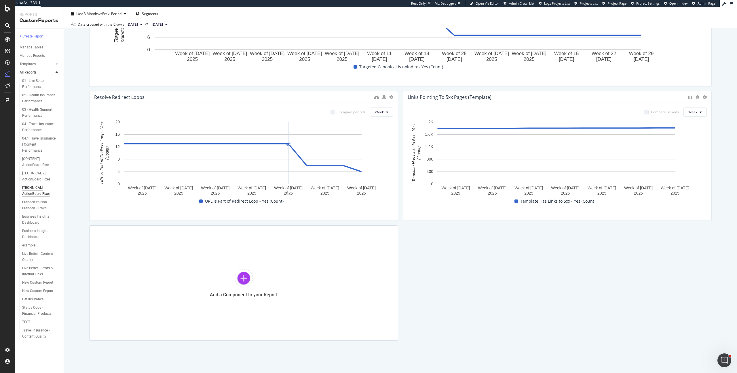
scroll to position [709, 0]
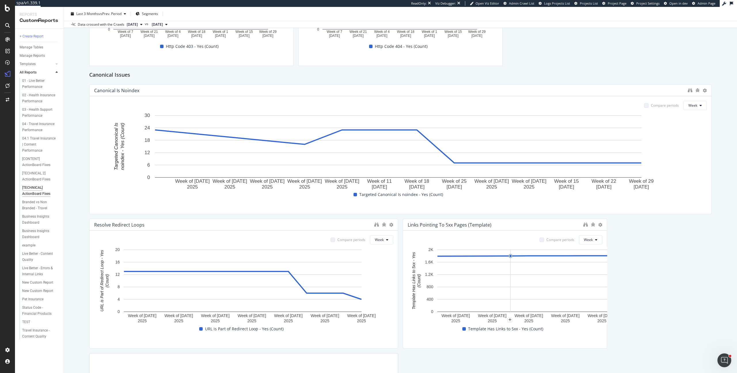
drag, startPoint x: 706, startPoint y: 256, endPoint x: 481, endPoint y: 221, distance: 228.2
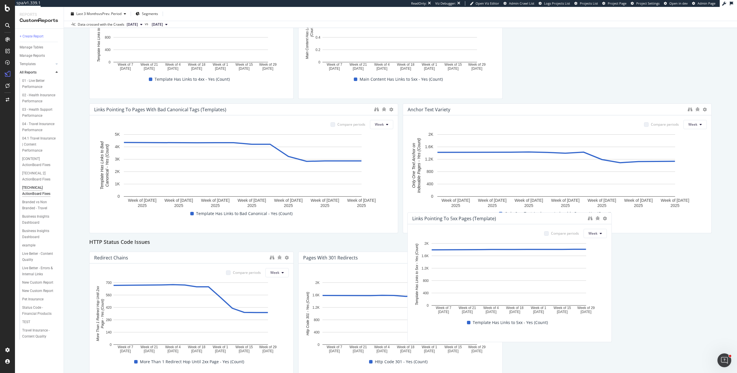
scroll to position [138, 0]
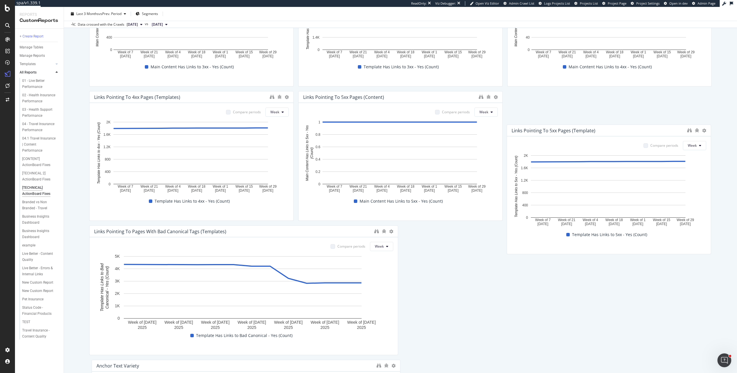
drag, startPoint x: 480, startPoint y: 223, endPoint x: 590, endPoint y: 126, distance: 146.1
click at [590, 128] on div "Links Pointing to 5xx Pages (Template)" at bounding box center [554, 131] width 84 height 6
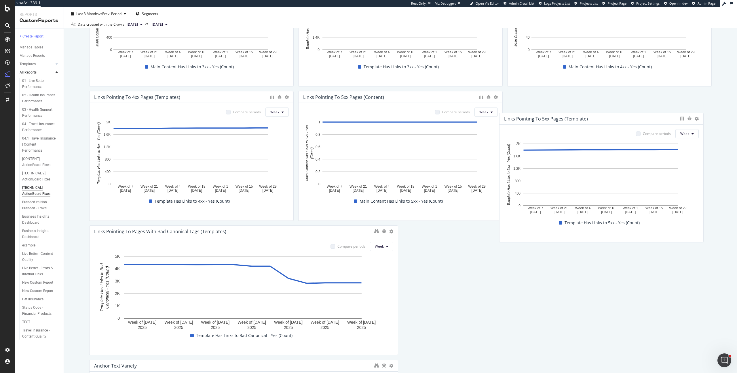
drag, startPoint x: 480, startPoint y: 230, endPoint x: 576, endPoint y: 118, distance: 148.2
click at [576, 118] on div "Links Pointing to 5xx Pages (Template)" at bounding box center [546, 119] width 84 height 6
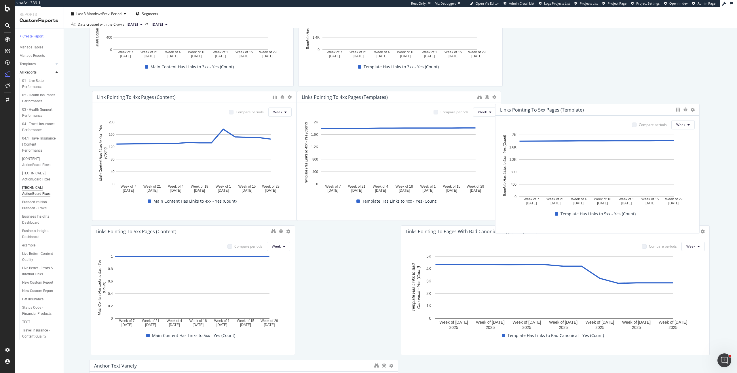
drag, startPoint x: 514, startPoint y: 217, endPoint x: 588, endPoint y: 115, distance: 126.7
click at [588, 115] on div "Links Pointing to 5xx Pages (Template)" at bounding box center [597, 110] width 204 height 12
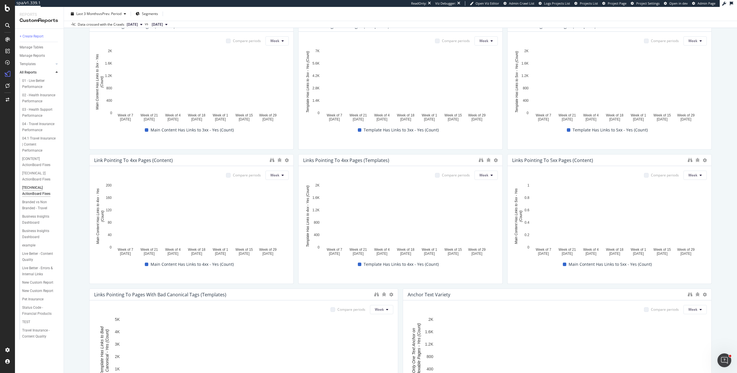
scroll to position [41, 0]
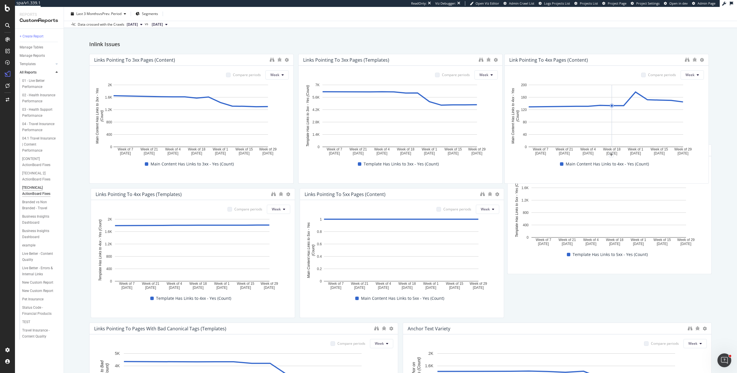
drag, startPoint x: 555, startPoint y: 60, endPoint x: 614, endPoint y: 151, distance: 108.0
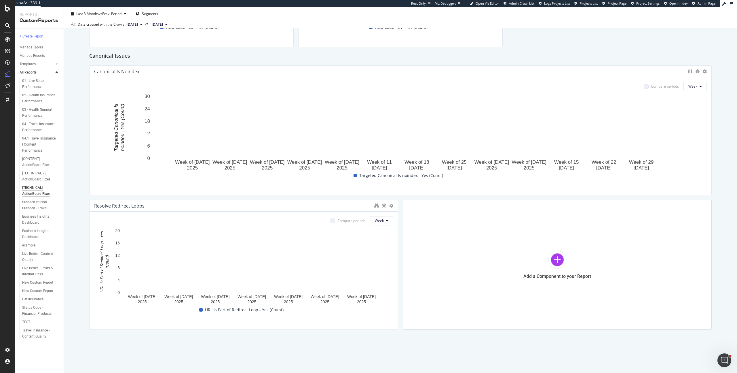
scroll to position [730, 0]
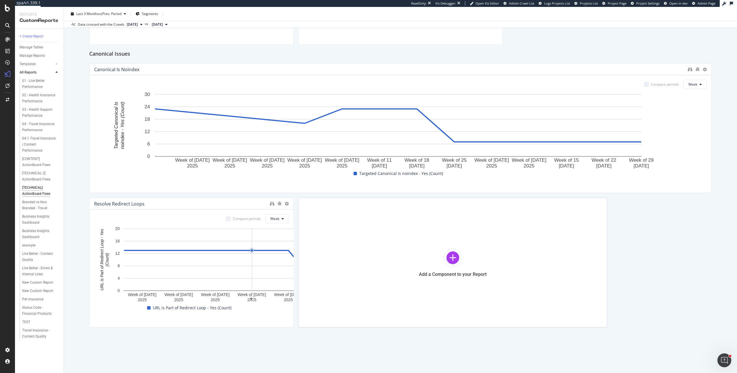
drag, startPoint x: 395, startPoint y: 233, endPoint x: 242, endPoint y: 233, distance: 153.5
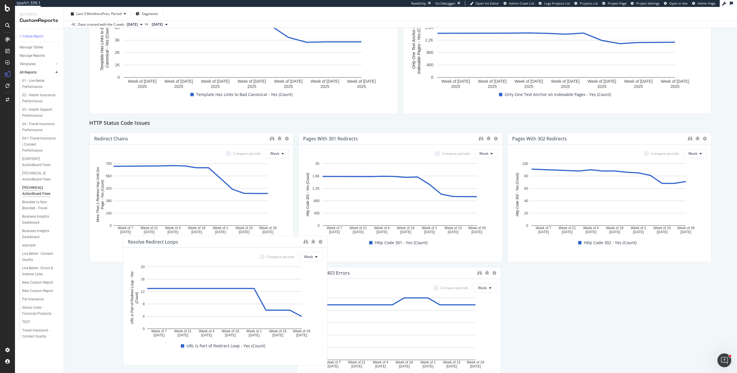
scroll to position [377, 0]
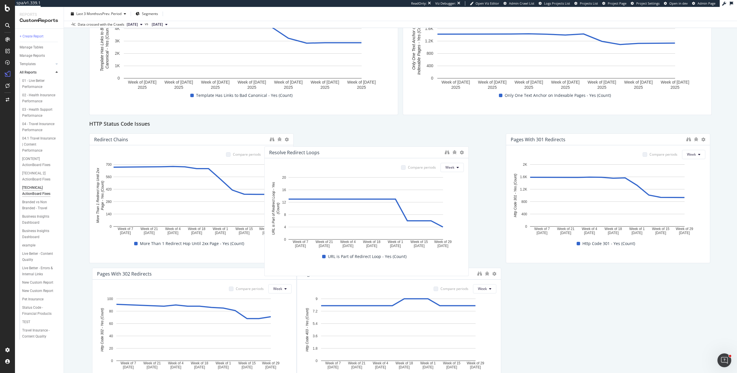
drag, startPoint x: 181, startPoint y: 206, endPoint x: 356, endPoint y: 154, distance: 182.4
click at [356, 154] on div "Resolve Redirect Loops" at bounding box center [355, 152] width 173 height 6
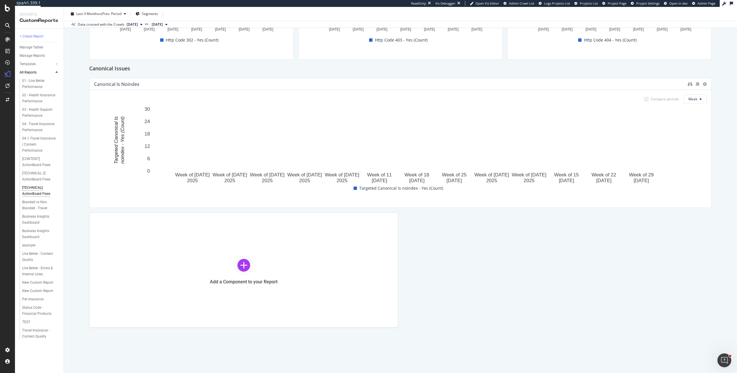
scroll to position [715, 0]
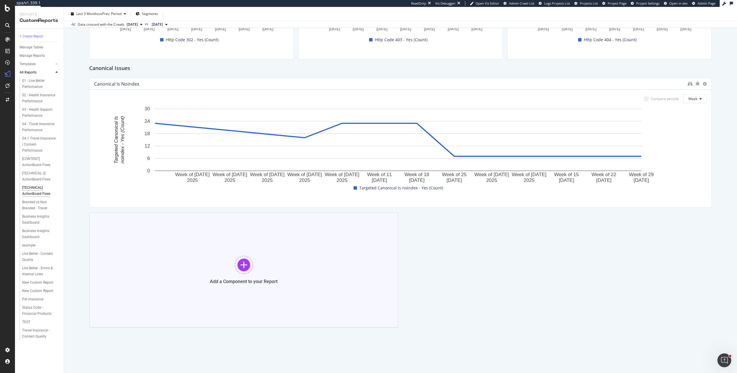
click at [252, 256] on div "Add a Component to your Report" at bounding box center [243, 269] width 309 height 115
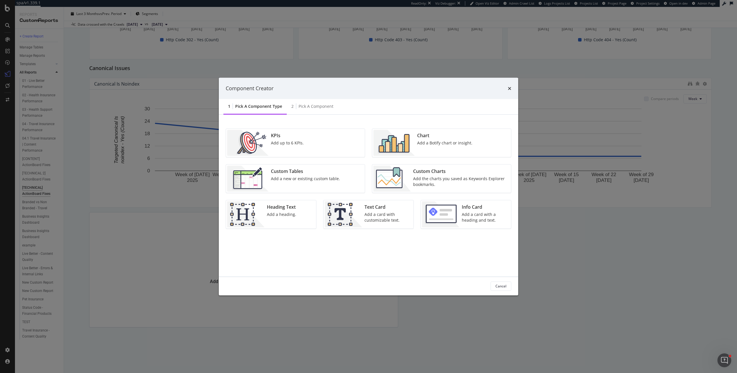
click at [401, 188] on img "modal" at bounding box center [391, 178] width 37 height 26
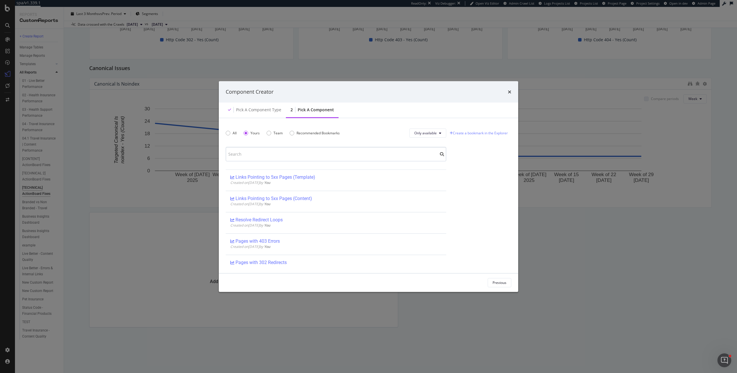
click at [291, 157] on input "modal" at bounding box center [336, 154] width 221 height 14
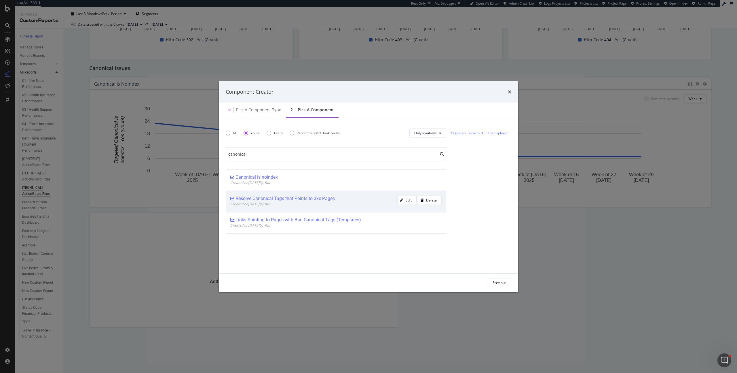
type input "canonical"
click at [344, 201] on div "Resolve Canonical Tags that Points to 3xx Pages" at bounding box center [313, 198] width 167 height 6
click at [489, 281] on div "Add Component" at bounding box center [494, 282] width 26 height 5
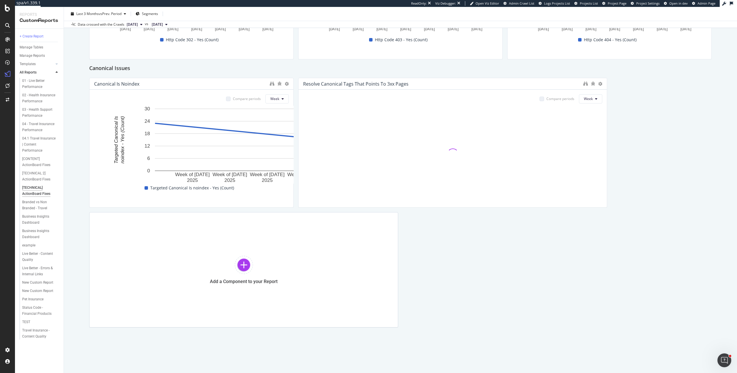
drag, startPoint x: 706, startPoint y: 130, endPoint x: 240, endPoint y: 137, distance: 465.9
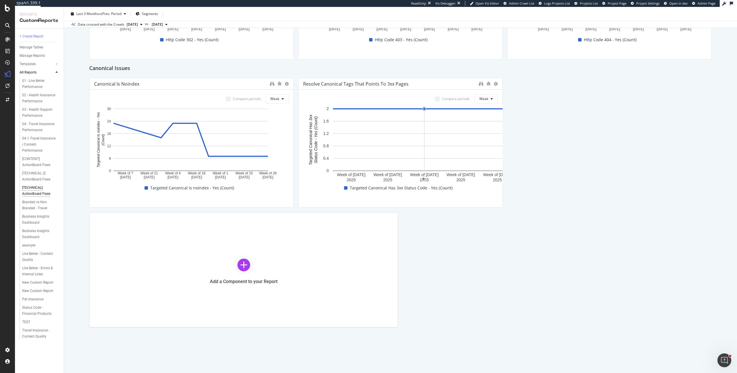
drag, startPoint x: 601, startPoint y: 136, endPoint x: 427, endPoint y: 133, distance: 173.6
click at [264, 244] on div "Add a Component to your Report" at bounding box center [243, 269] width 309 height 115
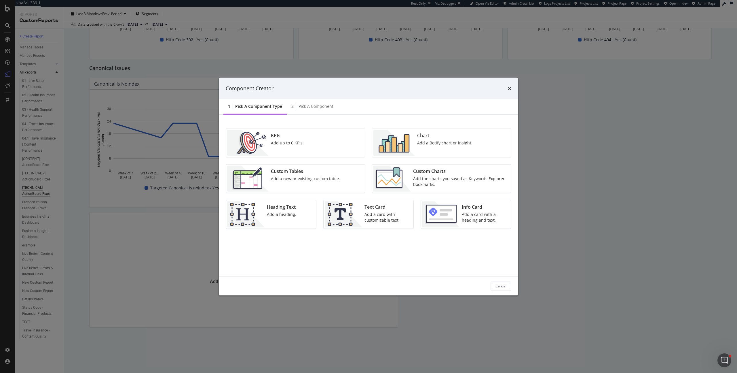
click at [330, 151] on div "KPIs Add up to 6 KPIs." at bounding box center [295, 142] width 139 height 28
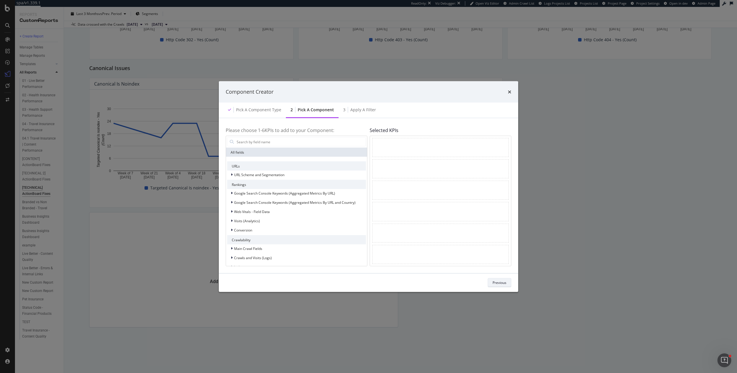
click at [508, 282] on button "Previous" at bounding box center [500, 282] width 24 height 9
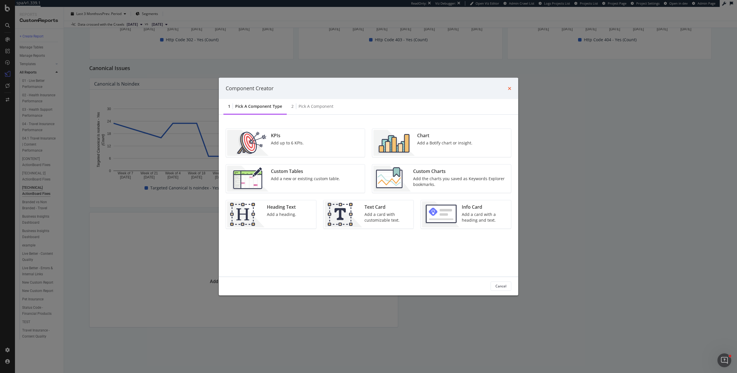
click at [510, 86] on icon "times" at bounding box center [509, 88] width 3 height 5
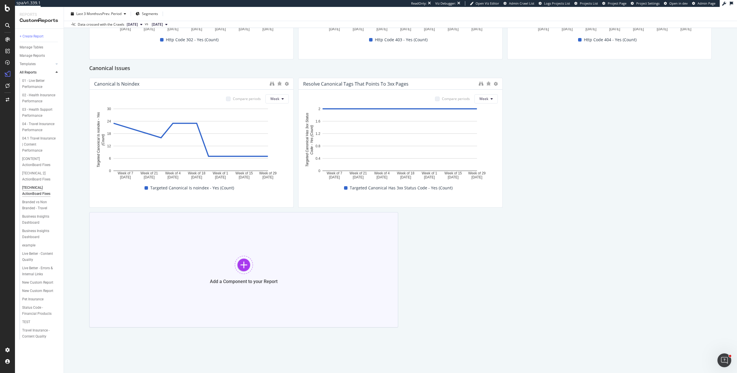
click at [251, 263] on div at bounding box center [244, 264] width 18 height 18
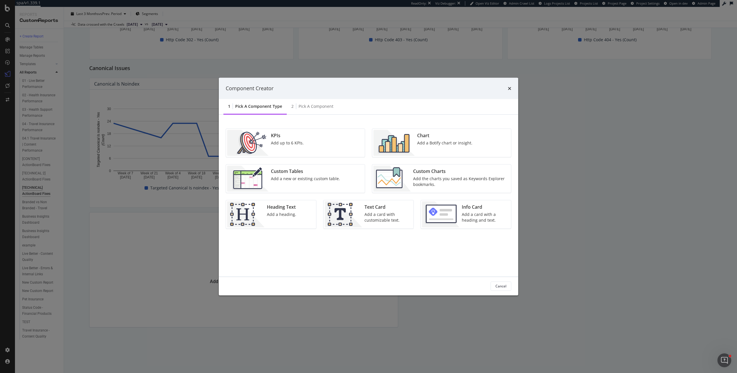
click at [307, 151] on div "KPIs Add up to 6 KPIs." at bounding box center [295, 142] width 139 height 28
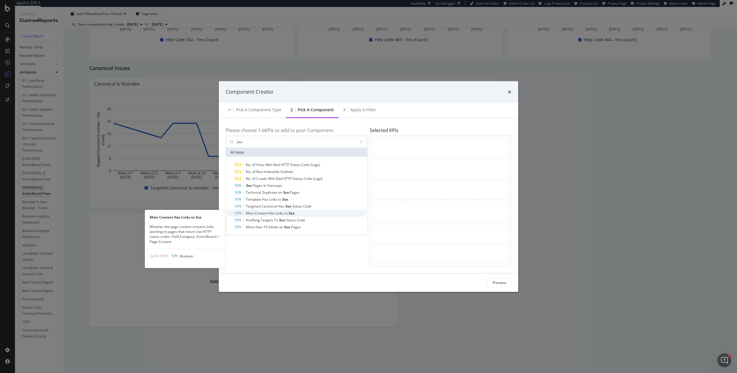
type input "3xx"
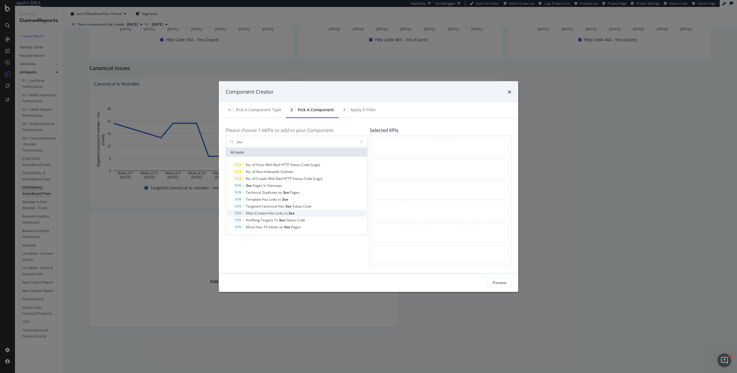
click at [285, 214] on span "to" at bounding box center [286, 212] width 4 height 5
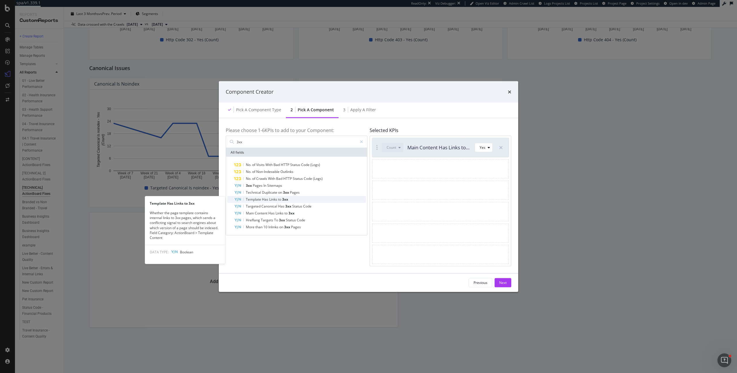
click at [283, 197] on span "3xx" at bounding box center [285, 199] width 6 height 5
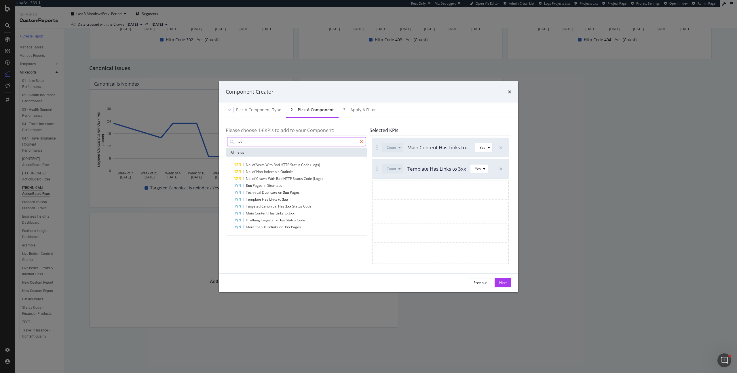
click at [361, 142] on icon "modal" at bounding box center [361, 142] width 3 height 4
click at [344, 142] on input "modal" at bounding box center [301, 141] width 130 height 9
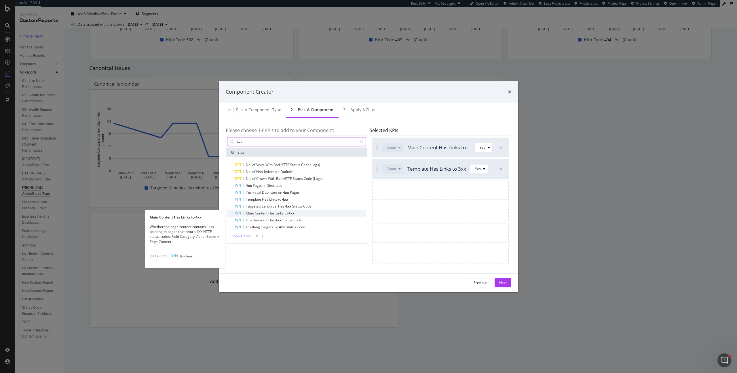
type input "4xx"
click at [280, 214] on span "Links" at bounding box center [280, 212] width 9 height 5
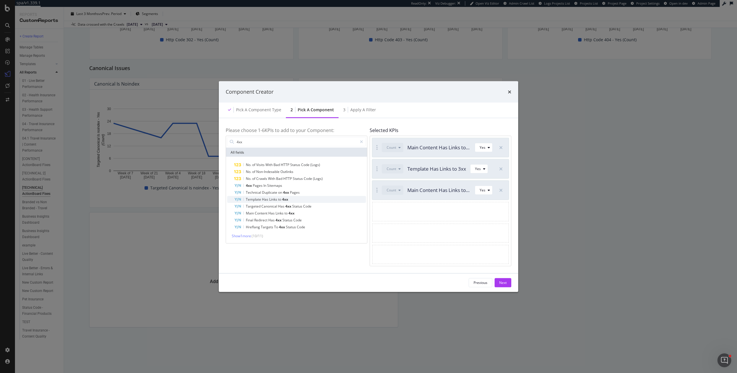
click at [283, 199] on span "4xx" at bounding box center [285, 199] width 6 height 5
click at [360, 141] on icon "modal" at bounding box center [361, 142] width 3 height 4
click at [345, 145] on input "modal" at bounding box center [301, 141] width 130 height 9
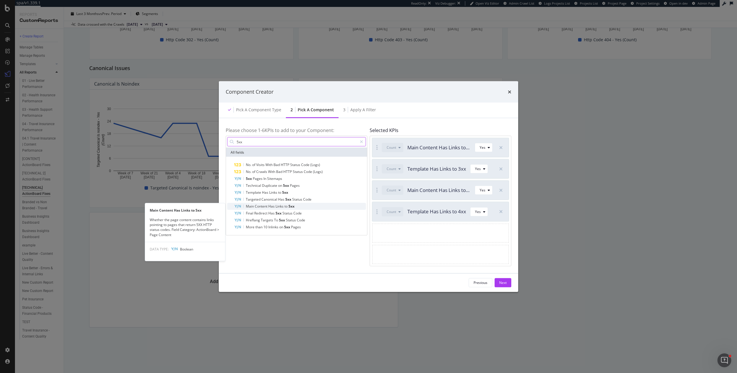
type input "5xx"
click at [275, 205] on span "Has" at bounding box center [271, 206] width 7 height 5
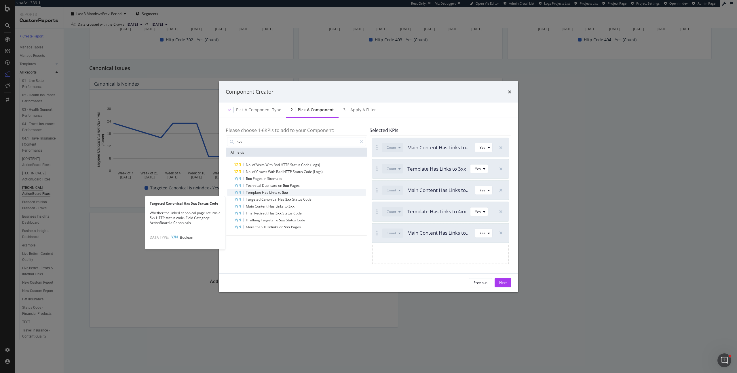
click at [277, 194] on span "Links" at bounding box center [273, 192] width 9 height 5
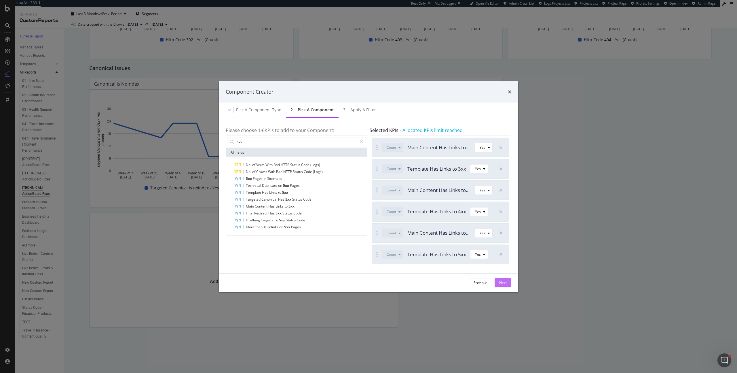
click at [498, 283] on button "Next" at bounding box center [503, 282] width 17 height 9
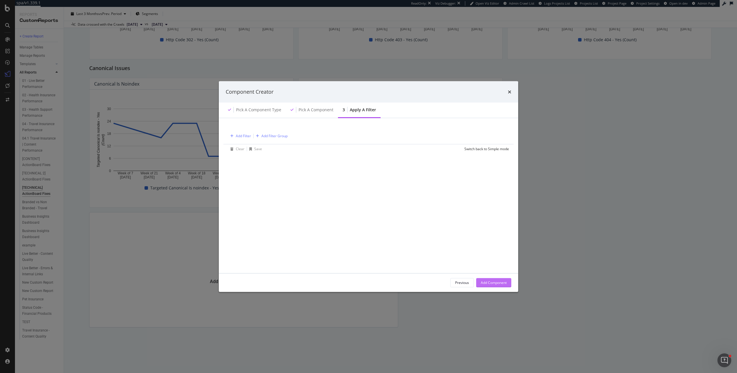
click at [498, 283] on div "Add Component" at bounding box center [494, 282] width 26 height 5
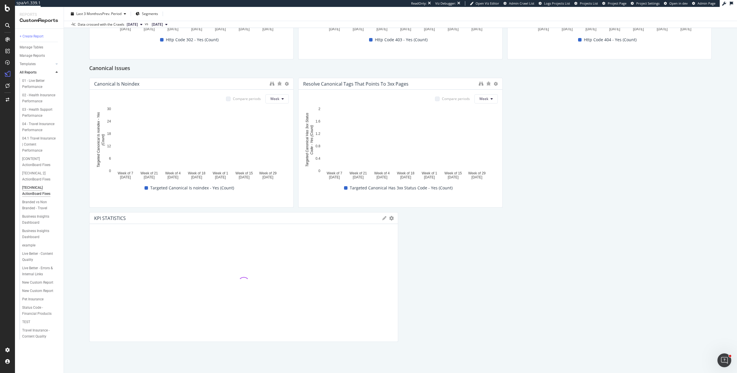
scroll to position [595, 0]
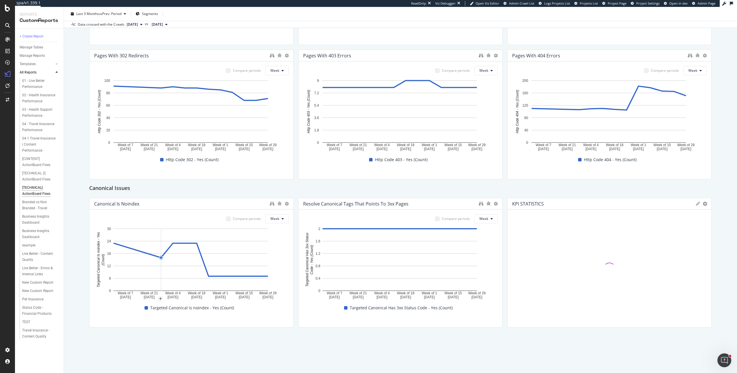
drag, startPoint x: 393, startPoint y: 256, endPoint x: 165, endPoint y: 241, distance: 227.9
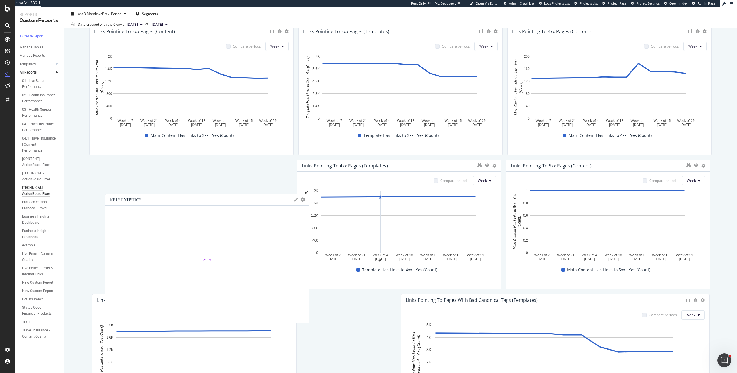
scroll to position [0, 0]
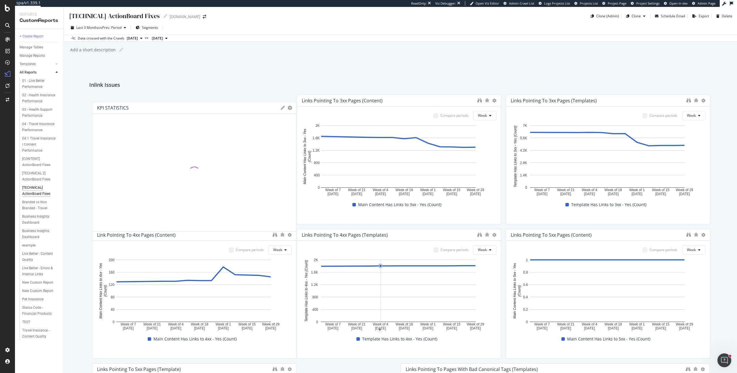
drag, startPoint x: 542, startPoint y: 200, endPoint x: 115, endPoint y: 104, distance: 436.8
click at [115, 104] on div "KPI STATISTICS KPIs Table Edit KPIs Apply Filter Export as CSV Delete Add to Cu…" at bounding box center [194, 108] width 204 height 12
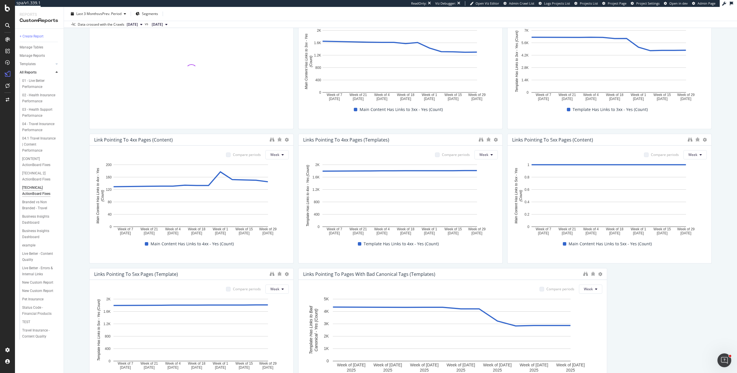
scroll to position [32, 0]
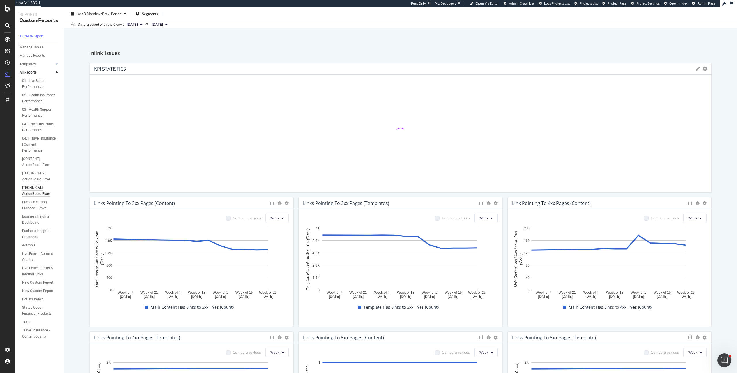
drag, startPoint x: 290, startPoint y: 131, endPoint x: 466, endPoint y: 159, distance: 178.0
click at [706, 144] on div at bounding box center [709, 128] width 6 height 130
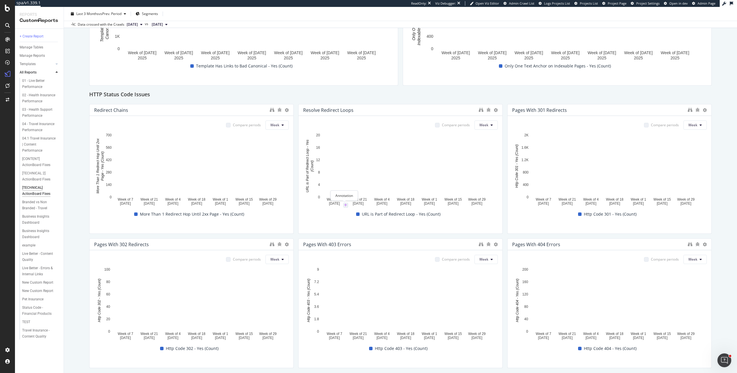
scroll to position [730, 0]
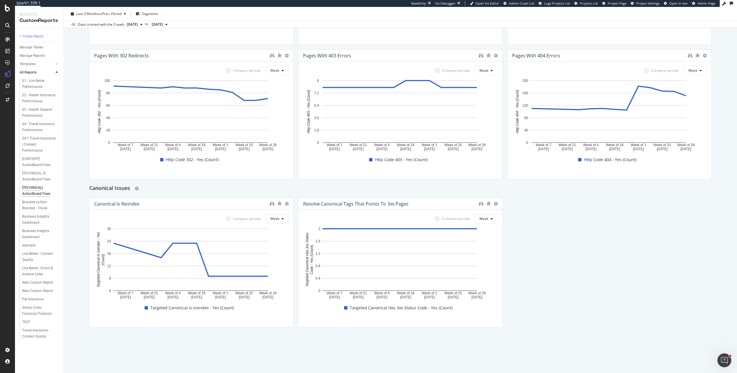
click at [140, 188] on div "Canonical Issues" at bounding box center [400, 188] width 622 height 9
click at [136, 189] on icon "gear" at bounding box center [137, 188] width 4 height 4
click at [115, 189] on icon at bounding box center [113, 190] width 3 height 3
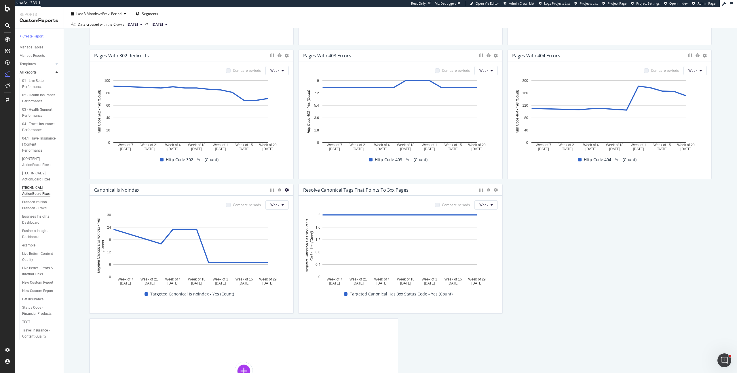
click at [285, 189] on icon at bounding box center [287, 190] width 4 height 4
click at [292, 197] on icon at bounding box center [291, 198] width 3 height 3
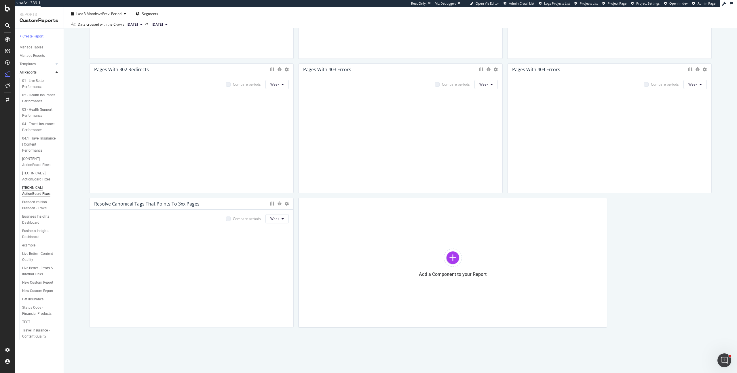
scroll to position [716, 0]
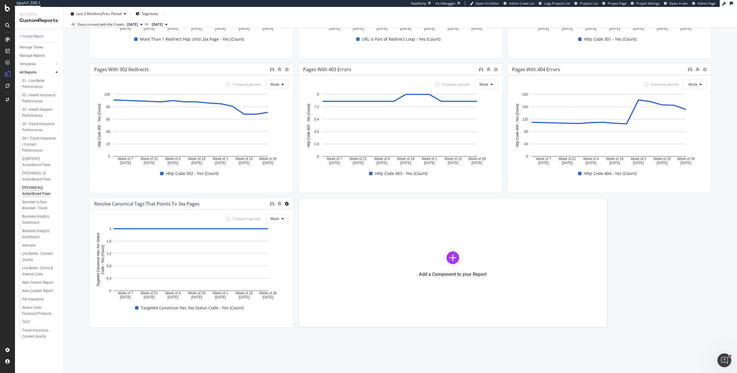
click at [285, 204] on icon at bounding box center [287, 204] width 4 height 4
click at [290, 211] on icon at bounding box center [291, 212] width 3 height 3
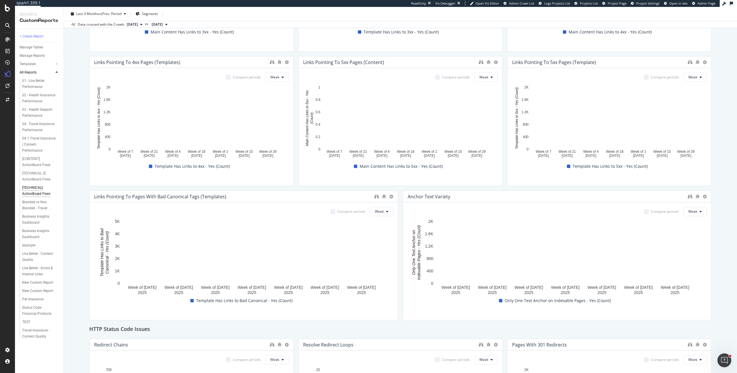
scroll to position [701, 0]
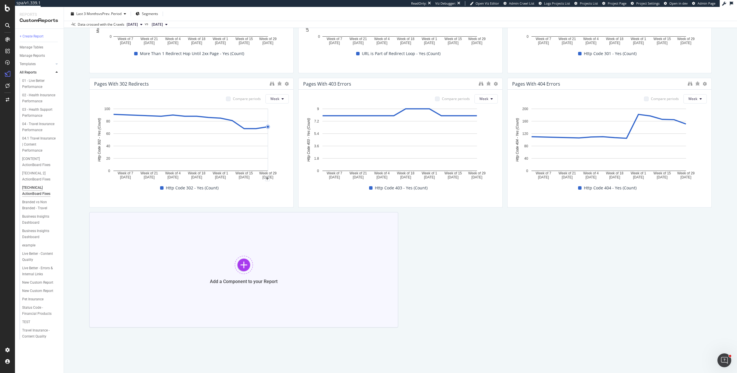
click at [300, 259] on div "Add a Component to your Report" at bounding box center [243, 269] width 309 height 115
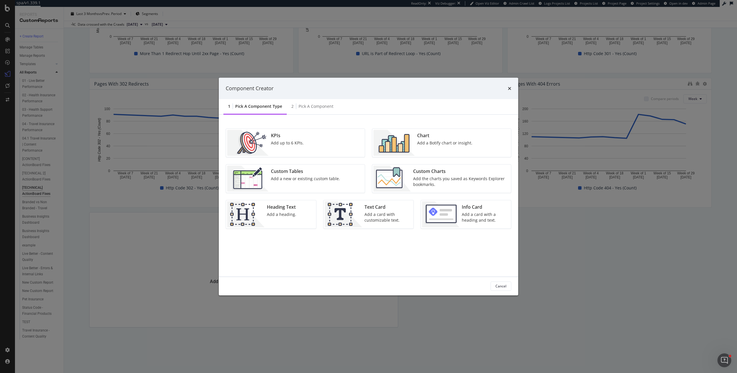
click at [309, 148] on div "KPIs Add up to 6 KPIs." at bounding box center [295, 142] width 139 height 28
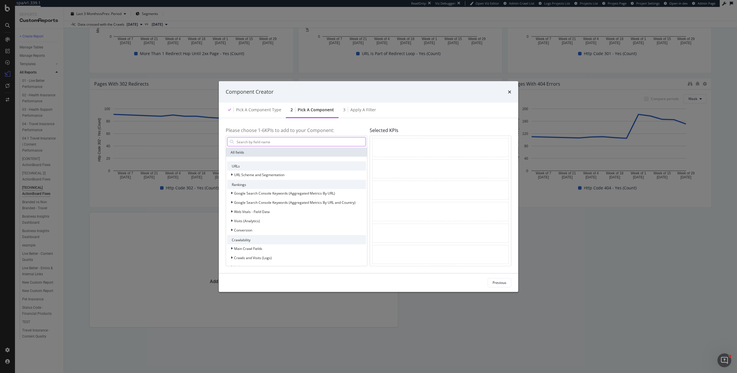
click at [257, 142] on input "modal" at bounding box center [301, 141] width 130 height 9
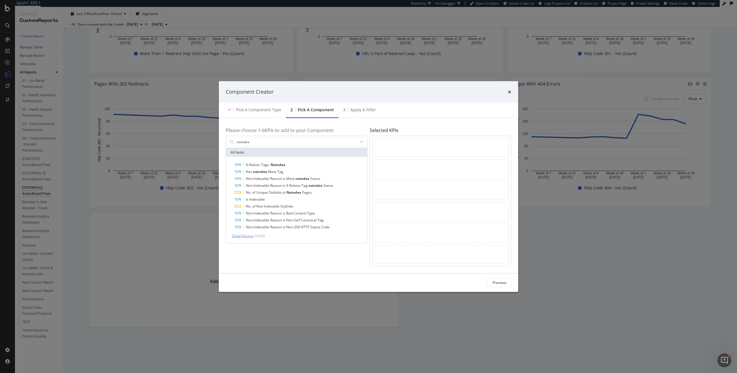
type input "noindex"
click at [252, 235] on span "Show 10 more" at bounding box center [242, 235] width 21 height 5
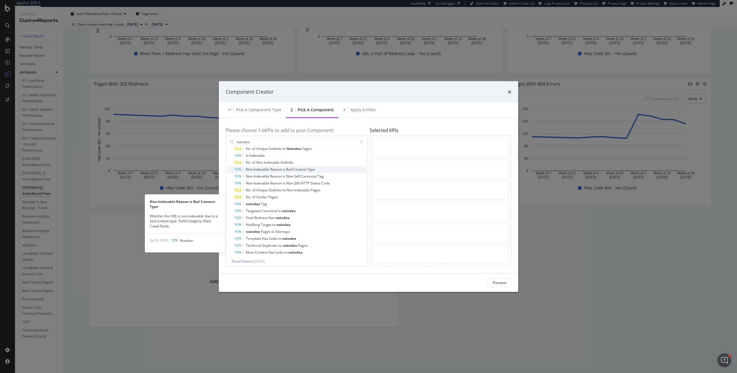
scroll to position [46, 0]
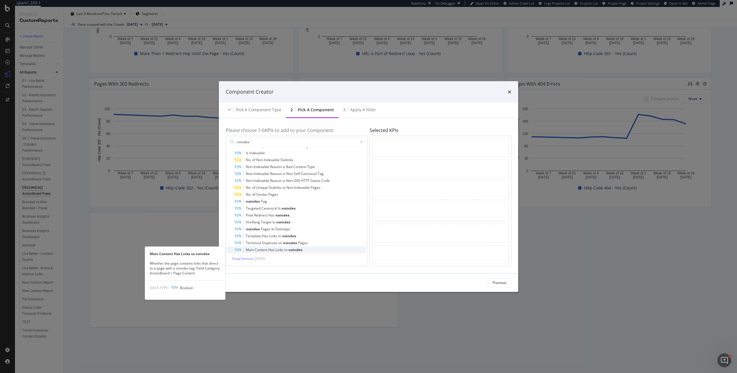
click at [276, 251] on span "Links" at bounding box center [280, 249] width 9 height 5
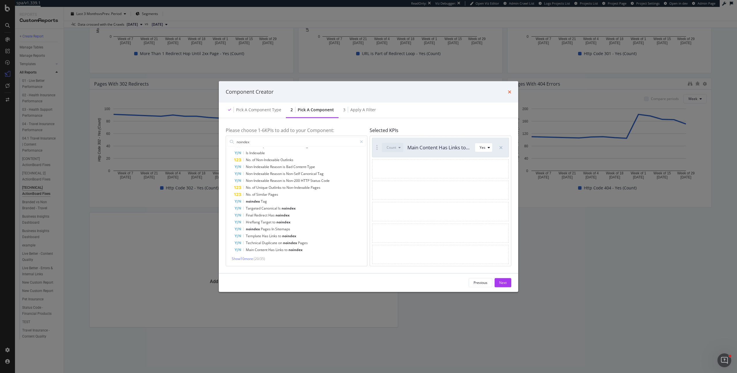
click at [509, 93] on icon "times" at bounding box center [509, 91] width 3 height 5
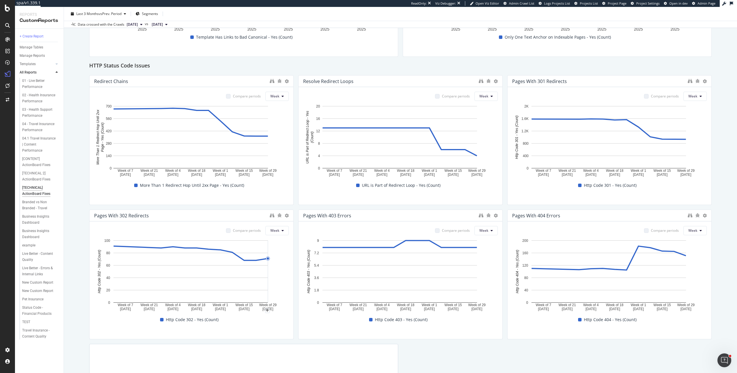
scroll to position [696, 0]
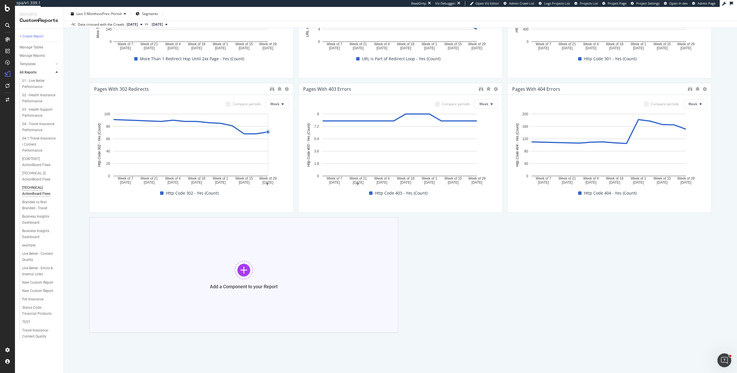
click at [306, 241] on div "Add a Component to your Report" at bounding box center [243, 274] width 309 height 115
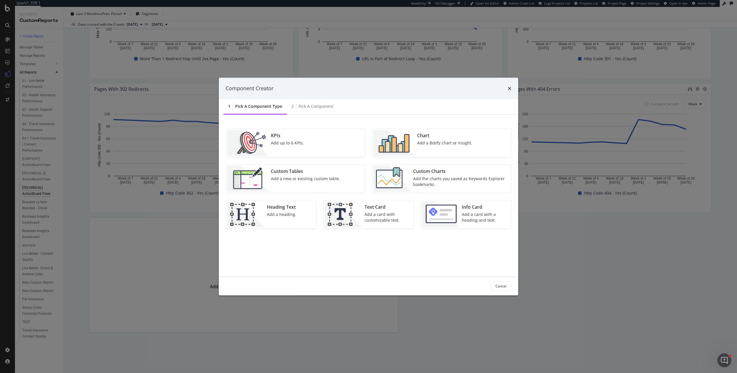
click at [312, 143] on div "KPIs Add up to 6 KPIs." at bounding box center [295, 142] width 139 height 28
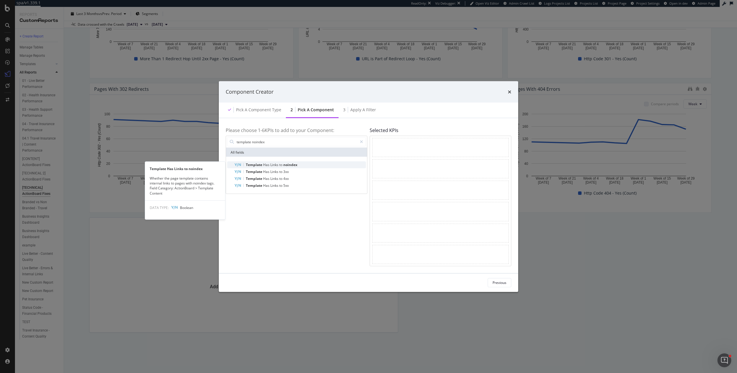
type input "template noindex"
click at [293, 164] on span "noindex" at bounding box center [290, 164] width 14 height 5
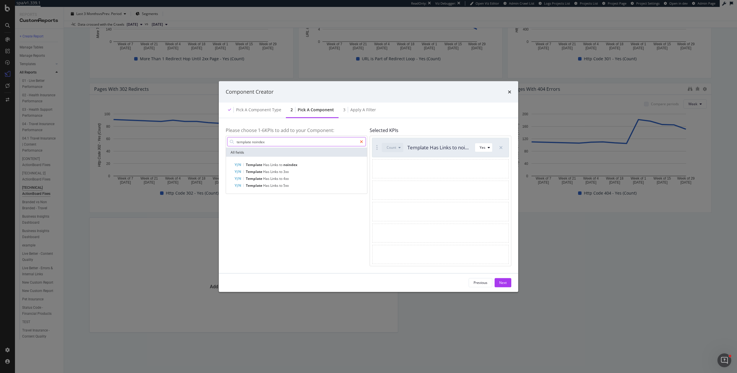
click at [362, 141] on icon "modal" at bounding box center [361, 142] width 3 height 4
click at [332, 142] on input "modal" at bounding box center [301, 141] width 130 height 9
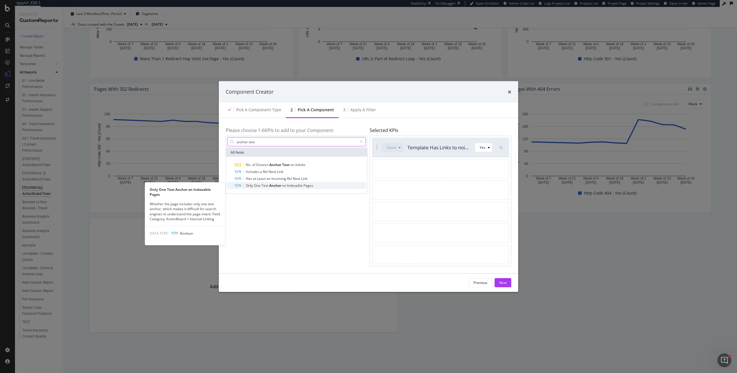
type input "anchor text"
click at [293, 184] on span "Indexable" at bounding box center [295, 185] width 16 height 5
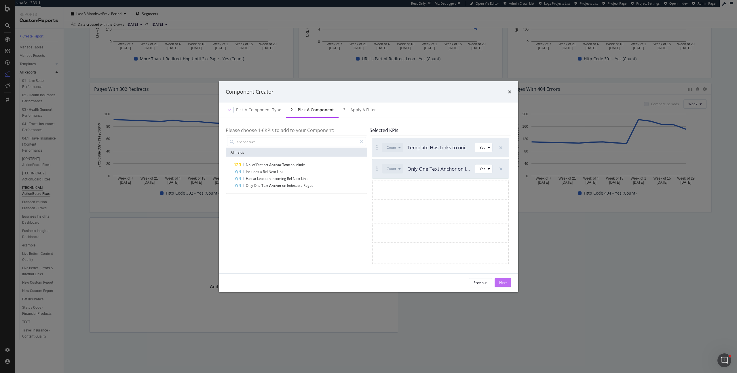
click at [502, 283] on div "Next" at bounding box center [502, 282] width 7 height 5
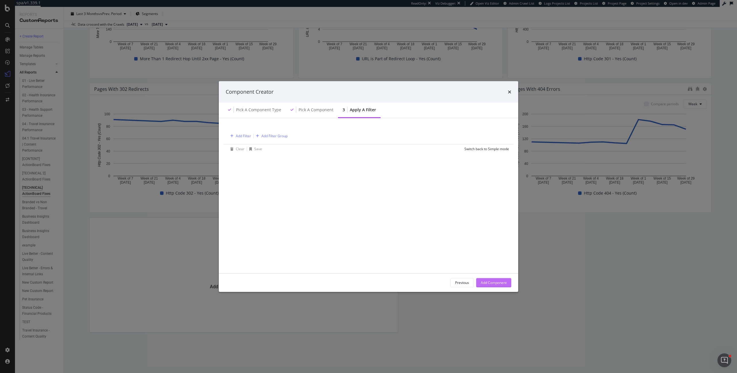
click at [502, 283] on div "Add Component" at bounding box center [494, 282] width 26 height 5
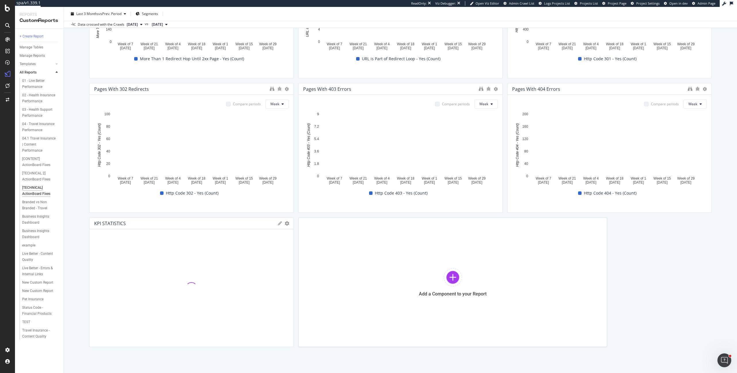
drag, startPoint x: 394, startPoint y: 250, endPoint x: 265, endPoint y: 240, distance: 129.6
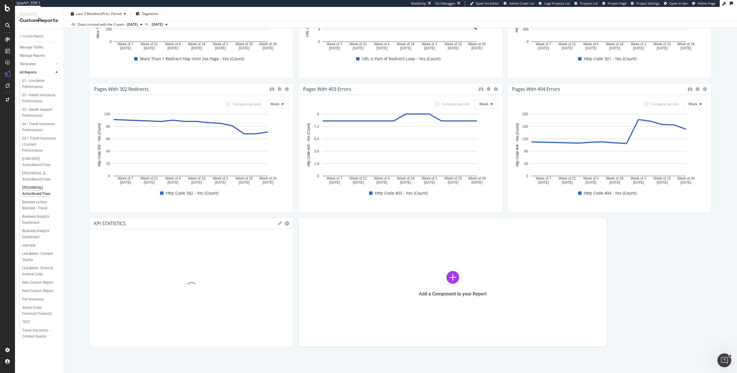
click at [265, 240] on div "KPI STATISTICS KPIs Table Edit KPIs Apply Filter Export as CSV Delete Add to Cu…" at bounding box center [191, 282] width 204 height 130
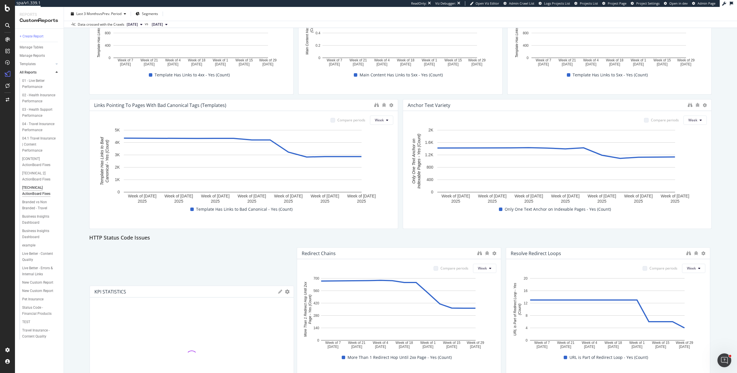
scroll to position [346, 0]
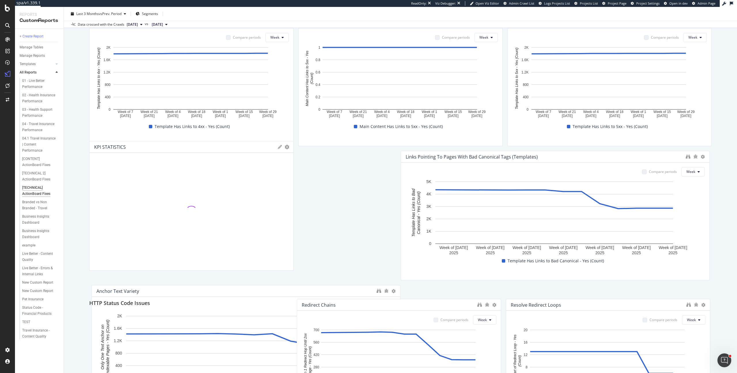
drag, startPoint x: 231, startPoint y: 221, endPoint x: 216, endPoint y: 145, distance: 77.7
click at [216, 145] on div "KPI STATISTICS" at bounding box center [184, 147] width 181 height 6
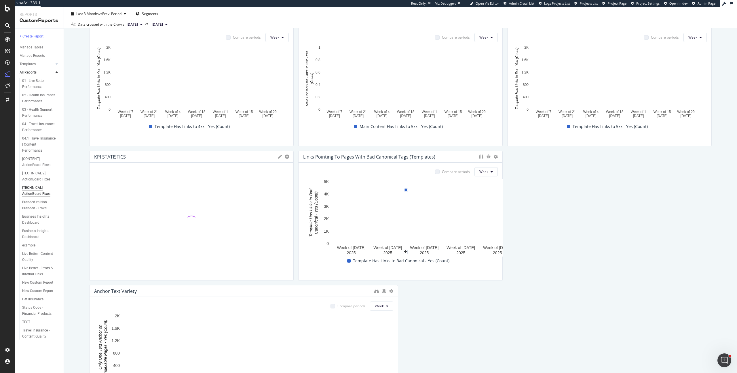
drag, startPoint x: 603, startPoint y: 199, endPoint x: 408, endPoint y: 193, distance: 195.0
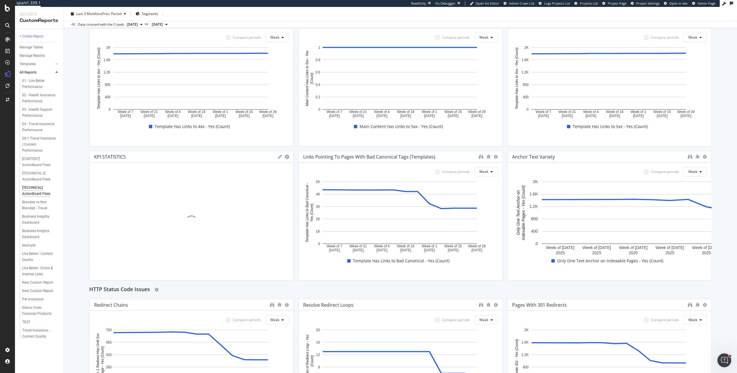
drag, startPoint x: 395, startPoint y: 298, endPoint x: 305, endPoint y: 290, distance: 89.7
click at [305, 290] on div "Inlink Issues KPI STATISTICS KPIs Table Edit KPIs Apply Filter Export as CSV De…" at bounding box center [400, 208] width 622 height 948
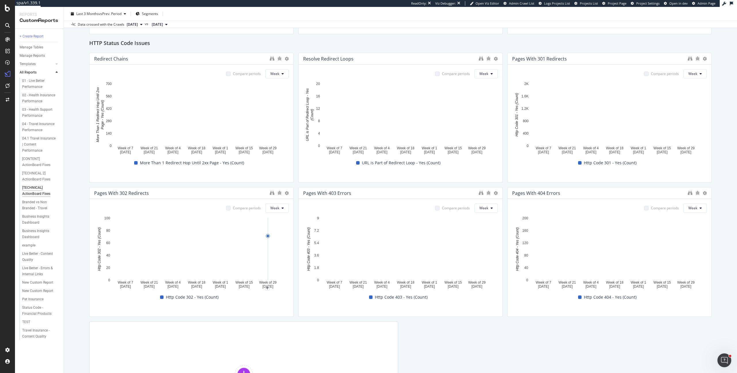
scroll to position [602, 0]
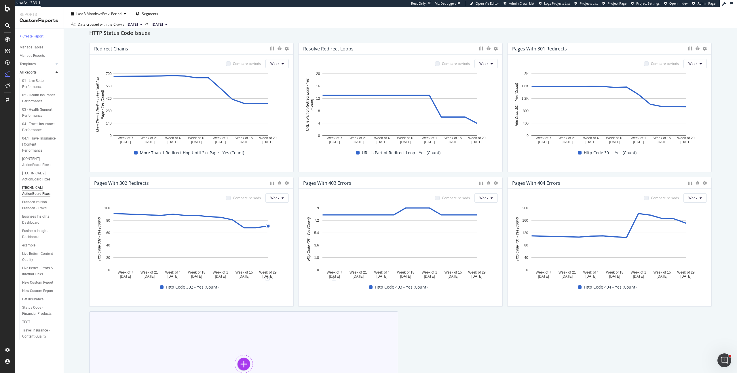
click at [299, 338] on div "Add a Component to your Report" at bounding box center [243, 368] width 309 height 115
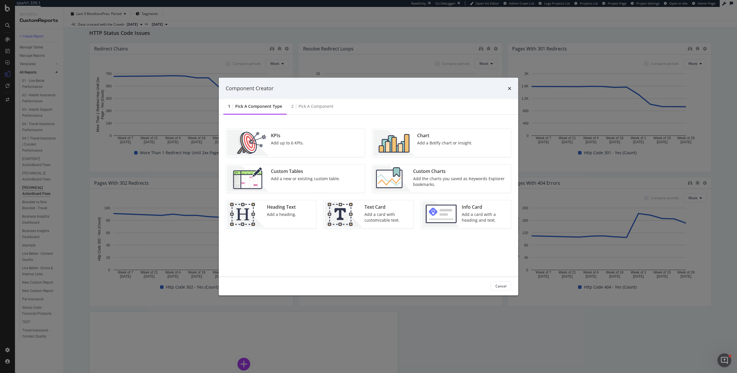
click at [318, 140] on div "KPIs Add up to 6 KPIs." at bounding box center [295, 142] width 139 height 28
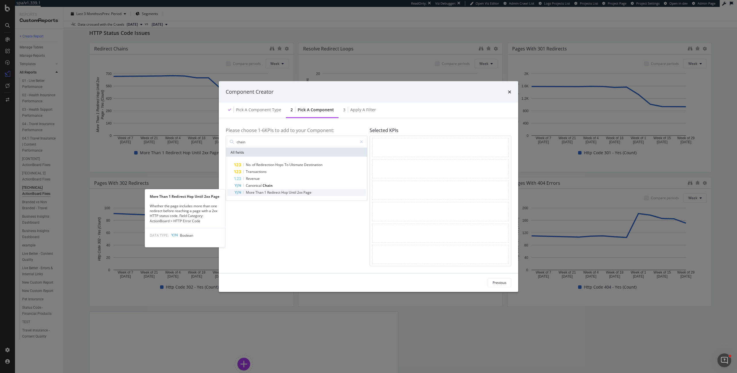
type input "chain"
click at [297, 192] on span "Until" at bounding box center [293, 192] width 8 height 5
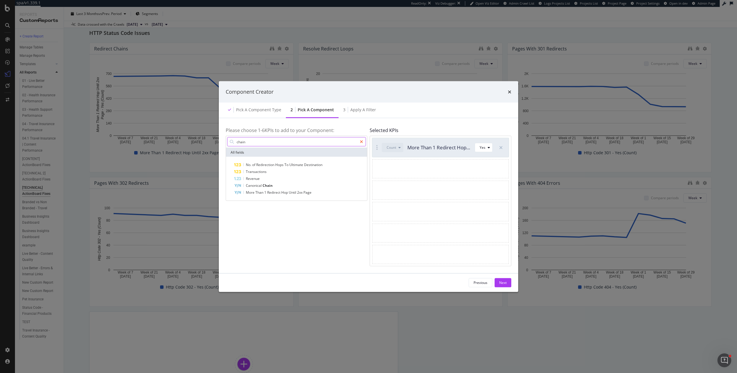
click at [362, 141] on icon "modal" at bounding box center [361, 142] width 3 height 4
click at [351, 142] on input "modal" at bounding box center [301, 141] width 130 height 9
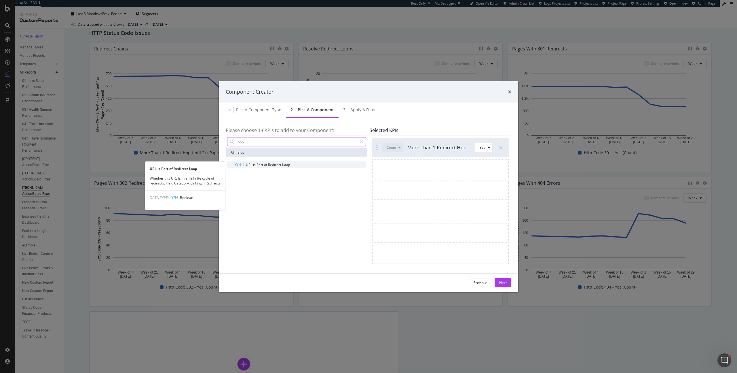
type input "loop"
click at [326, 164] on div "URL is Part of Redirect Loop" at bounding box center [300, 164] width 132 height 7
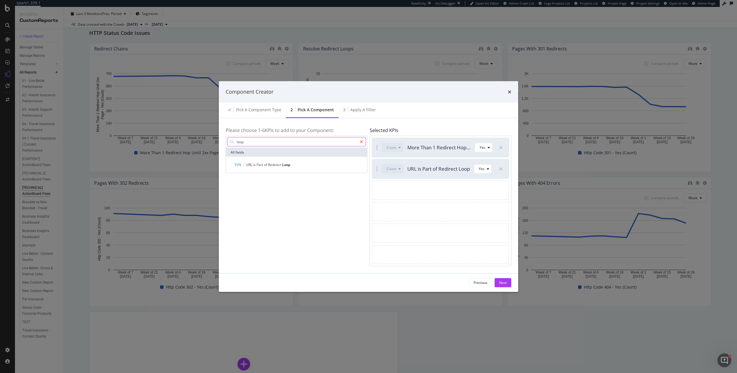
click at [362, 142] on icon "modal" at bounding box center [361, 142] width 3 height 4
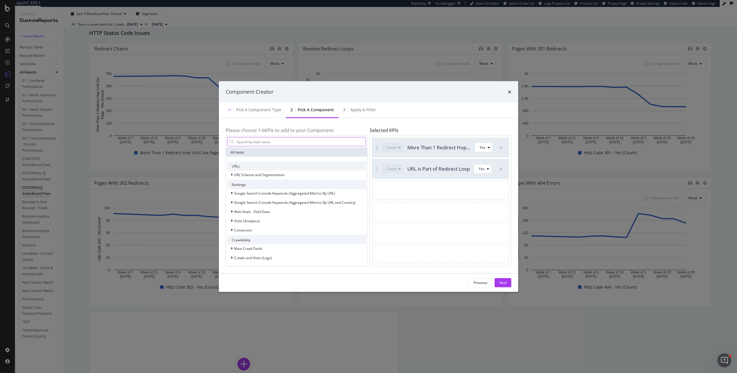
click at [358, 142] on input "modal" at bounding box center [301, 141] width 130 height 9
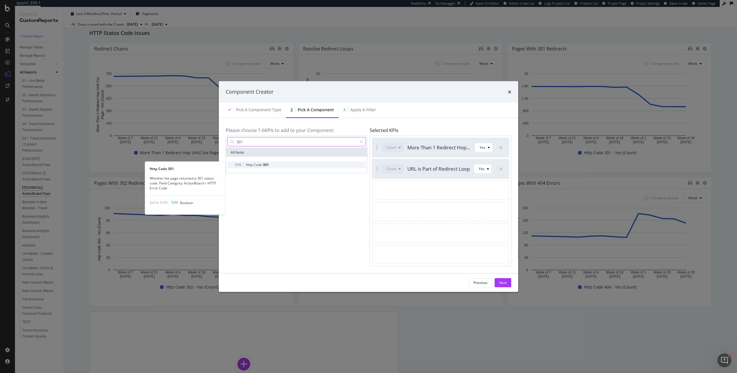
type input "301"
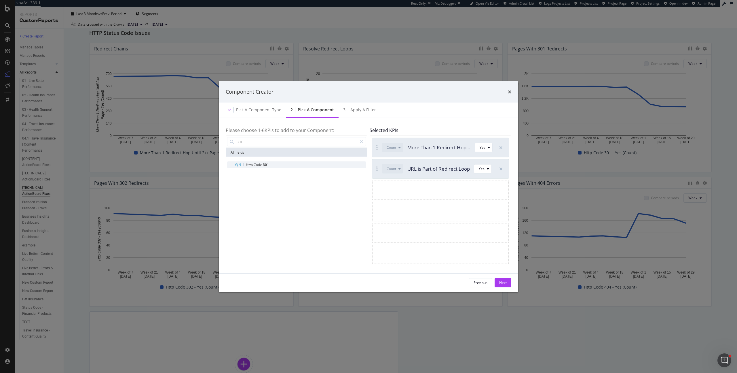
click at [322, 165] on div "Http Code 301" at bounding box center [300, 164] width 132 height 7
click at [363, 143] on icon "modal" at bounding box center [361, 142] width 3 height 4
click at [358, 143] on input "modal" at bounding box center [301, 141] width 130 height 9
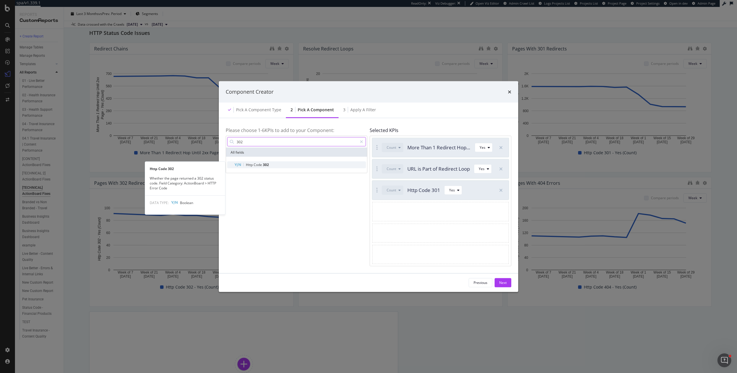
type input "302"
click at [316, 163] on div "Http Code 302" at bounding box center [300, 164] width 132 height 7
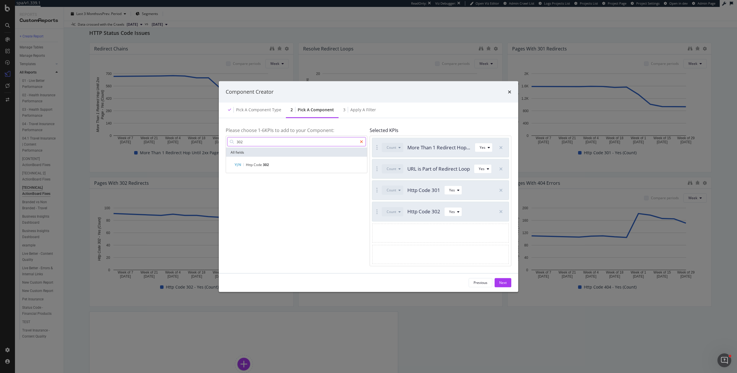
click at [363, 141] on div "modal" at bounding box center [361, 141] width 8 height 9
click at [350, 144] on input "modal" at bounding box center [301, 141] width 130 height 9
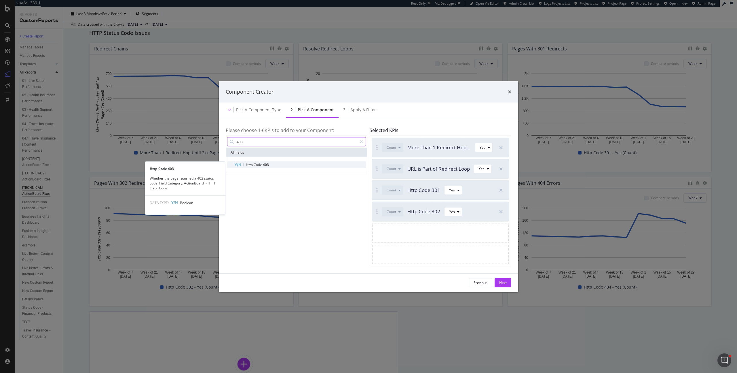
type input "403"
click at [278, 163] on div "Http Code 403" at bounding box center [300, 164] width 132 height 7
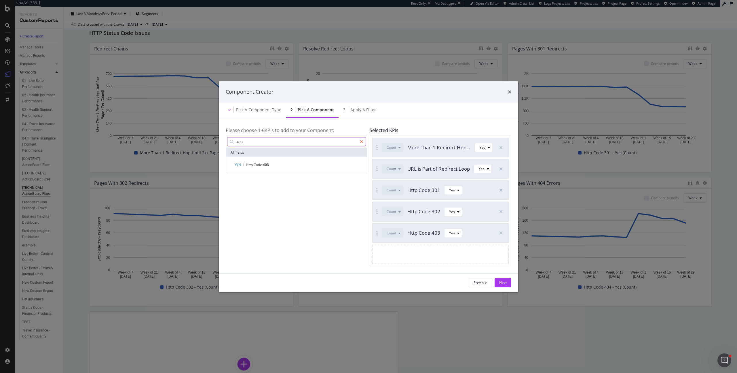
click at [362, 143] on icon "modal" at bounding box center [361, 142] width 3 height 4
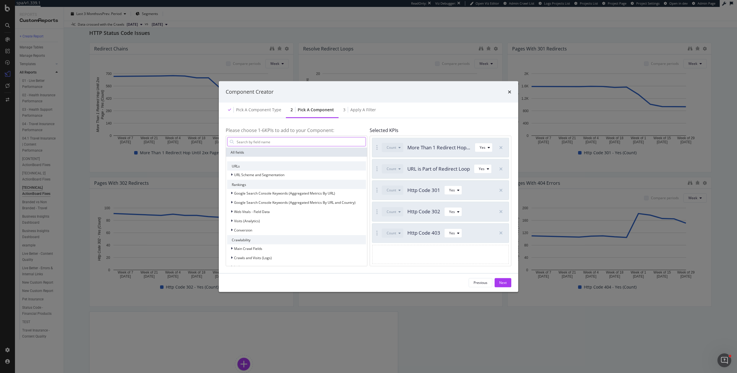
click at [351, 143] on input "modal" at bounding box center [301, 141] width 130 height 9
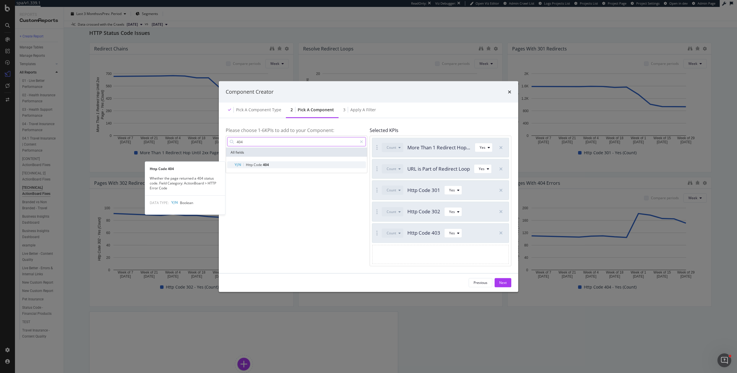
type input "404"
click at [299, 164] on div "Http Code 404" at bounding box center [300, 164] width 132 height 7
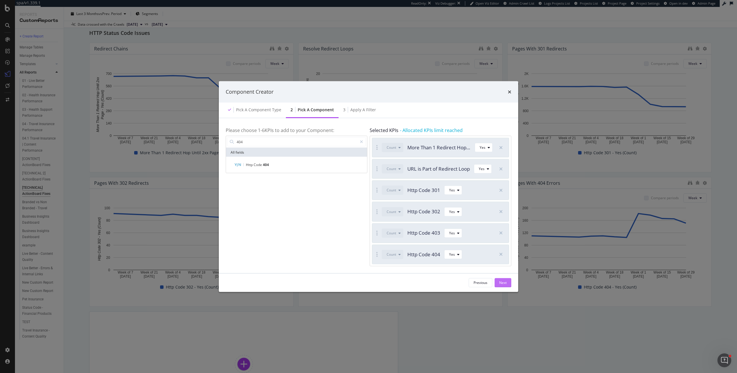
click at [504, 281] on div "Next" at bounding box center [502, 282] width 7 height 5
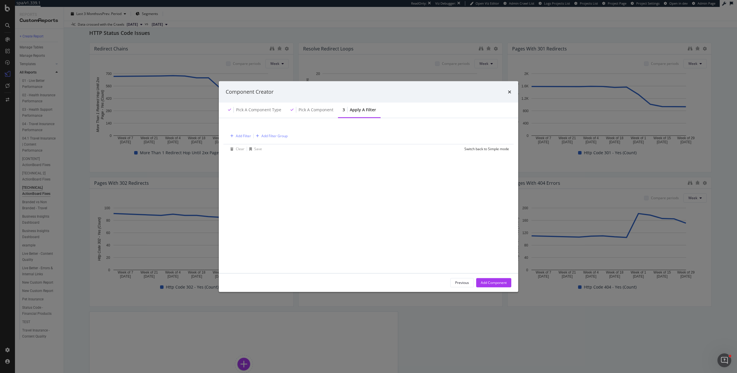
click at [514, 284] on div "Previous Add Component" at bounding box center [368, 282] width 299 height 18
drag, startPoint x: 495, startPoint y: 284, endPoint x: 502, endPoint y: 284, distance: 6.9
click at [495, 284] on div "Add Component" at bounding box center [494, 282] width 26 height 5
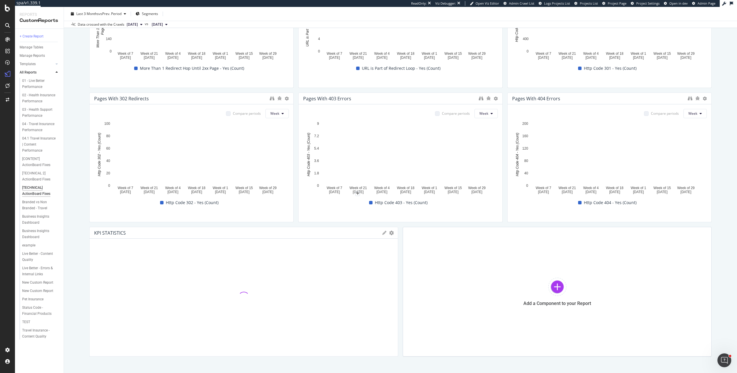
scroll to position [716, 0]
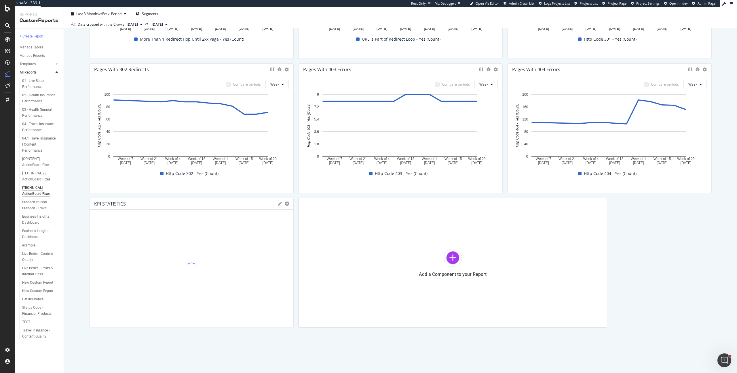
drag, startPoint x: 395, startPoint y: 231, endPoint x: 230, endPoint y: 219, distance: 165.7
click at [230, 219] on div "KPI STATISTICS KPIs Table Edit KPIs Apply Filter Export as CSV Delete Add to Cu…" at bounding box center [191, 263] width 204 height 130
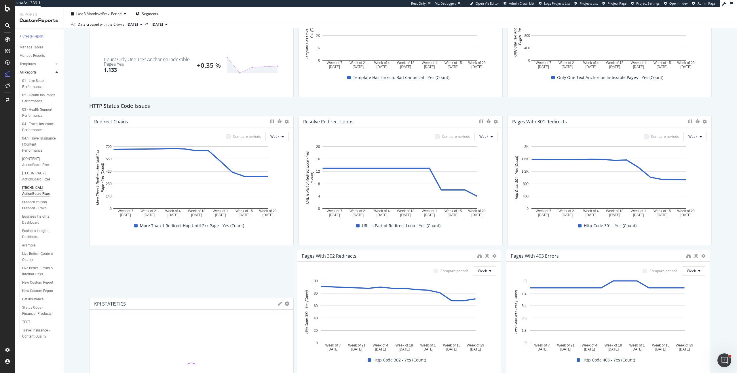
drag, startPoint x: 197, startPoint y: 202, endPoint x: 186, endPoint y: 116, distance: 86.9
click at [186, 116] on div "Inlink Issues KPI STATISTICS KPIs Table Edit KPIs Apply Filter Export as CSV De…" at bounding box center [400, 32] width 622 height 962
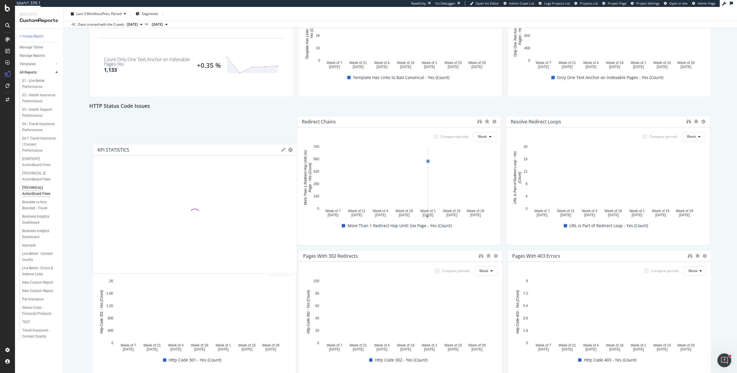
drag, startPoint x: 219, startPoint y: 255, endPoint x: 222, endPoint y: 149, distance: 106.6
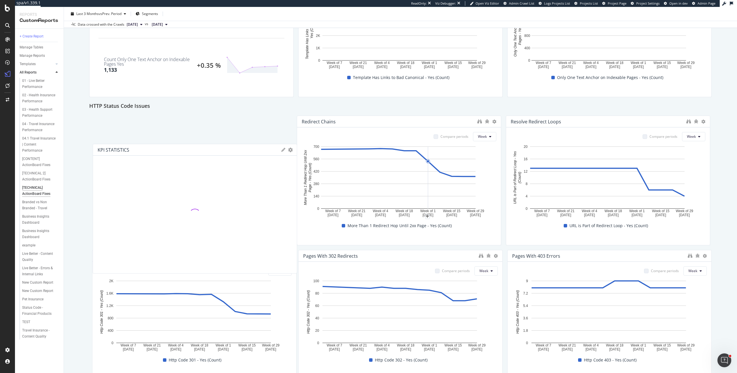
click at [222, 149] on div "KPI STATISTICS" at bounding box center [188, 150] width 181 height 6
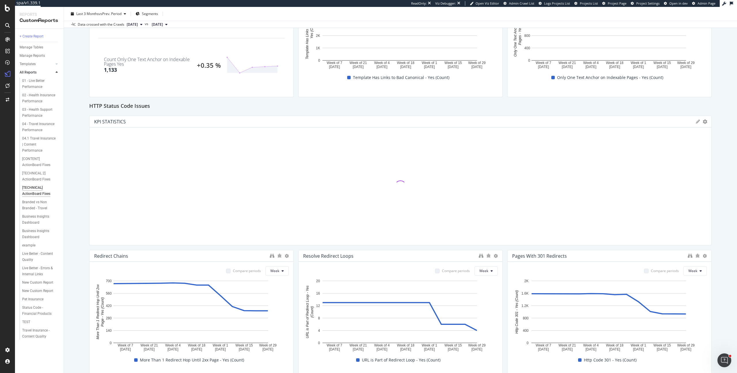
drag, startPoint x: 291, startPoint y: 179, endPoint x: 737, endPoint y: 185, distance: 445.4
click at [737, 185] on div "[TECHNICAL] ActionBoard Fixes [TECHNICAL] ActionBoard Fixes [DOMAIN_NAME] Clone…" at bounding box center [400, 190] width 673 height 366
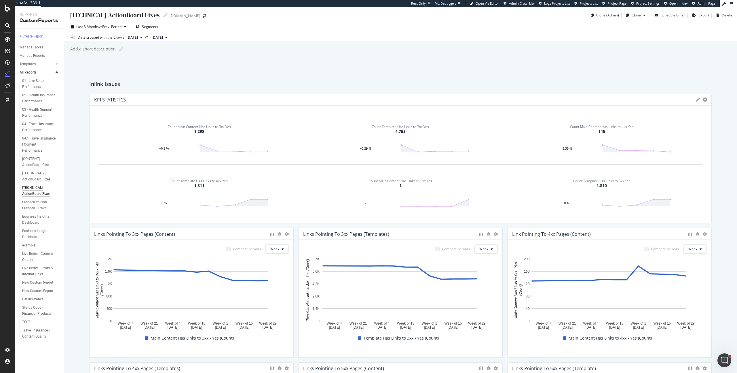
scroll to position [0, 0]
click at [104, 18] on div "[TECHNICAL] ActionBoard Fixes" at bounding box center [114, 16] width 91 height 9
click at [103, 17] on input "[TECHNICAL] ActionBoard Fixes" at bounding box center [114, 16] width 91 height 8
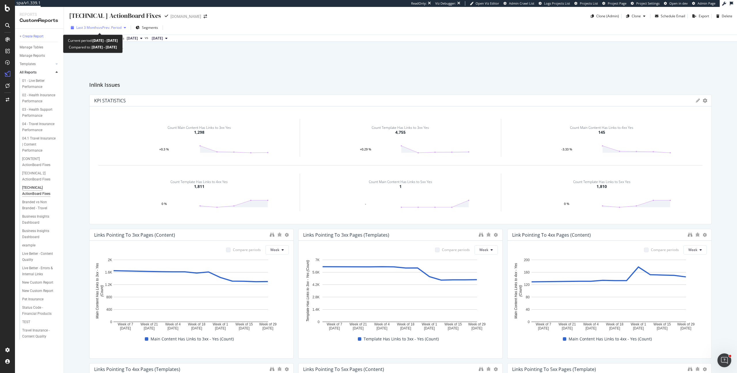
type input "[TECHNICAL 1] ActionBoard Fixes"
click at [185, 62] on div "[TECHNICAL 1] ActionBoard Fixes [TECHNICAL 1] ActionBoard Fixes [DOMAIN_NAME] C…" at bounding box center [400, 190] width 673 height 366
click at [41, 185] on div "[TECHNICAL 2] ActionBoard Fixes" at bounding box center [39, 191] width 34 height 12
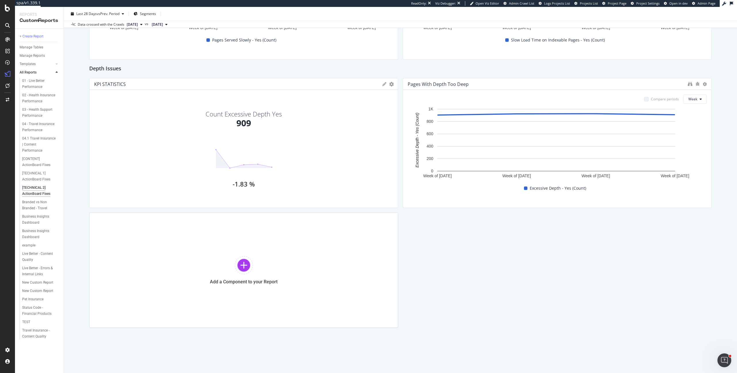
scroll to position [581, 0]
click at [280, 256] on div "Add a Component to your Report" at bounding box center [243, 269] width 309 height 115
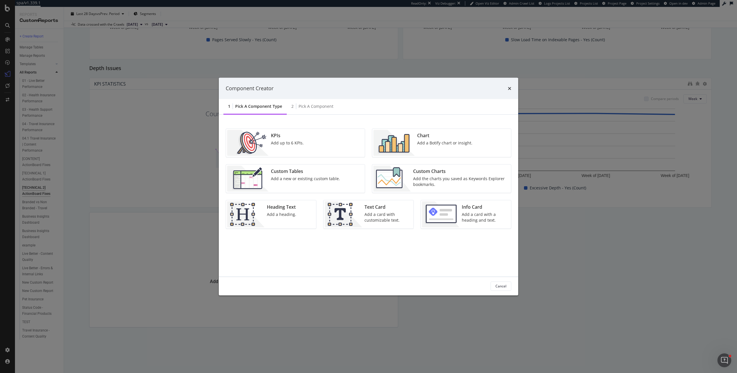
click at [290, 202] on div "Heading Text Add a heading." at bounding box center [282, 214] width 34 height 26
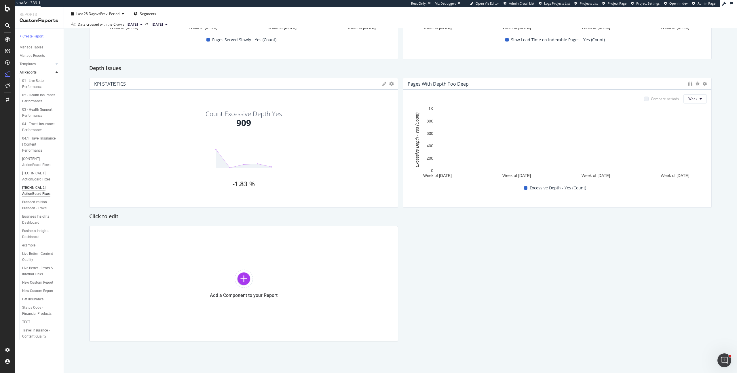
click at [105, 213] on h2 "Click to edit" at bounding box center [103, 216] width 29 height 9
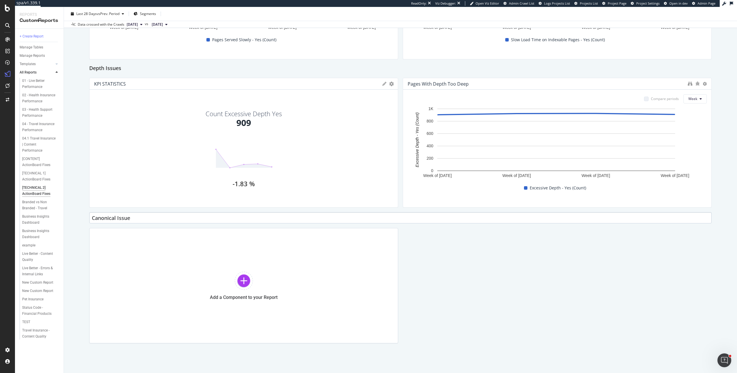
type input "Canonical Issues"
click at [168, 305] on div "Add a Component to your Report" at bounding box center [243, 285] width 309 height 115
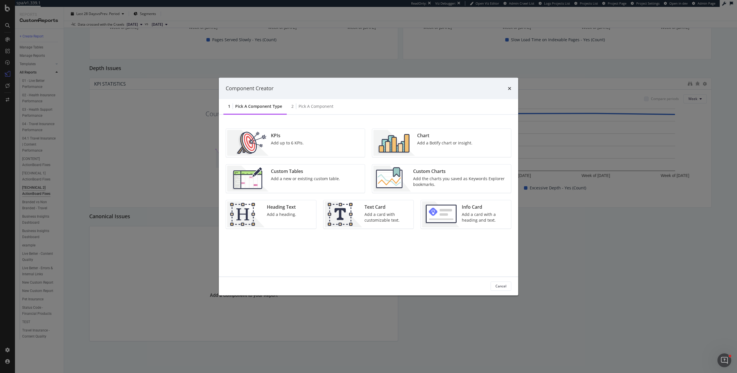
click at [451, 173] on div "Custom Charts" at bounding box center [460, 171] width 94 height 7
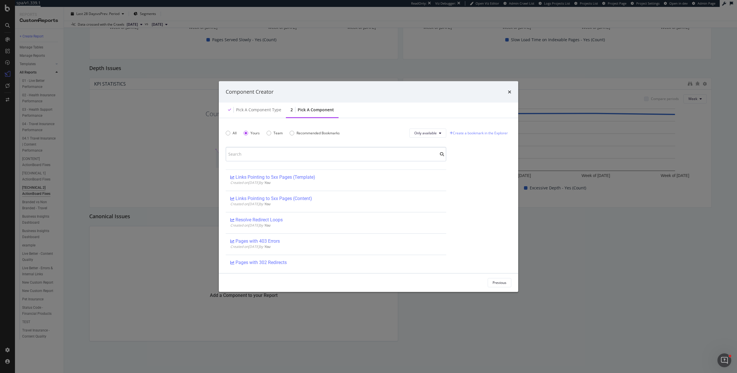
click at [333, 156] on input "modal" at bounding box center [336, 154] width 221 height 14
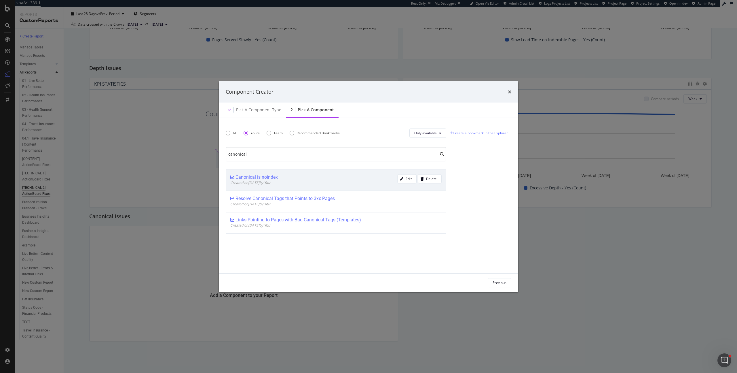
type input "canonical"
click at [291, 174] on div "Canonical is noindex" at bounding box center [313, 177] width 167 height 6
click at [492, 280] on div "Add Component" at bounding box center [494, 282] width 26 height 5
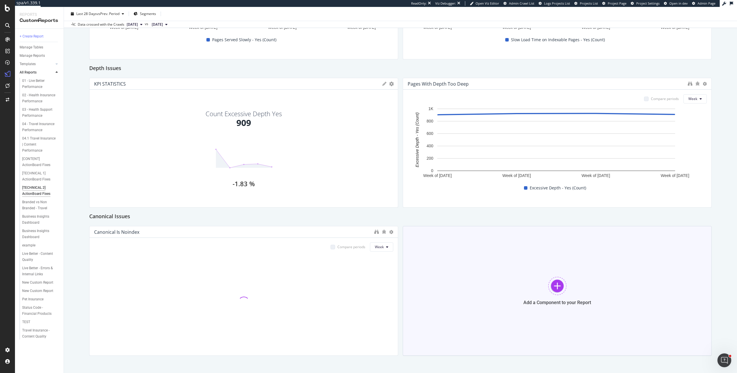
click at [461, 266] on div "Add a Component to your Report" at bounding box center [557, 291] width 309 height 130
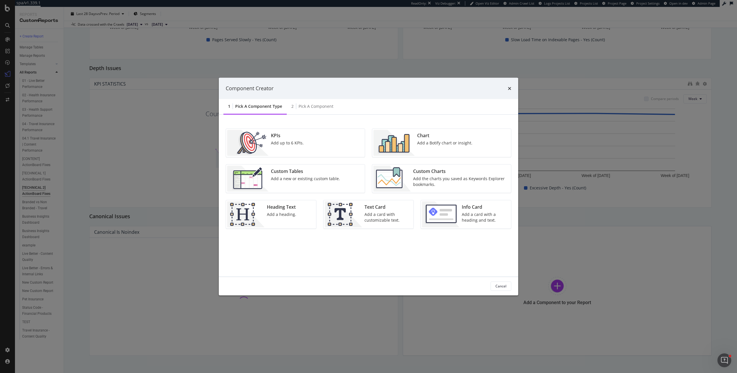
click at [445, 181] on div "Add the charts you saved as Keywords Explorer bookmarks." at bounding box center [460, 181] width 94 height 12
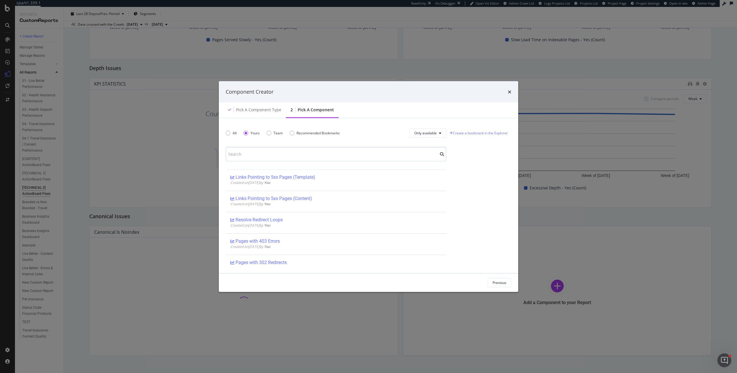
click at [324, 156] on input "modal" at bounding box center [336, 154] width 221 height 14
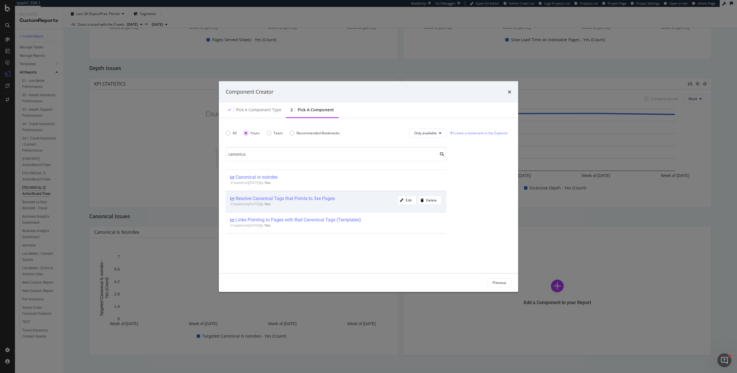
type input "canonica"
click at [307, 208] on div "Resolve Canonical Tags that Points to 3xx Pages Created on [DATE] by You Edit D…" at bounding box center [336, 200] width 221 height 21
click at [493, 279] on div "Add Component" at bounding box center [494, 282] width 26 height 9
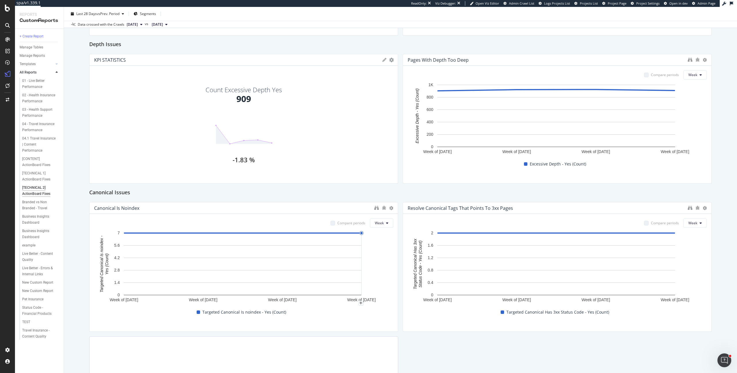
scroll to position [619, 0]
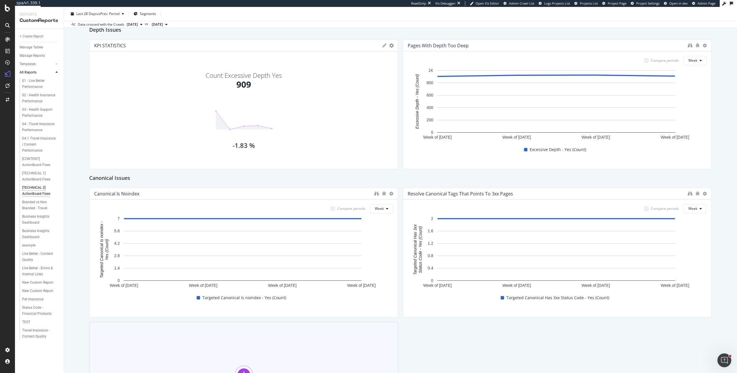
click at [291, 341] on div "Add a Component to your Report" at bounding box center [243, 379] width 309 height 115
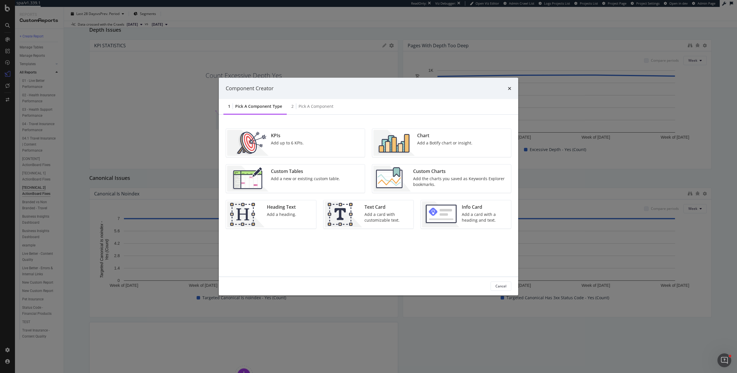
click at [295, 149] on div "KPIs Add up to 6 KPIs." at bounding box center [287, 143] width 37 height 26
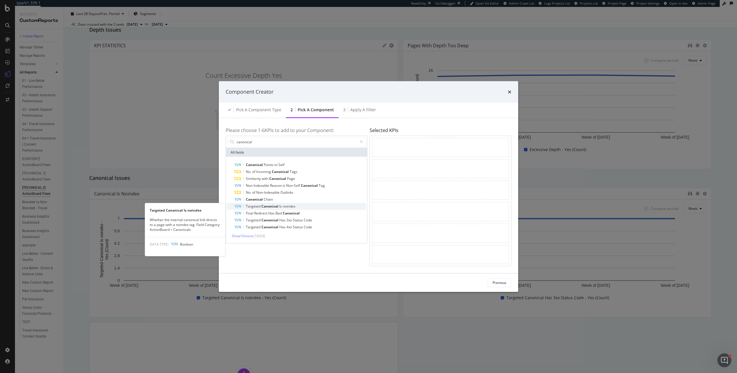
type input "canonical"
click at [284, 206] on span "noindex" at bounding box center [289, 206] width 13 height 5
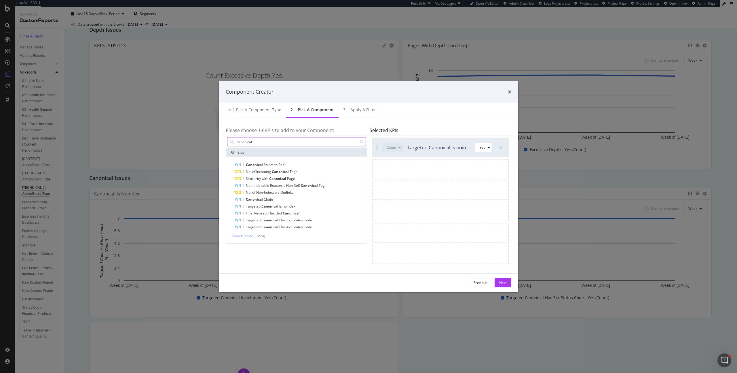
drag, startPoint x: 364, startPoint y: 140, endPoint x: 361, endPoint y: 141, distance: 2.9
click at [363, 140] on div "modal" at bounding box center [361, 141] width 8 height 9
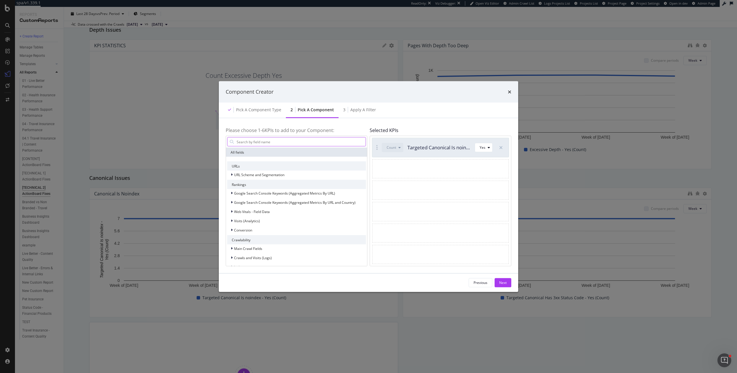
click at [360, 141] on input "modal" at bounding box center [301, 141] width 130 height 9
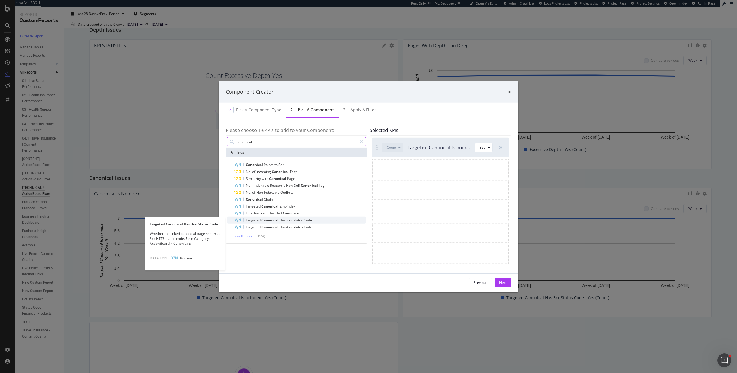
type input "canonical"
click at [309, 221] on span "Code" at bounding box center [308, 219] width 8 height 5
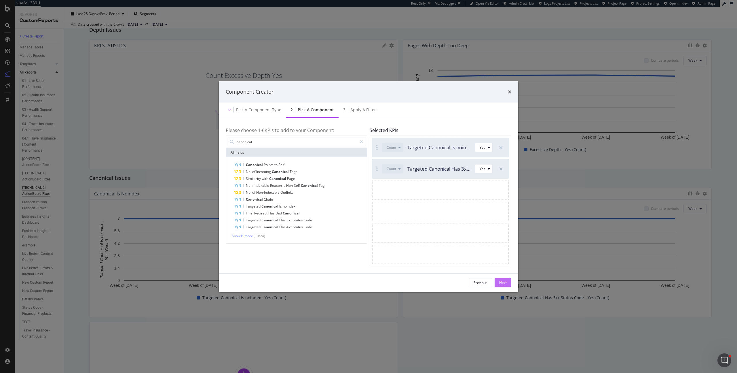
click at [505, 281] on div "Next" at bounding box center [502, 282] width 7 height 5
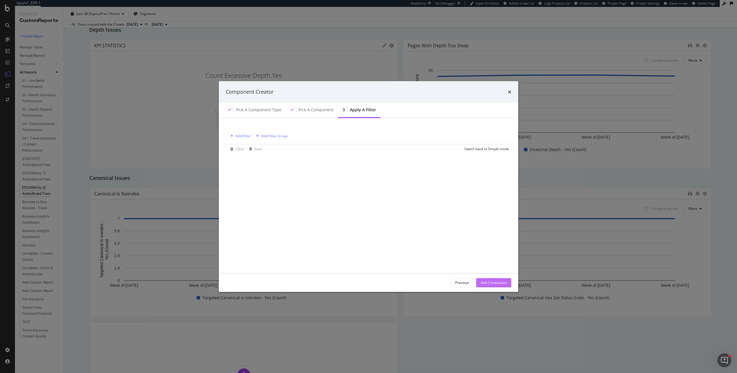
click at [492, 280] on div "Add Component" at bounding box center [494, 282] width 26 height 5
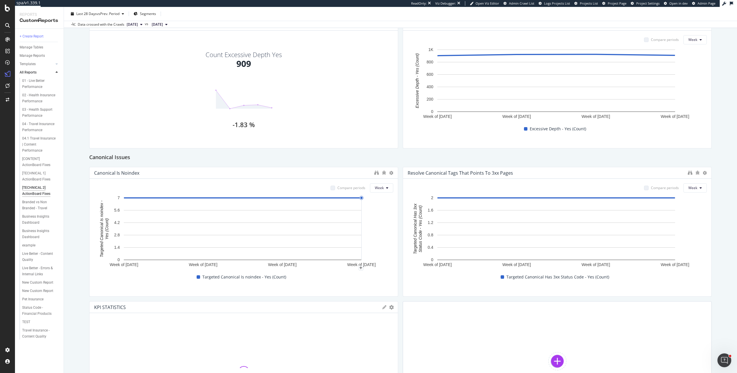
scroll to position [666, 0]
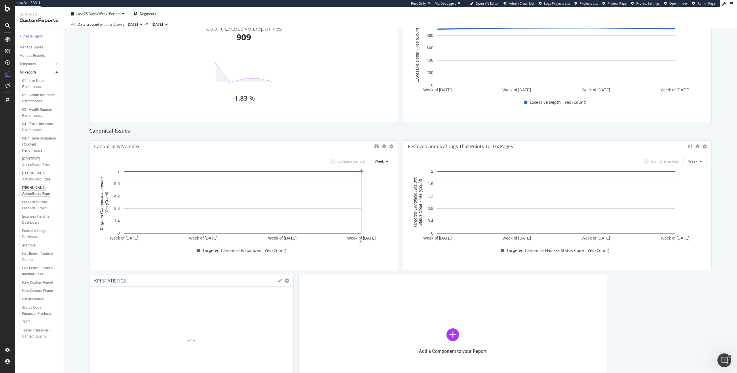
drag, startPoint x: 392, startPoint y: 282, endPoint x: 244, endPoint y: 275, distance: 148.4
click at [244, 275] on div "KPI STATISTICS KPIs Table Edit KPIs Apply Filter Export as CSV Delete Add to Cu…" at bounding box center [191, 339] width 204 height 130
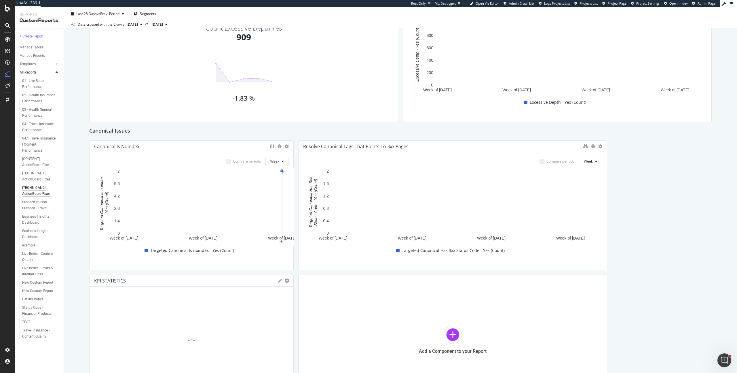
drag, startPoint x: 393, startPoint y: 200, endPoint x: 264, endPoint y: 203, distance: 129.0
drag, startPoint x: 602, startPoint y: 194, endPoint x: 416, endPoint y: 194, distance: 186.3
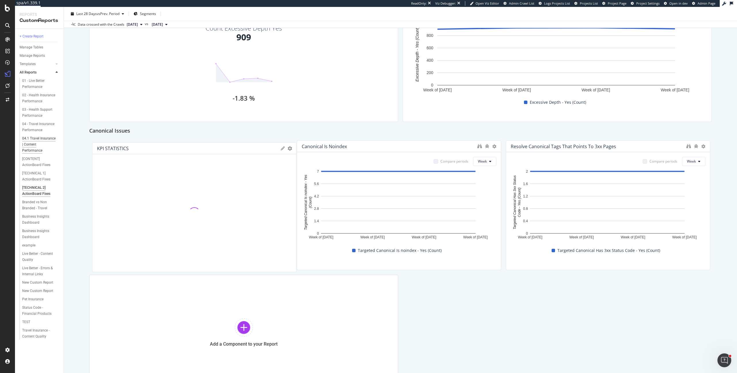
drag, startPoint x: 600, startPoint y: 145, endPoint x: 39, endPoint y: 147, distance: 560.6
click at [39, 147] on div "Reports CustomReports + Create Report Manage Tables Manage Reports Templates AI…" at bounding box center [376, 190] width 722 height 366
drag, startPoint x: 490, startPoint y: 313, endPoint x: 478, endPoint y: 309, distance: 12.8
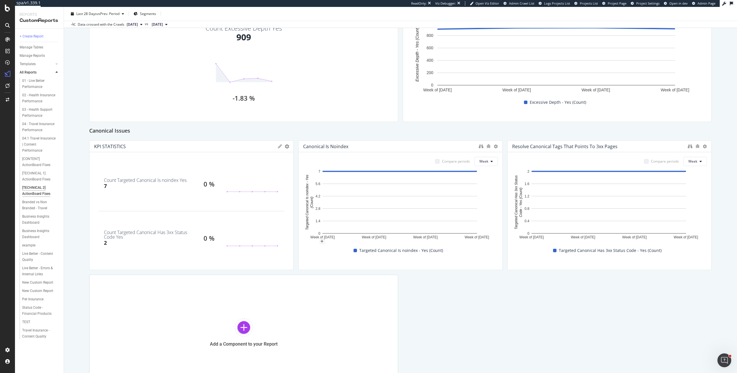
click at [74, 185] on div "[TECHNICAL 2] ActionBoard Fixes [TECHNICAL 2] ActionBoard Fixes [DOMAIN_NAME] C…" at bounding box center [400, 190] width 673 height 366
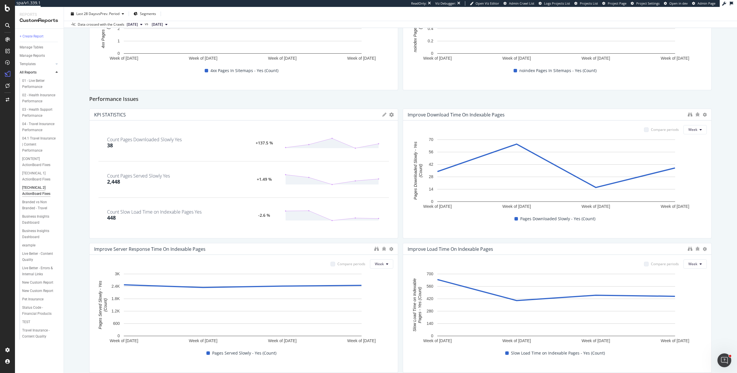
scroll to position [0, 0]
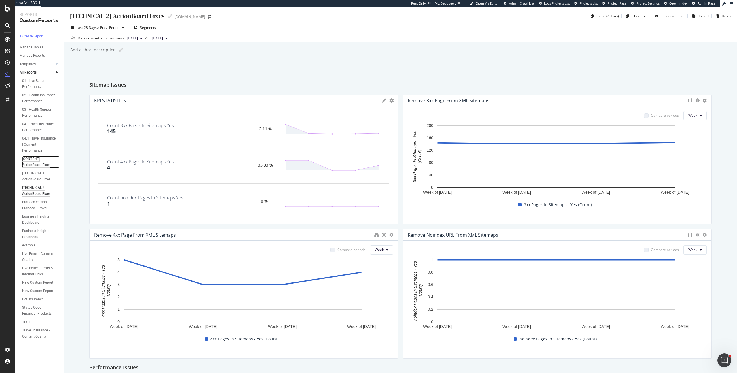
click at [26, 159] on div "[CONTENT] ActionBoard Fixes" at bounding box center [38, 162] width 33 height 12
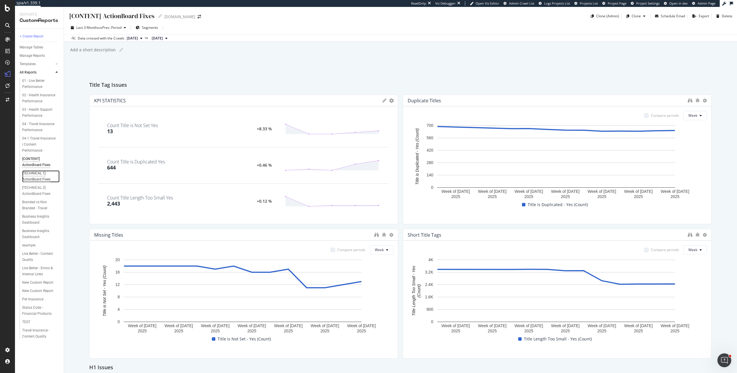
click at [38, 170] on div "[TECHNICAL 1] ActionBoard Fixes" at bounding box center [39, 176] width 34 height 12
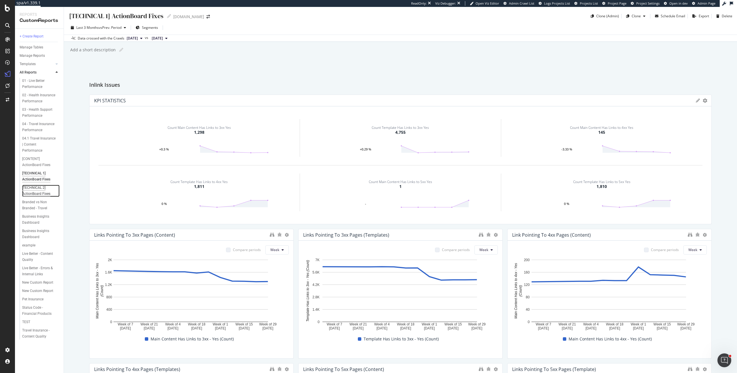
click at [39, 185] on div "[TECHNICAL 2] ActionBoard Fixes" at bounding box center [39, 191] width 34 height 12
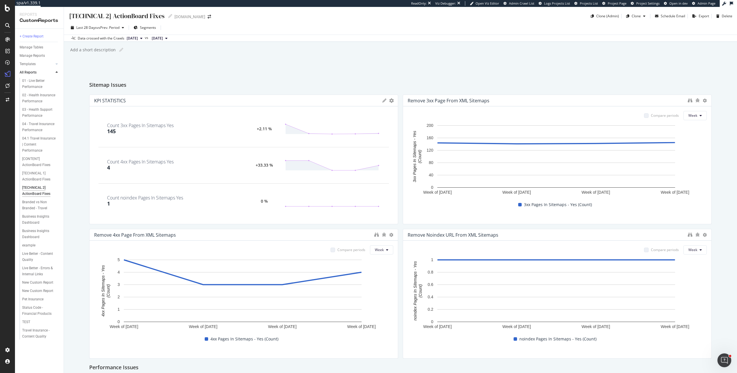
click at [718, 124] on div "[TECHNICAL 2] ActionBoard Fixes [TECHNICAL 2] ActionBoard Fixes [DOMAIN_NAME] C…" at bounding box center [400, 190] width 673 height 366
